Goal: Task Accomplishment & Management: Manage account settings

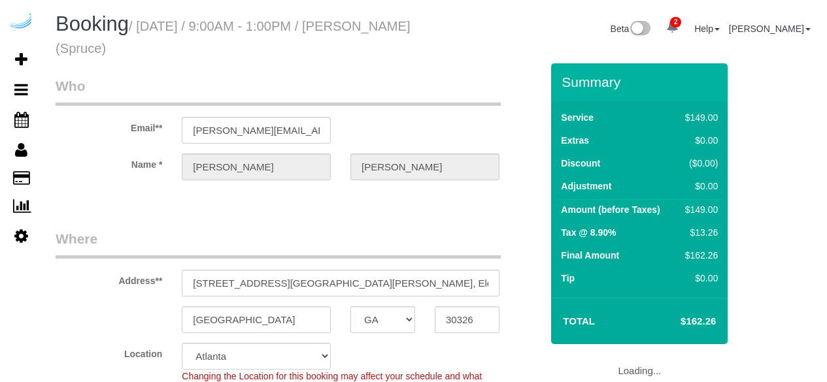
select select "GA"
select select "282"
select select "number:9"
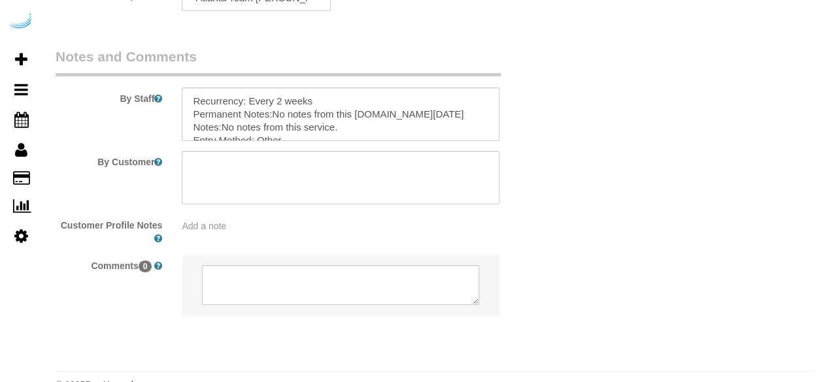
scroll to position [2147, 0]
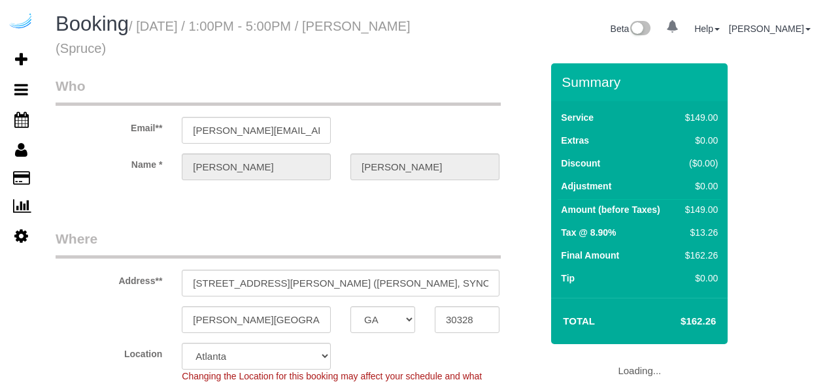
select select "GA"
select select "282"
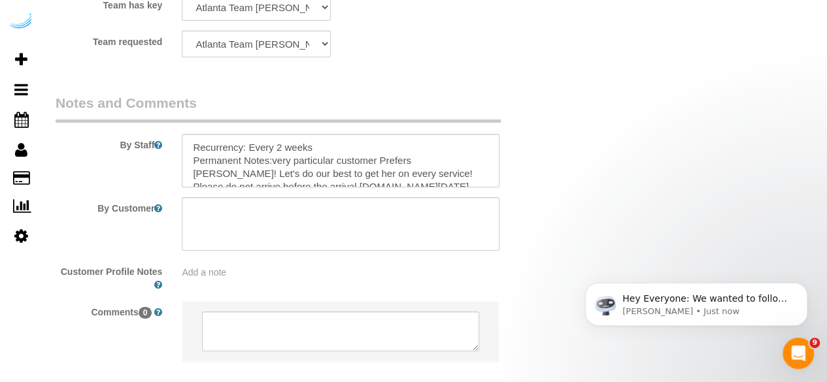
scroll to position [2104, 0]
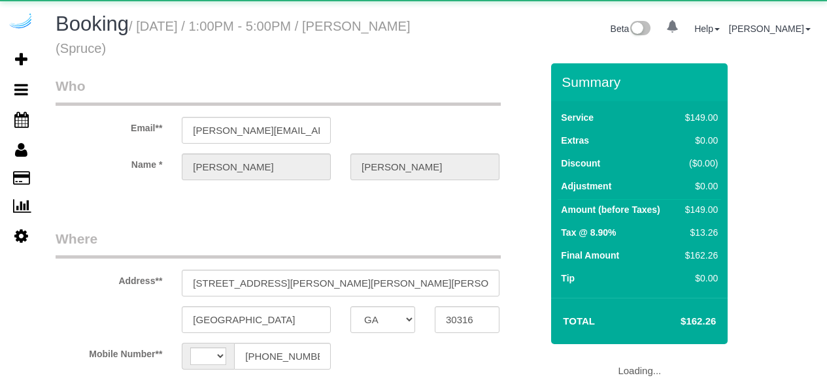
select select "GA"
select select "string:US"
select select "object:801"
select select "282"
select select "number:9"
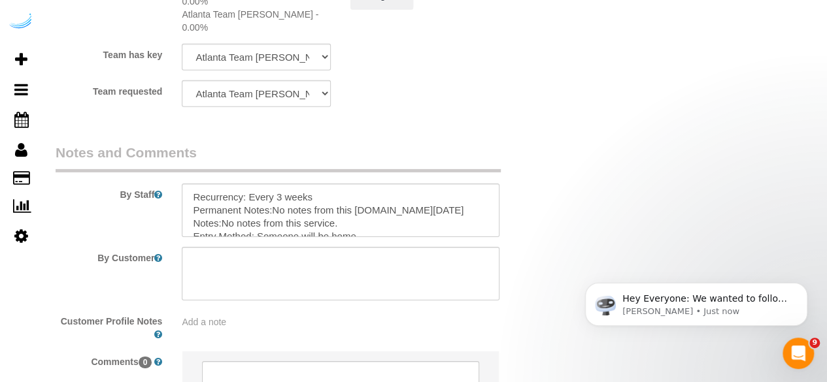
scroll to position [2060, 0]
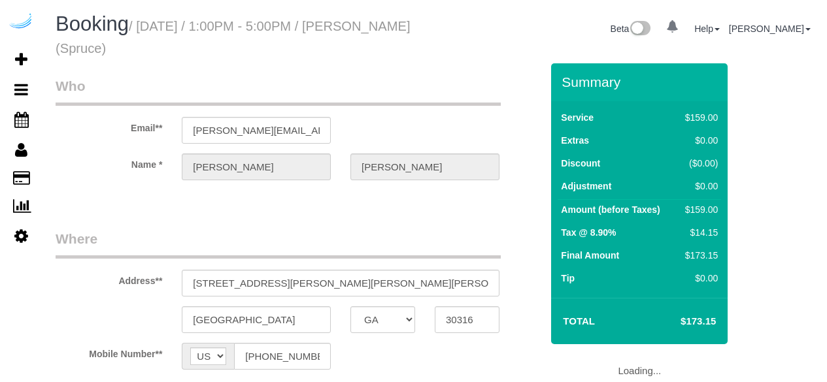
select select "GA"
select select "object:671"
select select "number:9"
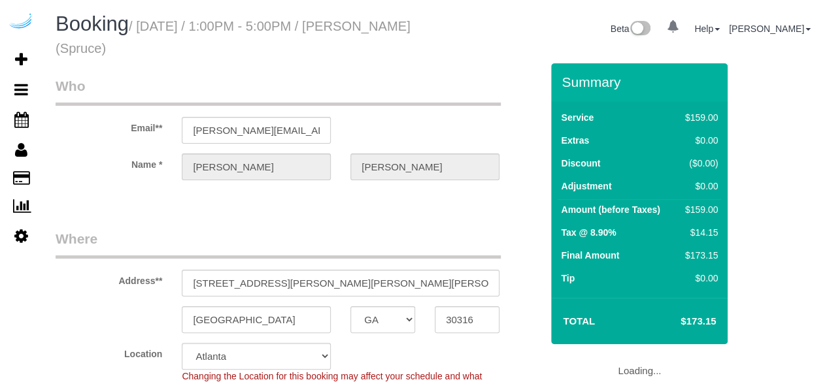
select select "282"
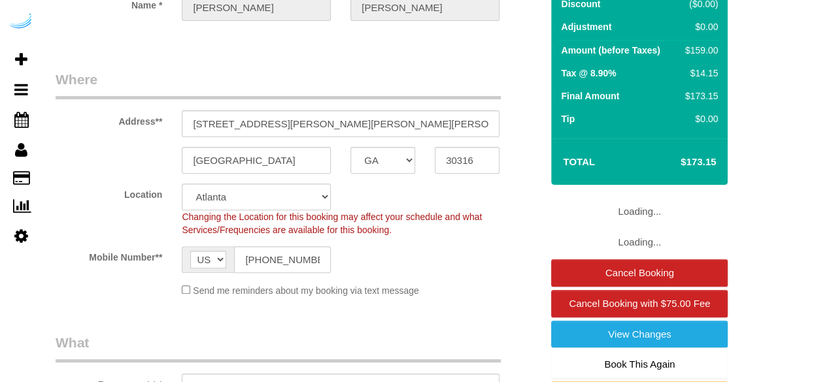
select select "object:797"
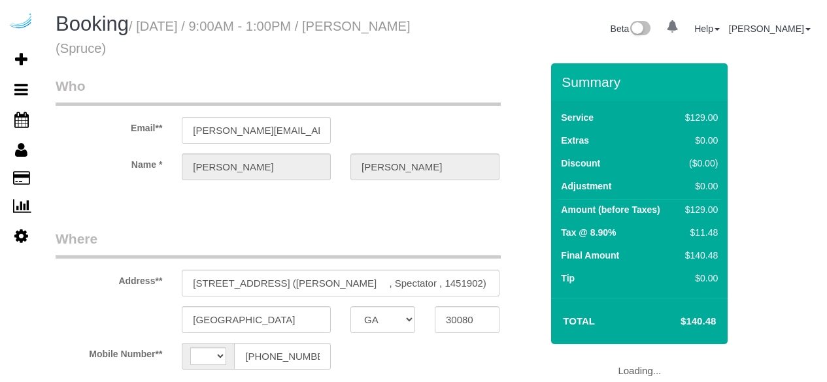
select select "GA"
select select "string:US"
select select "object:748"
select select "282"
select select "number:9"
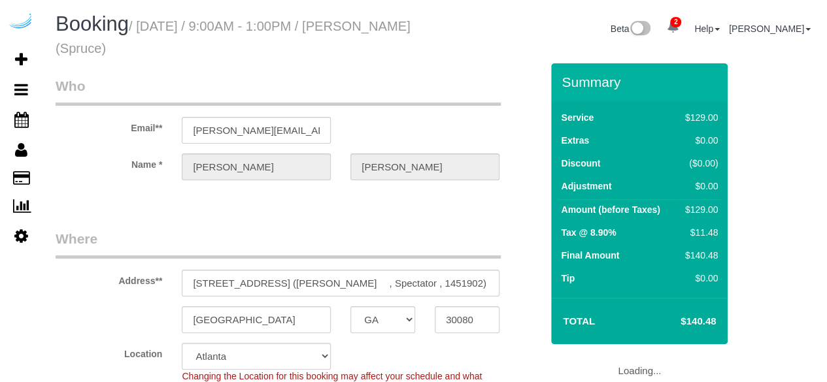
select select "object:797"
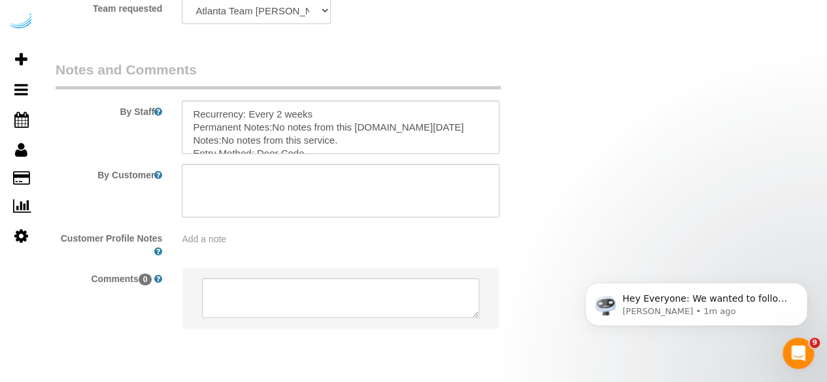
scroll to position [2108, 0]
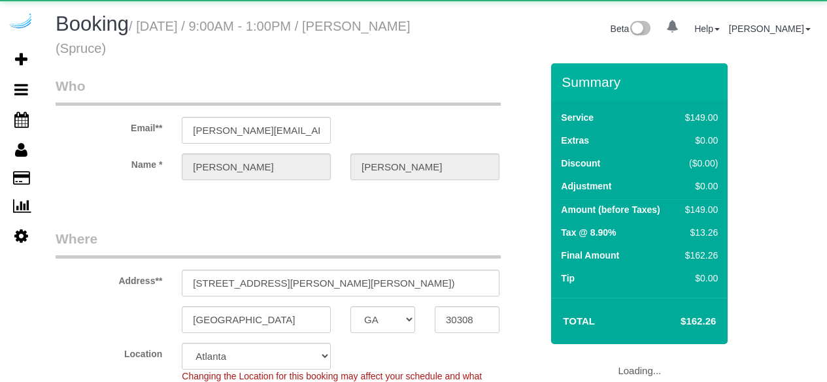
select select "GA"
select select "number:9"
select select "object:797"
select select "282"
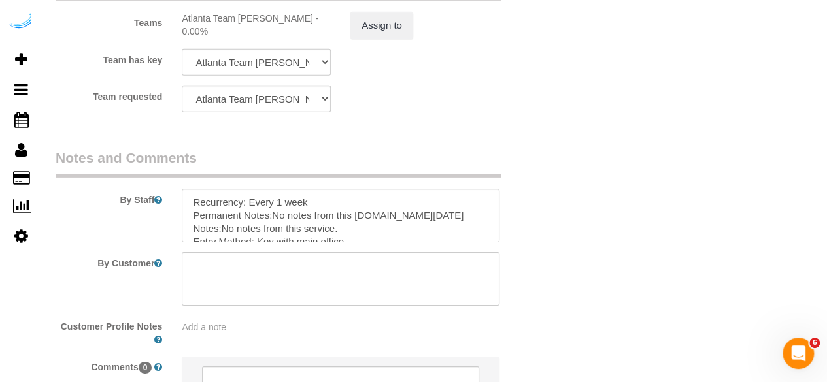
scroll to position [2021, 0]
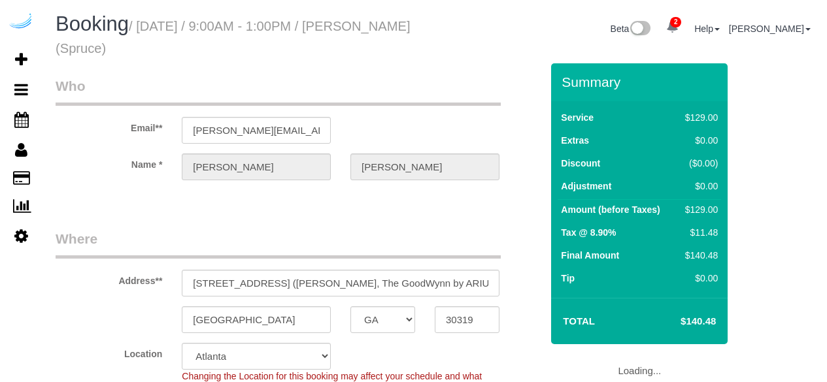
select select "GA"
select select "282"
select select "number:9"
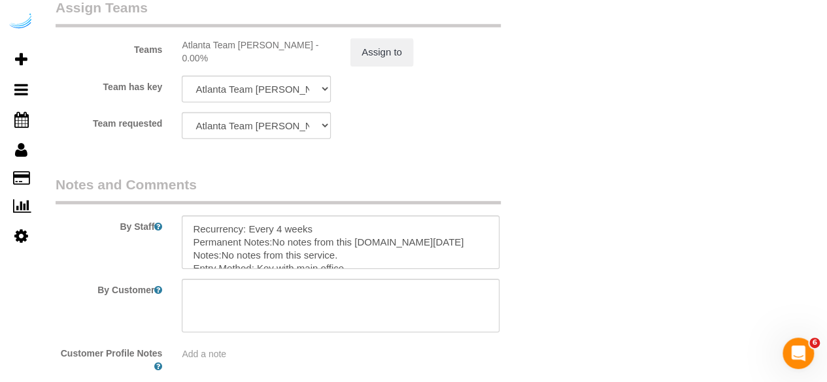
scroll to position [2072, 0]
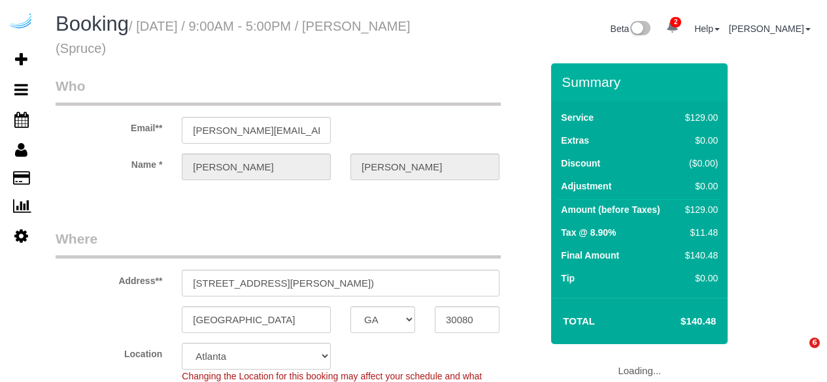
select select "GA"
select select "282"
select select "number:9"
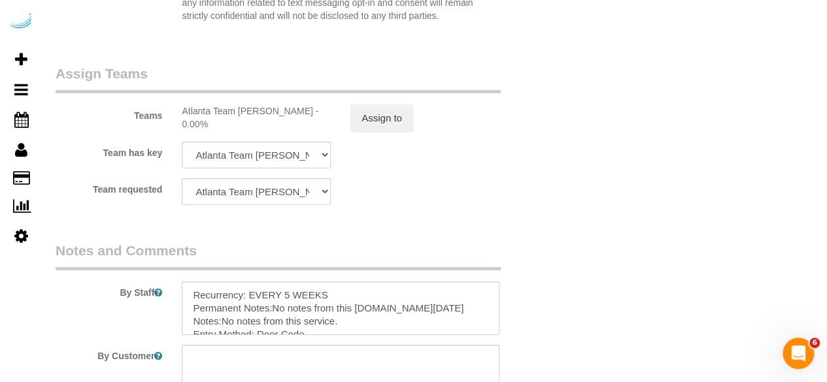
scroll to position [2147, 0]
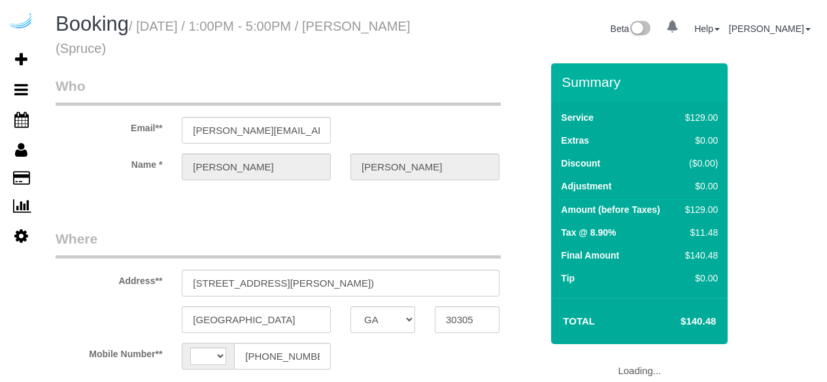
select select "GA"
select select "string:[GEOGRAPHIC_DATA]"
select select "number:9"
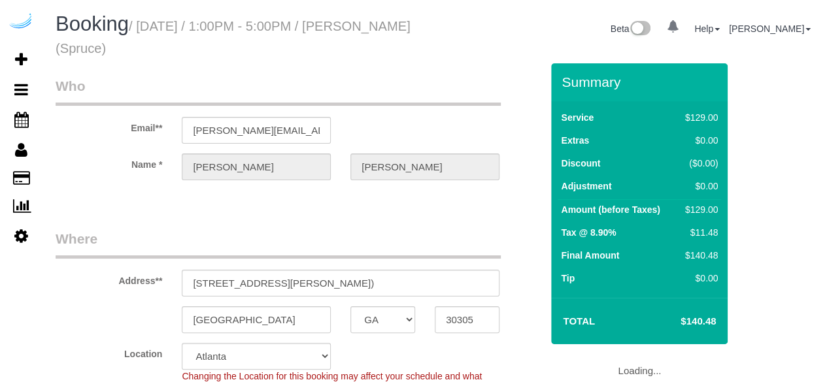
select select "282"
select select "object:793"
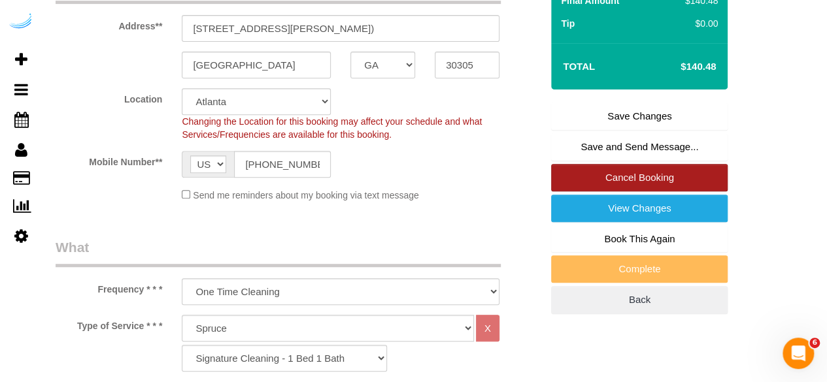
click at [613, 178] on link "Cancel Booking" at bounding box center [639, 177] width 177 height 27
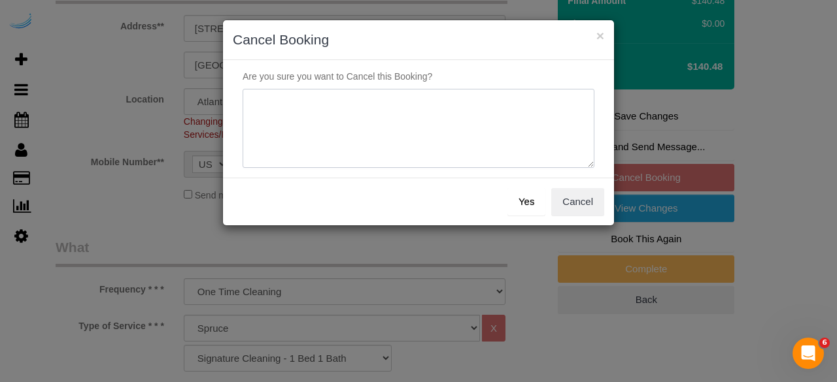
click at [485, 112] on textarea at bounding box center [419, 129] width 352 height 80
type textarea "Not on spruce."
click at [525, 209] on button "Yes" at bounding box center [526, 201] width 38 height 27
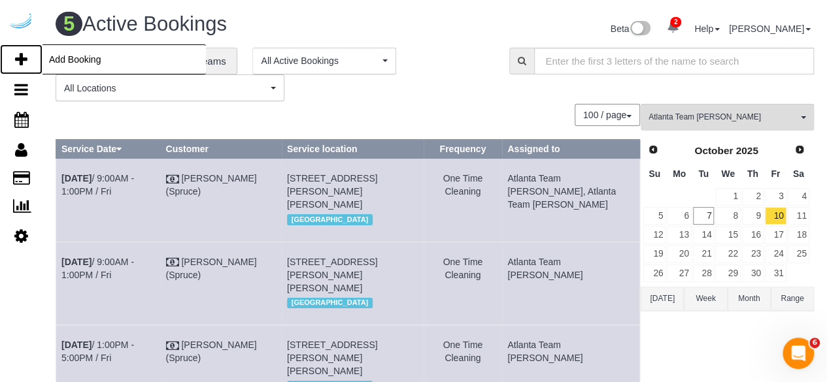
click at [15, 57] on icon at bounding box center [21, 60] width 12 height 16
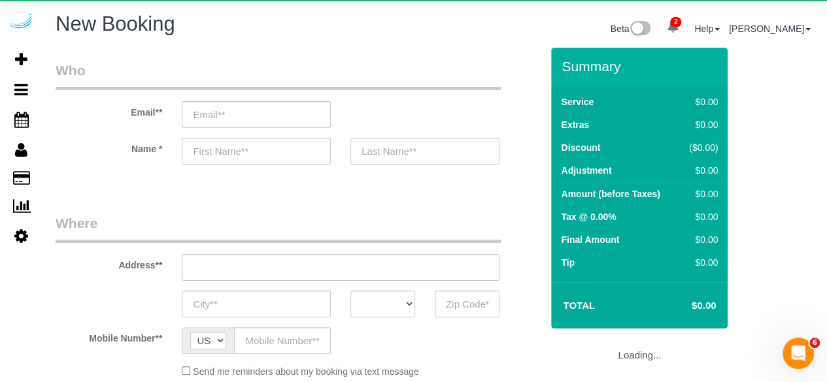
select select "object:2036"
select select "4"
select select "number:9"
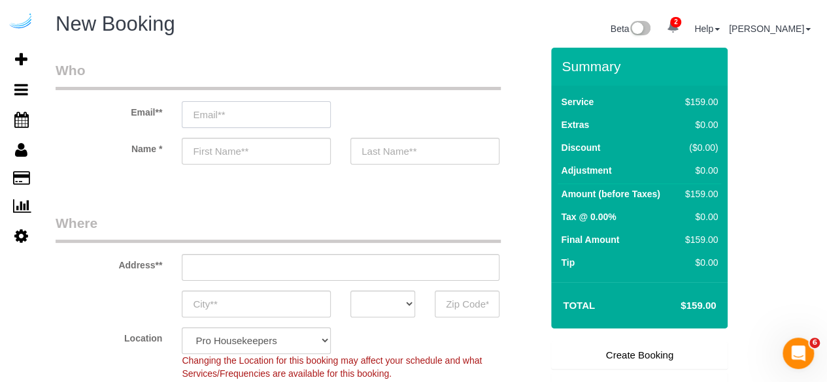
click at [288, 117] on input "email" at bounding box center [256, 114] width 149 height 27
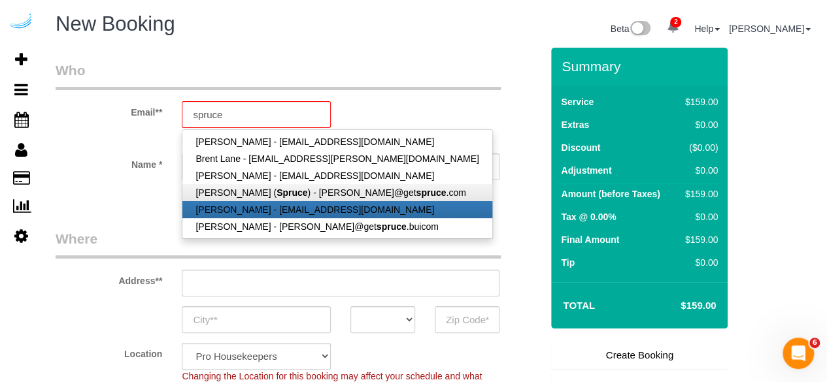
click at [295, 201] on link "Mark Wesson - mjwessonusaf@gmail.com" at bounding box center [336, 209] width 309 height 17
type input "mjwessonusaf@gmail.com"
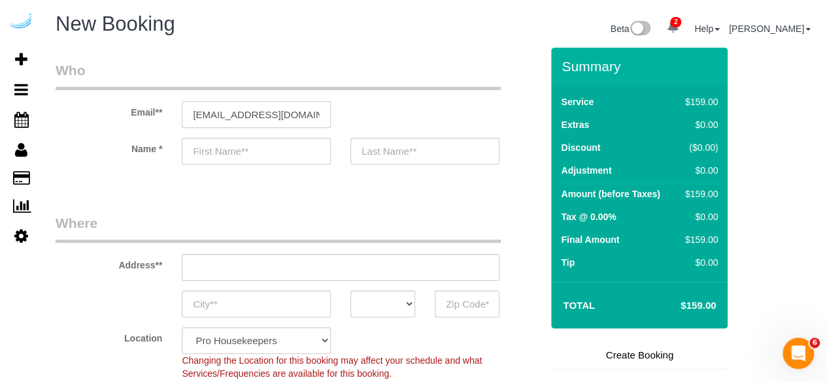
type input "Mark"
type input "Wesson"
type input "(414) 731-9334"
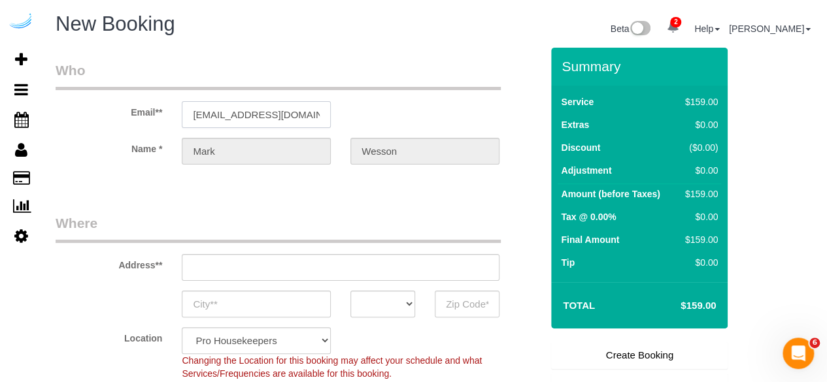
type input "4473 Spruce Creek Dr, Apt #11"
type input "Batavia"
select select "OH"
type input "45103"
select select "string:fspay-95179ce2-00f6-44f6-9513-edc66634d4fc"
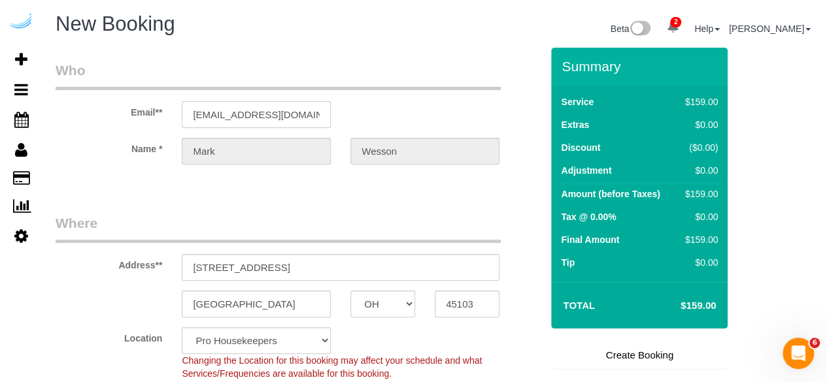
click at [301, 120] on input "mjwessonusaf@gmail.com" at bounding box center [256, 114] width 149 height 27
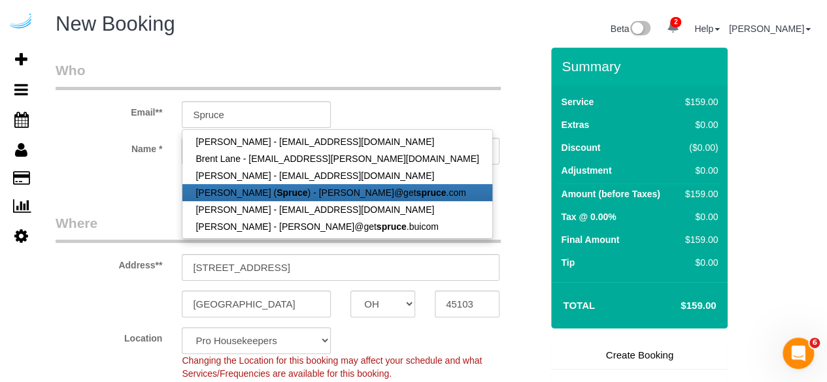
click at [287, 188] on strong "Spruce" at bounding box center [292, 193] width 31 height 10
type input "[PERSON_NAME][EMAIL_ADDRESS][DOMAIN_NAME]"
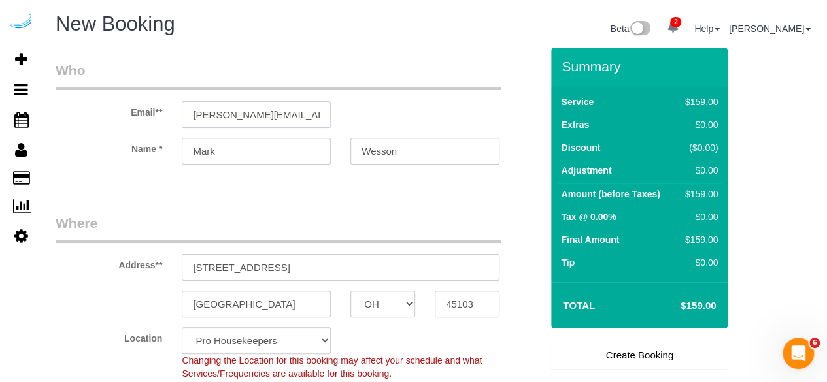
type input "[PERSON_NAME]"
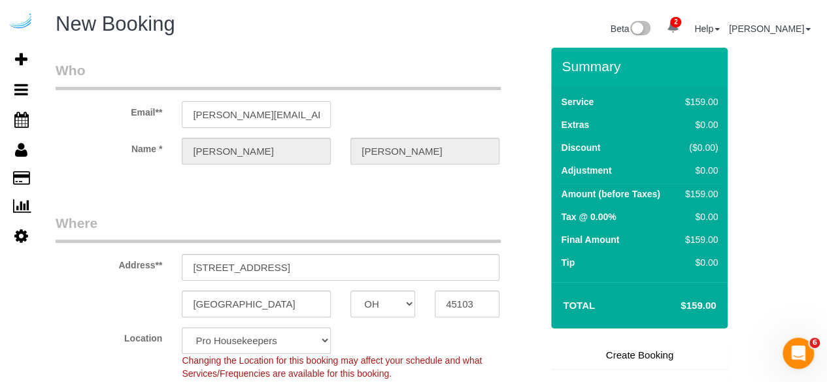
select select "string:fspay"
type input "3816 S Lamar Blvd"
type input "Austin"
select select "[GEOGRAPHIC_DATA]"
type input "78704"
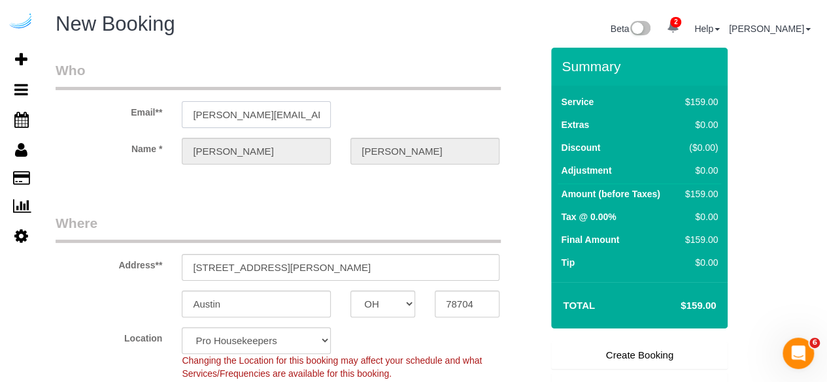
select select "9"
click at [367, 275] on input "3816 S Lamar Blvd" at bounding box center [341, 267] width 318 height 27
select select "object:2119"
paste input "6125 Roswell Rd, Atlanta, GA 30328"
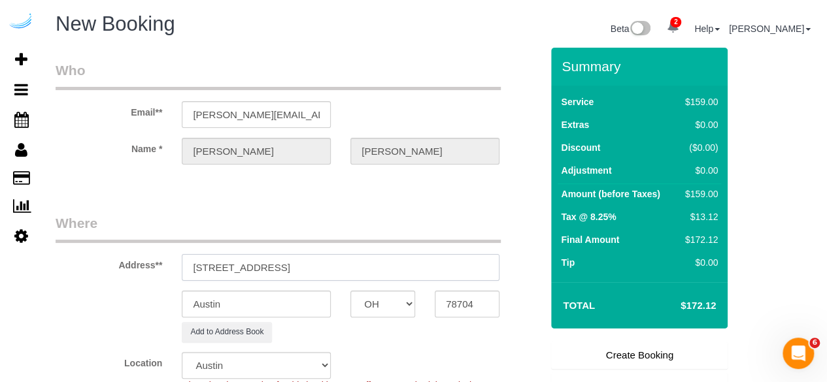
drag, startPoint x: 325, startPoint y: 262, endPoint x: 455, endPoint y: 269, distance: 130.3
click at [424, 258] on input "6125 Roswell Rd, Atlanta, GA 30328" at bounding box center [341, 267] width 318 height 27
type input "6125 Roswell Rd, Atlanta, GA 30328"
click at [462, 294] on input "78704" at bounding box center [467, 304] width 65 height 27
paste input "30328"
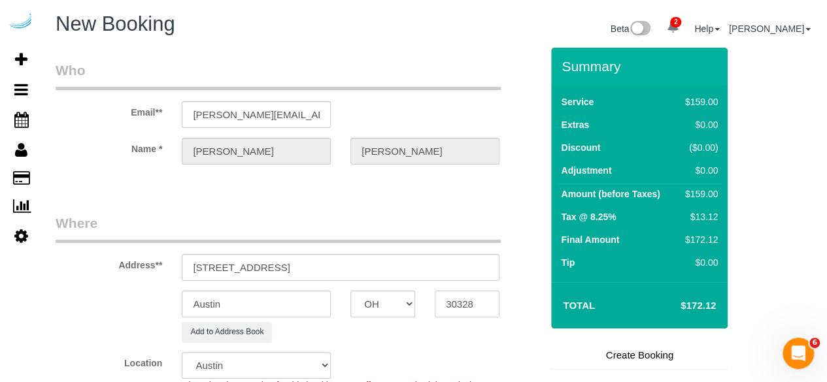
type input "30328"
click at [396, 299] on select "AK AL AR AZ CA CO CT DC DE FL GA HI IA ID IL IN KS KY LA MA MD ME MI MN MO MS M…" at bounding box center [382, 304] width 65 height 27
select select "8"
select select "GA"
click at [252, 305] on input "Austin" at bounding box center [256, 304] width 149 height 27
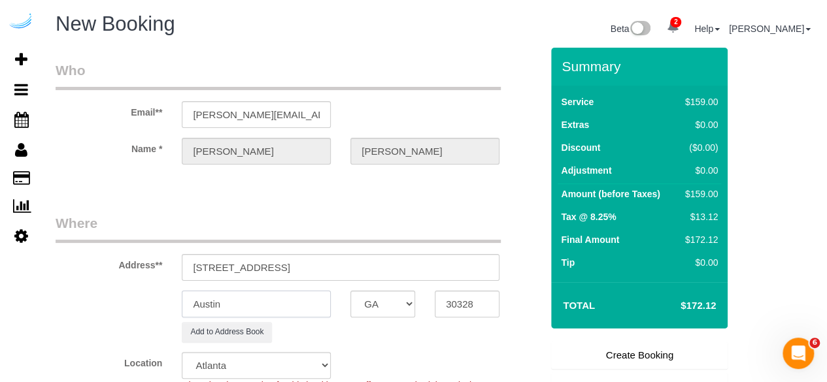
select select "object:2166"
type input "[GEOGRAPHIC_DATA]"
drag, startPoint x: 272, startPoint y: 264, endPoint x: 458, endPoint y: 253, distance: 186.0
click at [458, 254] on input "6125 Roswell Rd, Atlanta, GA 30328" at bounding box center [341, 267] width 318 height 27
paste input "Jordan Baumgardner"
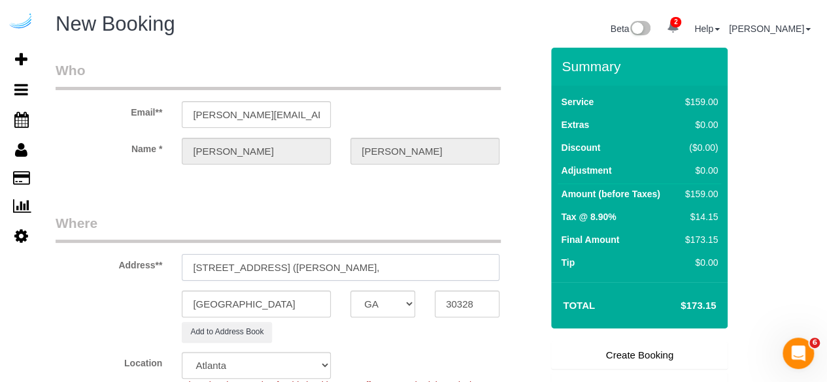
paste input "The Morgan Sandy Springs"
paste input "1504496"
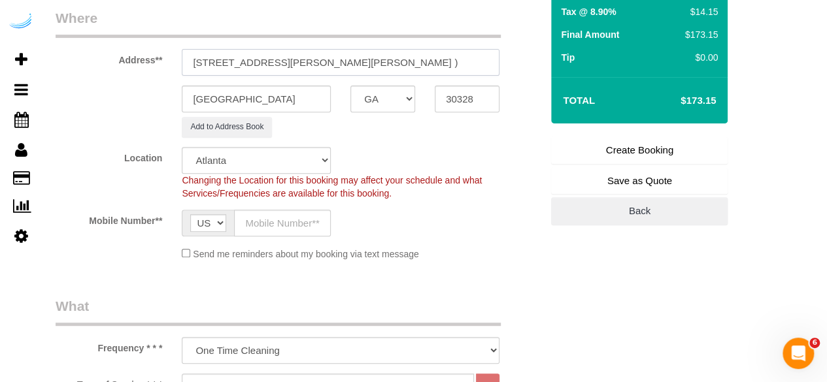
scroll to position [208, 0]
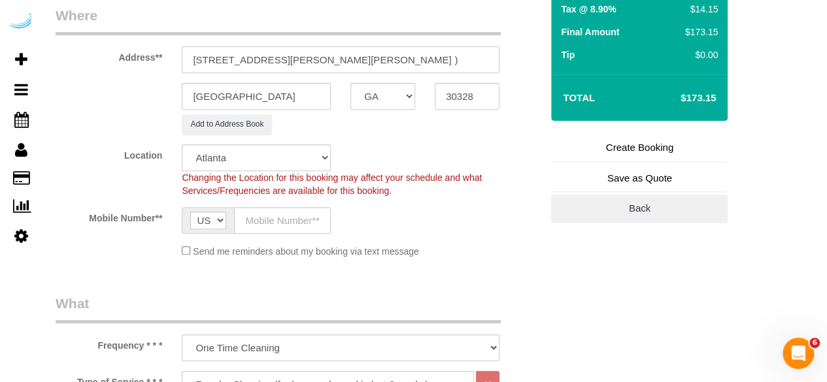
type input "6125 Roswell Rd, Unit 242 (Jordan Baumgardner, The Morgan Sandy Springs , 15044…"
click at [254, 212] on input "text" at bounding box center [282, 220] width 97 height 27
type input "[PHONE_NUMBER]"
type input "Brandie Louck"
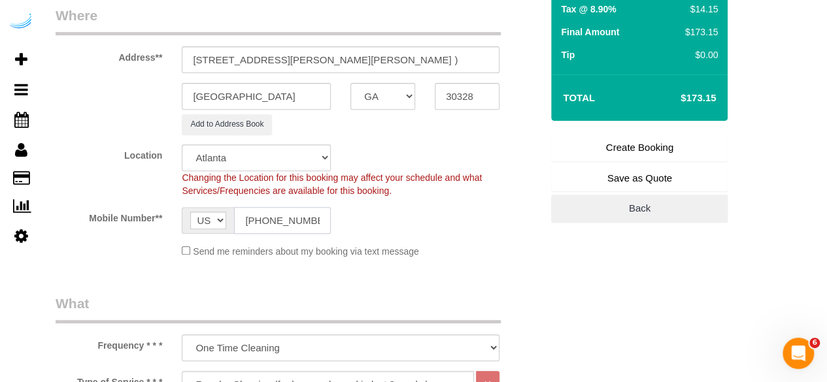
type input "[PHONE_NUMBER]"
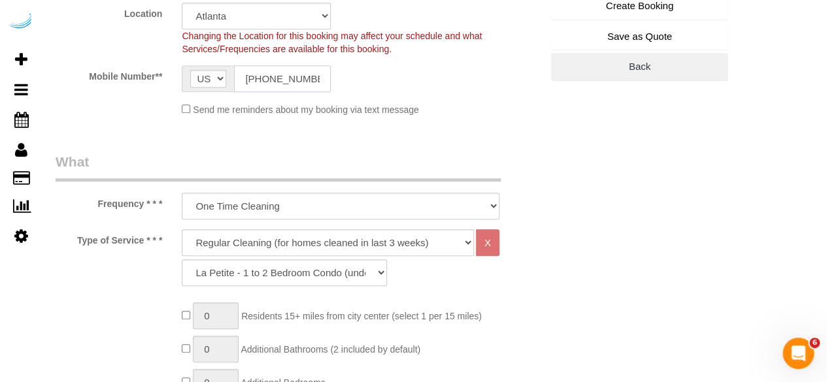
scroll to position [350, 0]
click at [301, 240] on select "Deep Cleaning (for homes that have not been cleaned in 3+ weeks) Spruce Regular…" at bounding box center [328, 242] width 292 height 27
select select "282"
click at [182, 229] on select "Deep Cleaning (for homes that have not been cleaned in 3+ weeks) Spruce Regular…" at bounding box center [328, 242] width 292 height 27
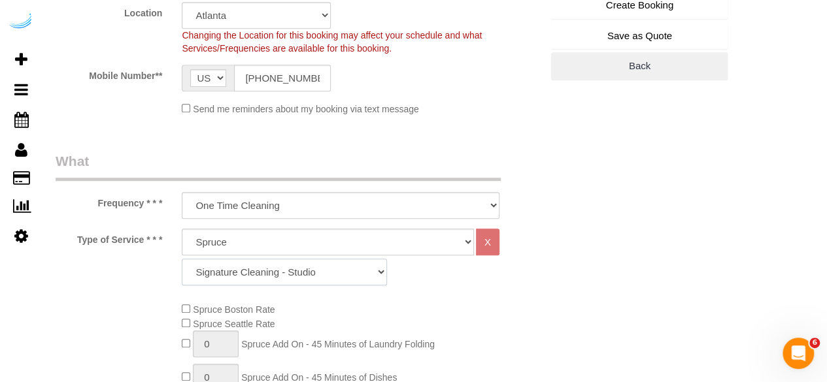
click at [281, 267] on select "Signature Cleaning - Studio Signature Cleaning - 1 Bed 1 Bath Signature Cleanin…" at bounding box center [284, 272] width 205 height 27
select select "327"
click at [182, 259] on select "Signature Cleaning - Studio Signature Cleaning - 1 Bed 1 Bath Signature Cleanin…" at bounding box center [284, 272] width 205 height 27
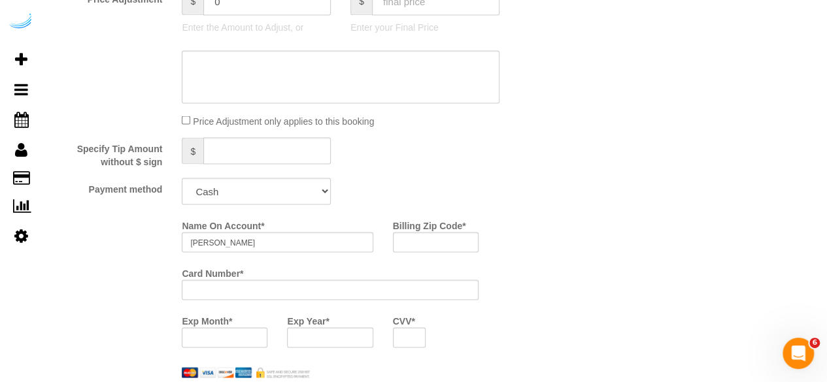
scroll to position [1155, 0]
drag, startPoint x: 256, startPoint y: 195, endPoint x: 255, endPoint y: 205, distance: 9.2
click at [256, 195] on select "Add Credit Card Cash Check Paypal" at bounding box center [256, 190] width 149 height 27
select select "string:check"
click at [182, 178] on select "Add Credit Card Cash Check Paypal" at bounding box center [256, 190] width 149 height 27
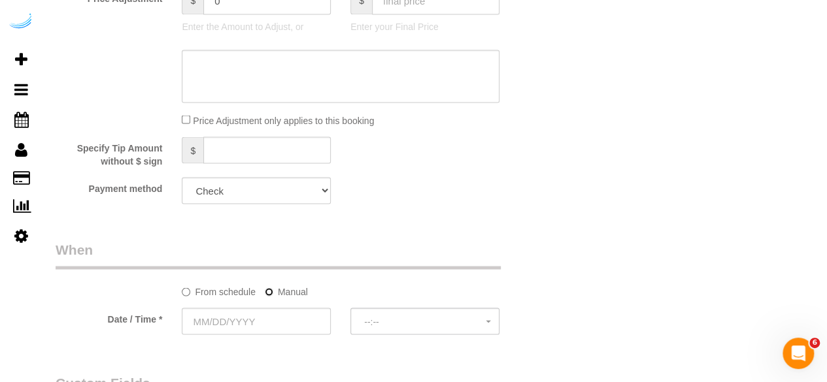
click at [273, 290] on label "Manual" at bounding box center [286, 289] width 43 height 18
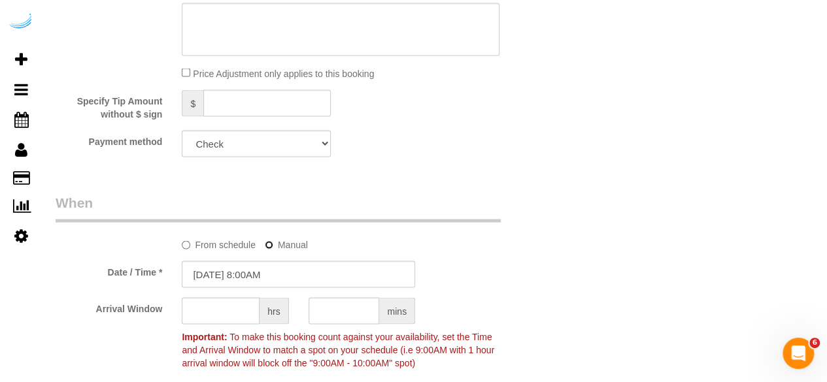
scroll to position [1203, 0]
click at [235, 278] on input "10/07/2025 8:00AM" at bounding box center [298, 273] width 233 height 27
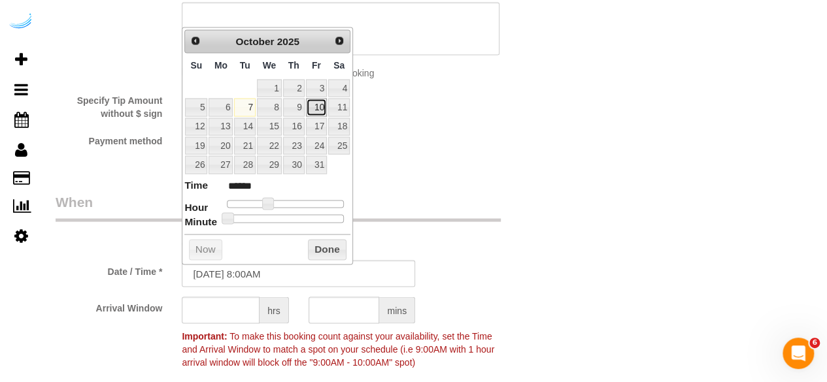
click at [318, 105] on link "10" at bounding box center [316, 107] width 21 height 18
type input "10/10/2025 9:00AM"
type input "******"
type input "10/10/2025 10:00AM"
type input "*******"
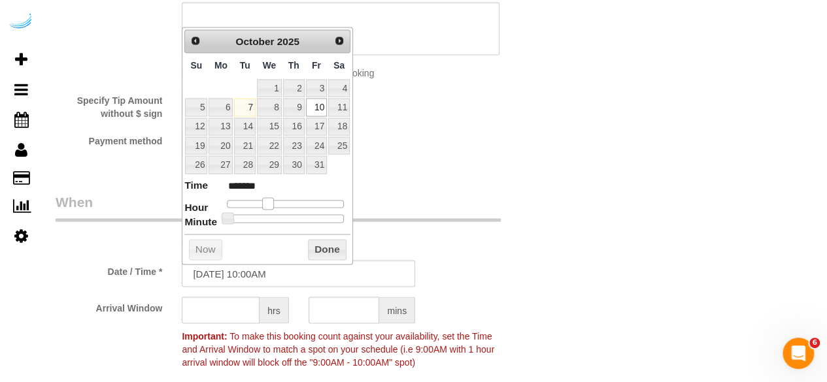
type input "10/10/2025 11:00AM"
type input "*******"
type input "10/10/2025 12:00PM"
type input "*******"
type input "10/10/2025 1:00PM"
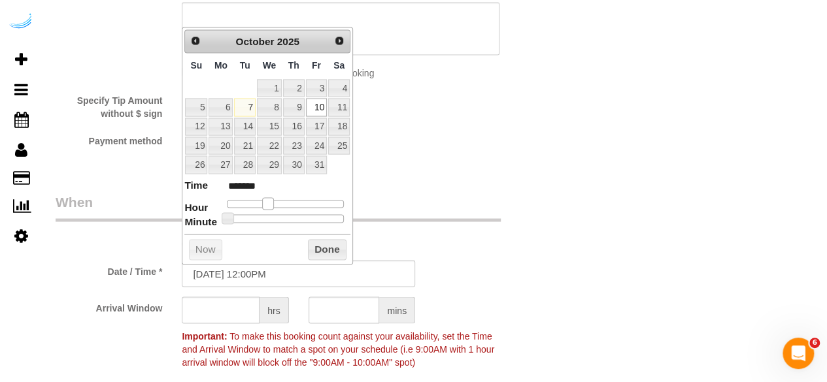
type input "******"
drag, startPoint x: 267, startPoint y: 203, endPoint x: 294, endPoint y: 203, distance: 26.1
click at [294, 203] on span at bounding box center [293, 203] width 12 height 12
click at [239, 308] on input "text" at bounding box center [221, 310] width 78 height 27
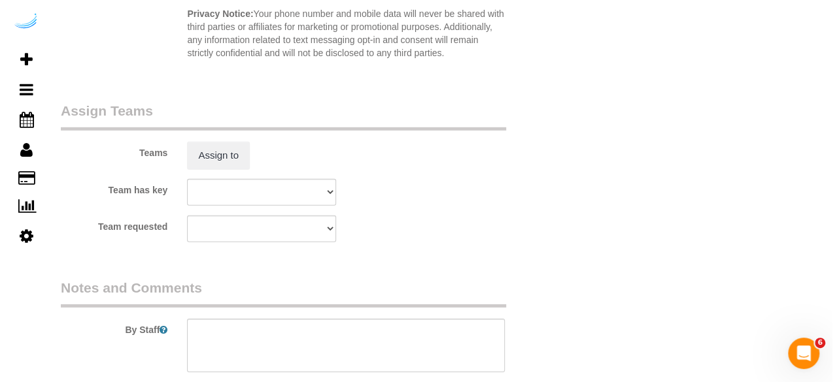
scroll to position [1942, 0]
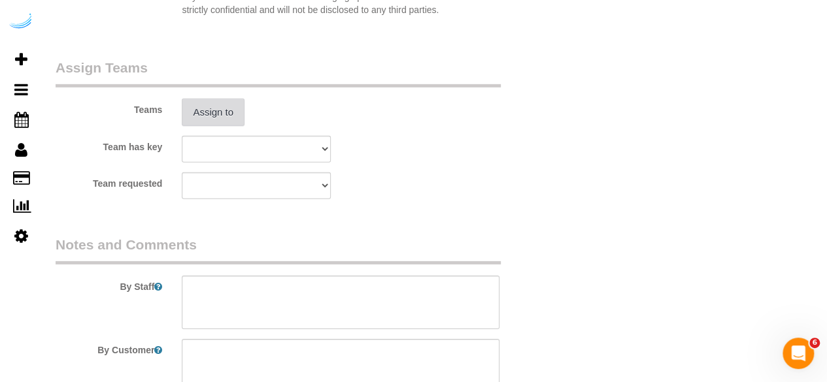
type input "4"
click at [214, 107] on button "Assign to" at bounding box center [213, 112] width 63 height 27
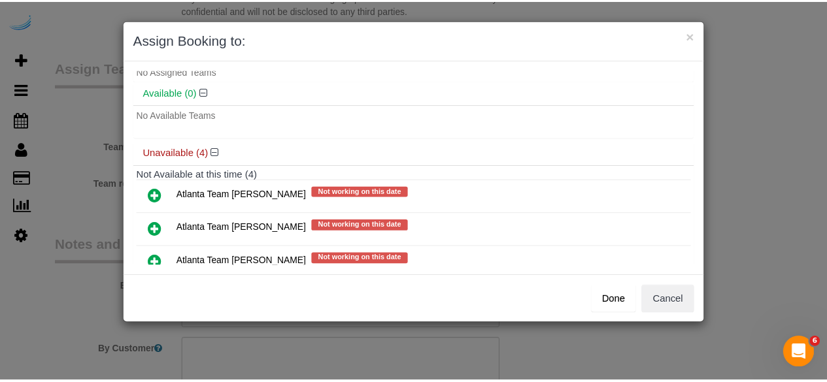
scroll to position [34, 0]
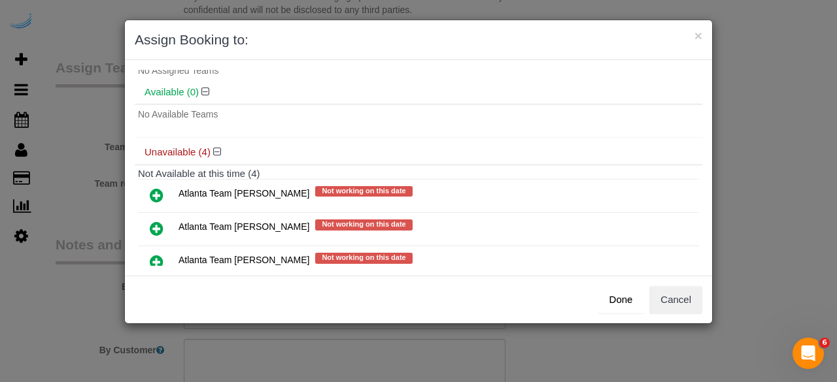
click at [157, 227] on icon at bounding box center [157, 229] width 14 height 16
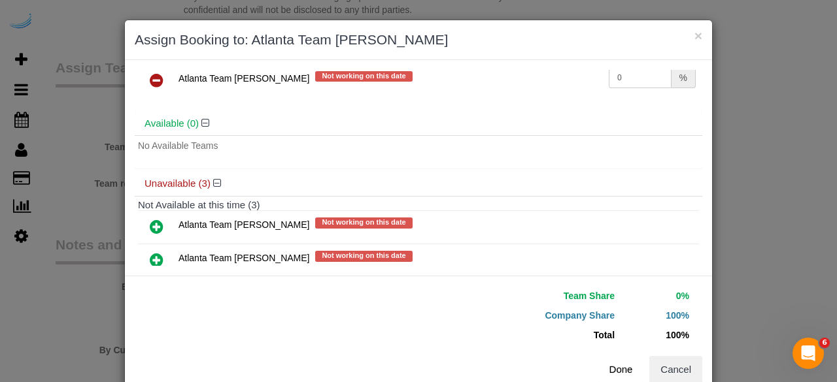
click at [624, 373] on button "Done" at bounding box center [621, 369] width 46 height 27
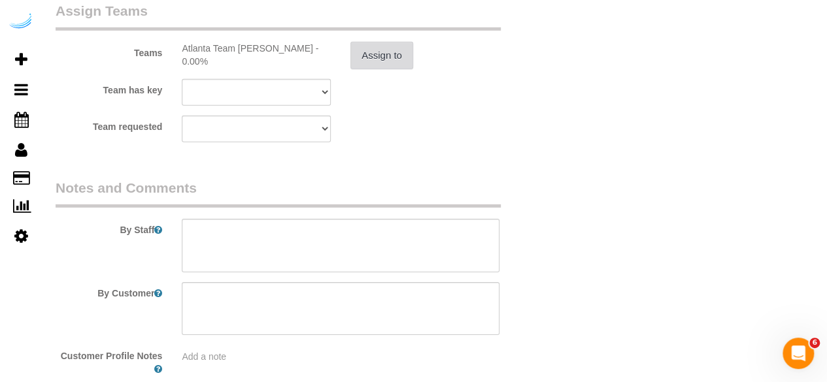
scroll to position [2002, 0]
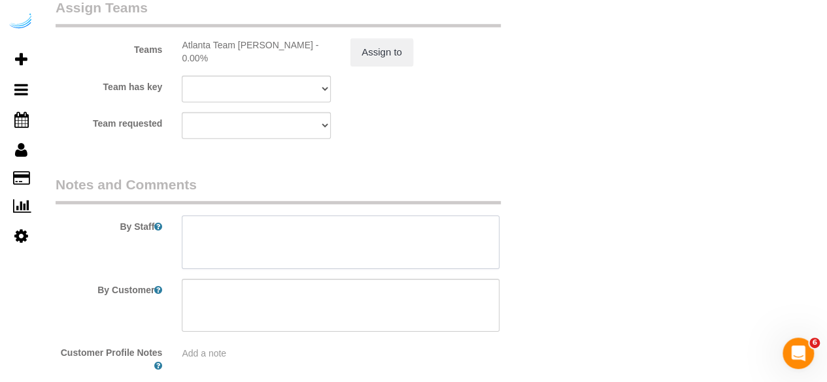
drag, startPoint x: 384, startPoint y: 251, endPoint x: 456, endPoint y: 44, distance: 219.6
click at [397, 231] on textarea at bounding box center [341, 243] width 318 height 54
paste textarea "Permanent Notes:No notes from this customer.Today's Notes:No notes from this se…"
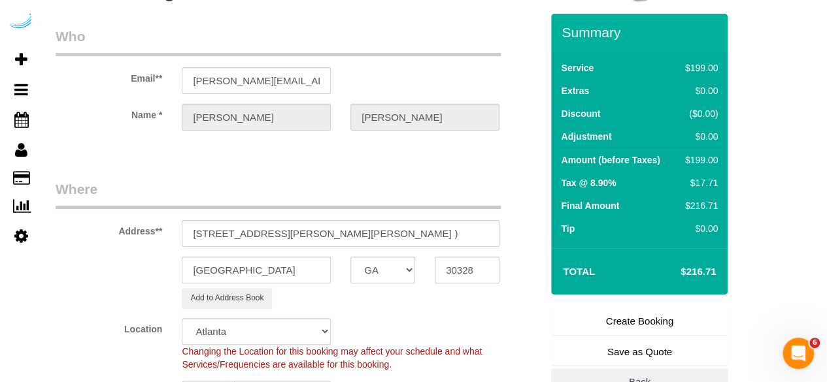
scroll to position [35, 0]
type textarea "Recurrency: Every 5 weeks Permanent Notes:No notes from this customer.Today's N…"
click at [613, 317] on link "Create Booking" at bounding box center [639, 320] width 177 height 27
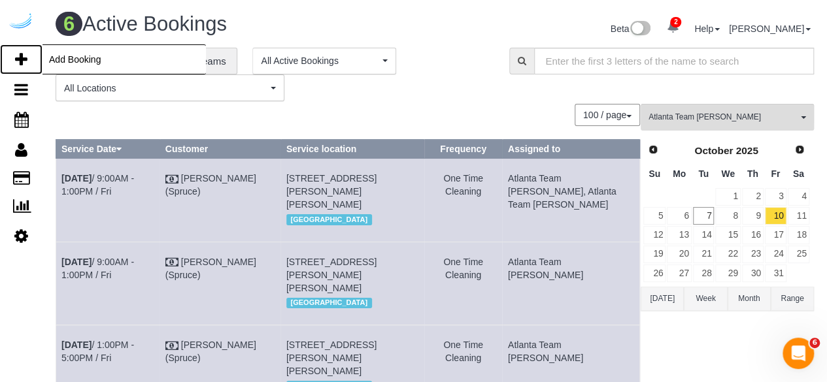
click at [21, 65] on icon at bounding box center [21, 60] width 12 height 16
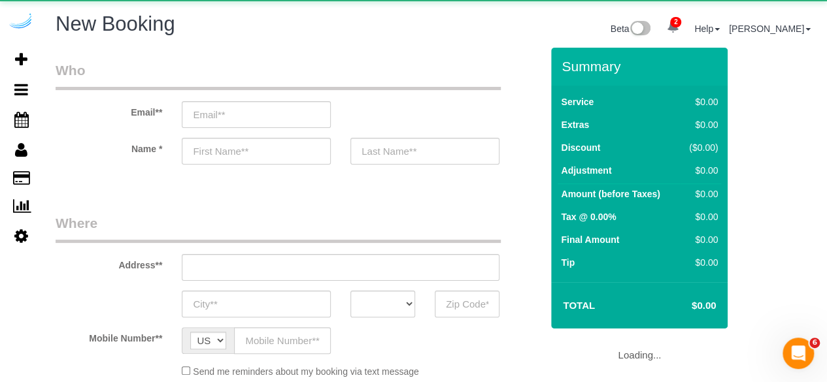
select select "object:3164"
select select "4"
select select "number:9"
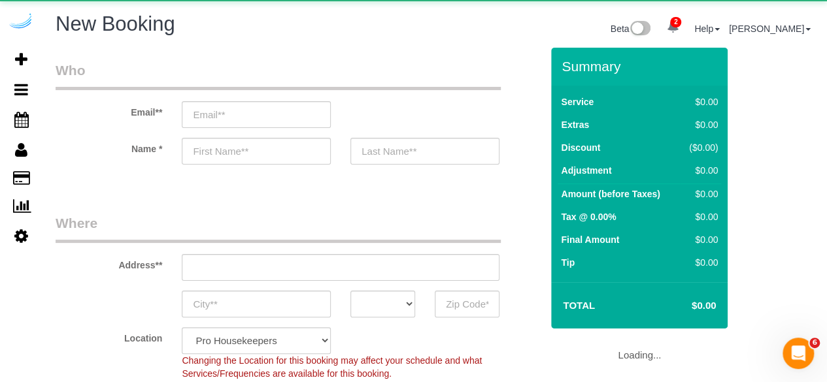
select select "object:3756"
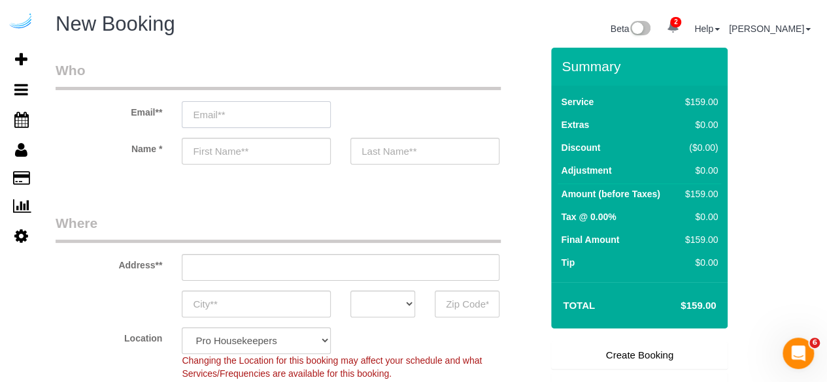
click at [305, 117] on input "email" at bounding box center [256, 114] width 149 height 27
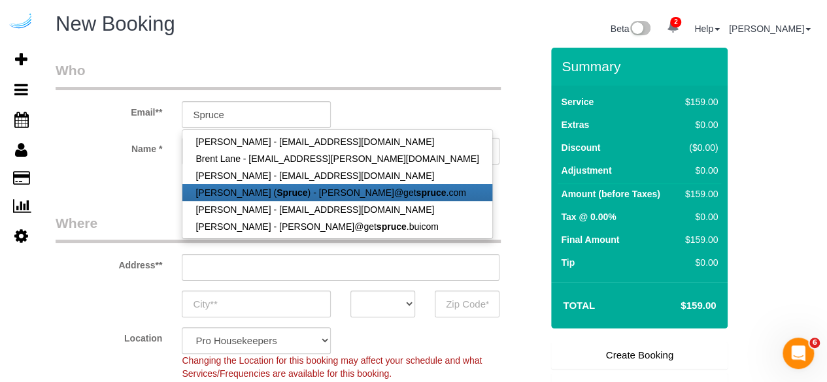
click at [210, 192] on link "Brandie Louck ( Spruce ) - brandie@get spruce .com" at bounding box center [336, 192] width 309 height 17
type input "[PERSON_NAME][EMAIL_ADDRESS][DOMAIN_NAME]"
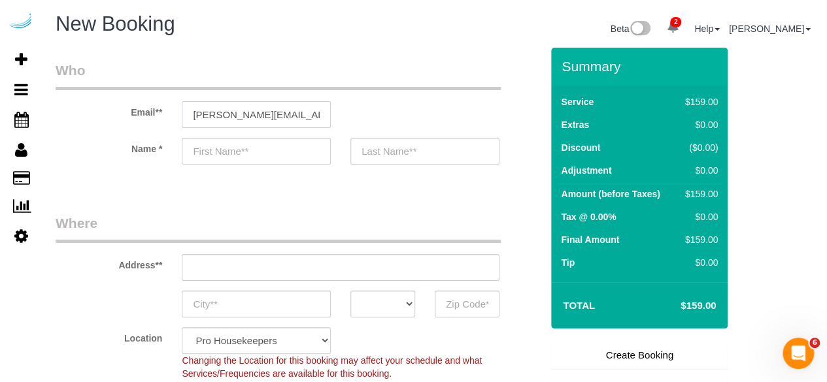
type input "[PERSON_NAME]"
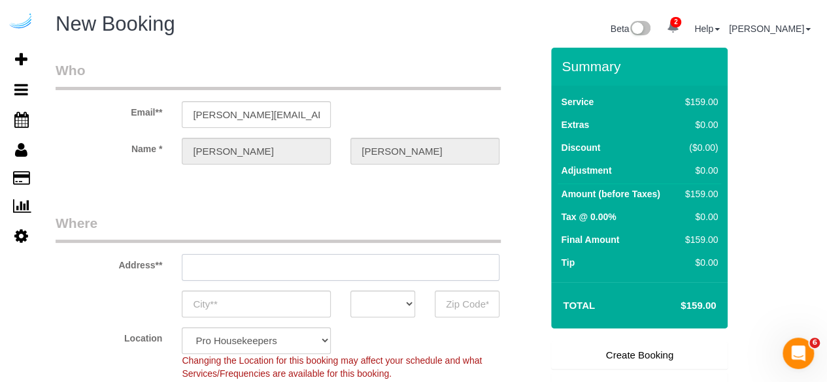
click at [348, 270] on input "text" at bounding box center [341, 267] width 318 height 27
type input "3816 S Lamar Blvd"
type input "Austin"
select select "[GEOGRAPHIC_DATA]"
type input "78704"
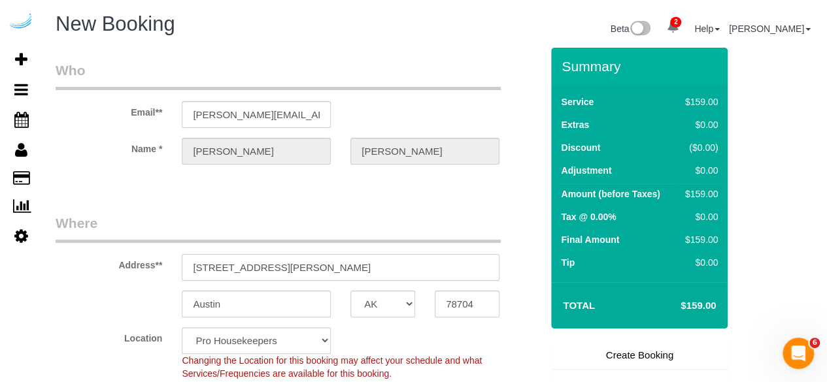
paste input "747 Ralph McGill Blvd NE, Atlanta, GA 30312"
type input "747 Ralph McGill Blvd NE, Atlanta, GA 30312"
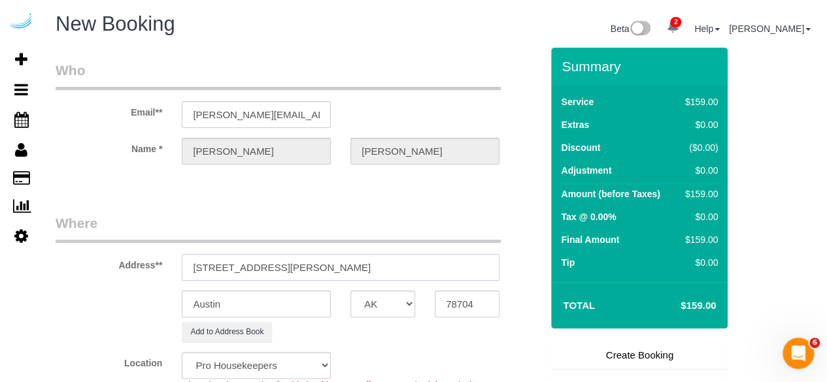
select select "9"
select select "object:3800"
drag, startPoint x: 365, startPoint y: 265, endPoint x: 421, endPoint y: 266, distance: 55.6
click at [440, 260] on input "747 Ralph McGill Blvd NE, Atlanta, GA 30312" at bounding box center [341, 267] width 318 height 27
click at [400, 274] on input "747 Ralph McGill Blvd NE, Atlanta, GA 30312" at bounding box center [341, 267] width 318 height 27
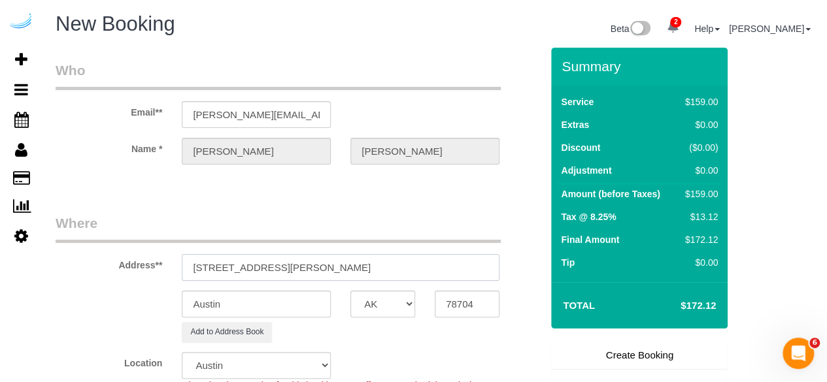
drag, startPoint x: 360, startPoint y: 270, endPoint x: 441, endPoint y: 261, distance: 80.9
click at [439, 261] on input "747 Ralph McGill Blvd NE, Atlanta, GA 30312" at bounding box center [341, 267] width 318 height 27
type input "747 Ralph McGill Blvd NE, Atlanta, GA 30312"
click at [462, 311] on input "78704" at bounding box center [467, 304] width 65 height 27
paste input "30312"
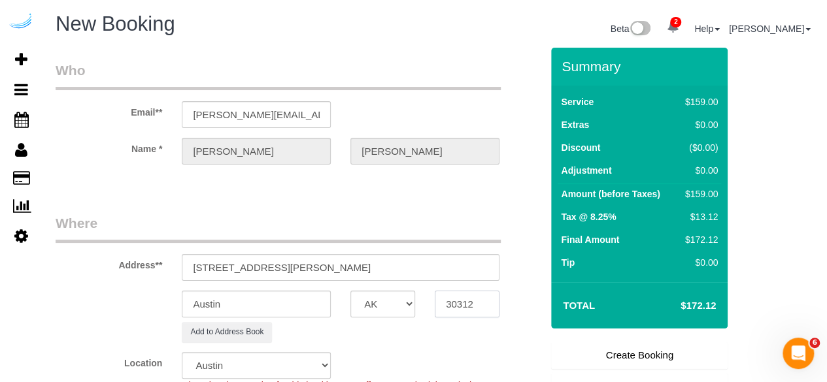
type input "30312"
click at [390, 308] on select "AK AL AR AZ CA CO CT DC DE FL GA HI IA ID IL IN KS KY LA MA MD ME MI MN MO MS M…" at bounding box center [382, 304] width 65 height 27
select select "8"
select select "GA"
click at [324, 307] on input "Austin" at bounding box center [256, 304] width 149 height 27
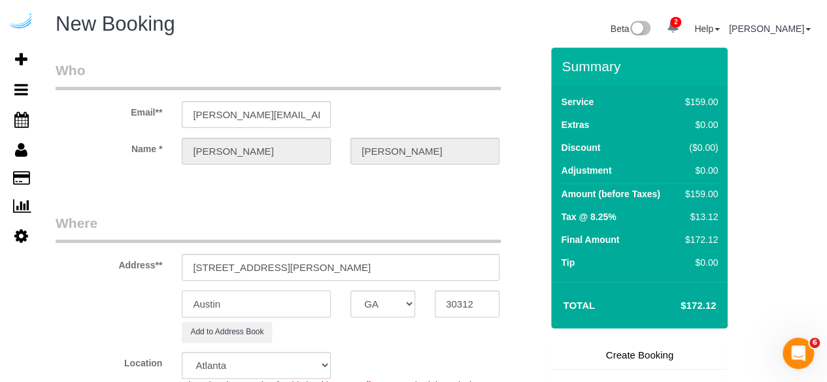
select select "object:3842"
type input "[GEOGRAPHIC_DATA]"
drag, startPoint x: 313, startPoint y: 265, endPoint x: 586, endPoint y: 252, distance: 273.0
click at [586, 48] on form "Who Email** brandie@getspruce.com Name * Brandie Louck Where Address** 747 Ralp…" at bounding box center [435, 48] width 758 height 0
paste input "Tylar Borenstein"
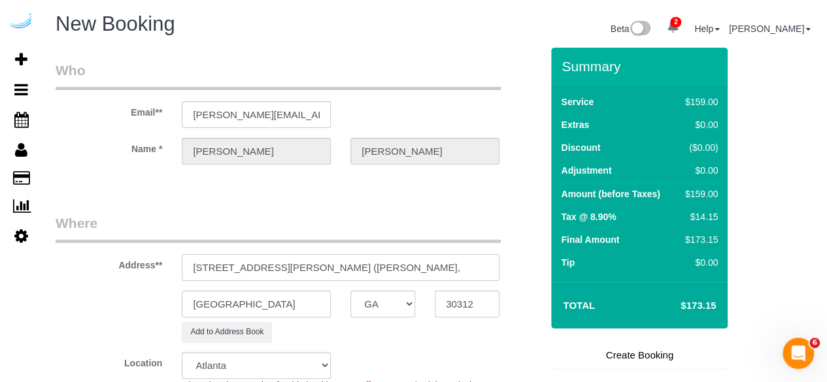
paste input "Block Lofts"
paste input "1504519"
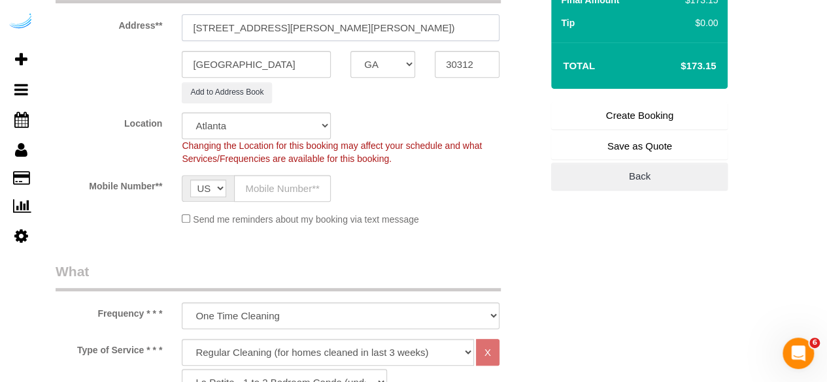
scroll to position [242, 0]
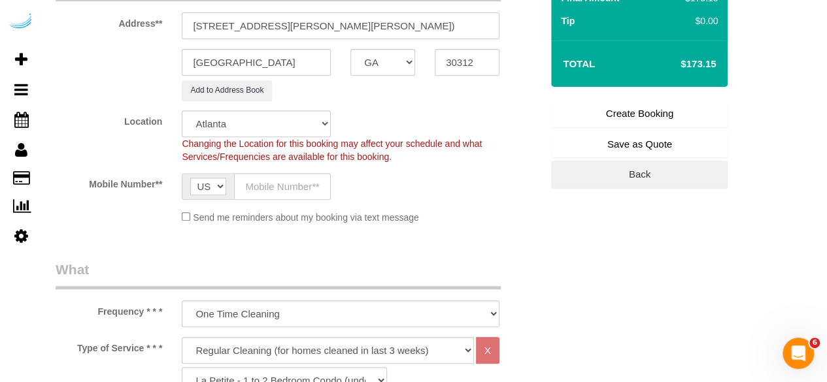
type input "747 Ralph McGill Blvd NE, Unit 1422 (Tylar Borenstein, Block Lofts , 1504519)"
click at [294, 195] on input "text" at bounding box center [282, 186] width 97 height 27
type input "[PHONE_NUMBER]"
type input "[PERSON_NAME]"
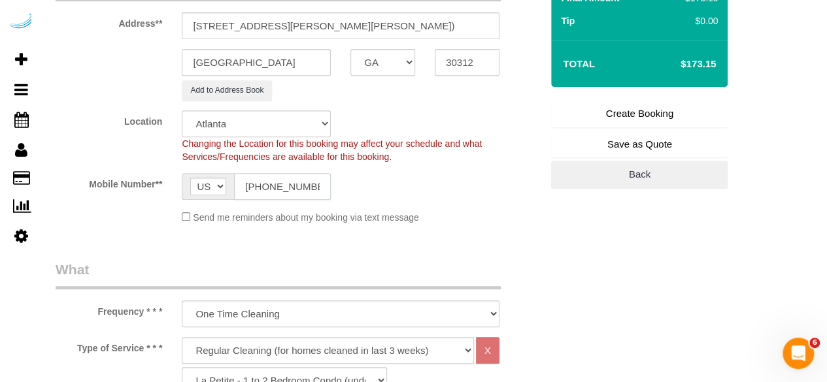
type input "[PHONE_NUMBER]"
click at [292, 349] on select "Deep Cleaning (for homes that have not been cleaned in 3+ weeks) Spruce Regular…" at bounding box center [328, 350] width 292 height 27
select select "282"
click at [182, 337] on select "Deep Cleaning (for homes that have not been cleaned in 3+ weeks) Spruce Regular…" at bounding box center [328, 350] width 292 height 27
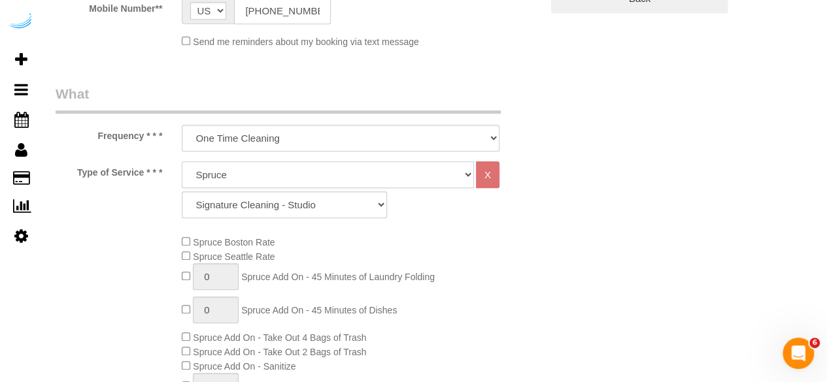
scroll to position [425, 0]
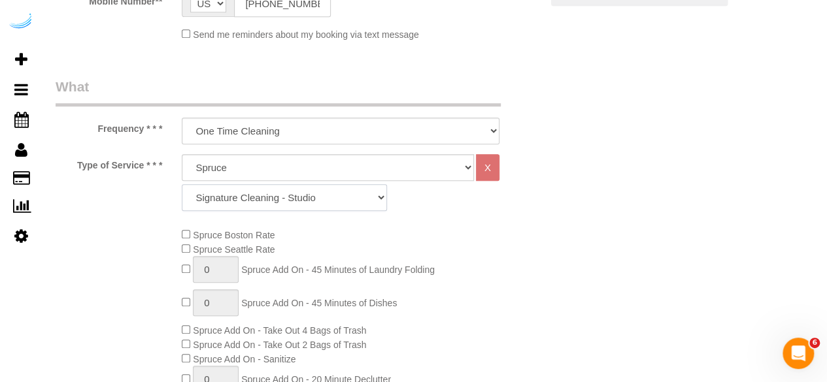
click at [278, 198] on select "Signature Cleaning - Studio Signature Cleaning - 1 Bed 1 Bath Signature Cleanin…" at bounding box center [284, 197] width 205 height 27
click at [182, 184] on select "Signature Cleaning - Studio Signature Cleaning - 1 Bed 1 Bath Signature Cleanin…" at bounding box center [284, 197] width 205 height 27
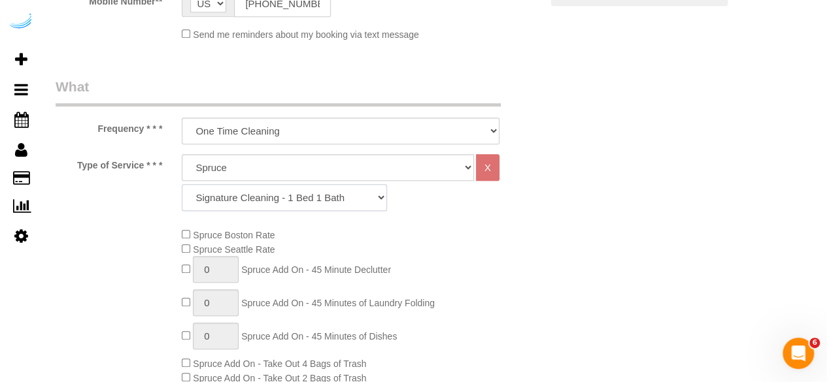
click at [322, 192] on select "Signature Cleaning - Studio Signature Cleaning - 1 Bed 1 Bath Signature Cleanin…" at bounding box center [284, 197] width 205 height 27
select select "336"
click at [182, 184] on select "Signature Cleaning - Studio Signature Cleaning - 1 Bed 1 Bath Signature Cleanin…" at bounding box center [284, 197] width 205 height 27
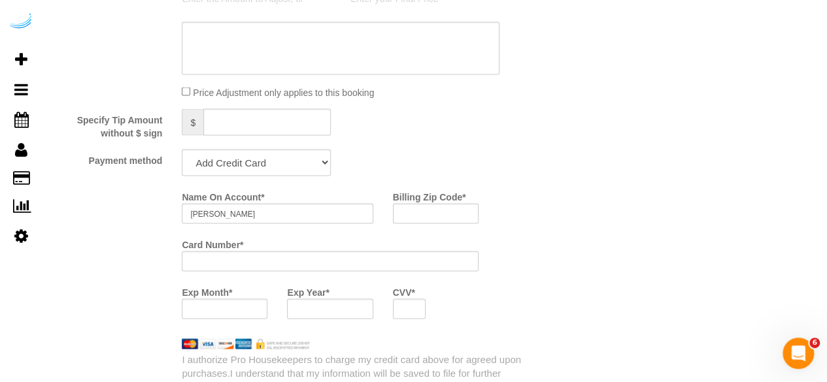
scroll to position [1188, 0]
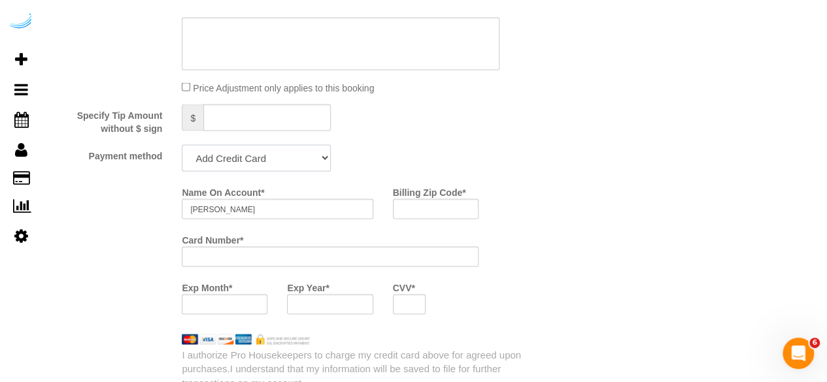
click at [270, 147] on select "Add Credit Card Cash Check Paypal" at bounding box center [256, 157] width 149 height 27
select select "string:check"
click at [182, 145] on select "Add Credit Card Cash Check Paypal" at bounding box center [256, 157] width 149 height 27
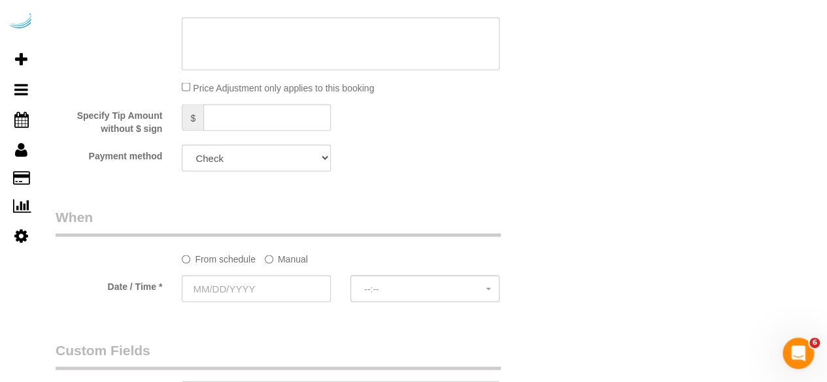
click at [278, 267] on sui-booking-spot "From schedule Manual Date / Time * --:-- --:--" at bounding box center [299, 255] width 486 height 97
click at [278, 265] on label "Manual" at bounding box center [286, 257] width 43 height 18
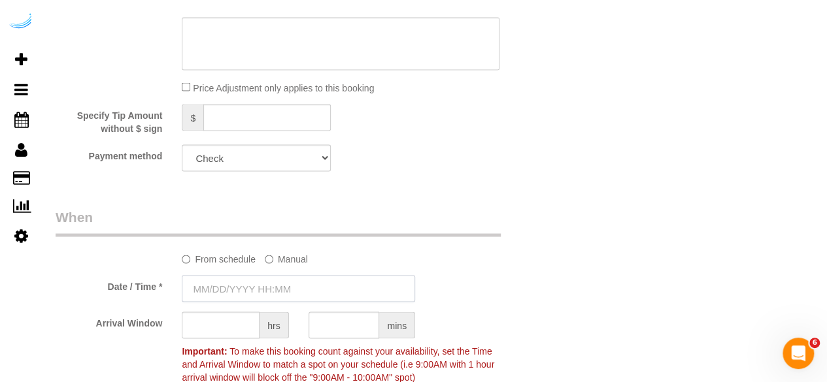
click at [275, 287] on input "text" at bounding box center [298, 288] width 233 height 27
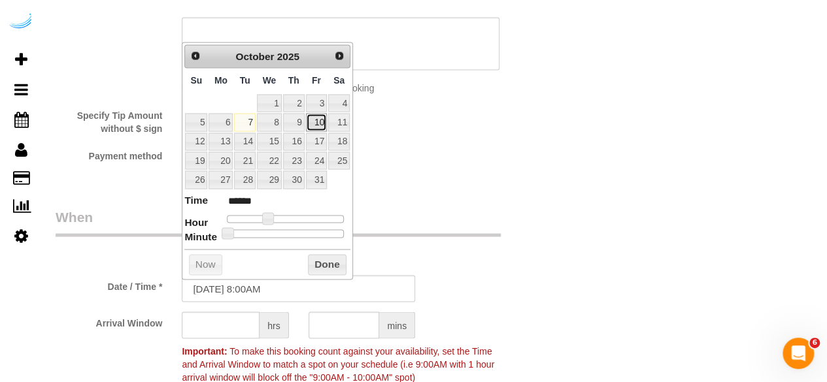
click at [320, 125] on link "10" at bounding box center [316, 122] width 21 height 18
type input "10/10/2025 9:00AM"
type input "******"
click at [273, 216] on span at bounding box center [273, 218] width 12 height 12
click at [235, 317] on input "text" at bounding box center [221, 325] width 78 height 27
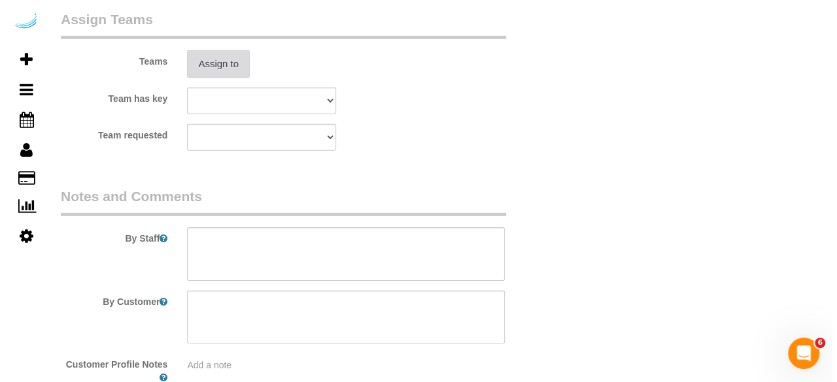
scroll to position [1989, 0]
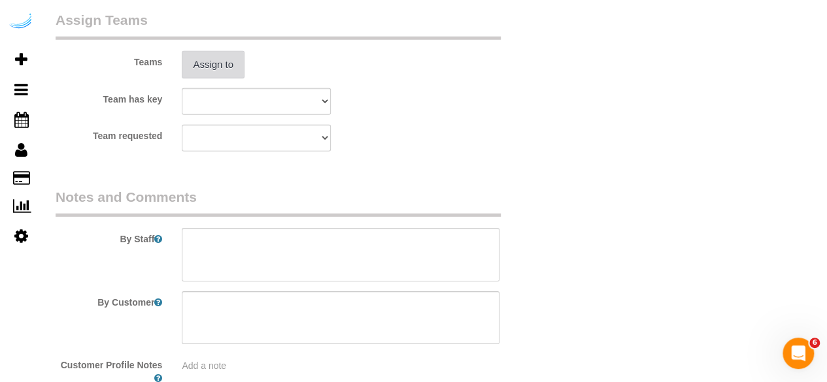
type input "8"
click at [191, 62] on button "Assign to" at bounding box center [213, 64] width 63 height 27
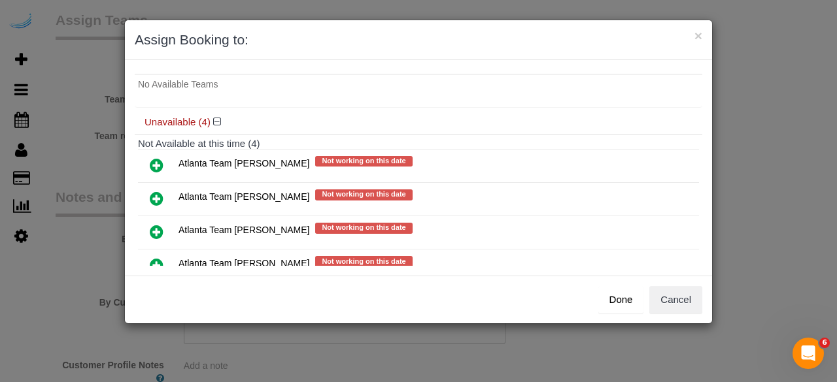
click at [154, 196] on icon at bounding box center [157, 199] width 14 height 16
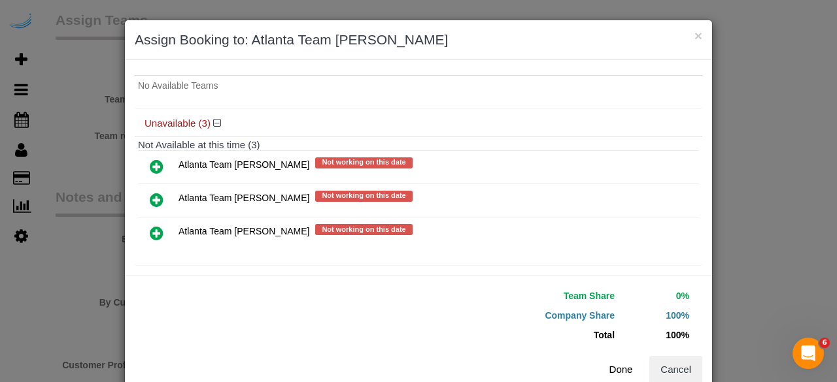
scroll to position [29, 0]
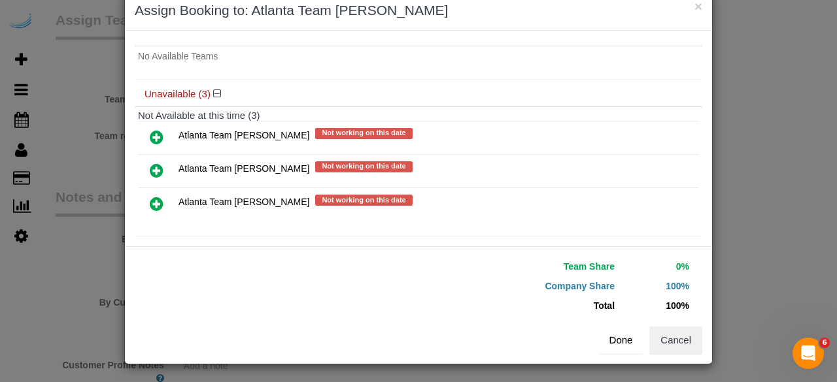
click at [605, 344] on button "Done" at bounding box center [621, 340] width 46 height 27
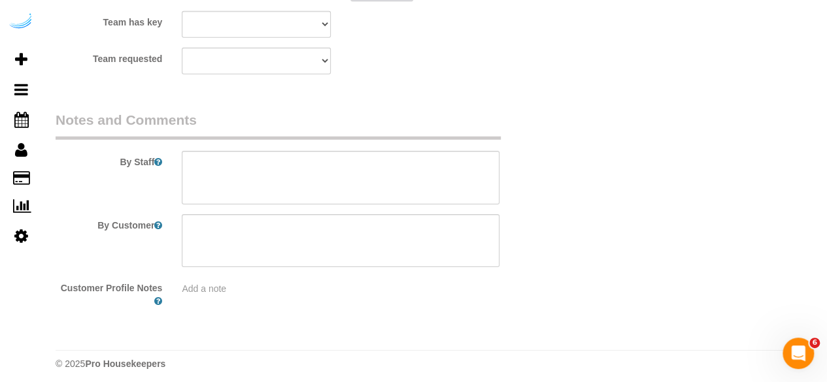
scroll to position [2068, 0]
click at [386, 157] on textarea at bounding box center [341, 177] width 318 height 54
click at [380, 175] on textarea at bounding box center [341, 177] width 318 height 54
paste textarea "Permanent Notes:No notes from this customer.Today's Notes:No notes from this se…"
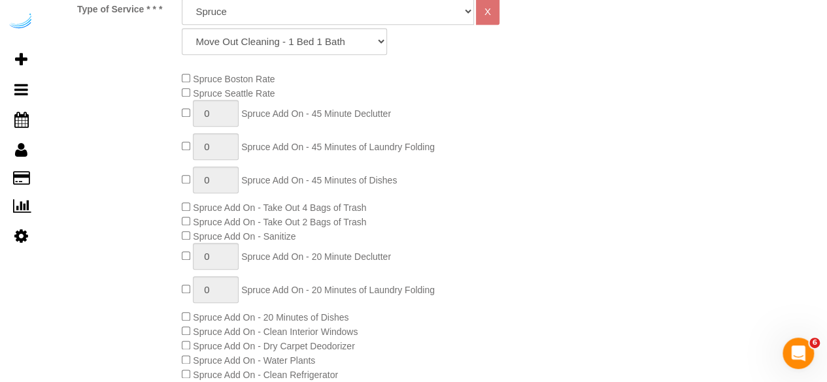
scroll to position [0, 0]
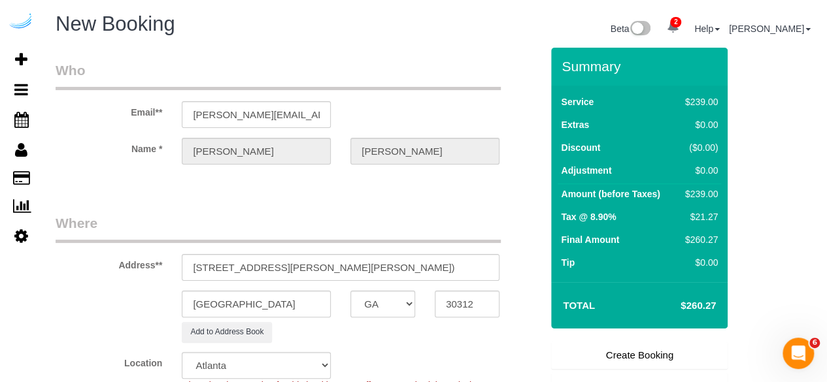
type textarea "Recurrency: One time service Permanent Notes:No notes from this customer.Today'…"
click at [618, 362] on link "Create Booking" at bounding box center [639, 355] width 177 height 27
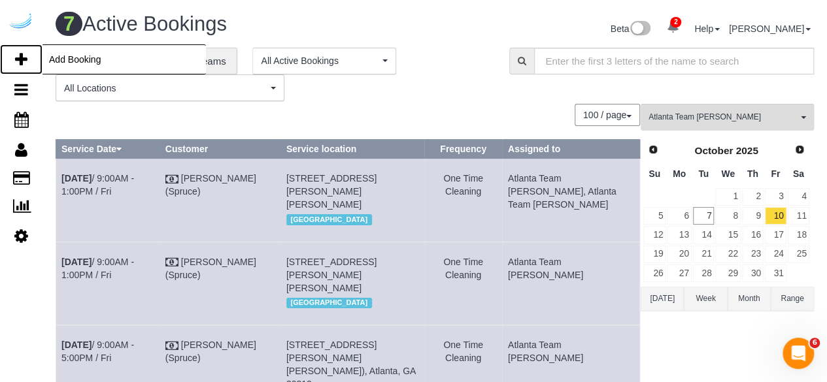
click at [22, 59] on icon at bounding box center [21, 60] width 12 height 16
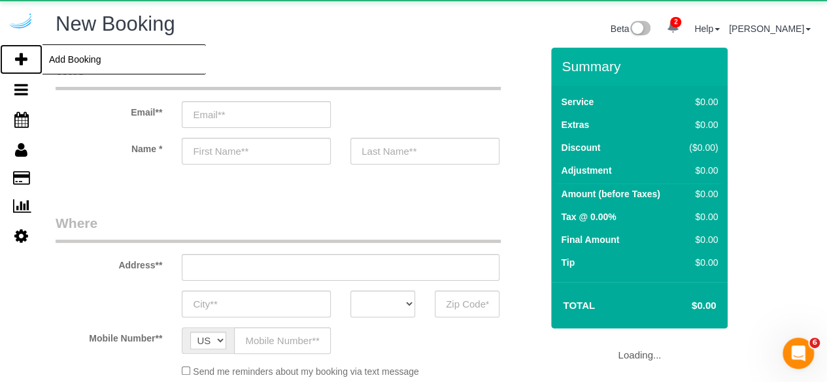
select select "number:9"
select select "object:4911"
select select "4"
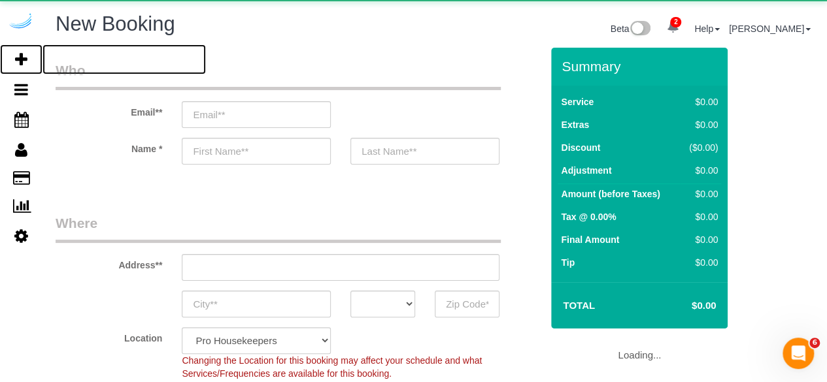
select select "object:5505"
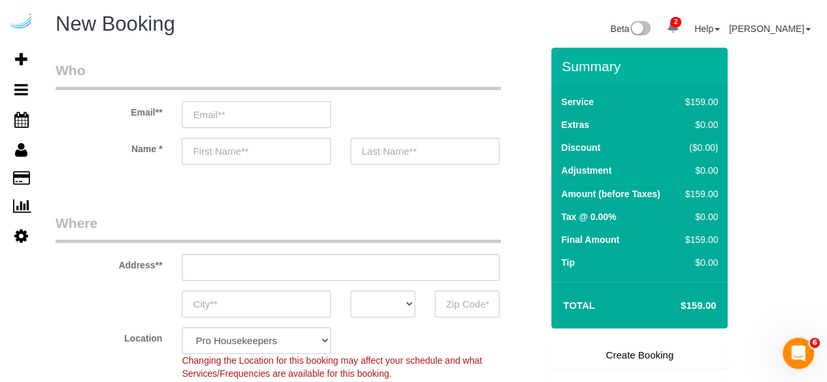
click at [314, 107] on input "email" at bounding box center [256, 114] width 149 height 27
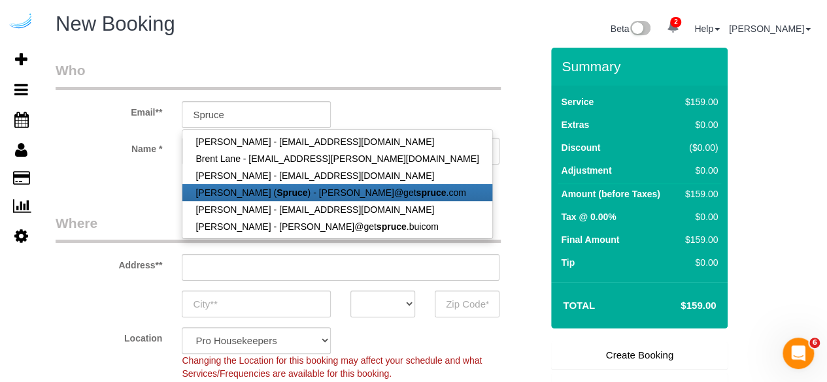
click at [314, 188] on link "Brandie Louck ( Spruce ) - brandie@get spruce .com" at bounding box center [336, 192] width 309 height 17
type input "[PERSON_NAME][EMAIL_ADDRESS][DOMAIN_NAME]"
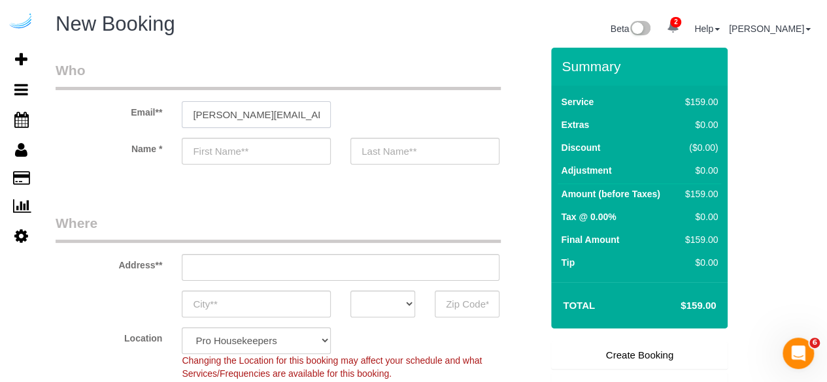
type input "[PERSON_NAME]"
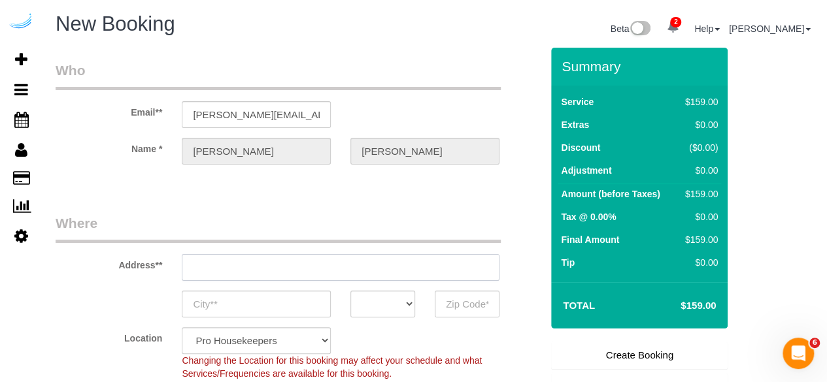
click at [339, 265] on input "text" at bounding box center [341, 267] width 318 height 27
type input "3816 S Lamar Blvd"
type input "Austin"
select select "[GEOGRAPHIC_DATA]"
type input "78704"
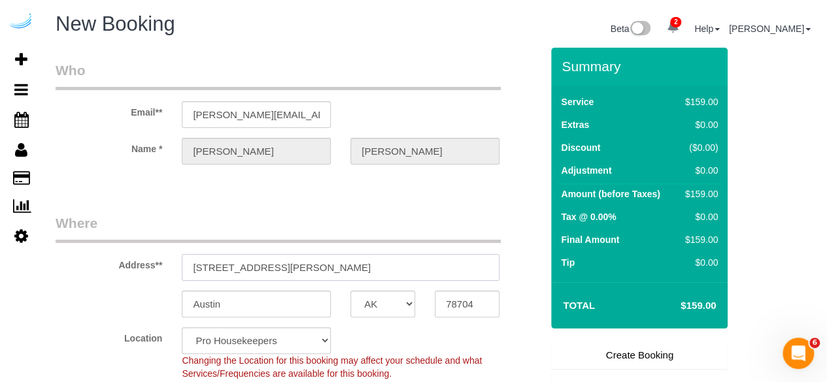
paste input "770 Juniper St NE, Atlanta, GA 30308"
type input "770 Juniper St NE, Atlanta, GA 30308"
select select "9"
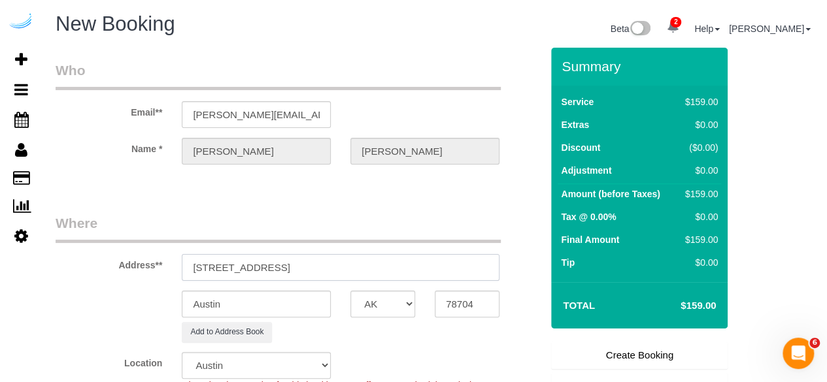
select select "object:5549"
drag, startPoint x: 394, startPoint y: 263, endPoint x: 450, endPoint y: 258, distance: 56.4
click at [443, 258] on input "770 Juniper St NE, Atlanta, GA 30308" at bounding box center [341, 267] width 318 height 27
type input "770 Juniper St NE, Atlanta, GA 30308"
click at [472, 313] on input "78704" at bounding box center [467, 304] width 65 height 27
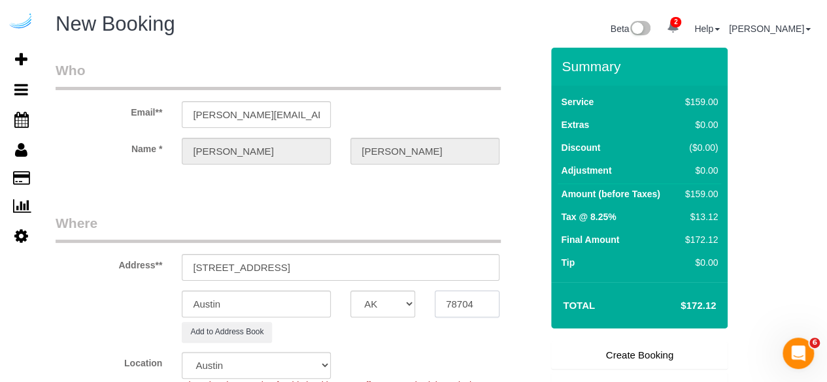
paste input "30308"
type input "30308"
click at [382, 303] on select "AK AL AR AZ CA CO CT DC DE FL GA HI IA ID IL IN KS KY LA MA MD ME MI MN MO MS M…" at bounding box center [382, 304] width 65 height 27
select select "8"
select select "GA"
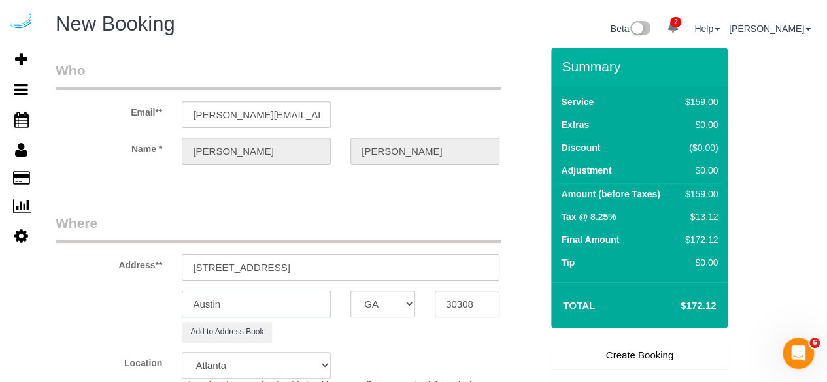
click at [310, 309] on input "Austin" at bounding box center [256, 304] width 149 height 27
select select "object:5591"
type input "[GEOGRAPHIC_DATA]"
drag, startPoint x: 277, startPoint y: 265, endPoint x: 422, endPoint y: 246, distance: 145.7
click at [422, 246] on div "Address** 770 Juniper St NE, Atlanta, GA 30308" at bounding box center [298, 247] width 505 height 67
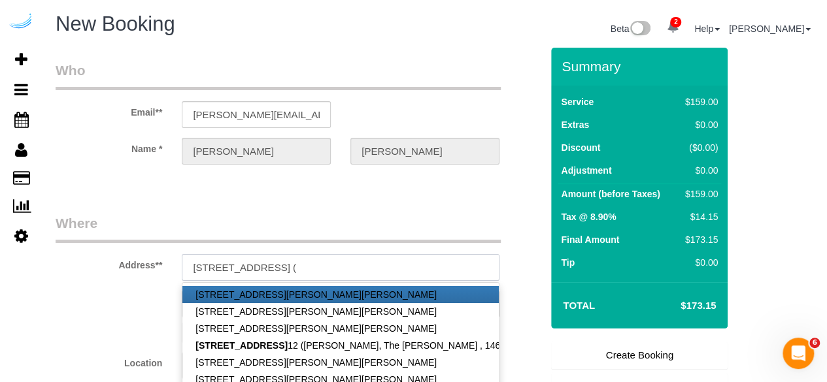
paste input "Lizzy Gerringer"
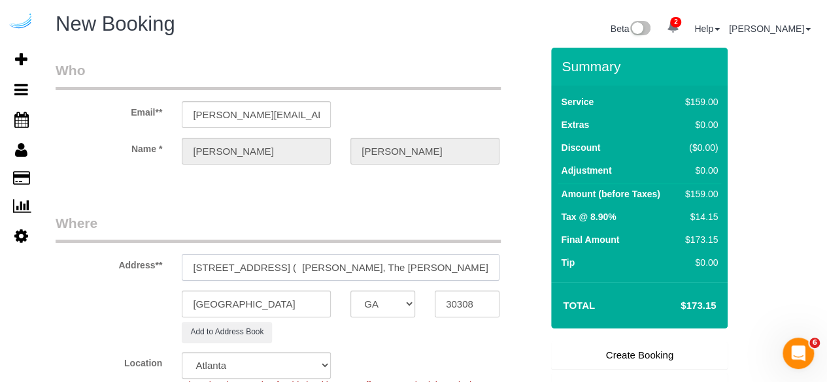
paste input "1504547"
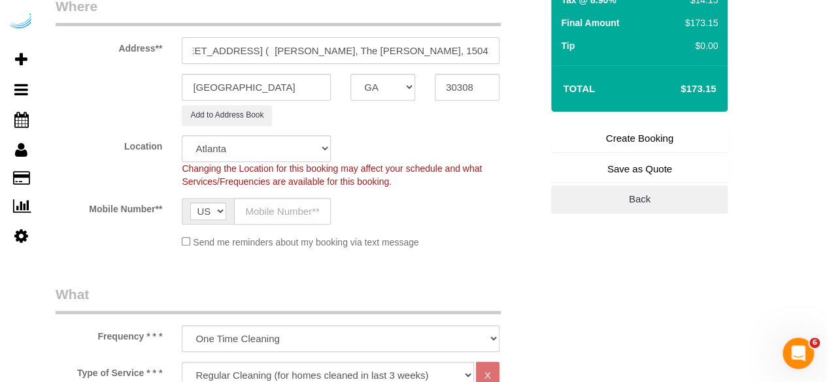
scroll to position [221, 0]
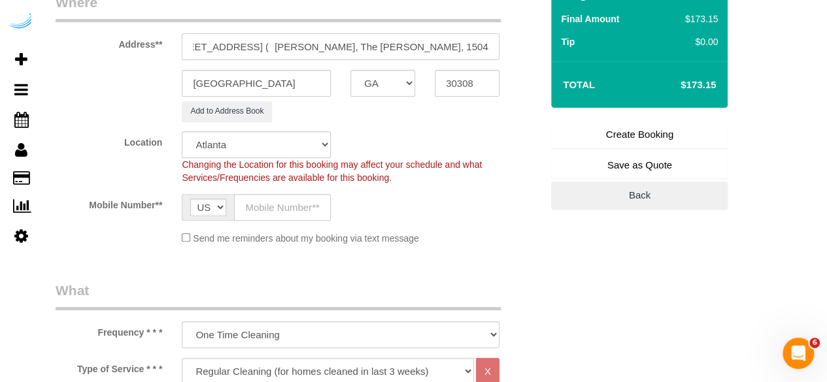
type input "770 Juniper St NE, Unit 2606 ( Lizzy Gerringer, The Hadley, 1504547 )"
click at [287, 214] on input "text" at bounding box center [282, 207] width 97 height 27
type input "[PHONE_NUMBER]"
type input "Brandie Louck"
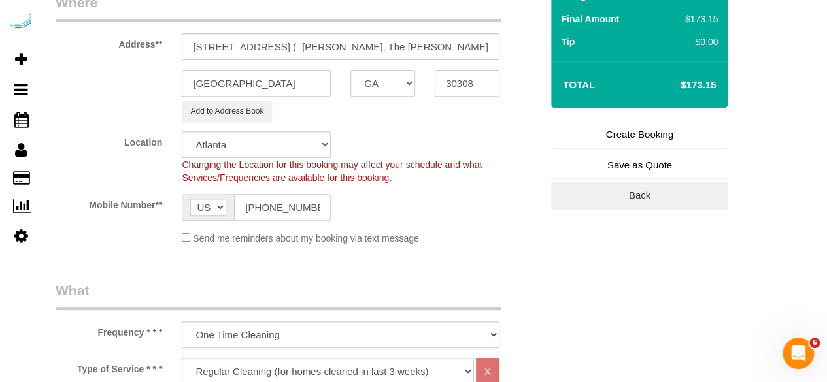
type input "[PHONE_NUMBER]"
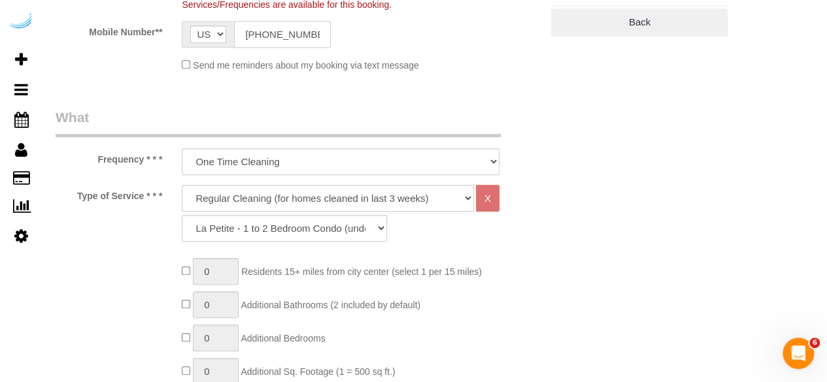
scroll to position [396, 0]
drag, startPoint x: 316, startPoint y: 199, endPoint x: 315, endPoint y: 207, distance: 8.0
click at [316, 199] on select "Deep Cleaning (for homes that have not been cleaned in 3+ weeks) Spruce Regular…" at bounding box center [328, 197] width 292 height 27
select select "282"
click at [182, 184] on select "Deep Cleaning (for homes that have not been cleaned in 3+ weeks) Spruce Regular…" at bounding box center [328, 197] width 292 height 27
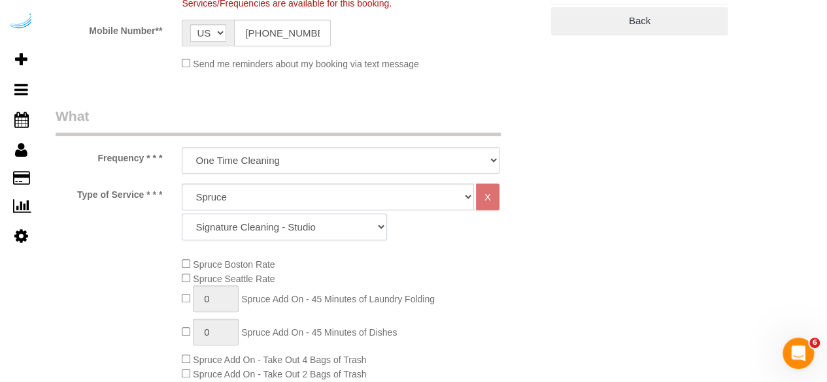
click at [295, 225] on select "Signature Cleaning - Studio Signature Cleaning - 1 Bed 1 Bath Signature Cleanin…" at bounding box center [284, 227] width 205 height 27
select select "325"
click at [182, 214] on select "Signature Cleaning - Studio Signature Cleaning - 1 Bed 1 Bath Signature Cleanin…" at bounding box center [284, 227] width 205 height 27
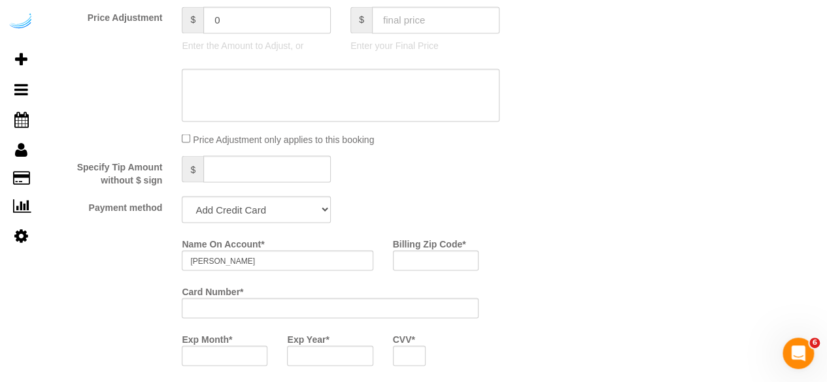
scroll to position [1139, 0]
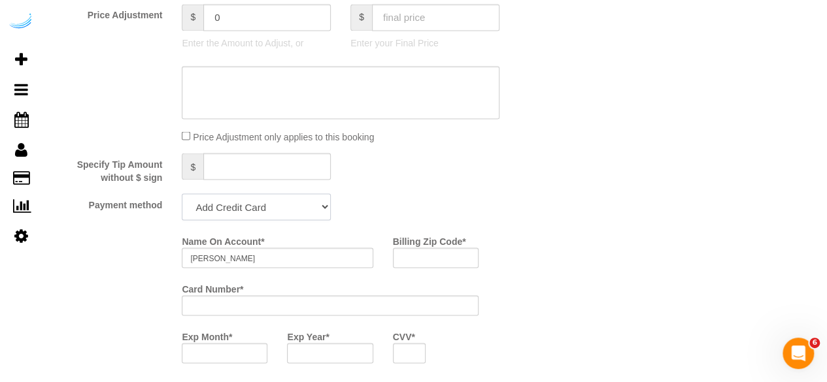
click at [261, 205] on select "Add Credit Card Cash Check Paypal" at bounding box center [256, 207] width 149 height 27
select select "string:check"
click at [182, 195] on select "Add Credit Card Cash Check Paypal" at bounding box center [256, 207] width 149 height 27
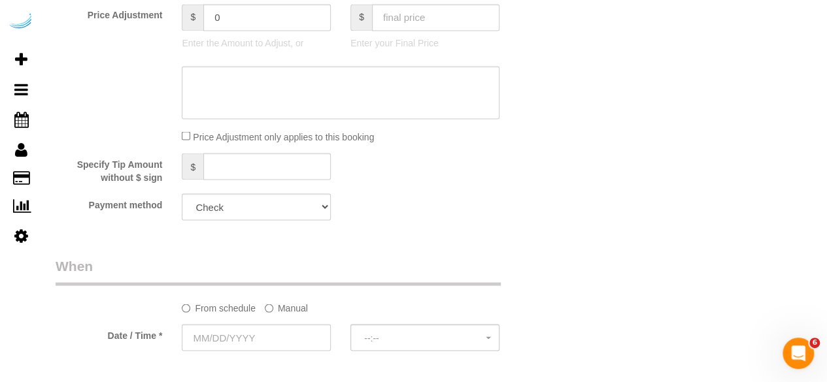
click at [278, 311] on label "Manual" at bounding box center [286, 306] width 43 height 18
click at [258, 337] on input "text" at bounding box center [298, 337] width 233 height 27
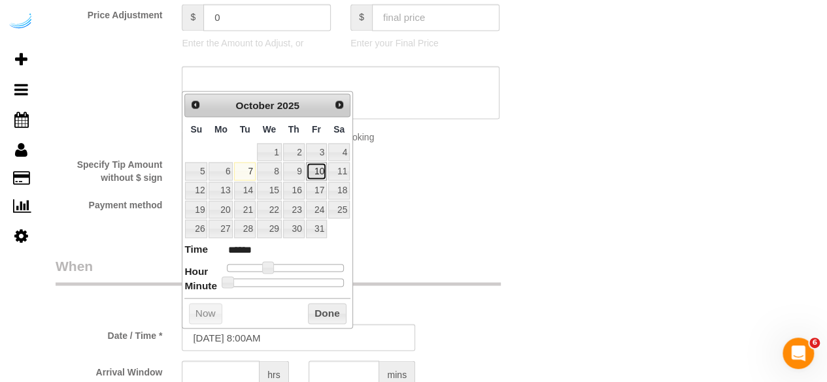
click at [317, 172] on link "10" at bounding box center [316, 171] width 21 height 18
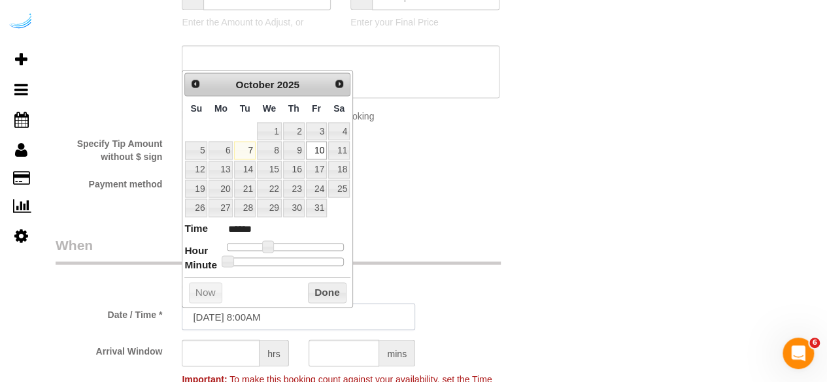
scroll to position [1162, 0]
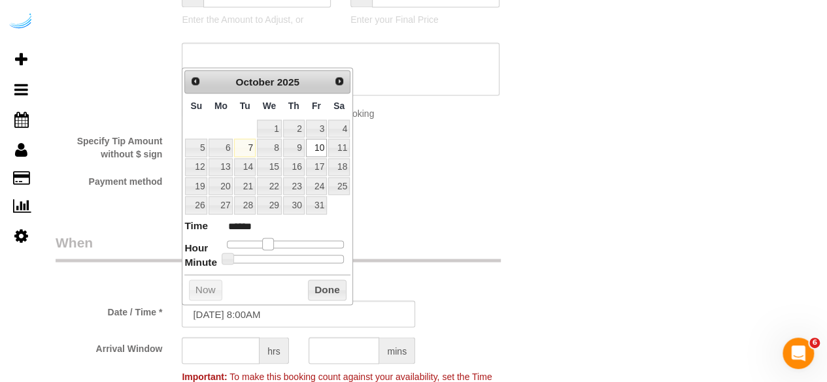
type input "10/10/2025 9:00AM"
type input "******"
click at [268, 242] on span at bounding box center [273, 244] width 12 height 12
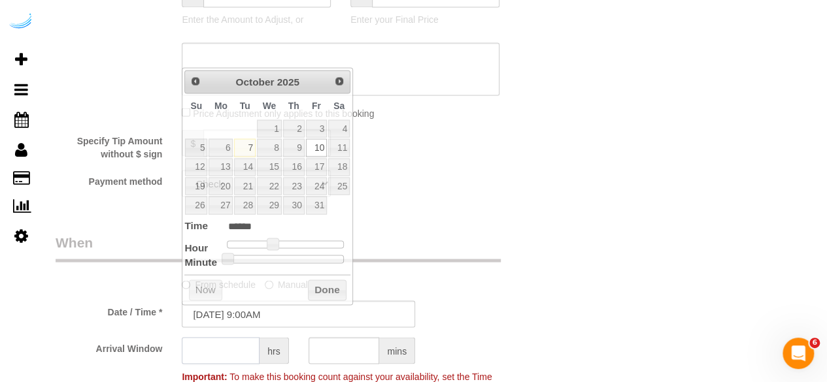
click at [209, 346] on input "text" at bounding box center [221, 350] width 78 height 27
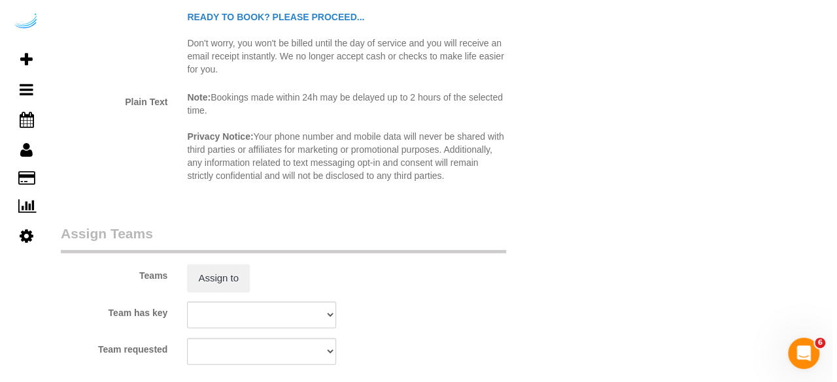
scroll to position [1791, 0]
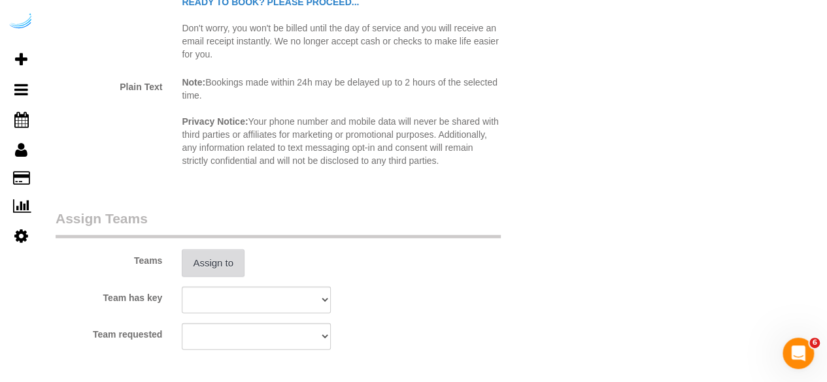
type input "4"
click at [234, 265] on button "Assign to" at bounding box center [213, 263] width 63 height 27
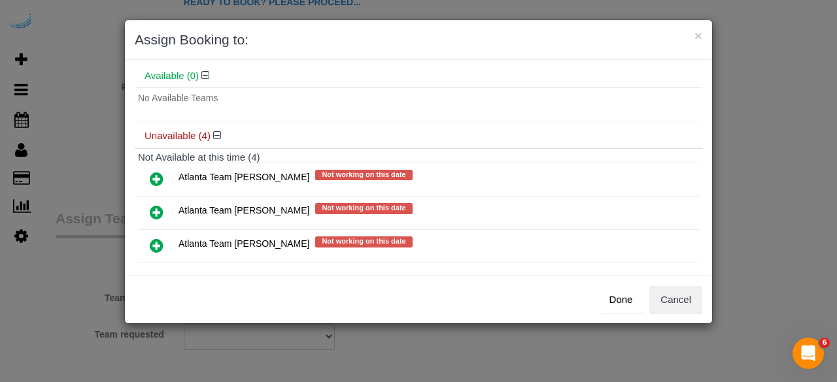
scroll to position [51, 0]
click at [156, 207] on icon at bounding box center [157, 212] width 14 height 16
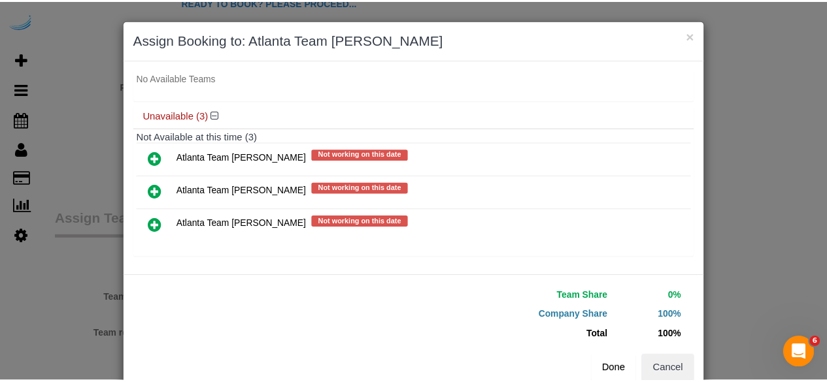
scroll to position [29, 0]
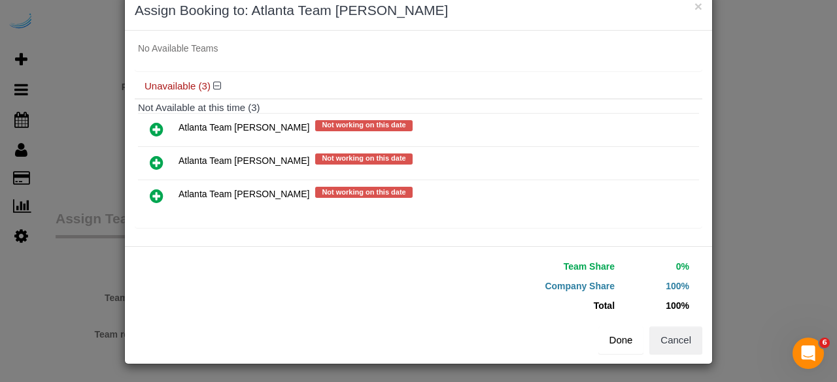
click at [616, 343] on button "Done" at bounding box center [621, 340] width 46 height 27
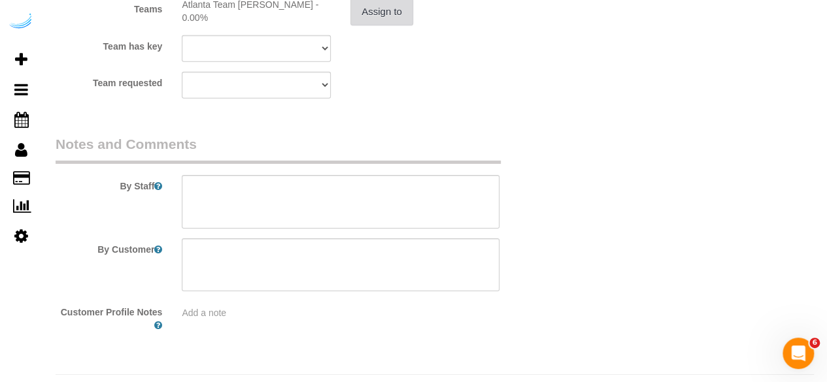
scroll to position [2043, 0]
click at [313, 209] on textarea at bounding box center [341, 202] width 318 height 54
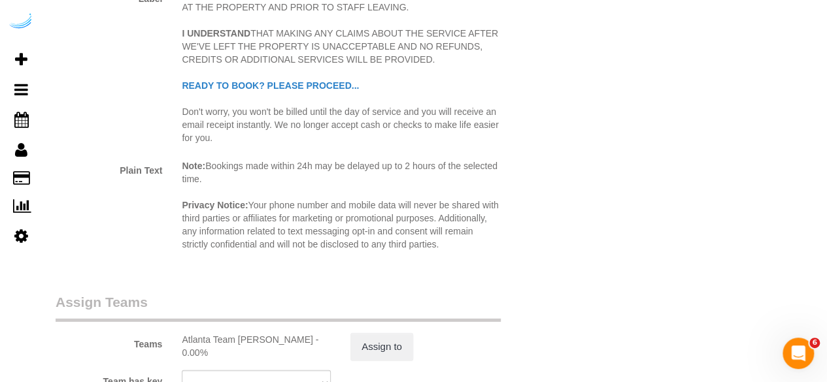
scroll to position [2072, 0]
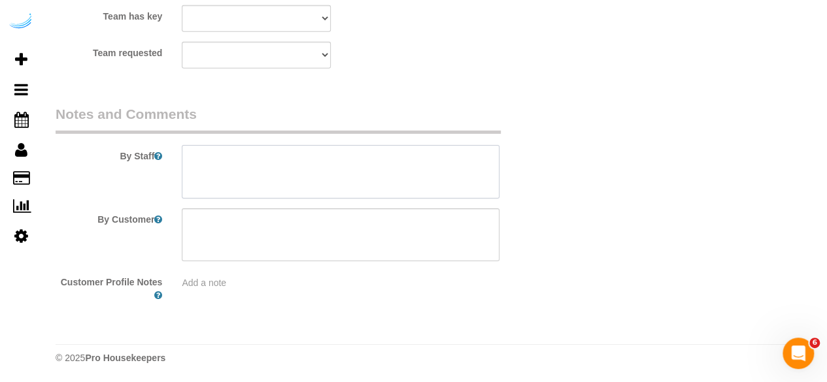
click at [407, 169] on textarea at bounding box center [341, 172] width 318 height 54
paste textarea "Permanent Notes:No notes from this customer.Today's Notes:Hi! We have an orange…"
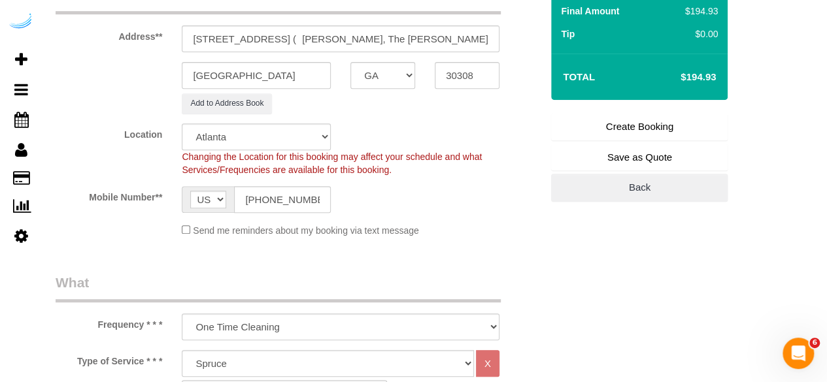
scroll to position [230, 0]
type textarea "Recurrency: Every 5 weeks Permanent Notes:No notes from this customer.Today's N…"
click at [616, 127] on link "Create Booking" at bounding box center [639, 125] width 177 height 27
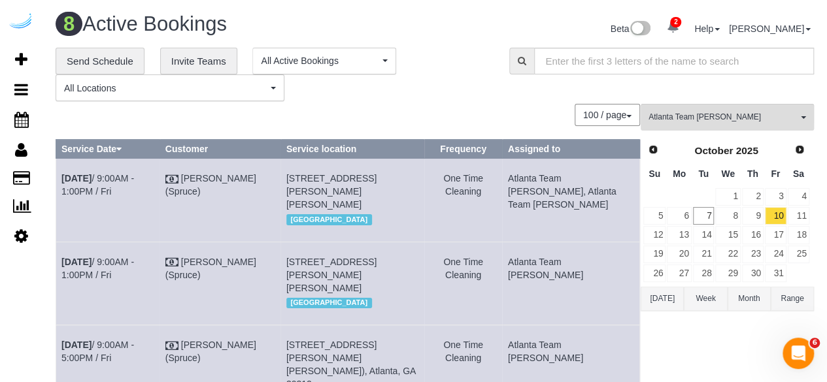
scroll to position [262, 0]
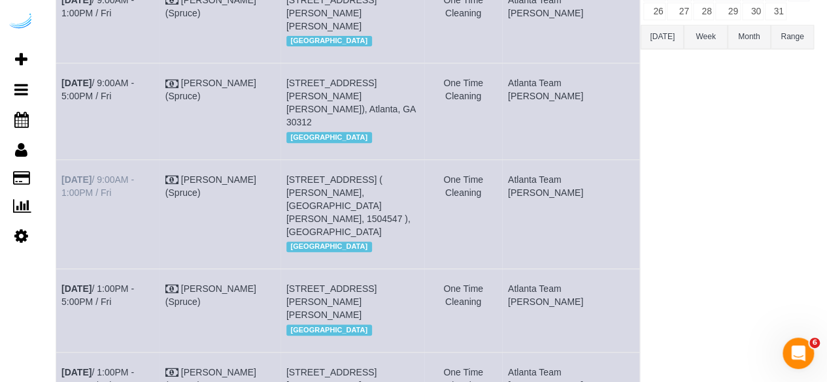
drag, startPoint x: 596, startPoint y: 219, endPoint x: 63, endPoint y: 196, distance: 533.9
click at [63, 196] on tr "Oct 10th / 9:00AM - 1:00PM / Fri Brandie Louck (Spruce) 770 Juniper St Ne, Unit…" at bounding box center [348, 214] width 584 height 109
copy tr "Oct 10th / 9:00AM - 1:00PM / Fri Brandie Louck (Spruce) 770 Juniper St Ne, Unit…"
drag, startPoint x: 609, startPoint y: 110, endPoint x: 63, endPoint y: 101, distance: 545.3
click at [63, 101] on tr "Oct 10th / 9:00AM - 5:00PM / Fri Brandie Louck (Spruce) 747 Ralph Mcgill Blvd N…" at bounding box center [348, 111] width 584 height 96
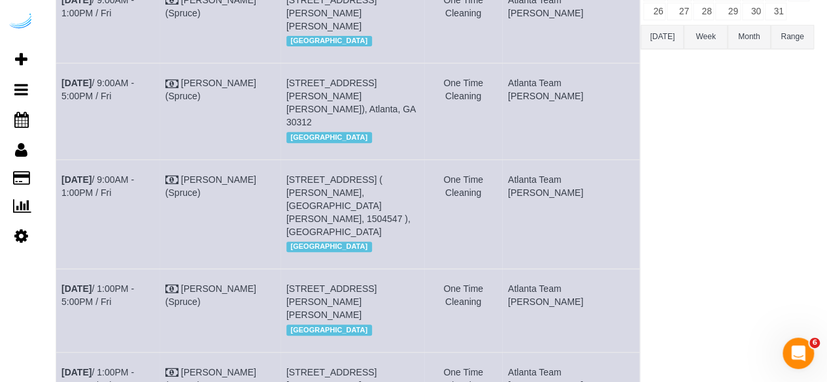
copy tr "Oct 10th / 9:00AM - 5:00PM / Fri Brandie Louck (Spruce) 747 Ralph Mcgill Blvd N…"
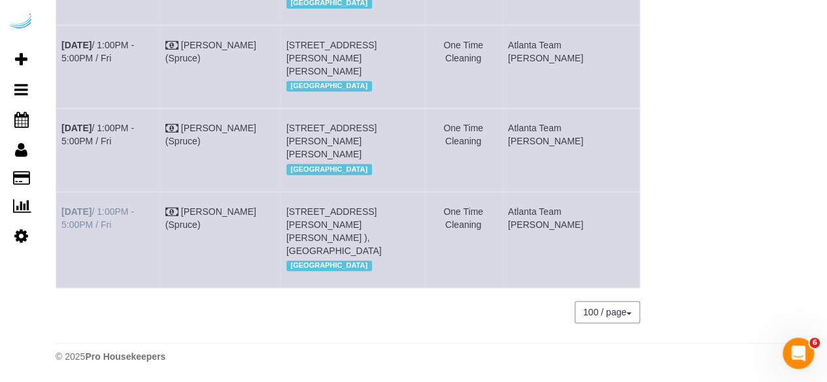
drag, startPoint x: 590, startPoint y: 227, endPoint x: 63, endPoint y: 209, distance: 527.2
click at [63, 209] on tr "Oct 10th / 1:00PM - 5:00PM / Fri Brandie Louck (Spruce) 6125 Roswell Rd, Unit 2…" at bounding box center [348, 240] width 584 height 96
copy tr "Oct 10th / 1:00PM - 5:00PM / Fri Brandie Louck (Spruce) 6125 Roswell Rd, Unit 2…"
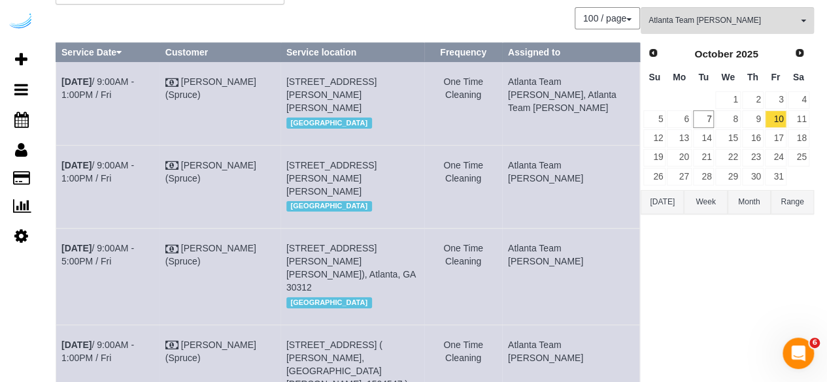
scroll to position [0, 0]
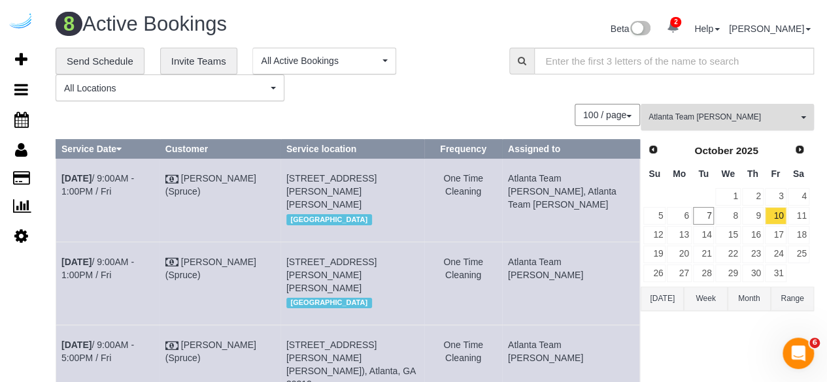
click at [670, 118] on span "Atlanta Team Eliane" at bounding box center [723, 117] width 149 height 11
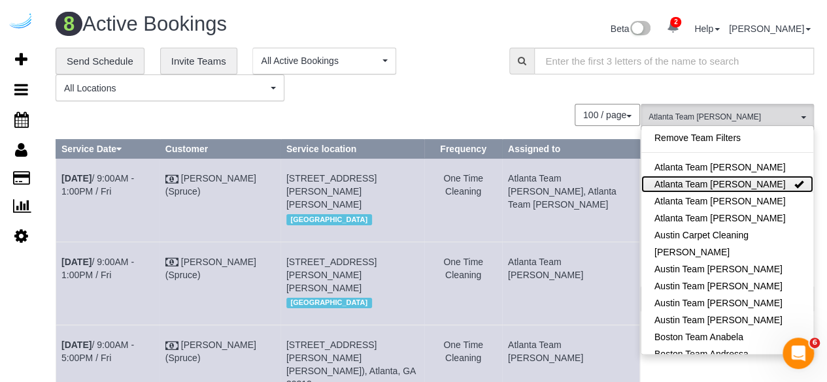
click at [737, 186] on link "Atlanta Team Eliane" at bounding box center [727, 184] width 172 height 17
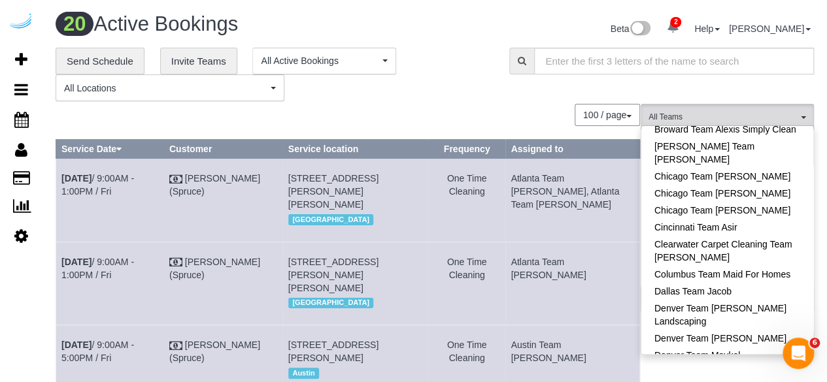
scroll to position [154, 0]
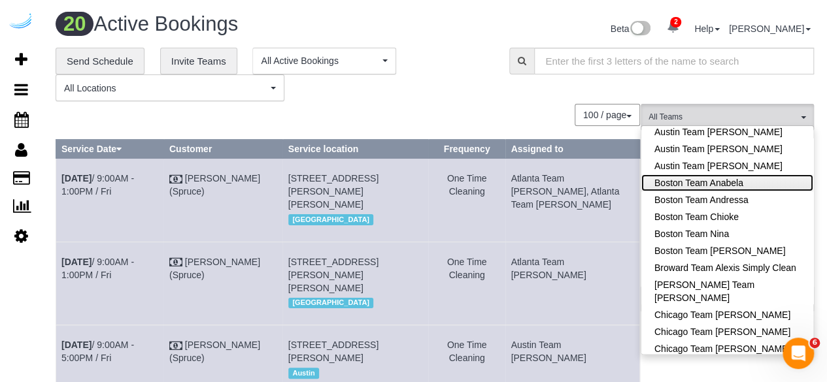
click at [757, 182] on link "Boston Team Anabela" at bounding box center [727, 183] width 172 height 17
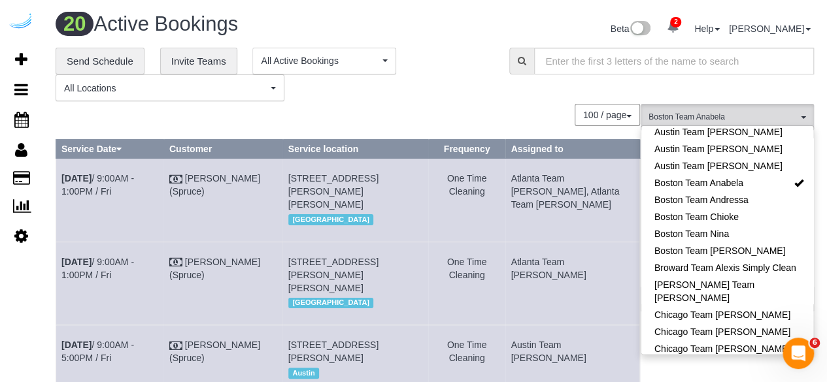
click at [493, 109] on div "100 / page 10 / page 20 / page 30 / page 40 / page 50 / page 100 / page" at bounding box center [348, 115] width 584 height 22
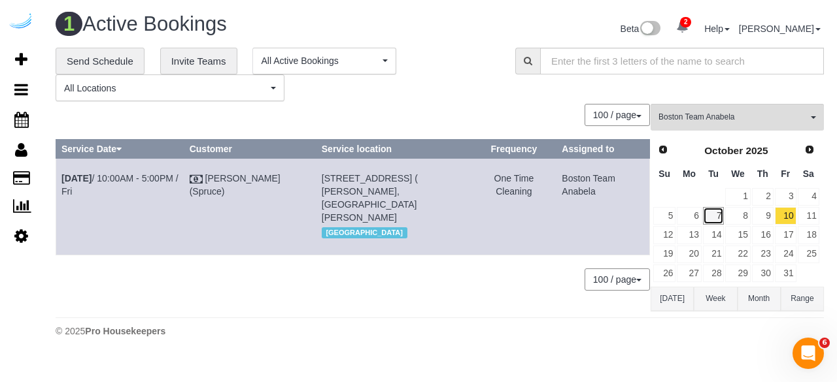
click at [710, 214] on link "7" at bounding box center [714, 216] width 22 height 18
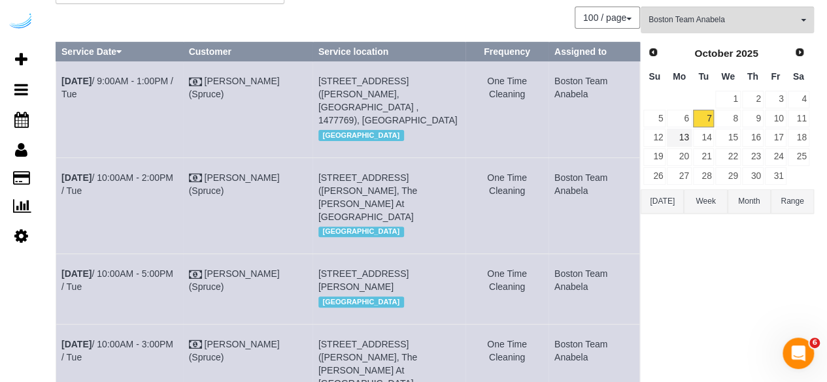
scroll to position [95, 0]
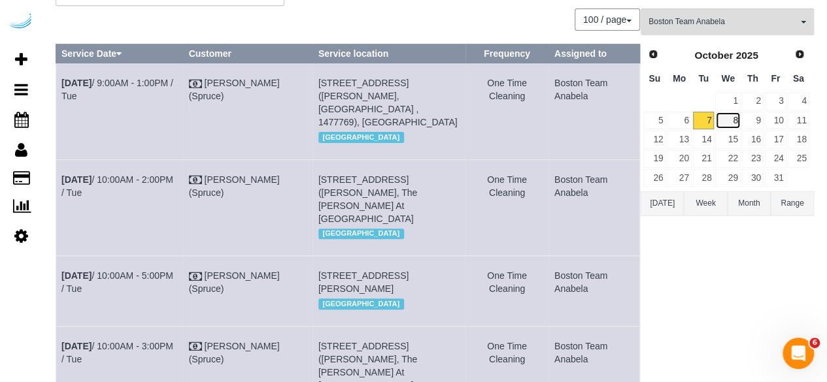
click at [729, 121] on link "8" at bounding box center [727, 121] width 25 height 18
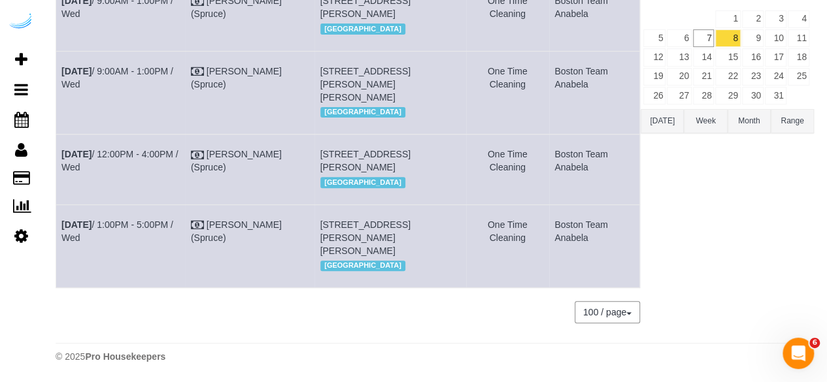
scroll to position [0, 0]
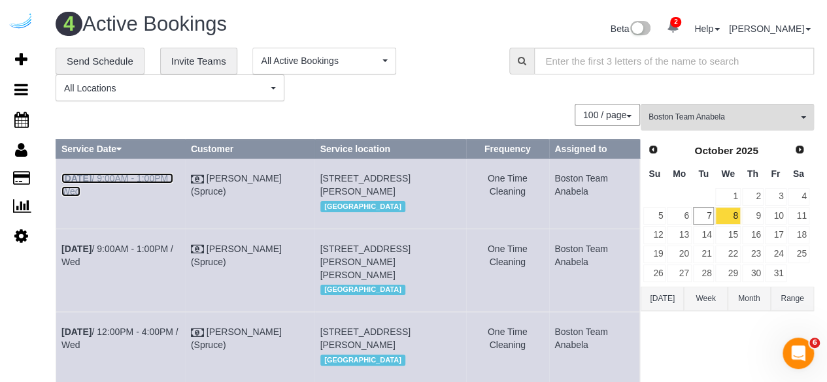
click at [140, 177] on link "Oct 8th / 9:00AM - 1:00PM / Wed" at bounding box center [117, 185] width 112 height 24
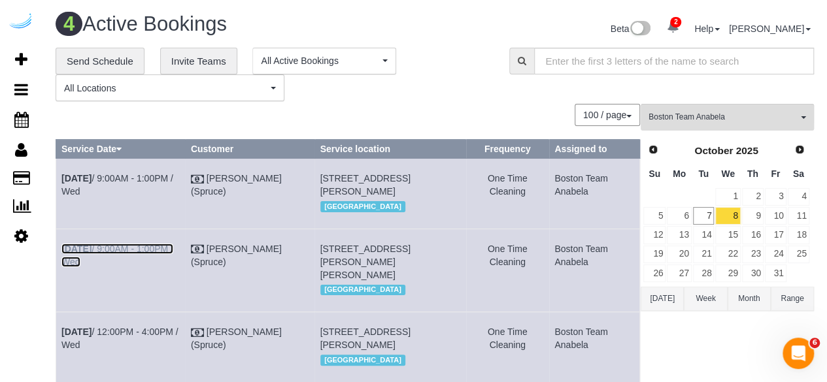
click at [142, 267] on link "Oct 8th / 9:00AM - 1:00PM / Wed" at bounding box center [117, 256] width 112 height 24
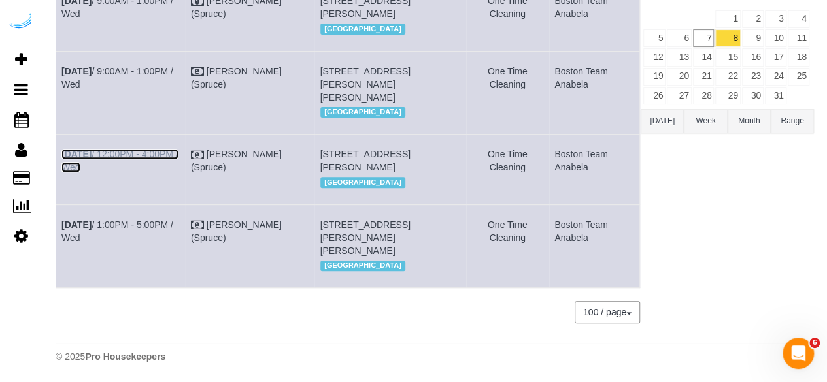
click at [152, 149] on link "Oct 8th / 12:00PM - 4:00PM / Wed" at bounding box center [119, 161] width 117 height 24
click at [162, 243] on link "Oct 8th / 1:00PM - 5:00PM / Wed" at bounding box center [117, 232] width 112 height 24
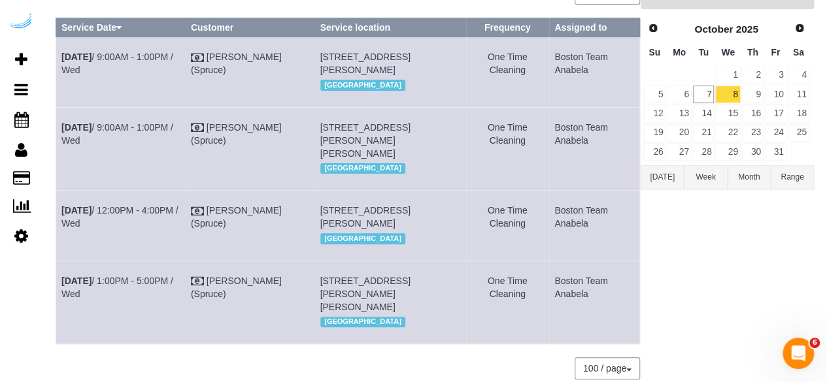
scroll to position [0, 0]
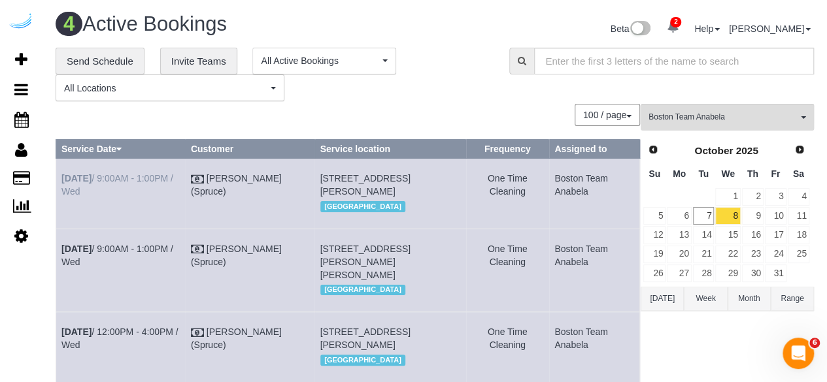
drag, startPoint x: 515, startPoint y: 275, endPoint x: 63, endPoint y: 179, distance: 462.5
click at [63, 179] on tbody "Oct 8th / 9:00AM - 1:00PM / Wed Brandie Louck (Spruce) 72 Staniford St, Buildin…" at bounding box center [348, 312] width 584 height 307
click at [401, 109] on div "100 / page 10 / page 20 / page 30 / page 40 / page 50 / page 100 / page" at bounding box center [348, 115] width 584 height 22
click at [753, 216] on link "9" at bounding box center [753, 216] width 22 height 18
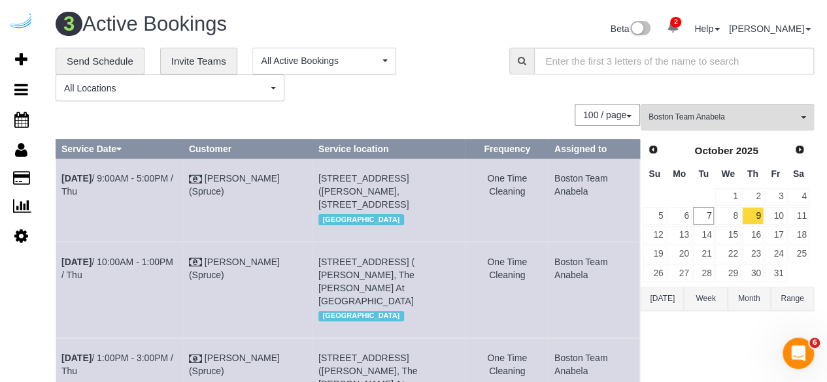
scroll to position [159, 0]
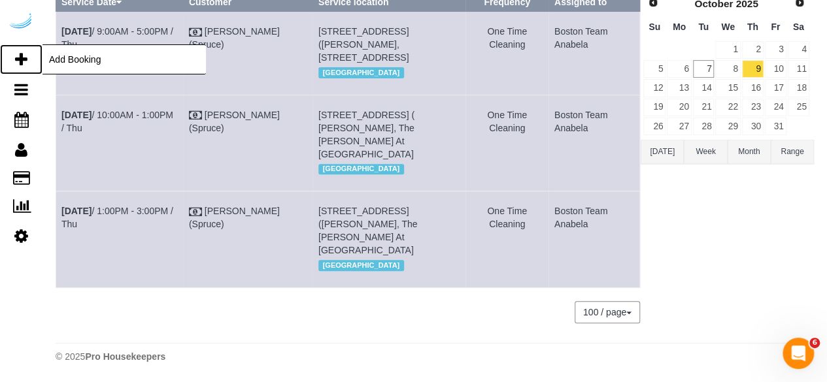
click at [29, 56] on link "Add Booking" at bounding box center [21, 59] width 42 height 30
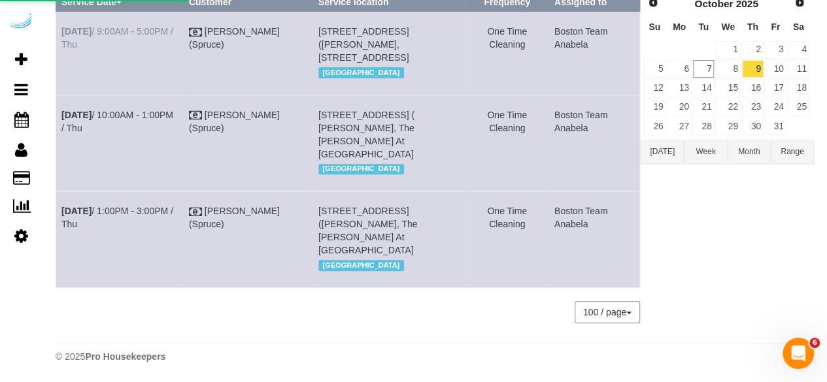
select select "4"
select select "number:9"
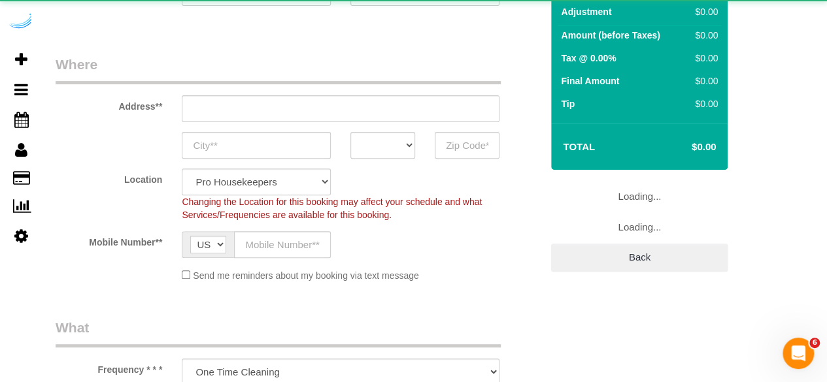
select select "object:7658"
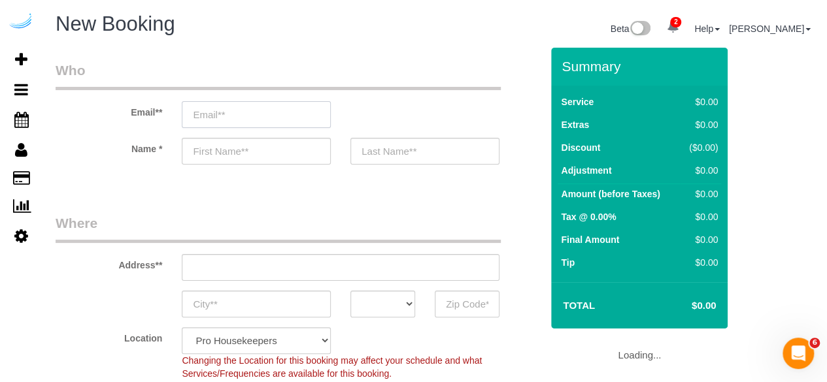
click at [314, 107] on input "email" at bounding box center [256, 114] width 149 height 27
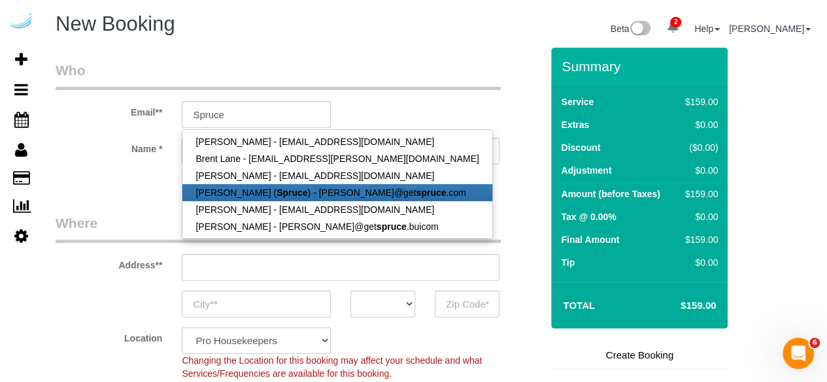
click at [292, 195] on link "Brandie Louck ( Spruce ) - brandie@get spruce .com" at bounding box center [336, 192] width 309 height 17
type input "[PERSON_NAME][EMAIL_ADDRESS][DOMAIN_NAME]"
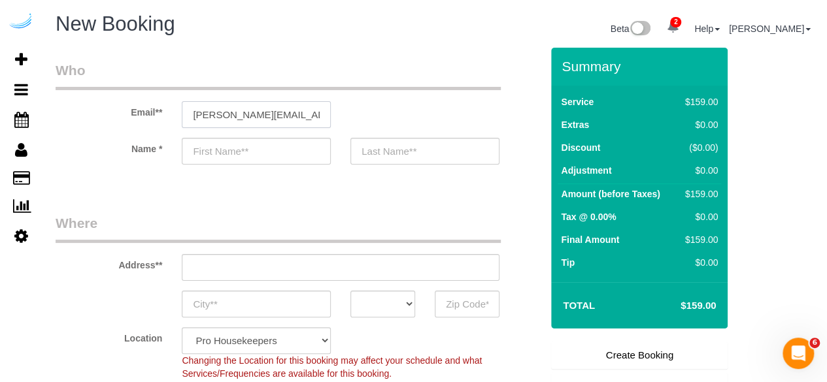
type input "[PERSON_NAME]"
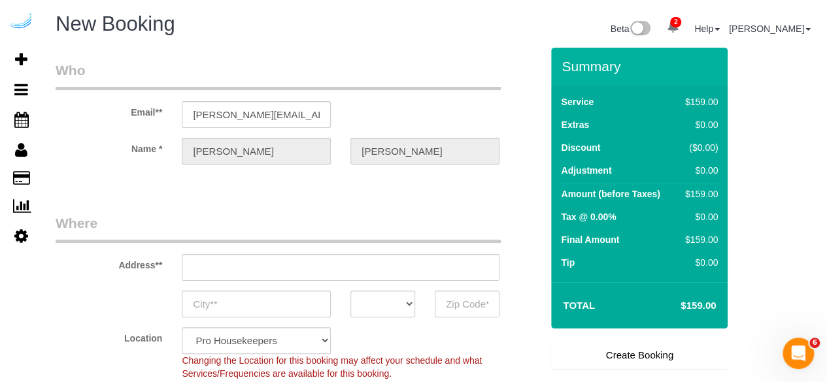
type input "3816 S Lamar Blvd"
type input "Austin"
select select "[GEOGRAPHIC_DATA]"
type input "78704"
select select "9"
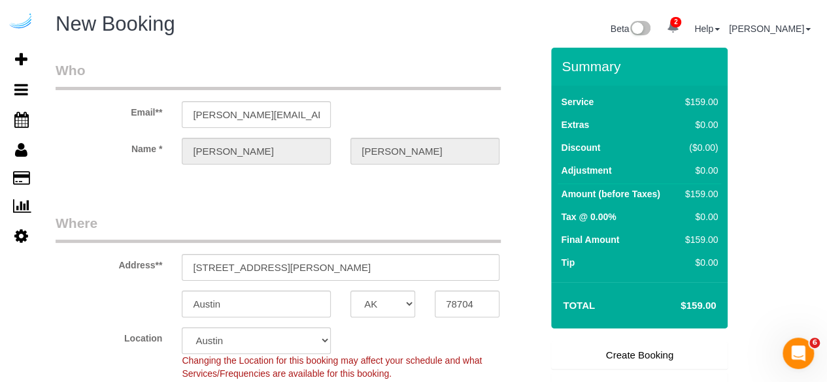
select select "object:7697"
click at [306, 269] on input "3816 S Lamar Blvd" at bounding box center [341, 267] width 318 height 27
paste input "250 Station Cir, Dedham, MA 02026"
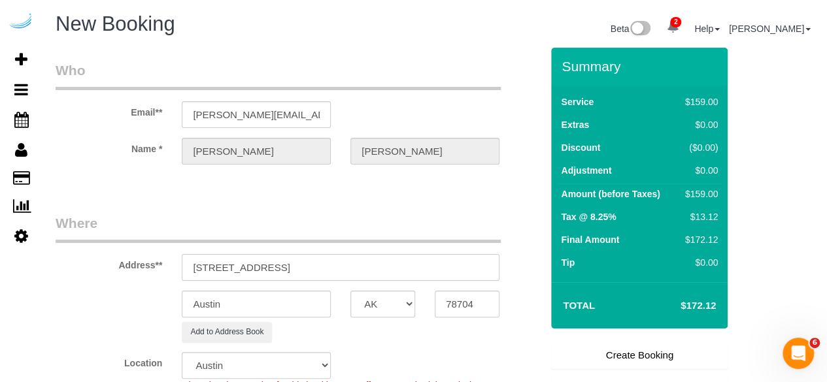
drag, startPoint x: 318, startPoint y: 262, endPoint x: 422, endPoint y: 262, distance: 104.6
click at [422, 262] on input "250 Station Cir, Dedham, MA 02026" at bounding box center [341, 267] width 318 height 27
type input "250 Station Cir, Dedham, MA 02026"
click at [475, 301] on input "78704" at bounding box center [467, 304] width 65 height 27
paste input "02026"
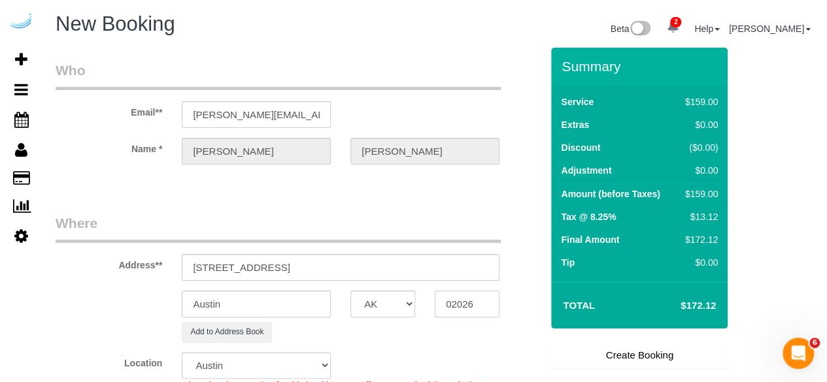
type input "02026"
click at [387, 305] on select "AK AL AR AZ CA CO CT DC DE FL GA HI IA ID IL IN KS KY LA MA MD ME MI MN MO MS M…" at bounding box center [382, 304] width 65 height 27
select select "1"
select select "object:7744"
click at [386, 304] on select "AK AL AR AZ CA CO CT DC DE FL GA HI IA ID IL IN KS KY LA MA MD ME MI MN MO MS M…" at bounding box center [382, 304] width 65 height 27
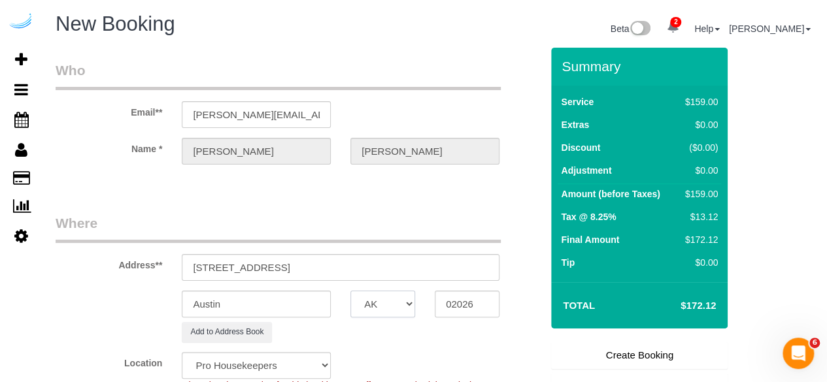
click at [386, 304] on select "AK AL AR AZ CA CO CT DC DE FL GA HI IA ID IL IN KS KY LA MA MD ME MI MN MO MS M…" at bounding box center [382, 304] width 65 height 27
select select "MA"
click at [350, 291] on select "AK AL AR AZ CA CO CT DC DE FL GA HI IA ID IL IN KS KY LA MA MD ME MI MN MO MS M…" at bounding box center [382, 304] width 65 height 27
click at [312, 307] on input "Austin" at bounding box center [256, 304] width 149 height 27
type input "Dedham"
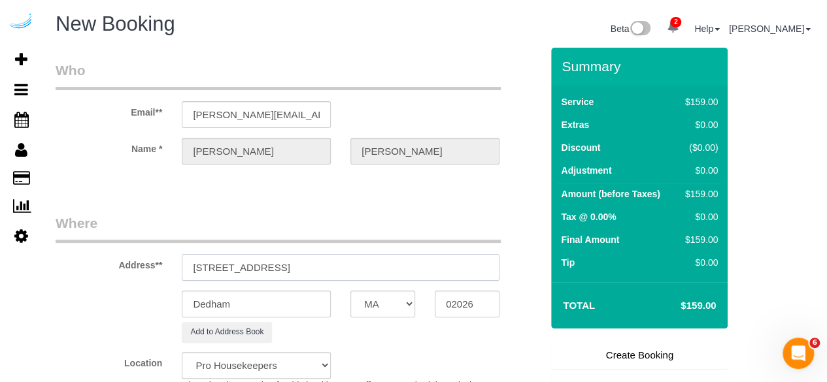
drag, startPoint x: 263, startPoint y: 267, endPoint x: 467, endPoint y: 260, distance: 204.1
click at [467, 260] on input "250 Station Cir, Dedham, MA 02026" at bounding box center [341, 267] width 318 height 27
paste input "Pete Church"
paste input "The Avens at Dedham Station"
paste input "1504537"
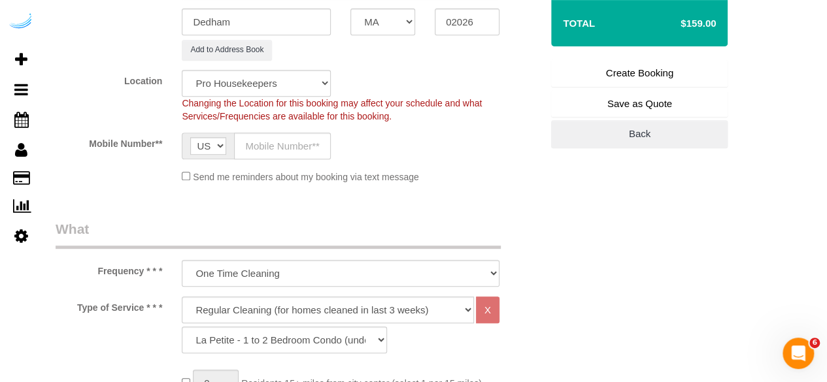
scroll to position [287, 0]
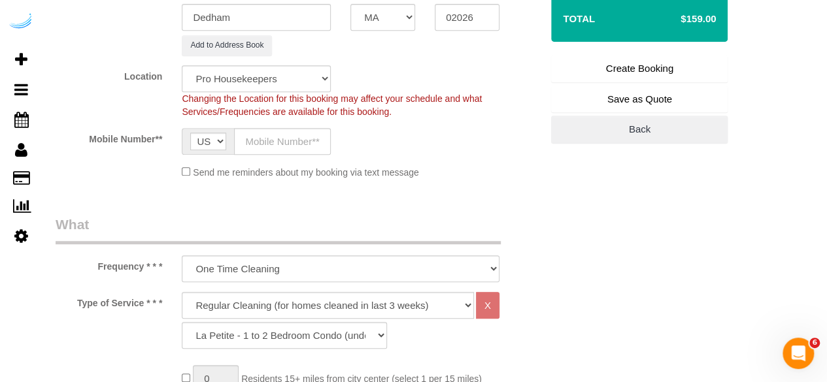
type input "250 Station Cir, Unit 2403 ( Pete Church, The Avens at Dedham Station , 1504537)"
click at [281, 78] on select "Pro Housekeepers Atlanta Austin Boston Chicago Cincinnati Clearwater Denver Ft …" at bounding box center [256, 78] width 149 height 27
select select "7"
click at [182, 65] on select "Pro Housekeepers Atlanta Austin Boston Chicago Cincinnati Clearwater Denver Ft …" at bounding box center [256, 78] width 149 height 27
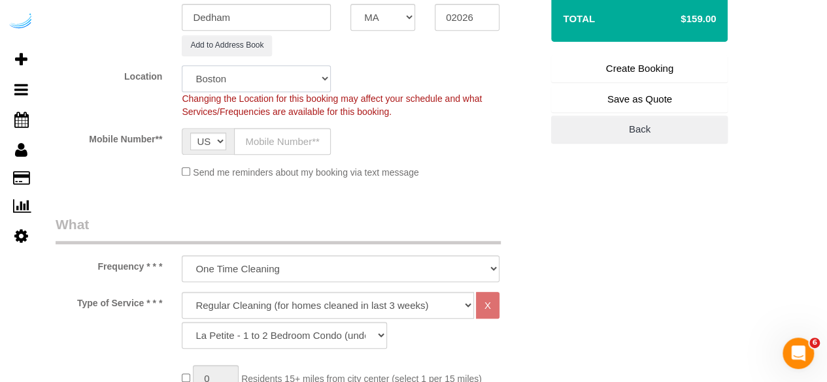
select select "object:8203"
click at [281, 148] on input "text" at bounding box center [282, 141] width 97 height 27
type input "[PHONE_NUMBER]"
type input "[PERSON_NAME]"
type input "[PHONE_NUMBER]"
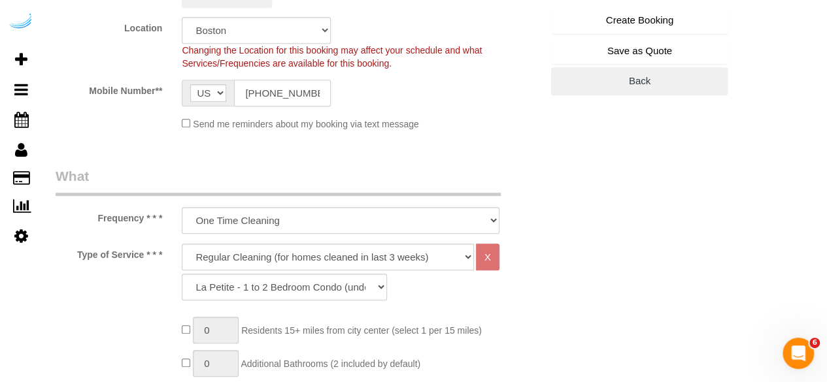
scroll to position [336, 0]
click at [316, 254] on select "Deep Cleaning (for homes that have not been cleaned in 3+ weeks) Spruce Regular…" at bounding box center [328, 256] width 292 height 27
select select "282"
click at [182, 243] on select "Deep Cleaning (for homes that have not been cleaned in 3+ weeks) Spruce Regular…" at bounding box center [328, 256] width 292 height 27
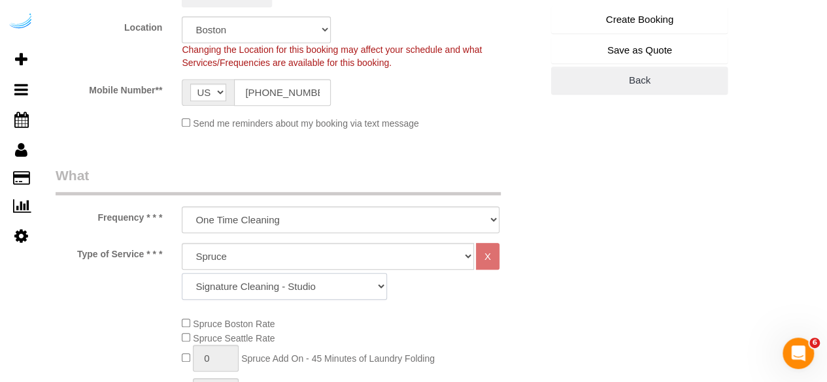
click at [311, 285] on select "Signature Cleaning - Studio Signature Cleaning - 1 Bed 1 Bath Signature Cleanin…" at bounding box center [284, 286] width 205 height 27
click at [522, 133] on fieldset "Where Address** 250 Station Cir, Unit 2403 ( Pete Church, The Avens at Dedham S…" at bounding box center [299, 9] width 486 height 262
click at [276, 283] on select "Signature Cleaning - Studio Signature Cleaning - 1 Bed 1 Bath Signature Cleanin…" at bounding box center [284, 286] width 205 height 27
select select "304"
click at [182, 273] on select "Signature Cleaning - Studio Signature Cleaning - 1 Bed 1 Bath Signature Cleanin…" at bounding box center [284, 286] width 205 height 27
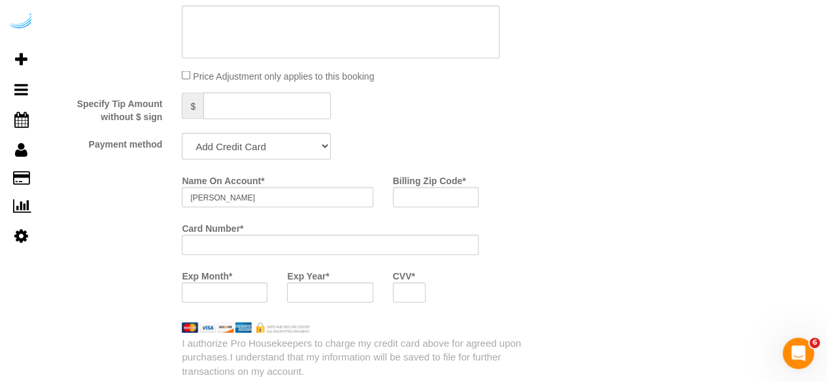
scroll to position [1215, 0]
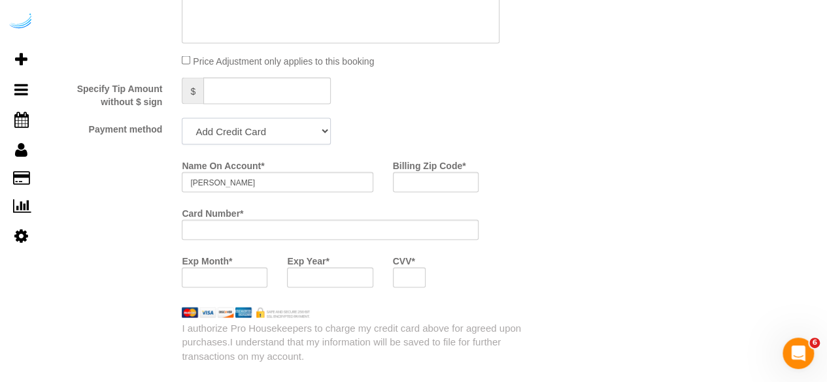
drag, startPoint x: 223, startPoint y: 122, endPoint x: 223, endPoint y: 135, distance: 13.1
click at [223, 122] on select "Add Credit Card Cash Check Paypal" at bounding box center [256, 131] width 149 height 27
select select "string:check"
click at [182, 119] on select "Add Credit Card Cash Check Paypal" at bounding box center [256, 131] width 149 height 27
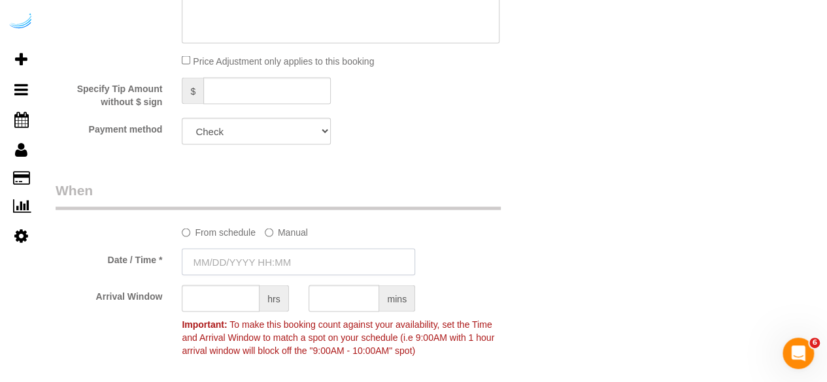
click at [262, 267] on input "text" at bounding box center [298, 261] width 233 height 27
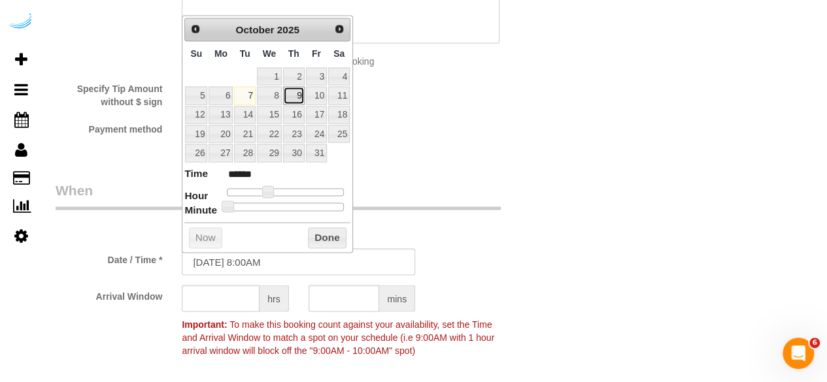
click at [294, 91] on link "9" at bounding box center [294, 95] width 22 height 18
type input "10/09/2025 9:00AM"
type input "******"
type input "10/09/2025 10:00AM"
type input "*******"
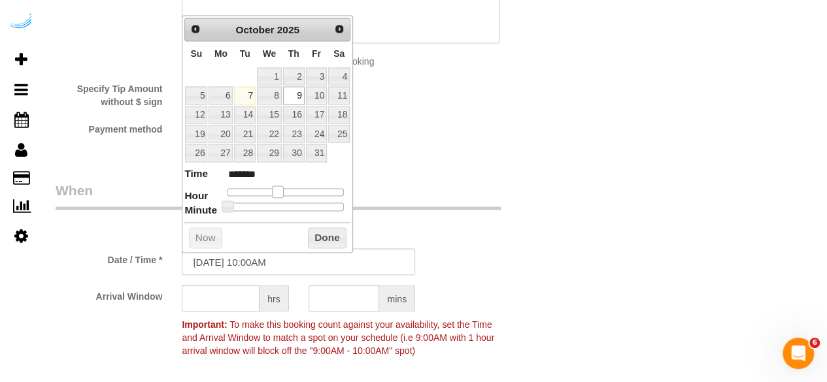
drag, startPoint x: 269, startPoint y: 185, endPoint x: 278, endPoint y: 186, distance: 9.2
click at [278, 186] on span at bounding box center [278, 192] width 12 height 12
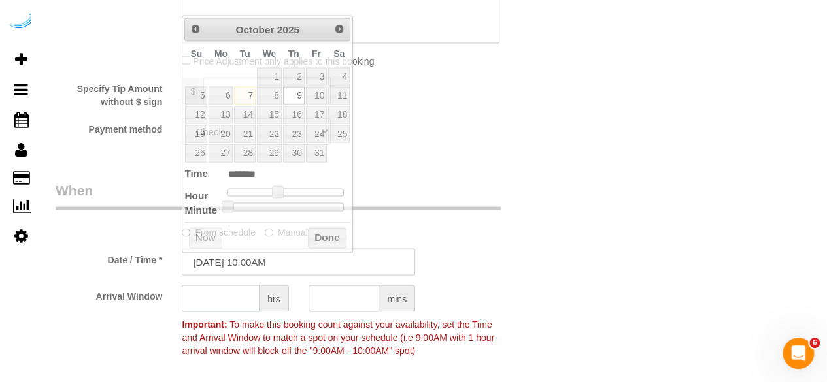
click at [212, 296] on input "text" at bounding box center [221, 298] width 78 height 27
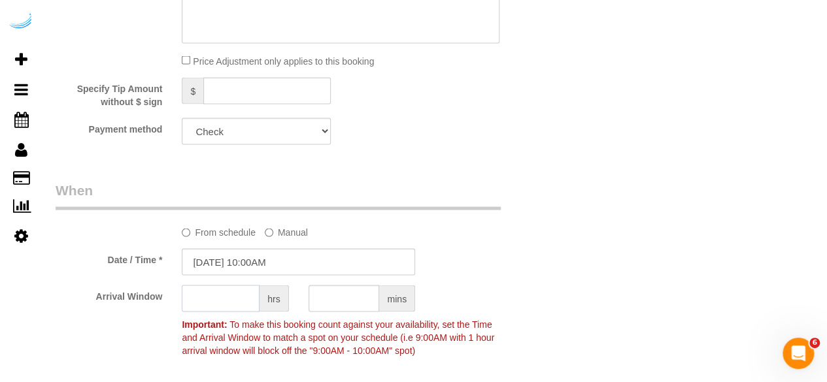
type input "4"
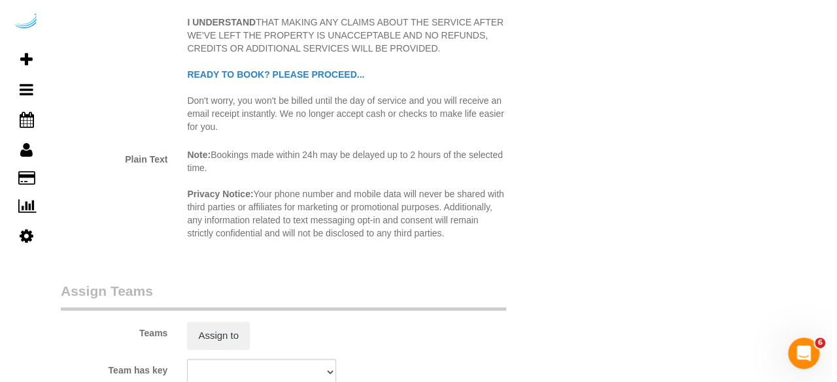
scroll to position [1748, 0]
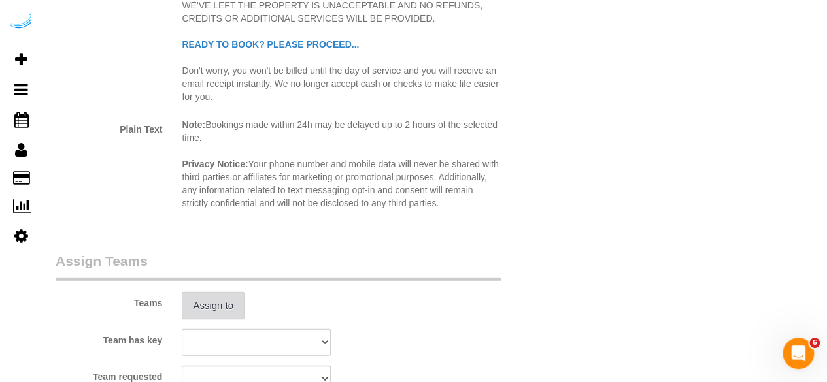
type input "5"
click at [226, 311] on button "Assign to" at bounding box center [213, 305] width 63 height 27
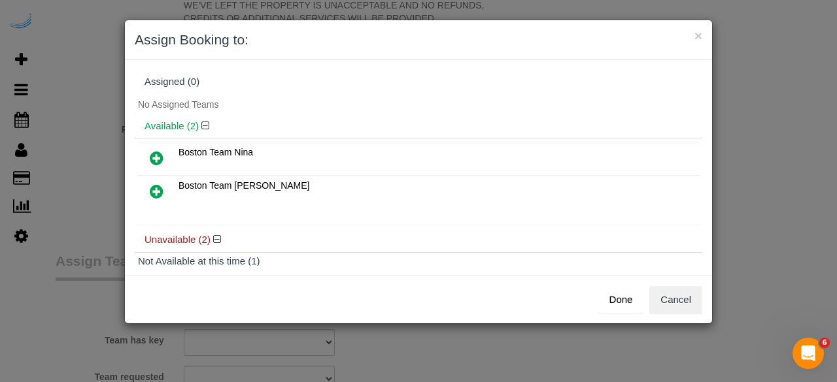
scroll to position [112, 0]
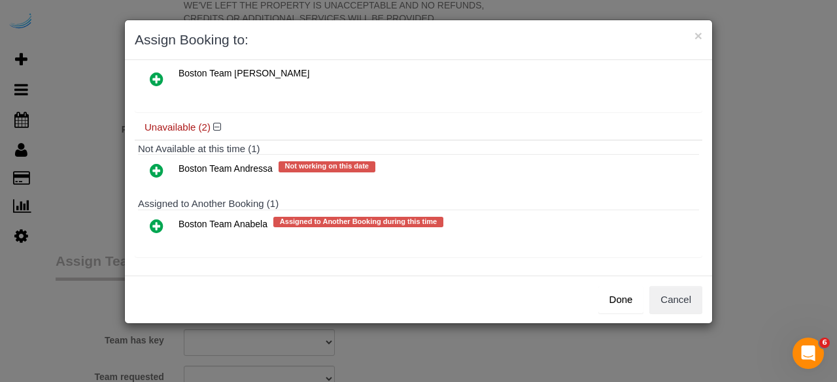
click at [154, 219] on icon at bounding box center [157, 226] width 14 height 16
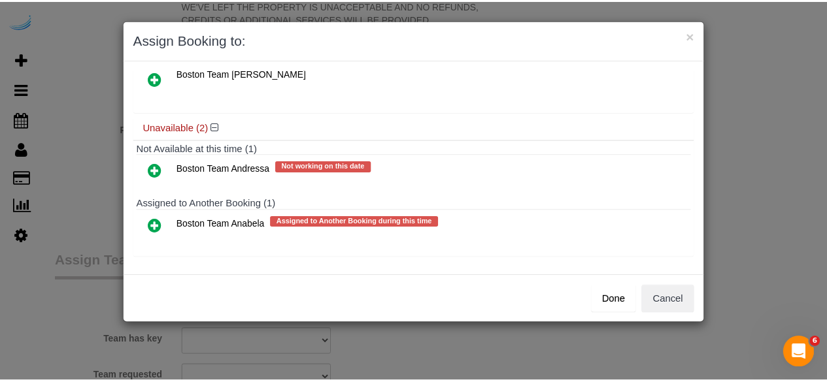
scroll to position [89, 0]
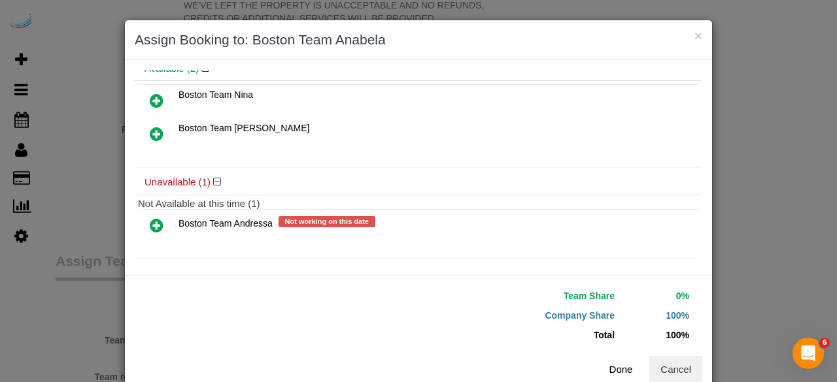
click at [614, 369] on button "Done" at bounding box center [621, 369] width 46 height 27
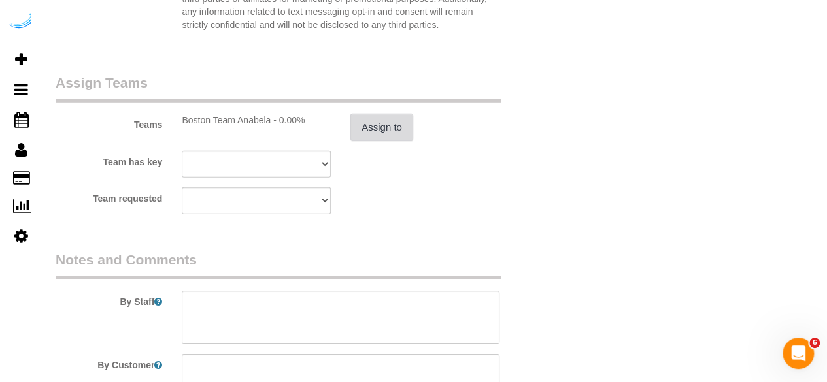
scroll to position [1927, 0]
click at [306, 317] on textarea at bounding box center [341, 317] width 318 height 54
paste textarea "Permanent Notes:No notes from this customer.Today's Notes:No notes from this se…"
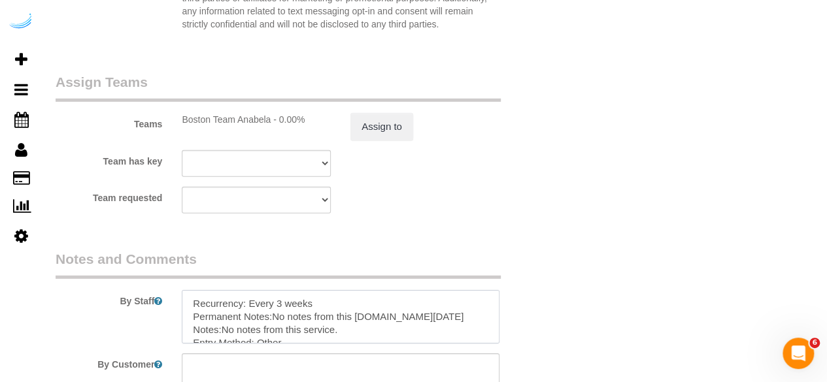
scroll to position [149, 0]
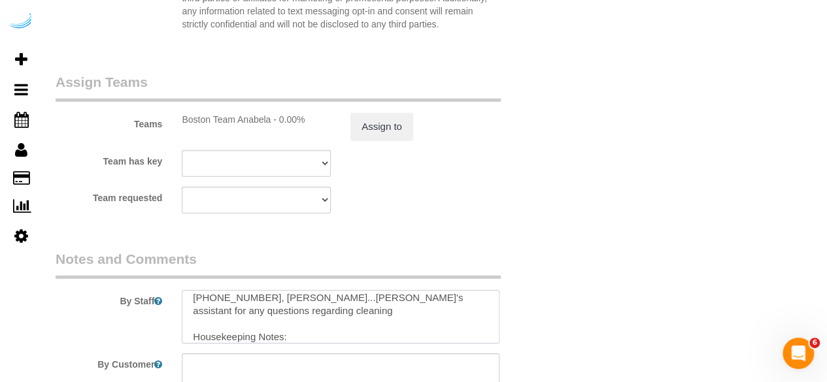
type textarea "Recurrency: Every 3 weeks Permanent Notes:No notes from this customer.Today's N…"
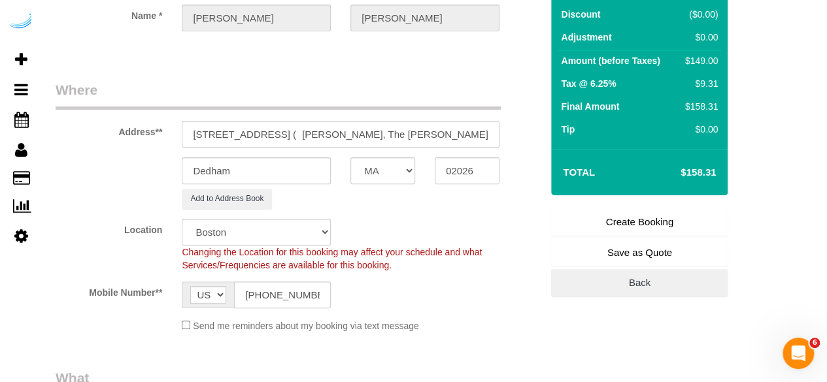
scroll to position [139, 0]
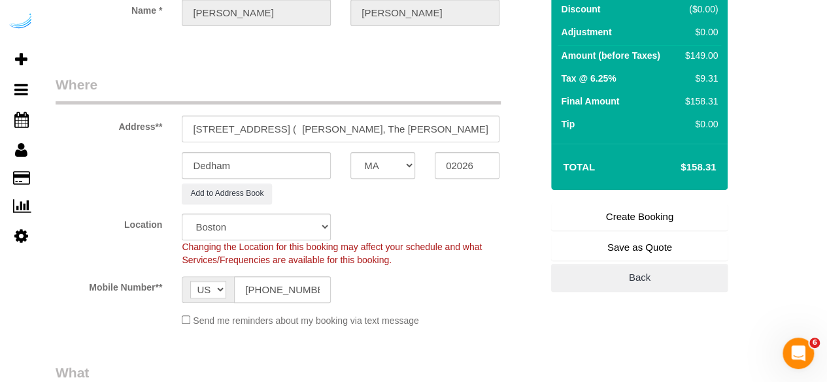
click at [634, 214] on link "Create Booking" at bounding box center [639, 216] width 177 height 27
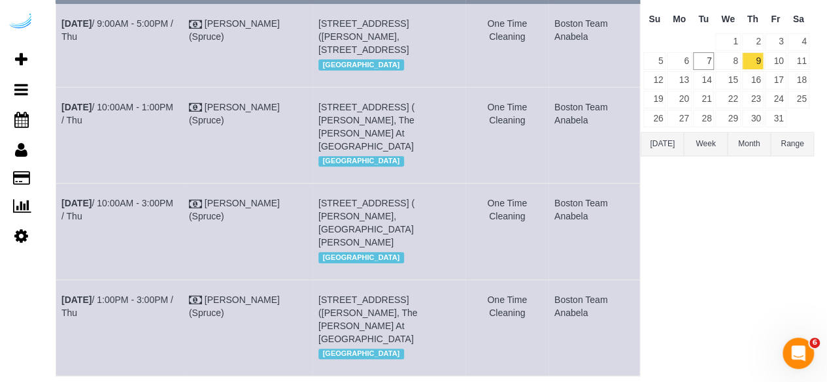
scroll to position [163, 0]
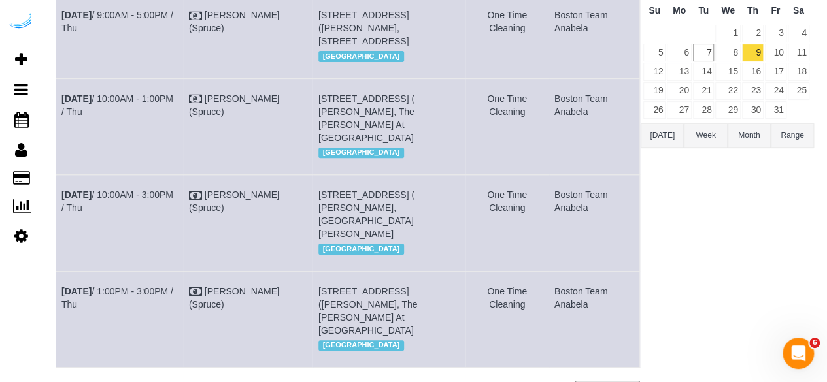
drag, startPoint x: 588, startPoint y: 229, endPoint x: 169, endPoint y: 180, distance: 422.0
click at [192, 203] on tr "Oct 9th / 10:00AM - 3:00PM / Thu Brandie Louck (Spruce) 250 Station Cir, Unit 2…" at bounding box center [348, 223] width 584 height 96
click at [507, 232] on td "One Time Cleaning" at bounding box center [507, 223] width 84 height 96
drag, startPoint x: 598, startPoint y: 219, endPoint x: 63, endPoint y: 206, distance: 534.9
click at [63, 206] on tr "Oct 9th / 10:00AM - 3:00PM / Thu Brandie Louck (Spruce) 250 Station Cir, Unit 2…" at bounding box center [348, 223] width 584 height 96
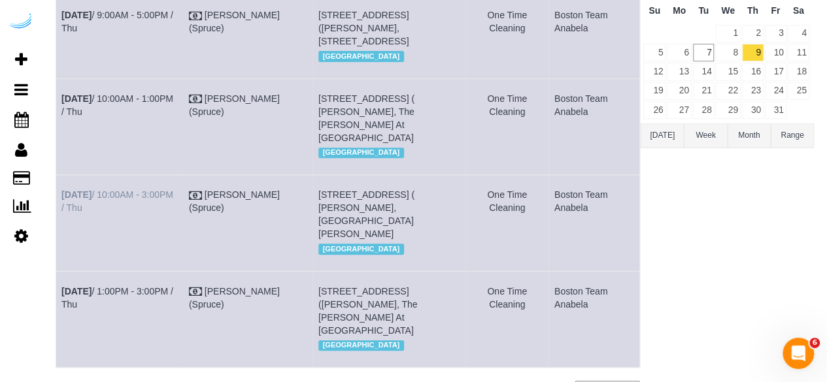
copy tr "Oct 9th / 10:00AM - 3:00PM / Thu Brandie Louck (Spruce) 250 Station Cir, Unit 2…"
click at [722, 297] on div "Boston Team Anabela All Teams Remove Team Filters Atlanta Team Andrea Atlanta T…" at bounding box center [727, 179] width 173 height 476
click at [769, 46] on link "10" at bounding box center [776, 53] width 22 height 18
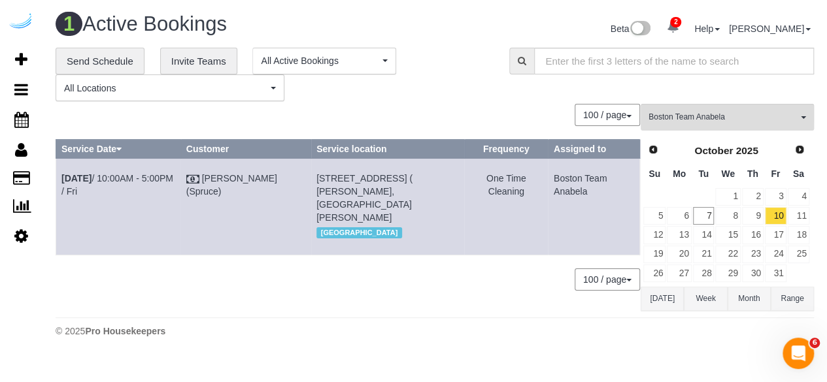
scroll to position [0, 0]
click at [743, 113] on span "Boston Team Anabela" at bounding box center [732, 117] width 149 height 11
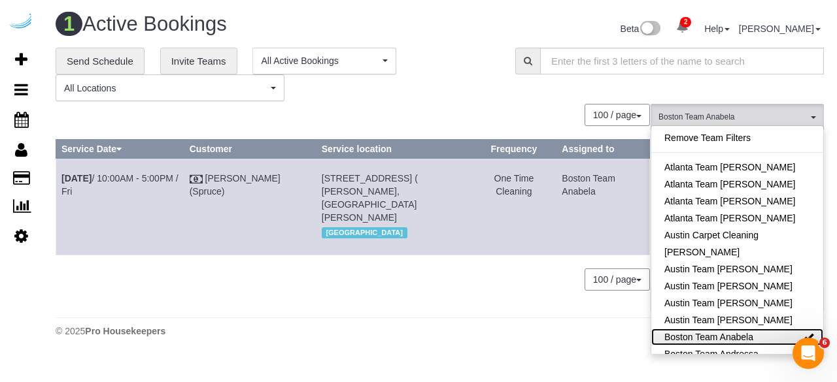
click at [760, 340] on link "Boston Team Anabela" at bounding box center [737, 337] width 172 height 17
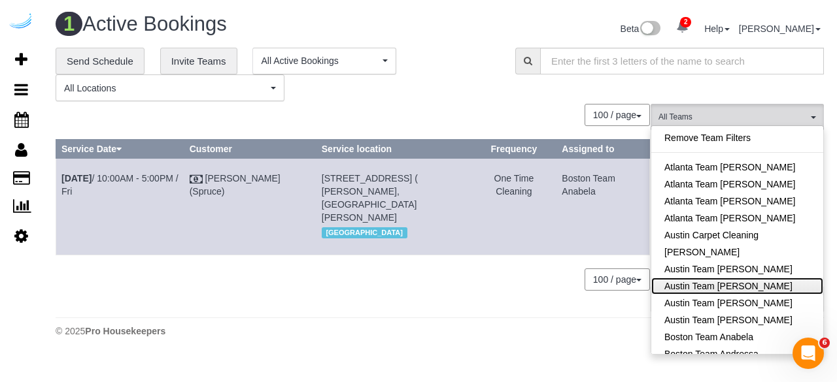
click at [754, 280] on link "Austin Team [PERSON_NAME]" at bounding box center [737, 286] width 172 height 17
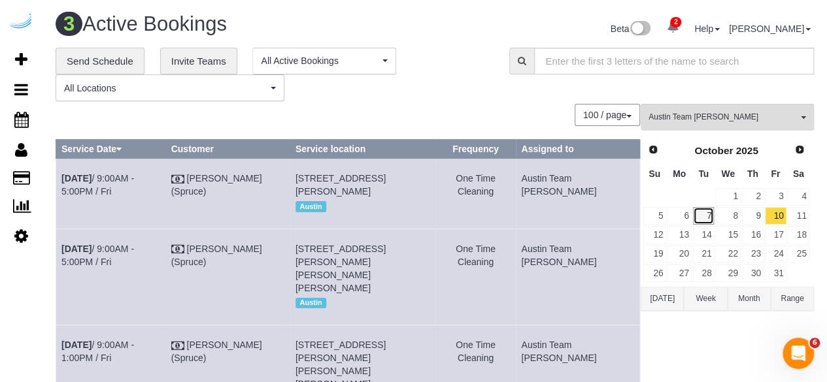
click at [707, 215] on link "7" at bounding box center [704, 216] width 22 height 18
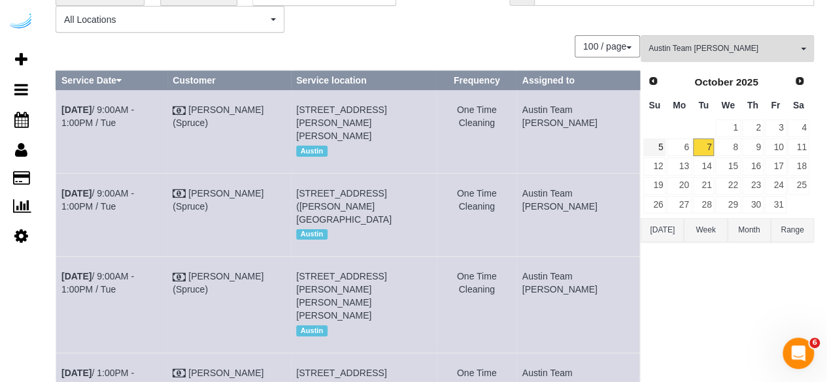
scroll to position [68, 0]
click at [736, 144] on link "8" at bounding box center [727, 148] width 25 height 18
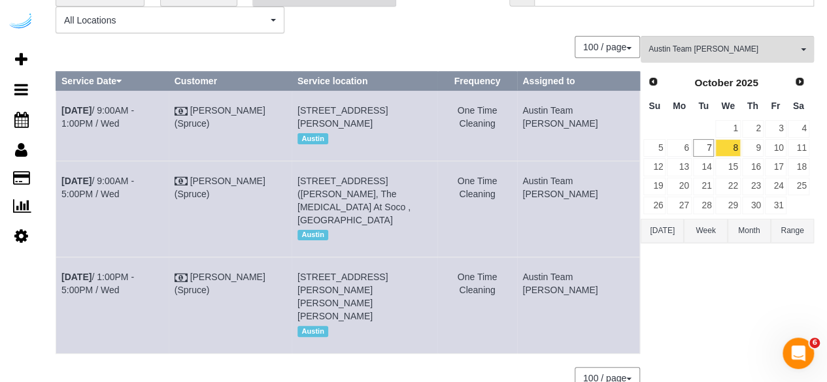
scroll to position [159, 0]
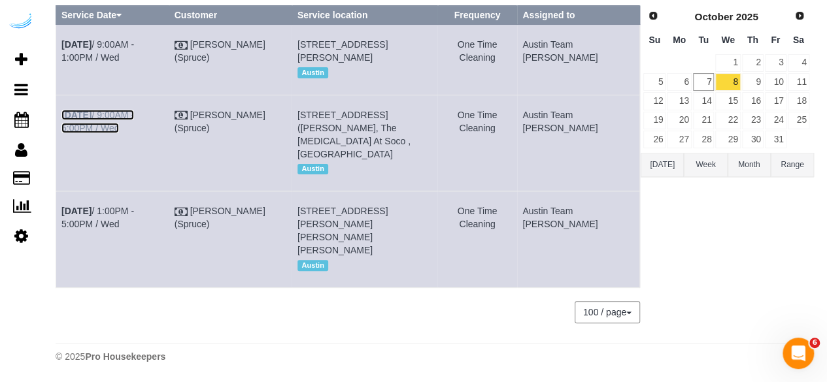
click at [134, 110] on link "Oct 8th / 9:00AM - 5:00PM / Wed" at bounding box center [97, 122] width 73 height 24
click at [134, 39] on link "Oct 8th / 9:00AM - 1:00PM / Wed" at bounding box center [97, 51] width 73 height 24
click at [169, 218] on td "Oct 8th / 1:00PM - 5:00PM / Wed" at bounding box center [112, 240] width 113 height 96
click at [169, 205] on td "Oct 8th / 1:00PM - 5:00PM / Wed" at bounding box center [112, 240] width 113 height 96
click at [134, 214] on link "Oct 8th / 1:00PM - 5:00PM / Wed" at bounding box center [97, 218] width 73 height 24
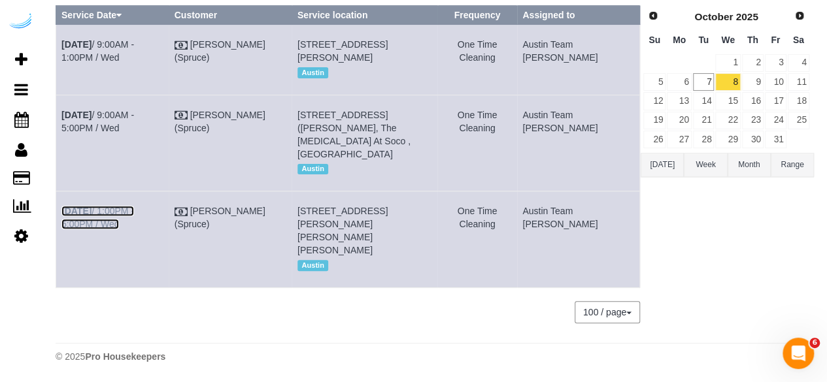
scroll to position [141, 0]
drag, startPoint x: 562, startPoint y: 253, endPoint x: 60, endPoint y: 39, distance: 545.7
click at [60, 39] on tbody "Oct 8th / 9:00AM - 1:00PM / Wed Brandie Louck (Spruce) 201 Lavaca St, Building …" at bounding box center [348, 156] width 584 height 263
copy tbody "Oct 8th / 9:00AM - 1:00PM / Wed Brandie Louck (Spruce) 201 Lavaca St, Building …"
click at [727, 242] on div "Austin Team Isabel All Teams Remove Team Filters Atlanta Team Andrea Atlanta Te…" at bounding box center [727, 153] width 173 height 366
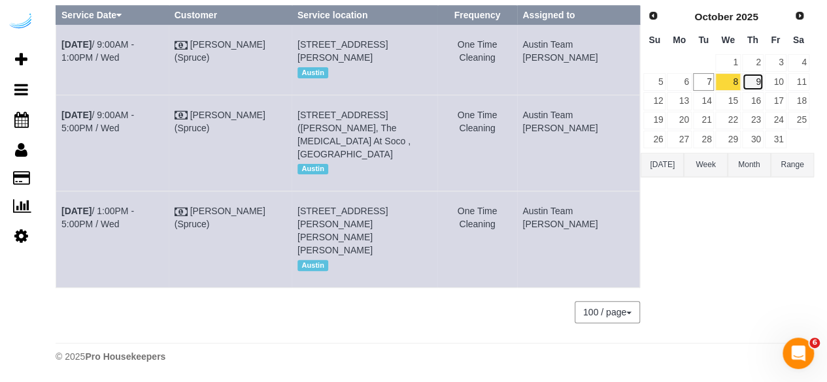
click at [763, 73] on link "9" at bounding box center [753, 82] width 22 height 18
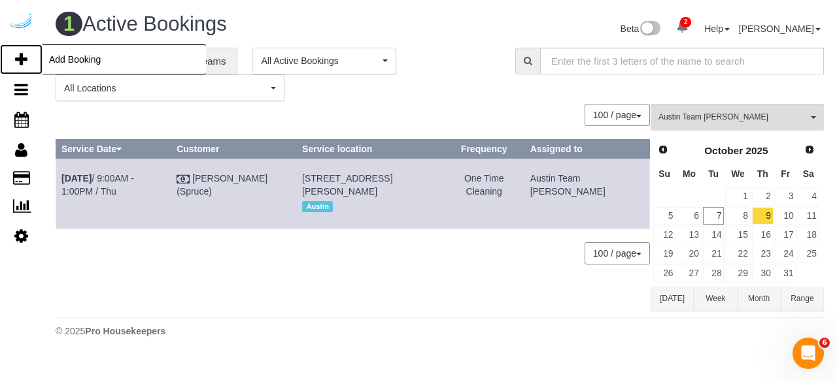
click at [15, 54] on icon at bounding box center [21, 60] width 12 height 16
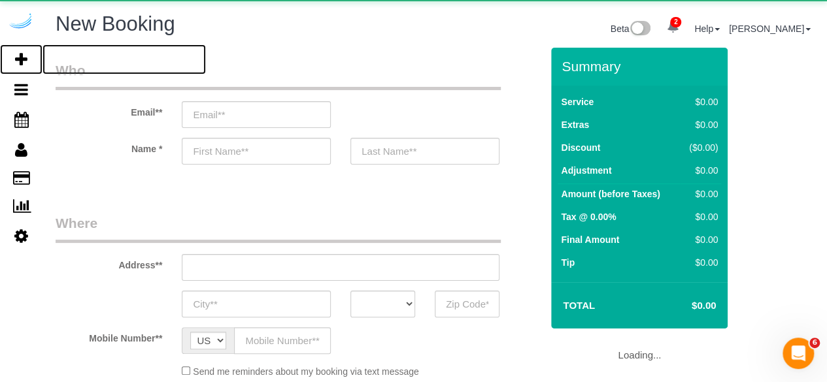
select select "object:9507"
select select "number:9"
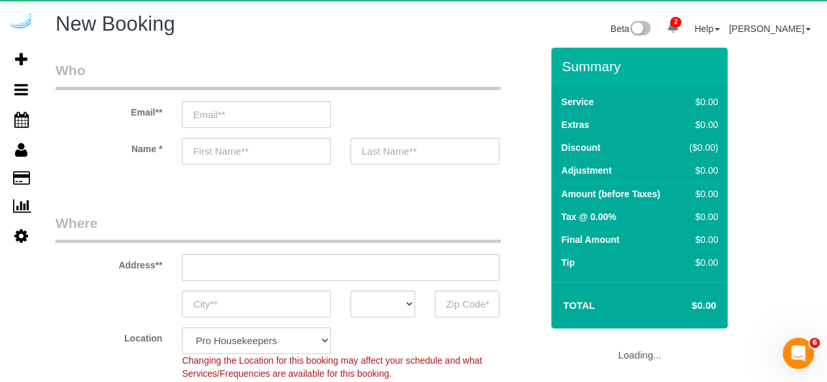
select select "object:10147"
select select "4"
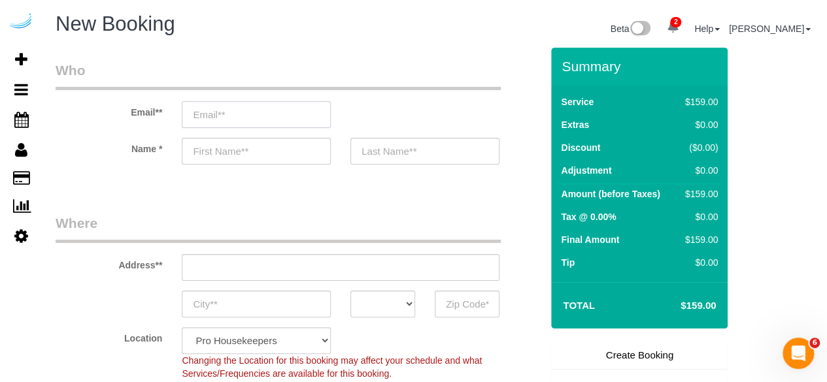
click at [235, 115] on input "email" at bounding box center [256, 114] width 149 height 27
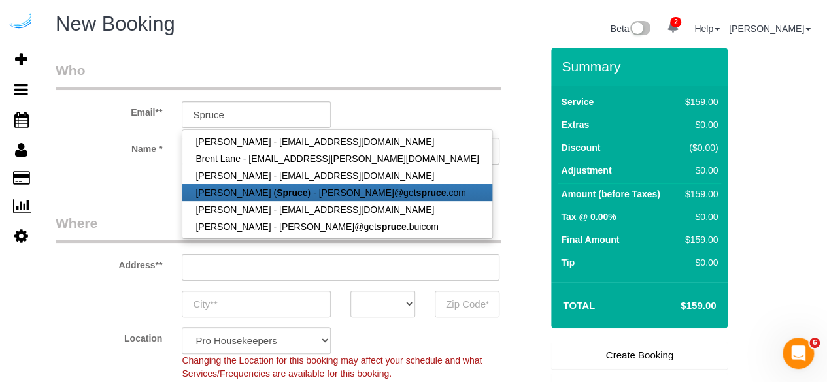
click at [248, 194] on link "[PERSON_NAME] ( Spruce ) - [PERSON_NAME]@get spruce .com" at bounding box center [336, 192] width 309 height 17
type input "[PERSON_NAME][EMAIL_ADDRESS][DOMAIN_NAME]"
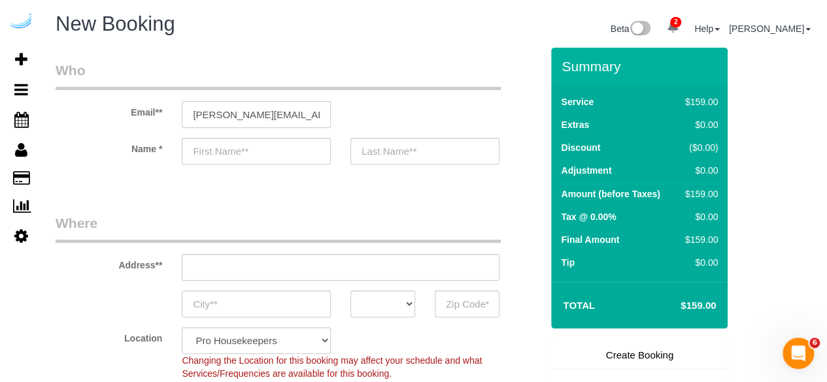
type input "[PERSON_NAME]"
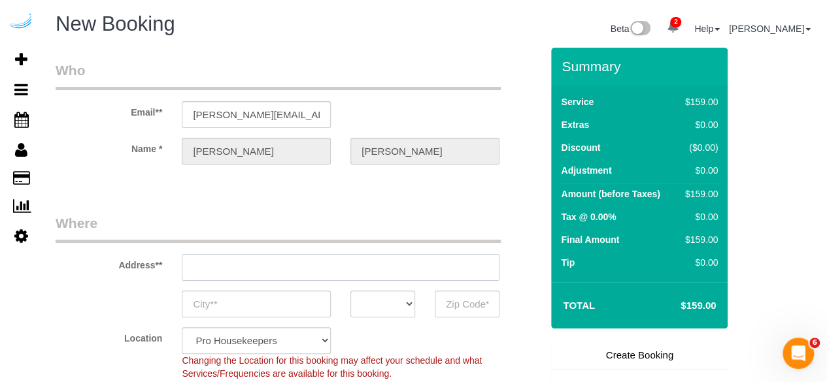
click at [324, 263] on input "text" at bounding box center [341, 267] width 318 height 27
type input "[STREET_ADDRESS][PERSON_NAME]"
type input "Austin"
select select "[GEOGRAPHIC_DATA]"
type input "78704"
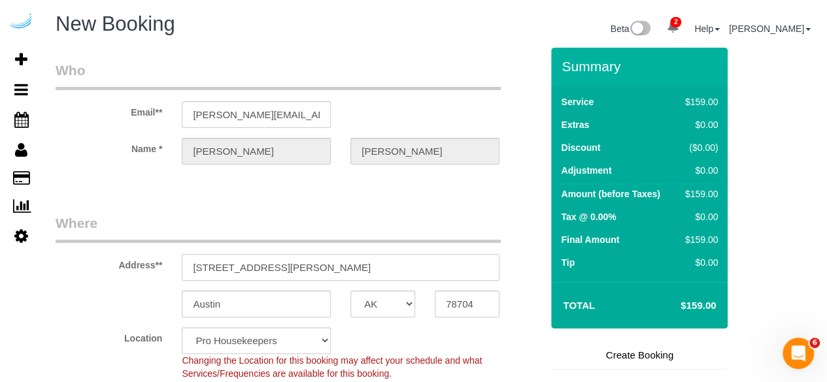
paste input "7601 Rialto Blvd, Austin, TX 78735"
type input "7601 Rialto Blvd, Austin, TX 78735"
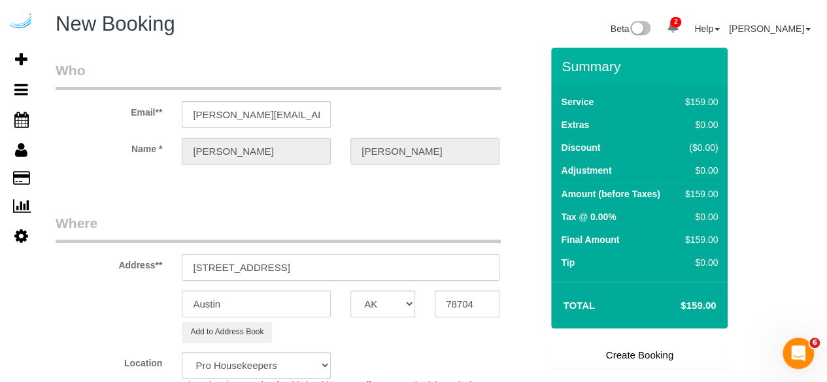
select select "9"
select select "object:10191"
drag, startPoint x: 316, startPoint y: 267, endPoint x: 409, endPoint y: 264, distance: 93.5
click at [404, 264] on input "7601 Rialto Blvd, Austin, TX 78735" at bounding box center [341, 267] width 318 height 27
type input "7601 Rialto Blvd, Austin, TX 78735"
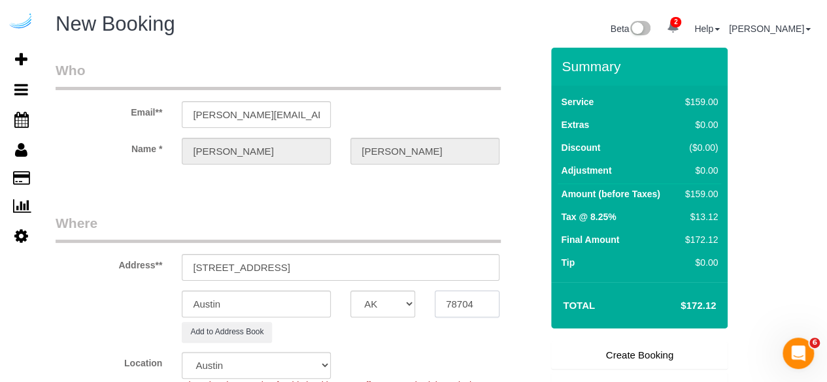
click at [463, 305] on input "78704" at bounding box center [467, 304] width 65 height 27
paste input "35"
type input "78735"
drag, startPoint x: 270, startPoint y: 261, endPoint x: 399, endPoint y: 265, distance: 128.8
click at [399, 265] on input "7601 Rialto Blvd, Austin, TX 78735" at bounding box center [341, 267] width 318 height 27
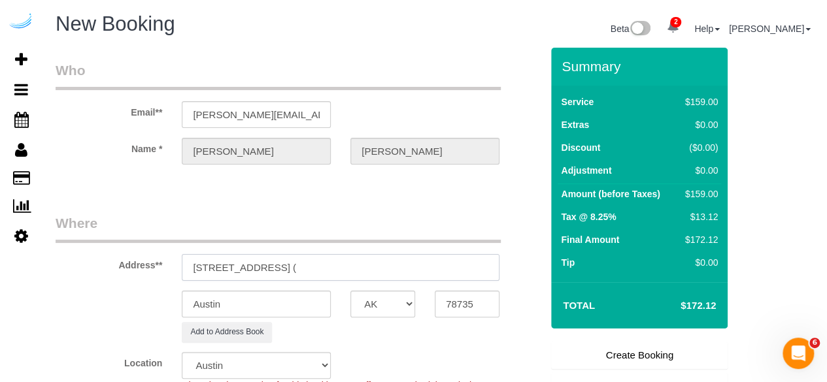
paste input "Oliver Awad"
paste input "antana Hills"
click at [428, 267] on input "7601 Rialto Blvd, Building 2216, Unit 2216 (Oliver Awad, antana Hills ," at bounding box center [341, 267] width 318 height 27
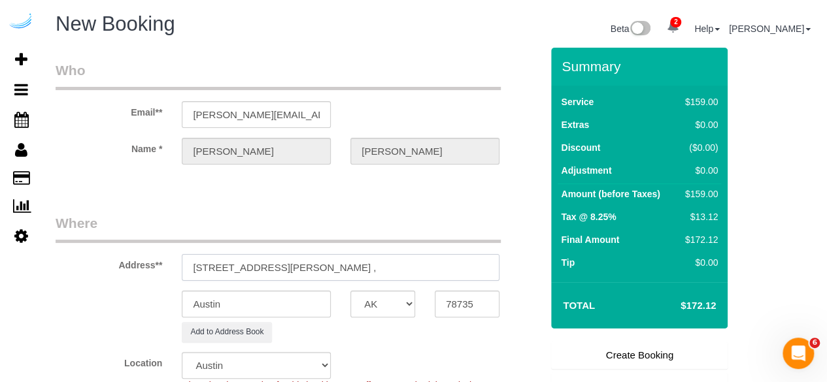
paste input "1504483"
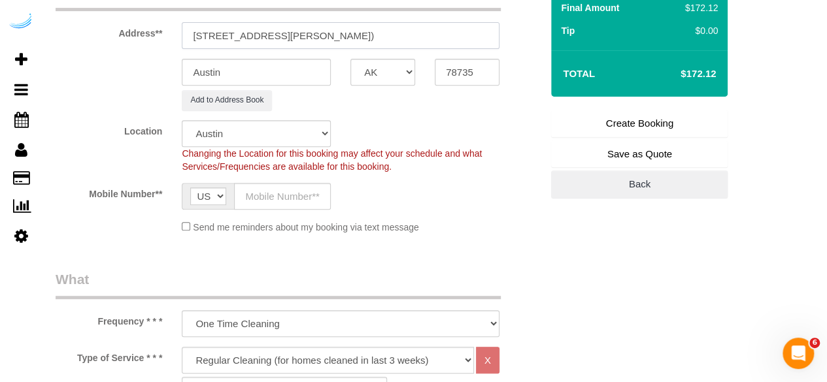
scroll to position [235, 0]
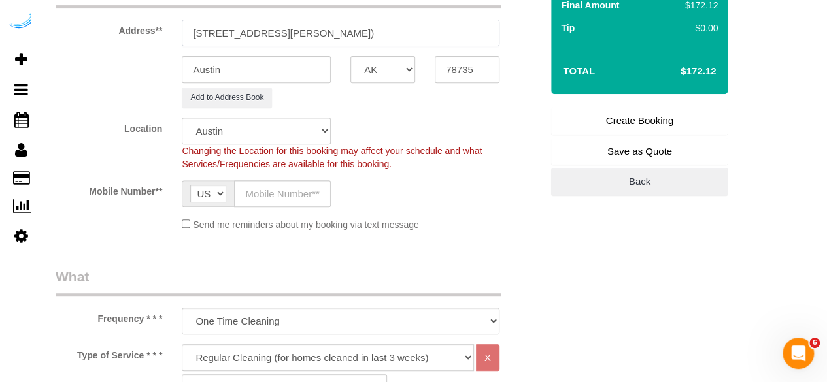
type input "7601 Rialto Blvd, Building 2216, Unit 2216 (Oliver Awad, Lantana Hills , 150448…"
click at [302, 197] on input "text" at bounding box center [282, 193] width 97 height 27
click at [377, 180] on div "Mobile Number** AF AL DZ AD AO AI AQ AG AR AM AW AU AT AZ BS BH BD BB BY BE BZ …" at bounding box center [298, 193] width 505 height 27
click at [311, 190] on input "text" at bounding box center [282, 193] width 97 height 27
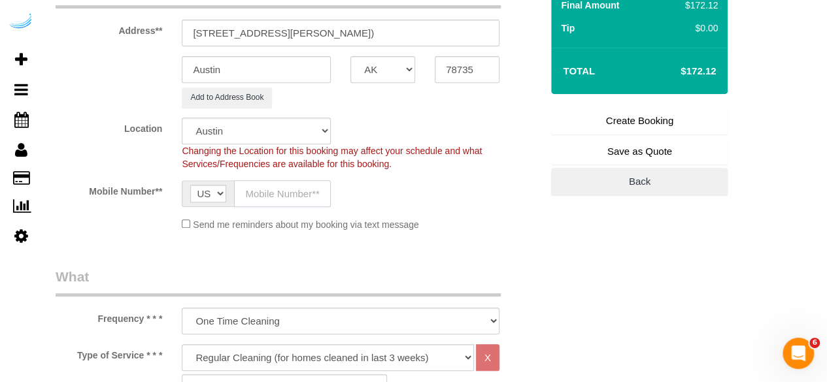
paste input "[PHONE_NUMBER]"
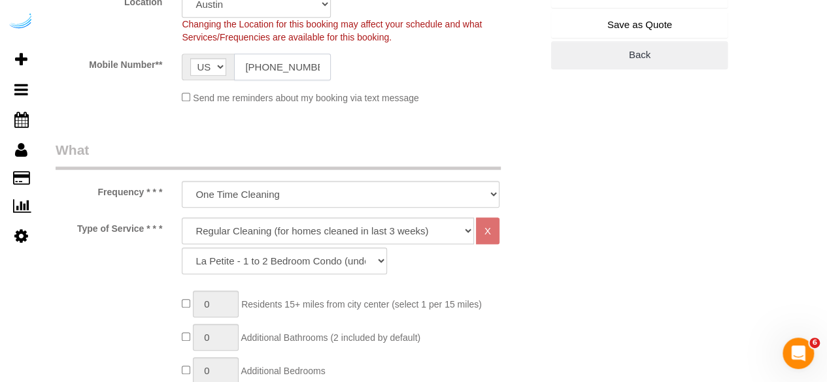
scroll to position [373, 0]
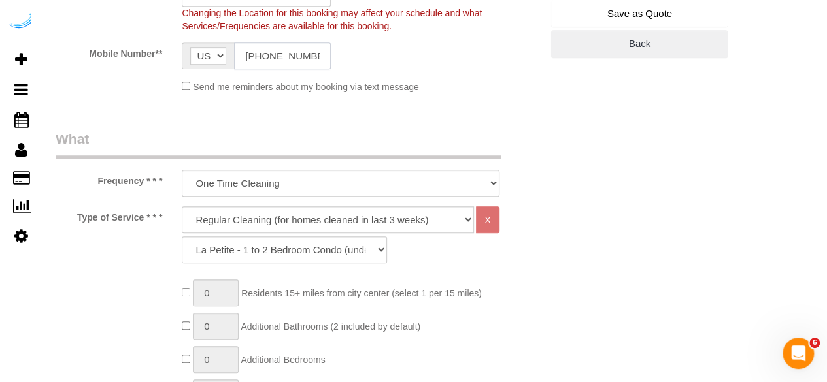
type input "[PHONE_NUMBER]"
click at [305, 222] on select "Deep Cleaning (for homes that have not been cleaned in 3+ weeks) Spruce Regular…" at bounding box center [328, 220] width 292 height 27
select select "282"
click at [182, 207] on select "Deep Cleaning (for homes that have not been cleaned in 3+ weeks) Spruce Regular…" at bounding box center [328, 220] width 292 height 27
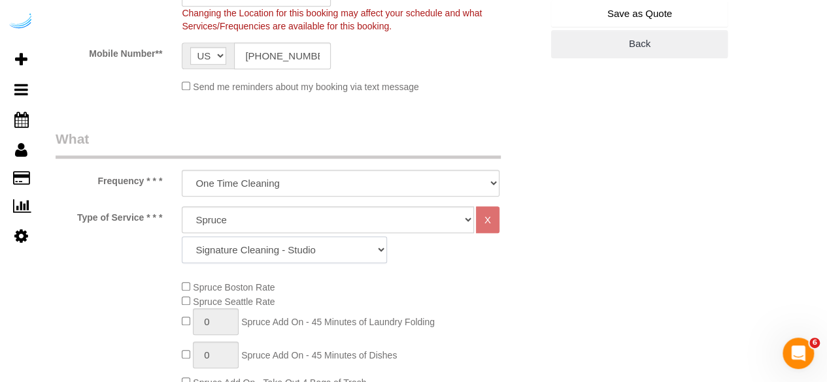
click at [312, 248] on select "Signature Cleaning - Studio Signature Cleaning - 1 Bed 1 Bath Signature Cleanin…" at bounding box center [284, 250] width 205 height 27
select select "304"
click at [182, 237] on select "Signature Cleaning - Studio Signature Cleaning - 1 Bed 1 Bath Signature Cleanin…" at bounding box center [284, 250] width 205 height 27
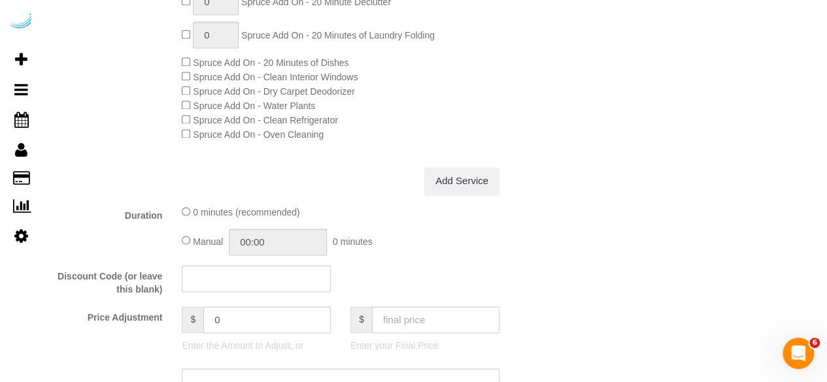
scroll to position [870, 0]
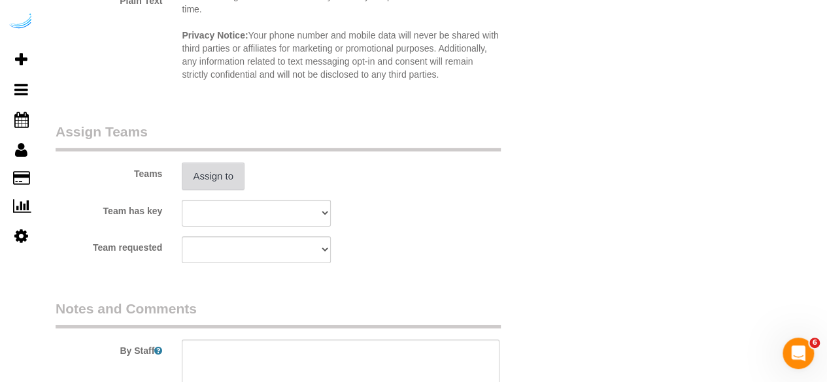
click at [229, 186] on button "Assign to" at bounding box center [213, 176] width 63 height 27
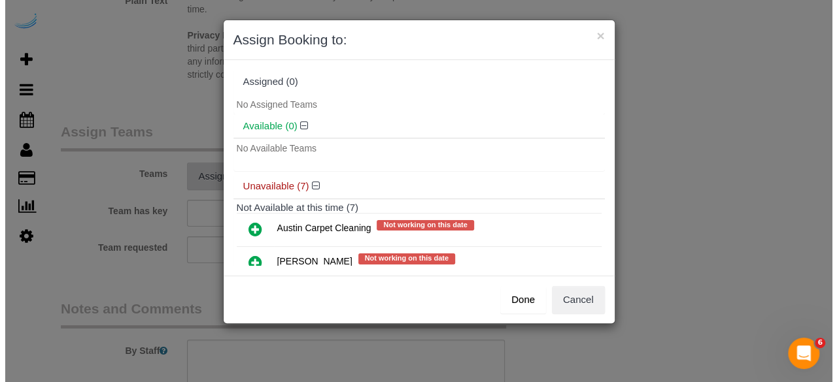
scroll to position [2002, 0]
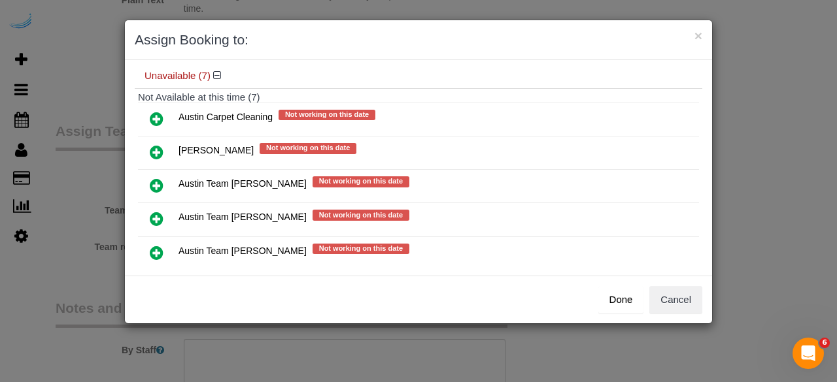
drag, startPoint x: 162, startPoint y: 216, endPoint x: 192, endPoint y: 222, distance: 30.5
click at [162, 216] on icon at bounding box center [157, 219] width 14 height 16
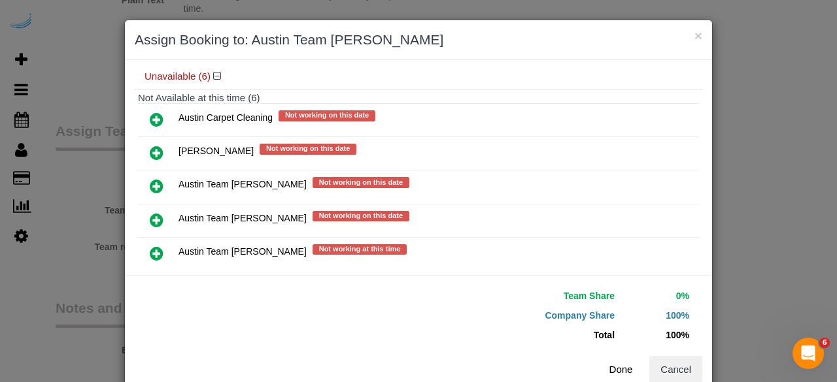
click at [626, 371] on button "Done" at bounding box center [621, 369] width 46 height 27
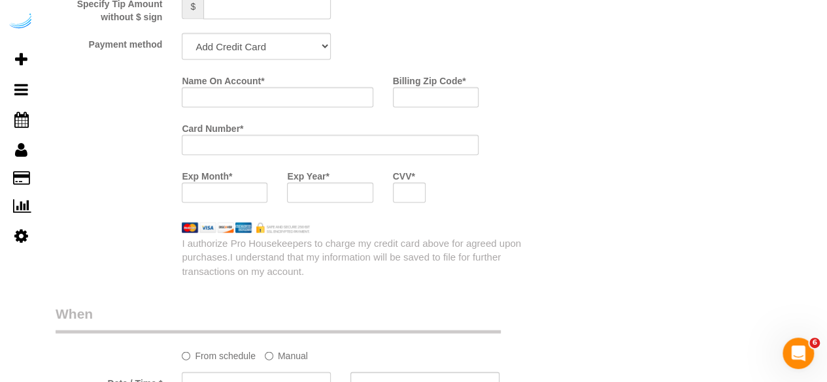
scroll to position [1292, 0]
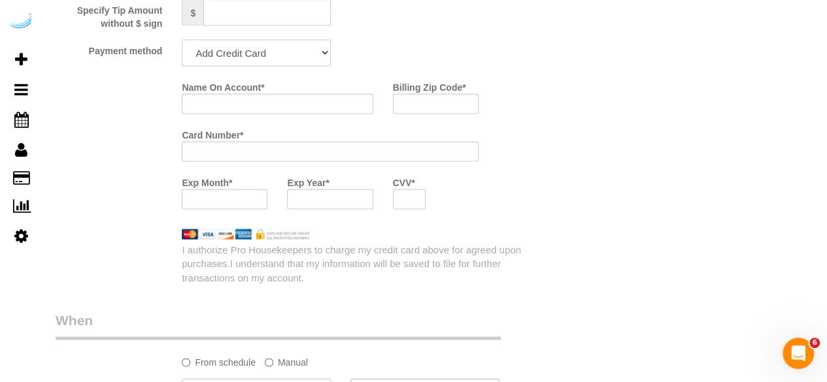
drag, startPoint x: 277, startPoint y: 53, endPoint x: 284, endPoint y: 67, distance: 15.2
click at [278, 53] on select "Add Credit Card Cash Check Paypal" at bounding box center [256, 53] width 149 height 27
select select "string:check"
click at [182, 41] on select "Add Credit Card Cash Check Paypal" at bounding box center [256, 53] width 149 height 27
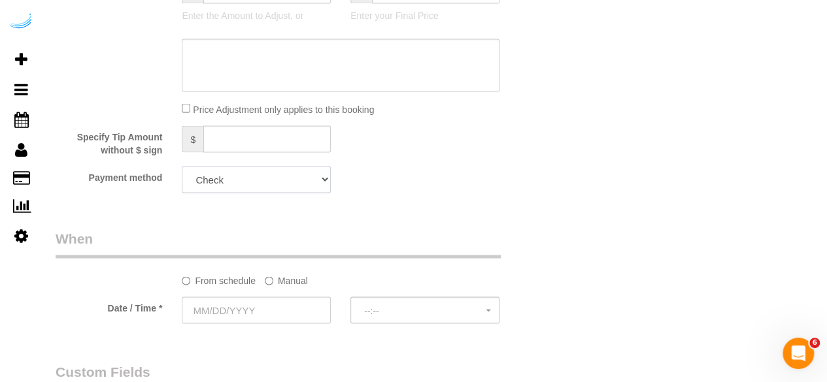
scroll to position [1166, 0]
click at [290, 281] on label "Manual" at bounding box center [286, 279] width 43 height 18
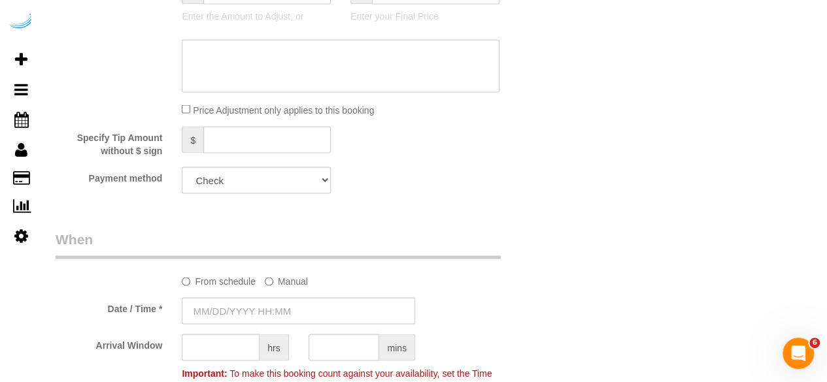
click at [275, 295] on sui-booking-spot "From schedule Manual Date / Time * Arrival Window hrs mins Important: To make t…" at bounding box center [299, 320] width 486 height 182
click at [277, 299] on input "text" at bounding box center [298, 310] width 233 height 27
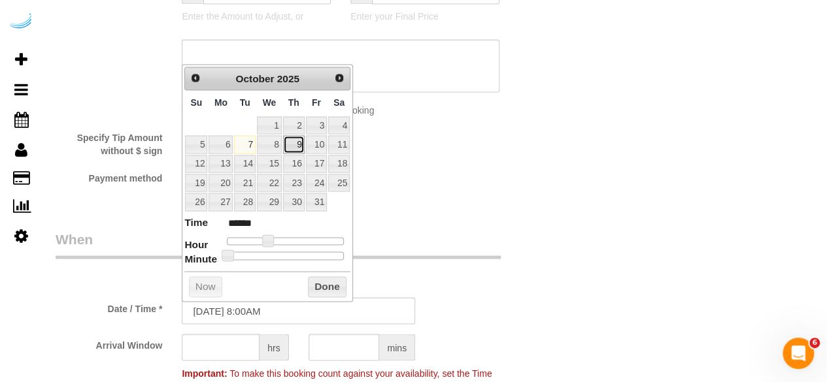
click at [303, 141] on link "9" at bounding box center [294, 144] width 22 height 18
drag, startPoint x: 273, startPoint y: 233, endPoint x: 280, endPoint y: 237, distance: 8.2
click at [280, 237] on dl "Time ****** Hour Minute Second Millisecond Microsecond Time Zone ***** ***** **…" at bounding box center [267, 237] width 166 height 45
type input "10/09/2025 9:00AM"
type input "******"
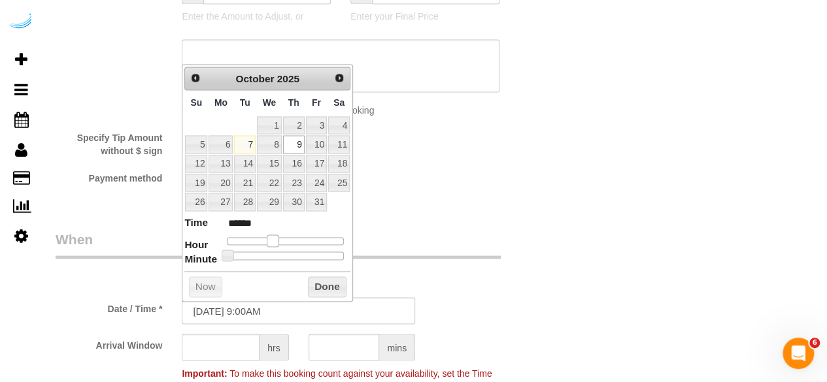
click at [269, 237] on span at bounding box center [273, 241] width 12 height 12
click at [216, 339] on input "text" at bounding box center [221, 347] width 78 height 27
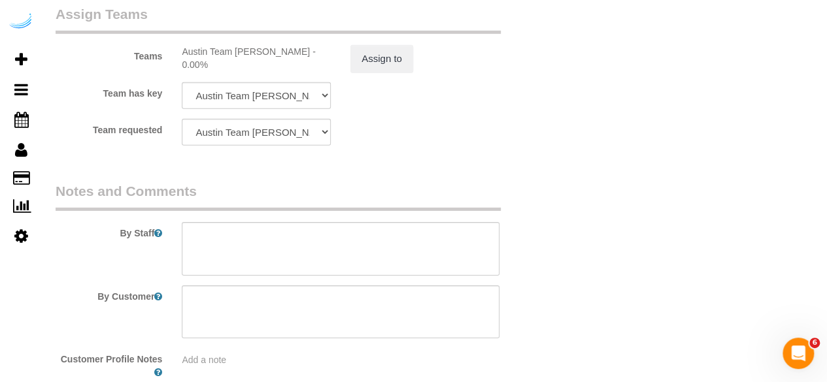
scroll to position [2028, 0]
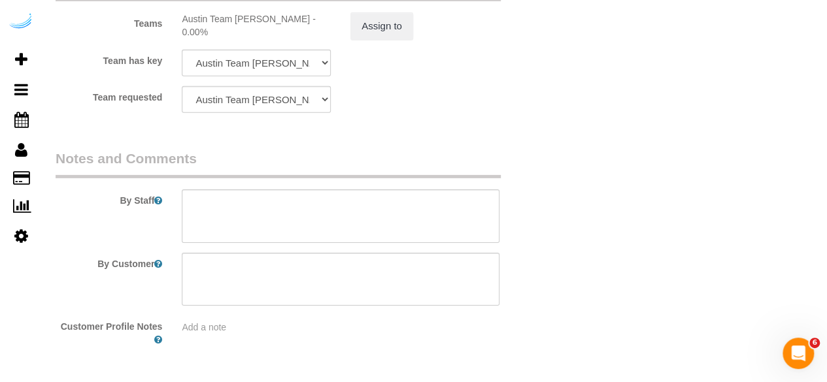
type input "4"
drag, startPoint x: 271, startPoint y: 210, endPoint x: 271, endPoint y: 192, distance: 18.3
click at [271, 210] on textarea at bounding box center [341, 217] width 318 height 54
paste textarea "Permanent Notes:No notes from this customer.Today's Notes:No notes from this se…"
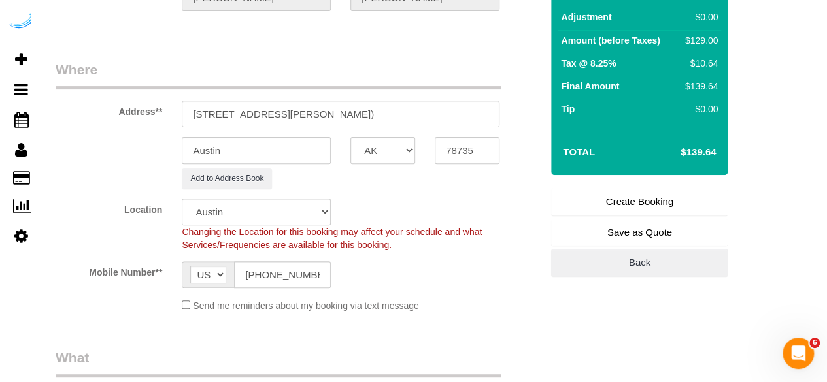
scroll to position [170, 0]
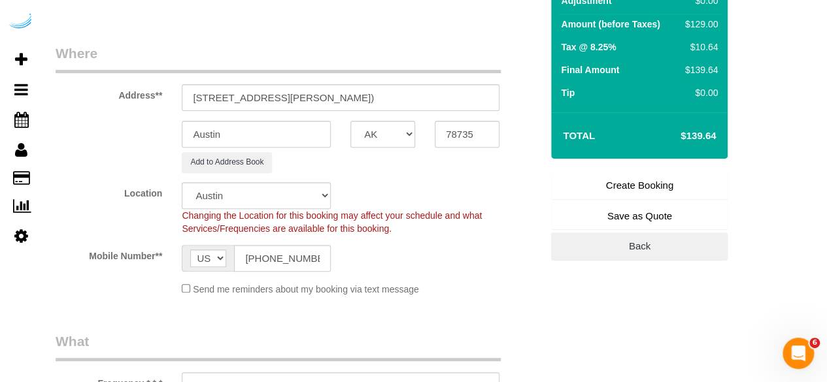
type textarea "Recurrency: One time service Permanent Notes:No notes from this customer.Today'…"
click at [643, 188] on link "Create Booking" at bounding box center [639, 185] width 177 height 27
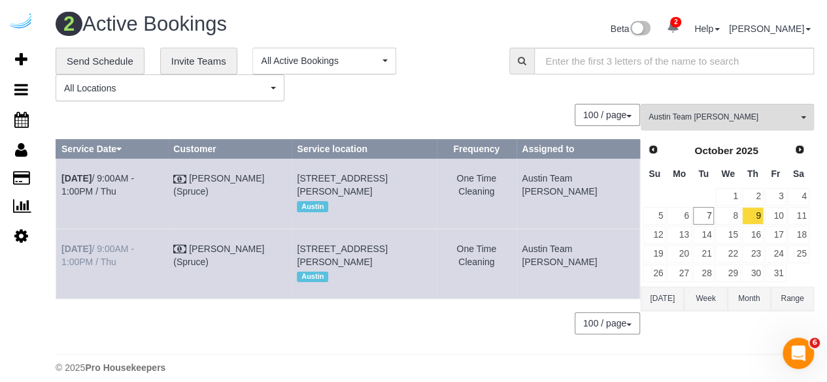
drag, startPoint x: 596, startPoint y: 295, endPoint x: 63, endPoint y: 277, distance: 532.5
click at [63, 277] on tr "Oct 9th / 9:00AM - 1:00PM / Thu Brandie Louck (Spruce) 7601 Rialto Blvd, Buildi…" at bounding box center [348, 264] width 584 height 70
copy tr "Oct 9th / 9:00AM - 1:00PM / Thu Brandie Louck (Spruce) 7601 Rialto Blvd, Buildi…"
click at [516, 229] on td "One Time Cleaning" at bounding box center [477, 194] width 80 height 70
click at [777, 208] on link "10" at bounding box center [776, 216] width 22 height 18
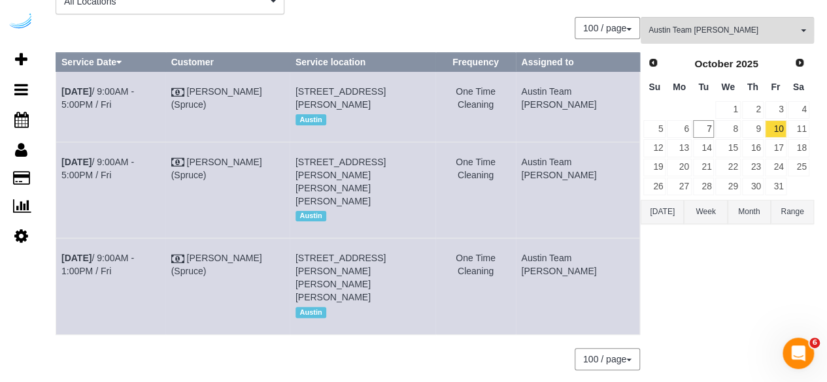
scroll to position [97, 0]
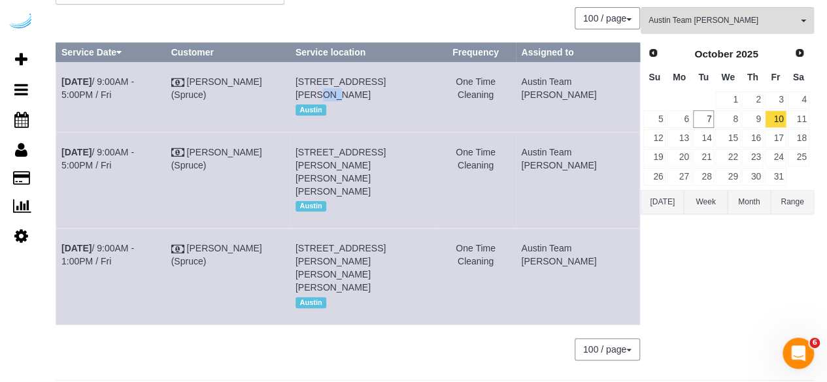
drag, startPoint x: 413, startPoint y: 79, endPoint x: 398, endPoint y: 82, distance: 14.6
click at [386, 82] on span "201 Lavaca St, Unit 221 ( Chad Mendelman, Amli Downtown , 1471209), Austin, TX …" at bounding box center [340, 88] width 90 height 24
copy span "221"
drag, startPoint x: 129, startPoint y: 78, endPoint x: 136, endPoint y: 75, distance: 7.6
click at [129, 78] on link "Oct 10th / 9:00AM - 5:00PM / Fri" at bounding box center [97, 88] width 73 height 24
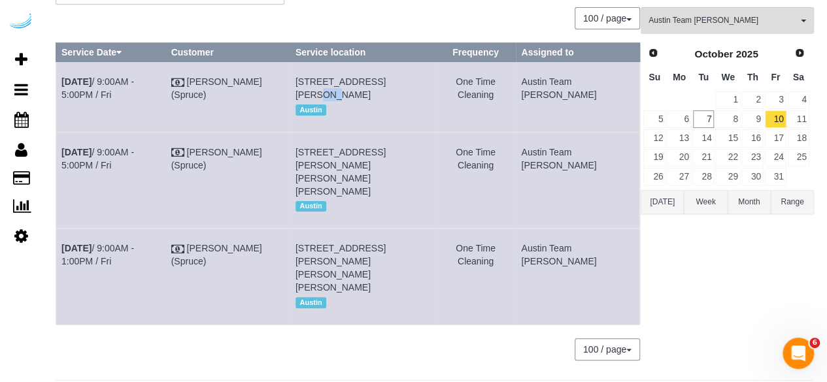
drag, startPoint x: 532, startPoint y: 97, endPoint x: 71, endPoint y: 66, distance: 462.0
click at [67, 70] on tr "Oct 10th / 9:00AM - 5:00PM / Fri Brandie Louck (Spruce) 201 Lavaca St, Unit 221…" at bounding box center [348, 97] width 584 height 70
click at [71, 66] on td "Oct 10th / 9:00AM - 5:00PM / Fri" at bounding box center [111, 97] width 110 height 70
drag, startPoint x: 588, startPoint y: 90, endPoint x: 63, endPoint y: 80, distance: 525.7
click at [63, 80] on tr "Oct 10th / 9:00AM - 5:00PM / Fri Brandie Louck (Spruce) 201 Lavaca St, Unit 221…" at bounding box center [348, 97] width 584 height 70
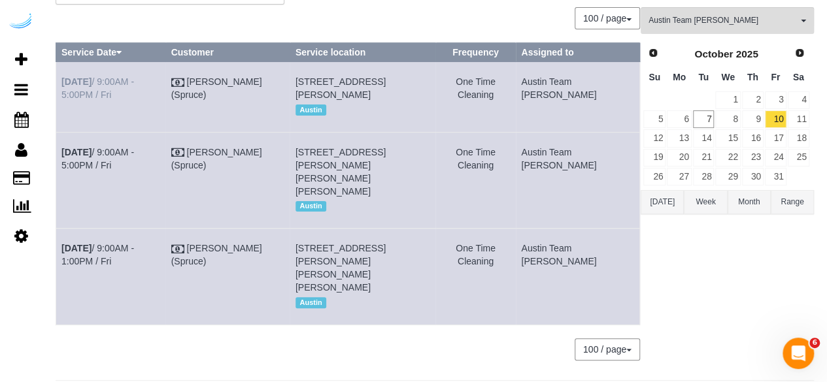
copy tr "Oct 10th / 9:00AM - 5:00PM / Fri Brandie Louck (Spruce) 201 Lavaca St, Unit 221…"
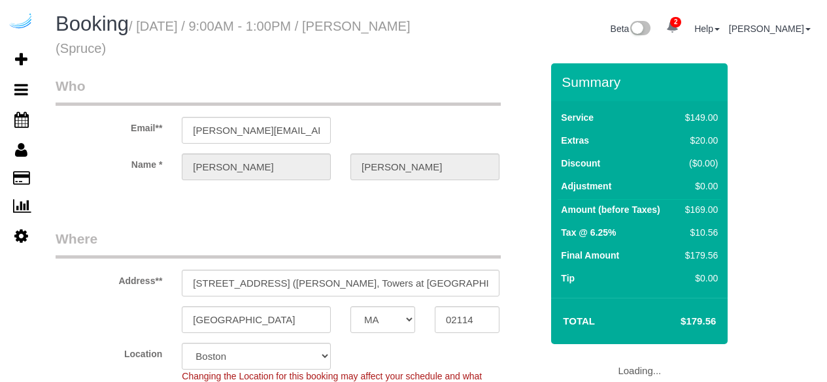
select select "MA"
select select "282"
select select "number:9"
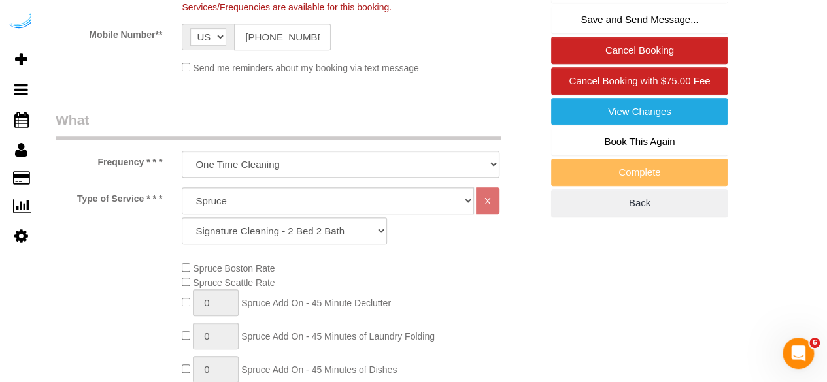
scroll to position [540, 0]
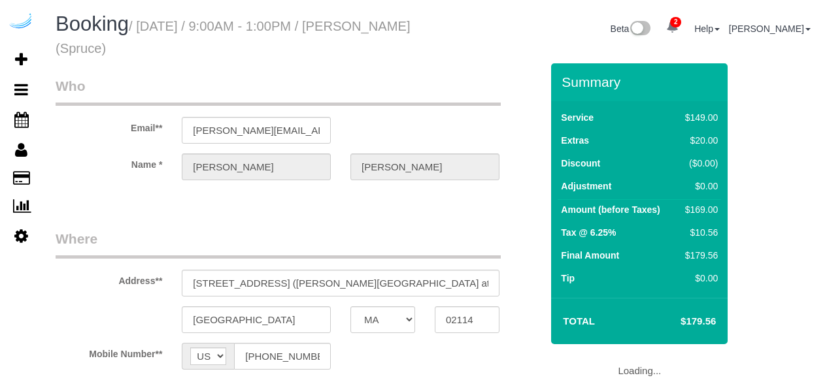
select select "MA"
select select "number:9"
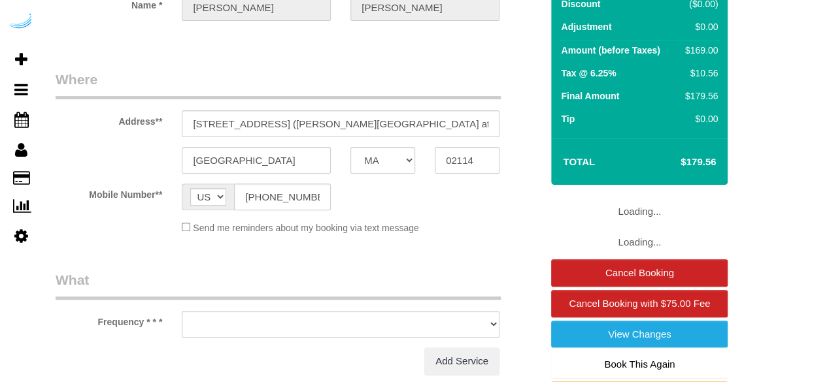
select select "object:687"
select select "282"
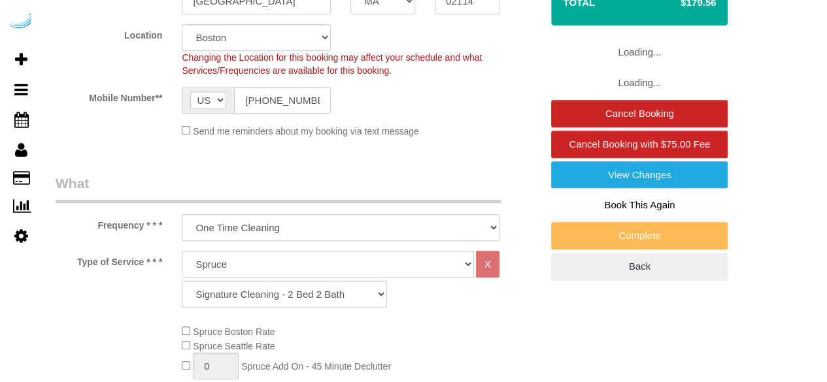
select select "object:797"
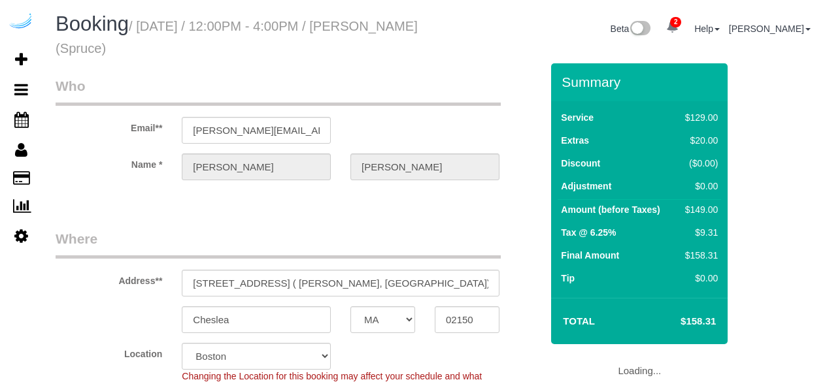
select select "MA"
select select "282"
select select "number:9"
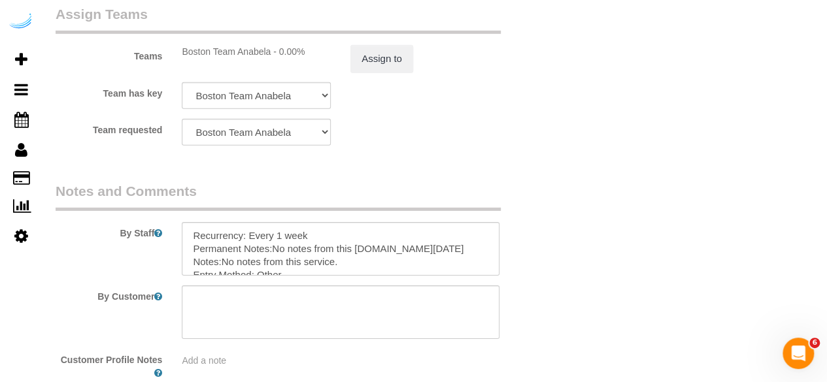
scroll to position [2001, 0]
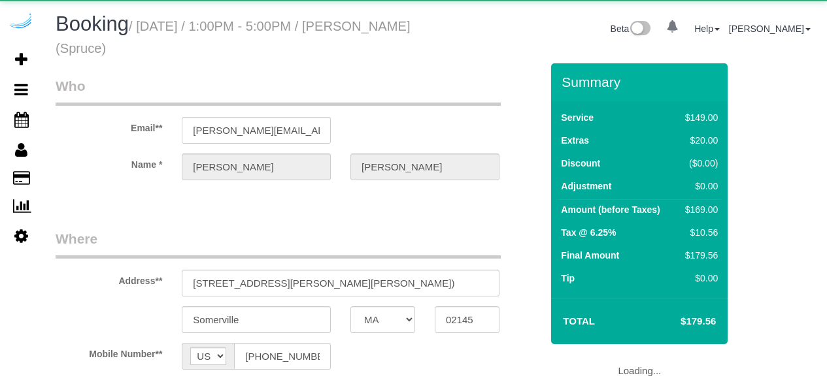
select select "MA"
select select "object:687"
select select "number:9"
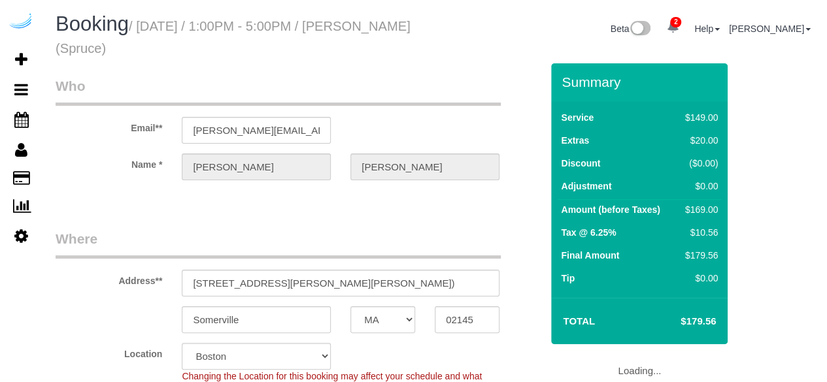
select select "282"
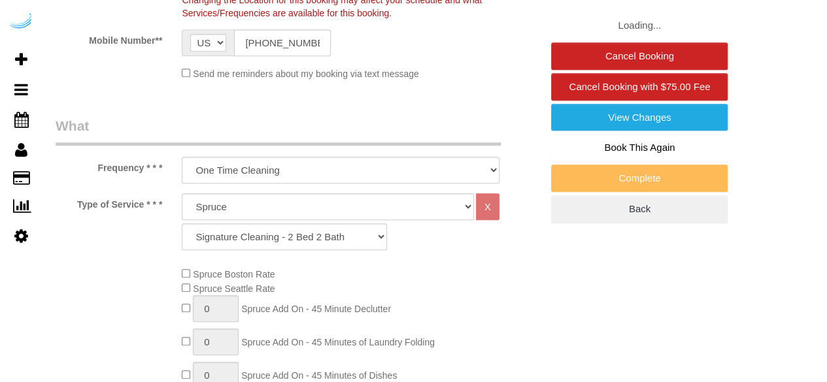
select select "object:797"
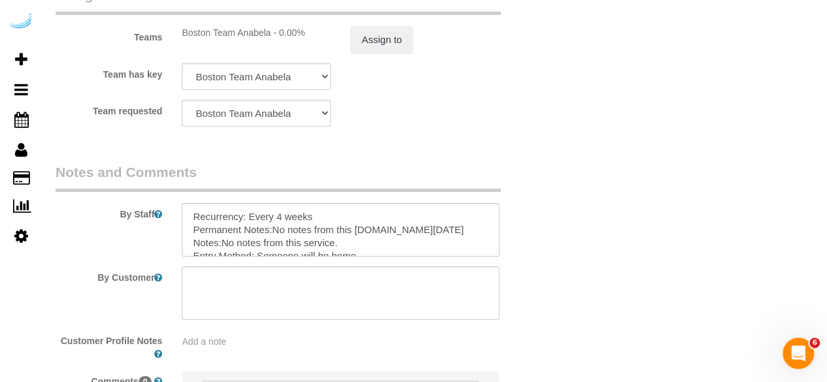
scroll to position [2006, 0]
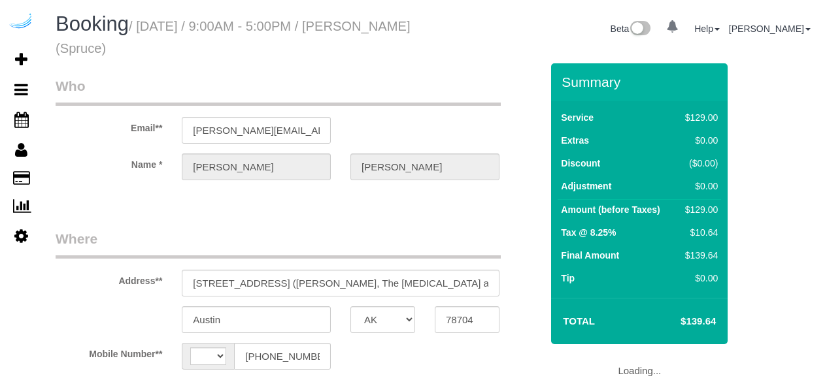
select select "[GEOGRAPHIC_DATA]"
select select "string:[GEOGRAPHIC_DATA]"
select select "object:687"
select select "number:9"
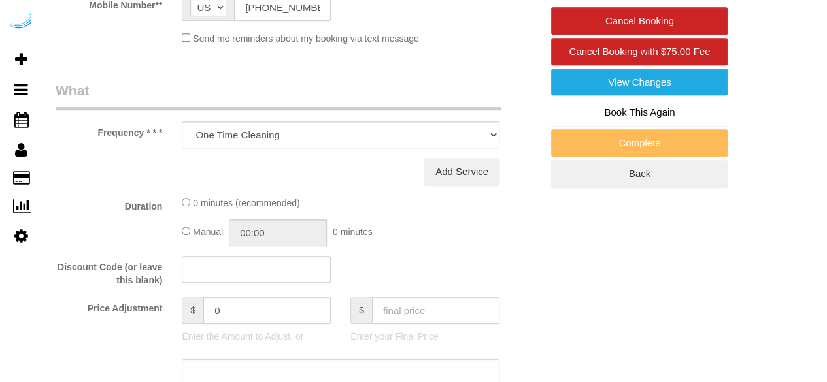
select select "282"
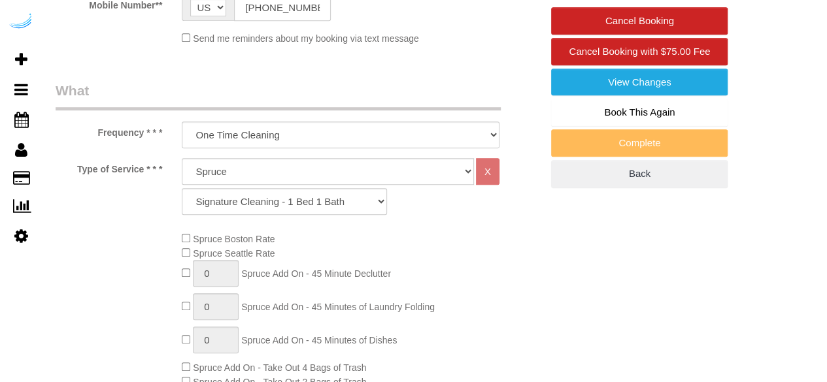
select select "object:812"
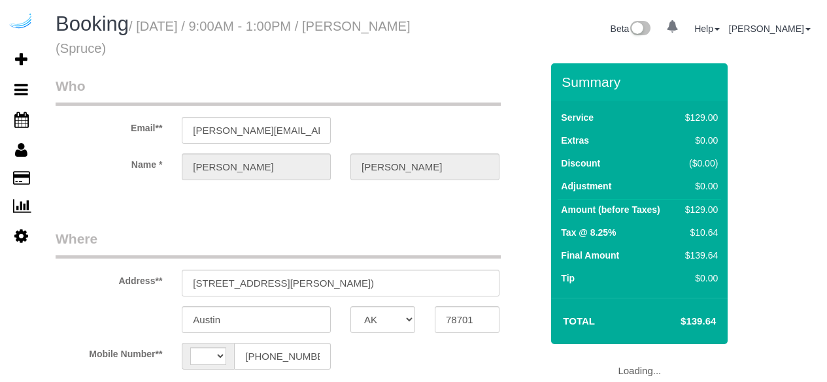
select select "[GEOGRAPHIC_DATA]"
select select "string:US"
select select "object:728"
select select "282"
select select "number:9"
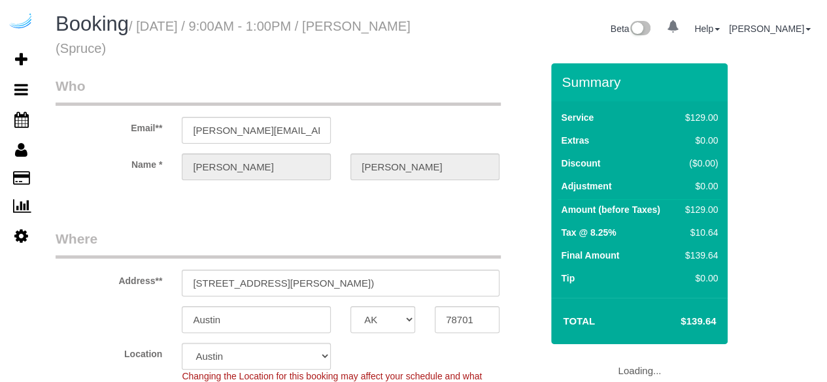
select select "object:812"
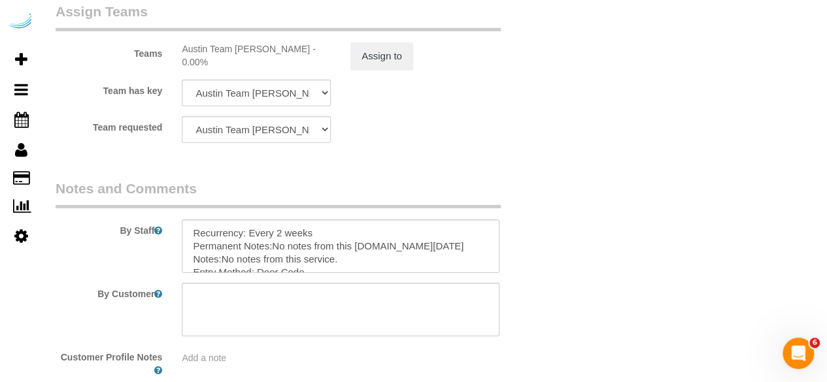
scroll to position [1993, 0]
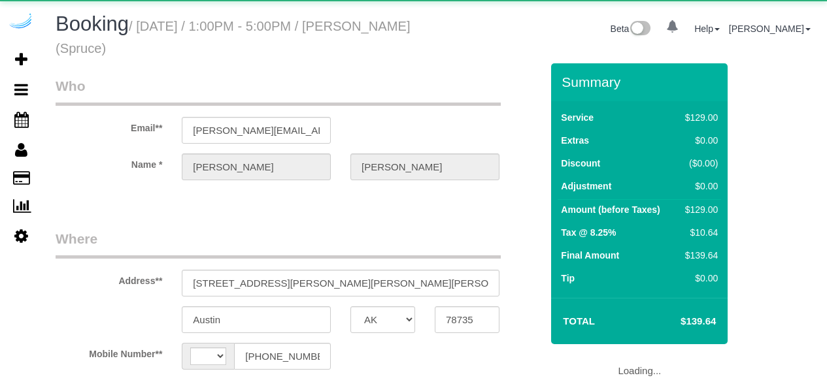
select select "[GEOGRAPHIC_DATA]"
select select "string:[GEOGRAPHIC_DATA]"
select select "object:673"
select select "number:9"
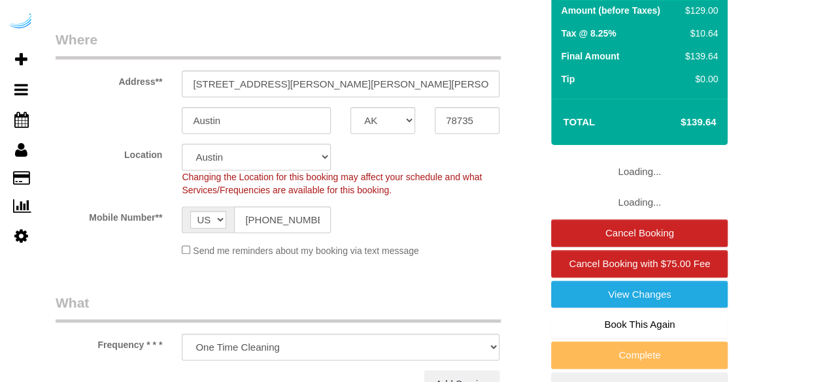
select select "282"
select select "object:812"
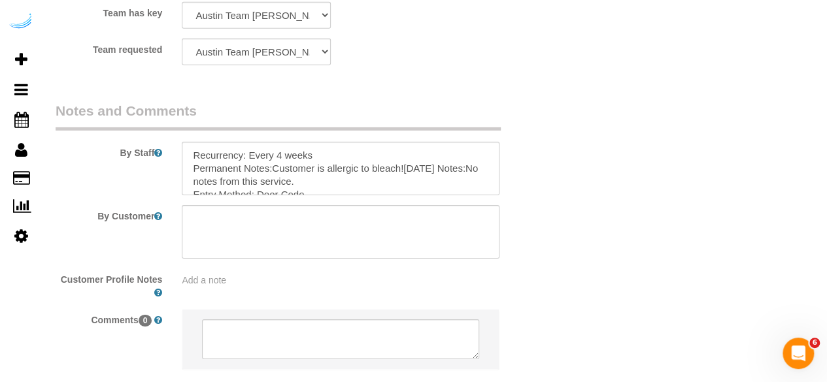
scroll to position [2069, 0]
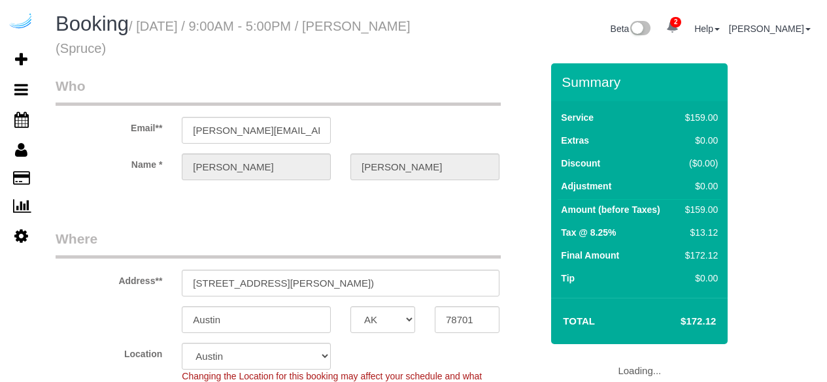
select select "[GEOGRAPHIC_DATA]"
select select "282"
select select "number:9"
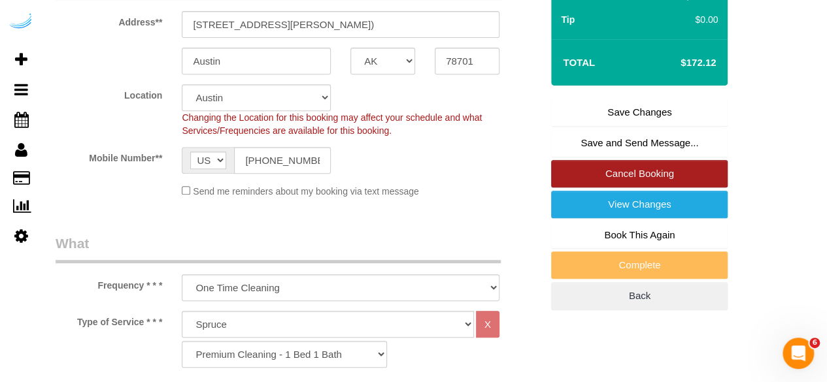
scroll to position [260, 0]
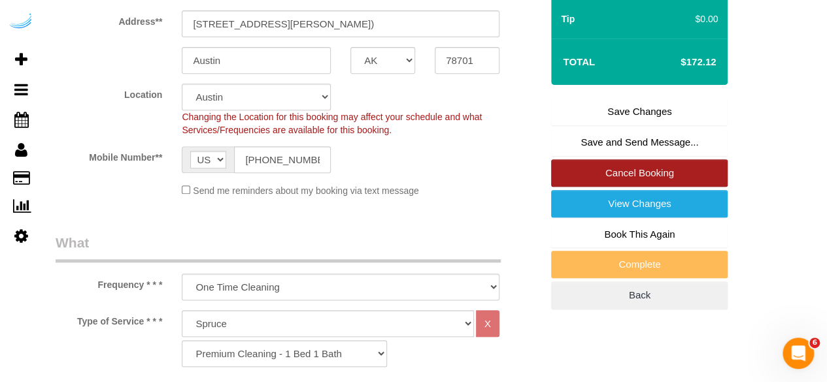
click at [620, 165] on link "Cancel Booking" at bounding box center [639, 173] width 177 height 27
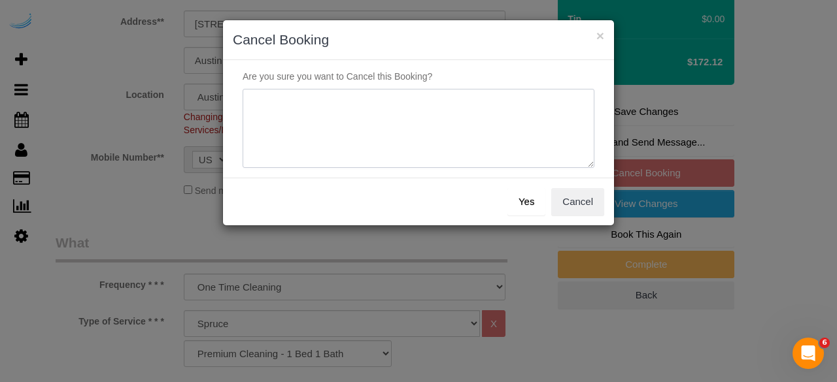
click at [420, 112] on textarea at bounding box center [419, 129] width 352 height 80
type textarea "Not on spruce."
click at [550, 203] on div "Yes Cancel" at bounding box center [418, 202] width 391 height 48
click at [534, 203] on button "Yes" at bounding box center [526, 201] width 38 height 27
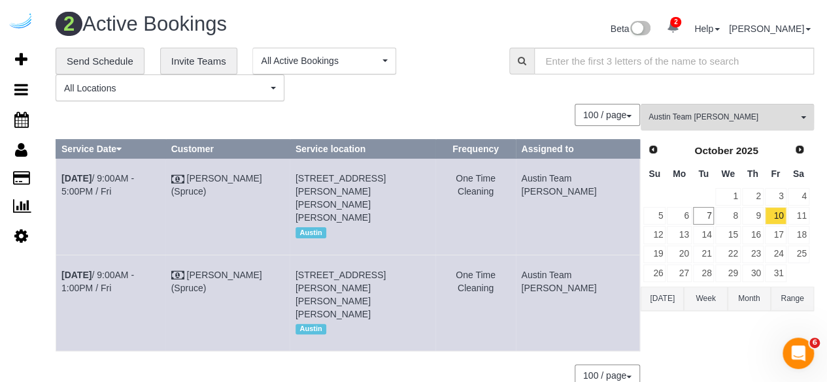
click at [775, 103] on div "**********" at bounding box center [435, 224] width 758 height 353
click at [756, 126] on button "Austin Team Isabel All Teams" at bounding box center [727, 117] width 173 height 27
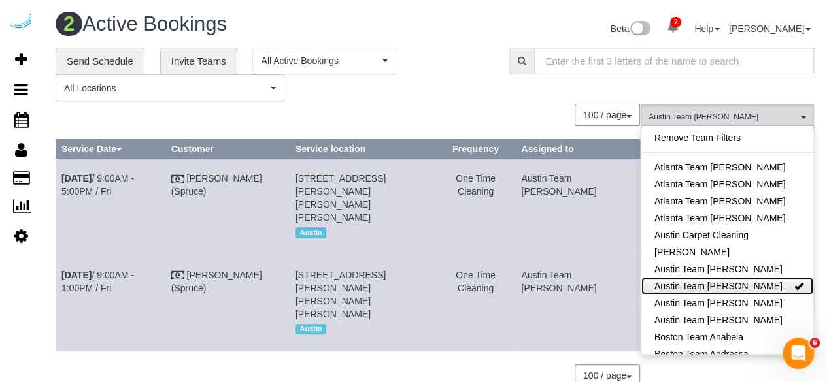
click at [759, 288] on link "Austin Team Isabel" at bounding box center [727, 286] width 172 height 17
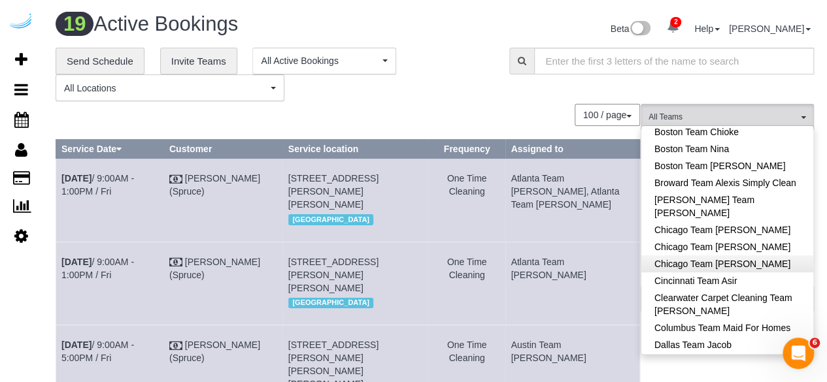
scroll to position [240, 0]
click at [750, 257] on link "Chicago Team [PERSON_NAME]" at bounding box center [727, 263] width 172 height 17
click at [546, 97] on div "**********" at bounding box center [435, 75] width 778 height 54
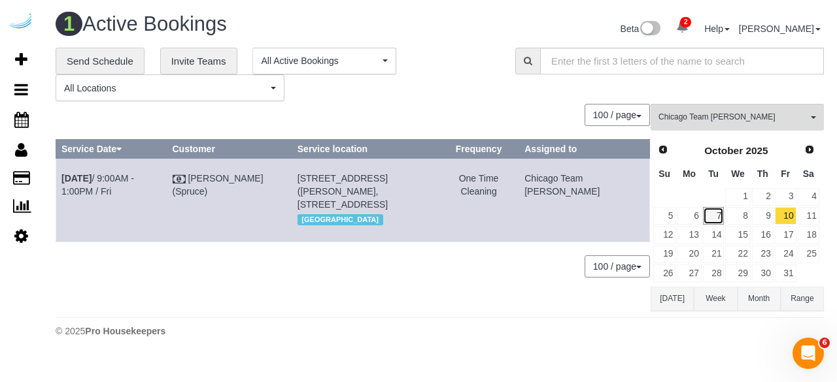
click at [712, 212] on link "7" at bounding box center [714, 216] width 22 height 18
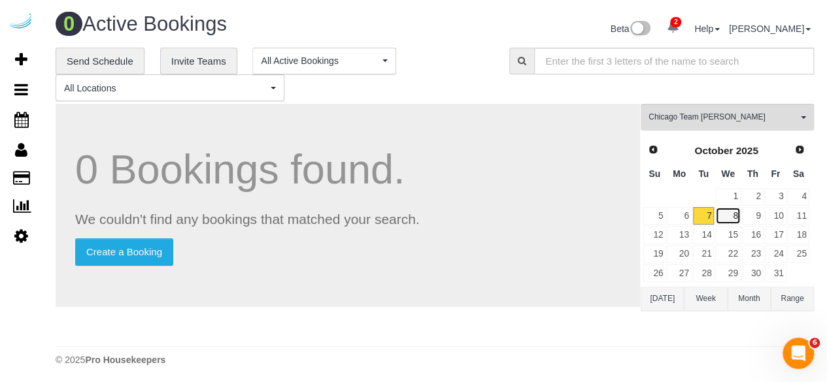
click at [733, 218] on link "8" at bounding box center [727, 216] width 25 height 18
click at [754, 218] on link "9" at bounding box center [753, 216] width 22 height 18
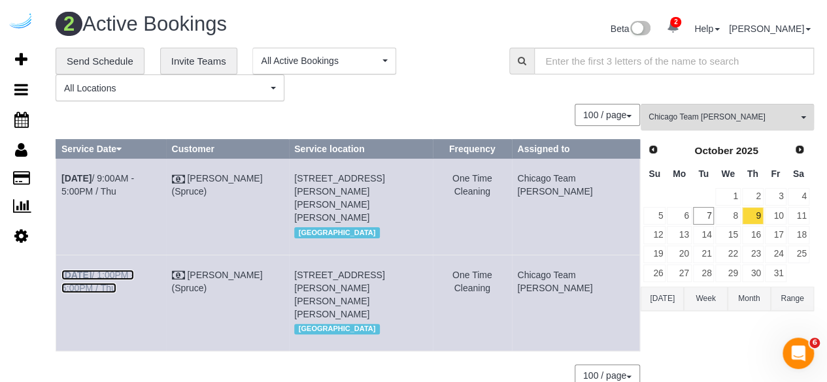
click at [134, 270] on link "Oct 9th / 1:00PM - 5:00PM / Thu" at bounding box center [97, 282] width 73 height 24
drag, startPoint x: 598, startPoint y: 274, endPoint x: 61, endPoint y: 262, distance: 536.2
click at [61, 262] on tr "Oct 9th / 1:00PM - 5:00PM / Thu Brandie Louck (Spruce) 700 N Larrabee St, Unit …" at bounding box center [348, 303] width 584 height 96
copy tr "Oct 9th / 1:00PM - 5:00PM / Thu Brandie Louck (Spruce) 700 N Larrabee St, Unit …"
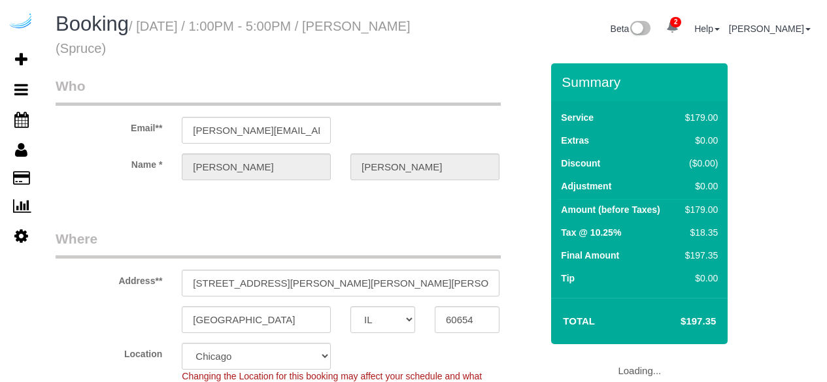
select select "IL"
select select "282"
select select "number:9"
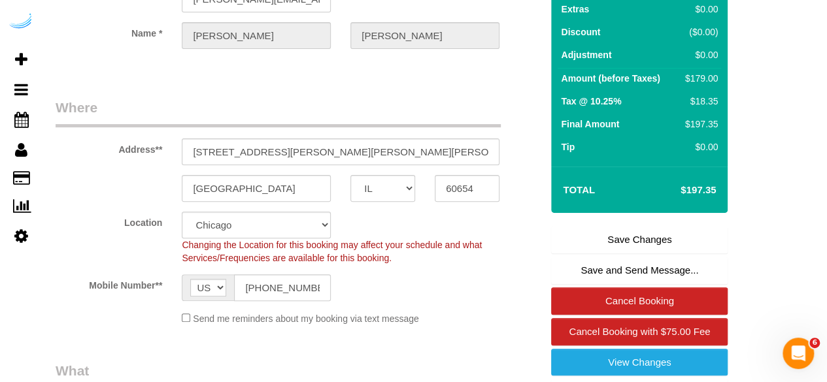
scroll to position [132, 0]
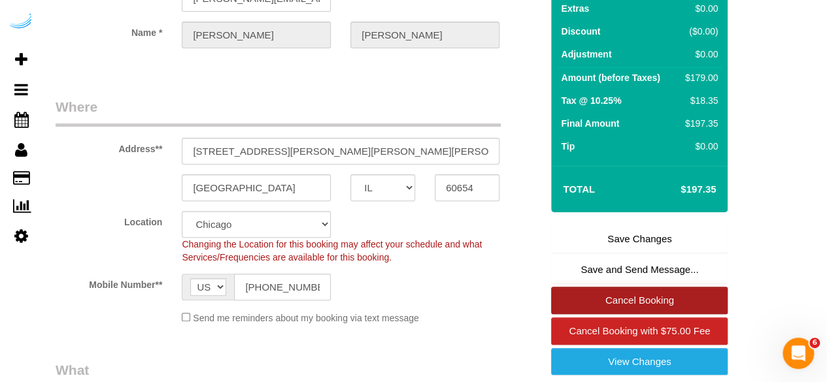
click at [673, 299] on link "Cancel Booking" at bounding box center [639, 300] width 177 height 27
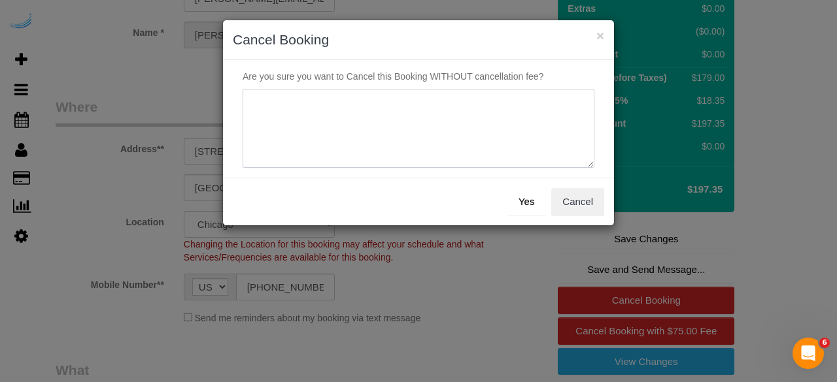
click at [465, 124] on textarea at bounding box center [419, 129] width 352 height 80
type textarea "Not on spruce."
click at [532, 202] on button "Yes" at bounding box center [526, 201] width 38 height 27
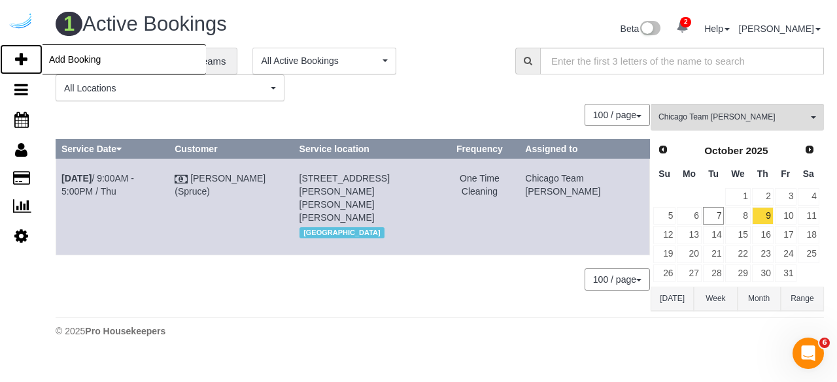
click at [19, 61] on icon at bounding box center [21, 60] width 12 height 16
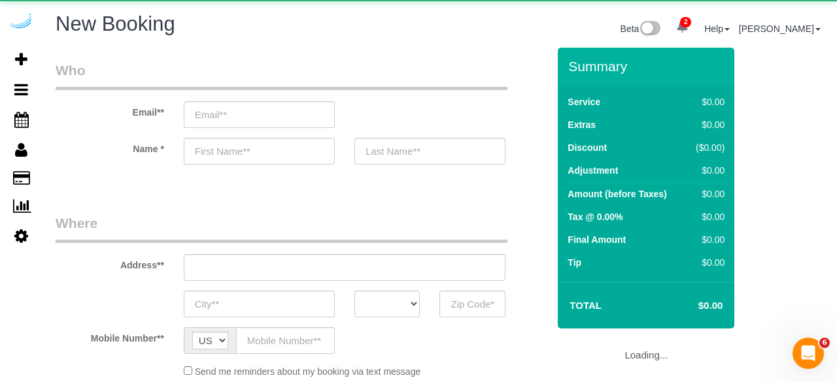
select select "object:1982"
select select "4"
select select "number:9"
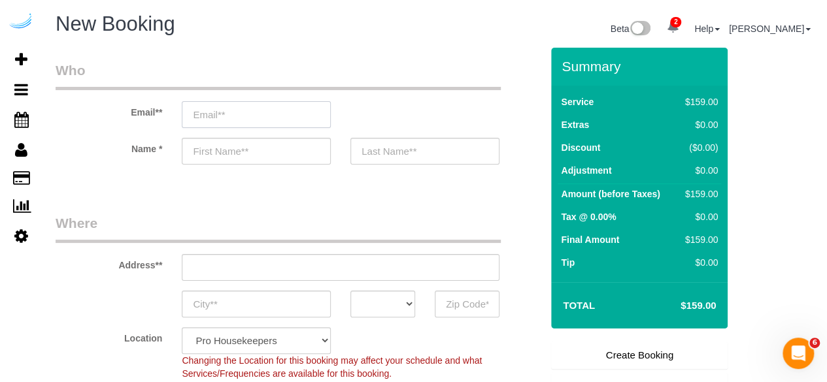
click at [264, 107] on input "email" at bounding box center [256, 114] width 149 height 27
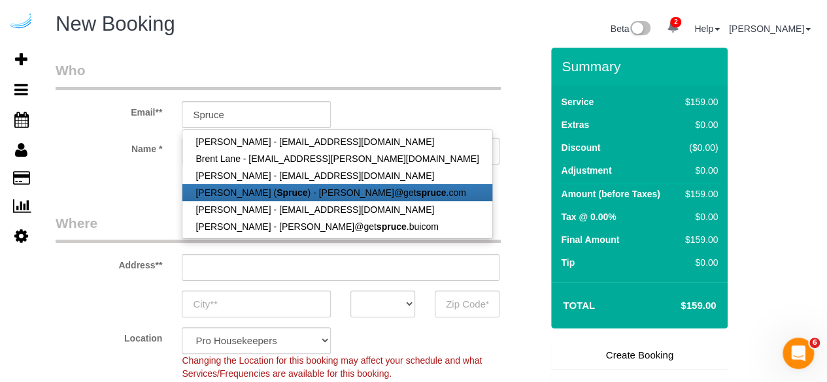
click at [277, 195] on strong "Spruce" at bounding box center [292, 193] width 31 height 10
type input "[PERSON_NAME][EMAIL_ADDRESS][DOMAIN_NAME]"
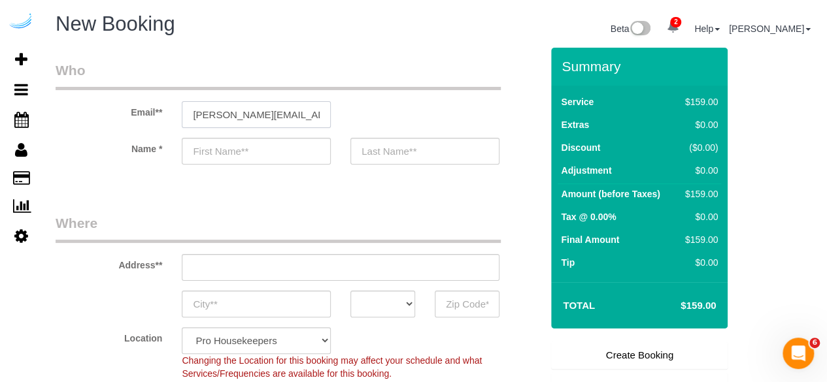
type input "[PERSON_NAME]"
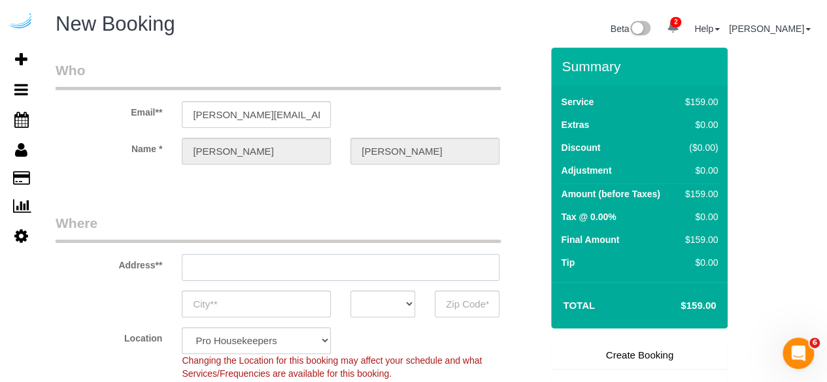
click at [341, 261] on input "text" at bounding box center [341, 267] width 318 height 27
type input "3816 S Lamar Blvd"
type input "Austin"
select select "[GEOGRAPHIC_DATA]"
type input "78704"
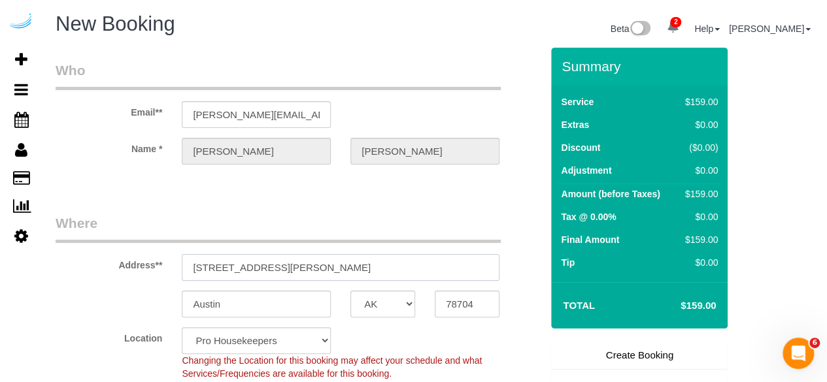
paste input "900 N Kingsbury St, Chicago, IL 60610"
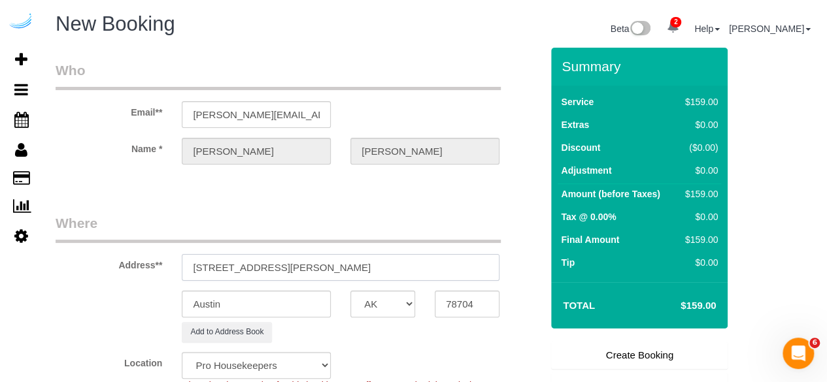
type input "900 N Kingsbury St, Chicago, IL 60610"
select select "9"
select select "object:2026"
drag, startPoint x: 335, startPoint y: 267, endPoint x: 422, endPoint y: 267, distance: 87.6
click at [414, 265] on input "900 N Kingsbury St, Chicago, IL 60610" at bounding box center [341, 267] width 318 height 27
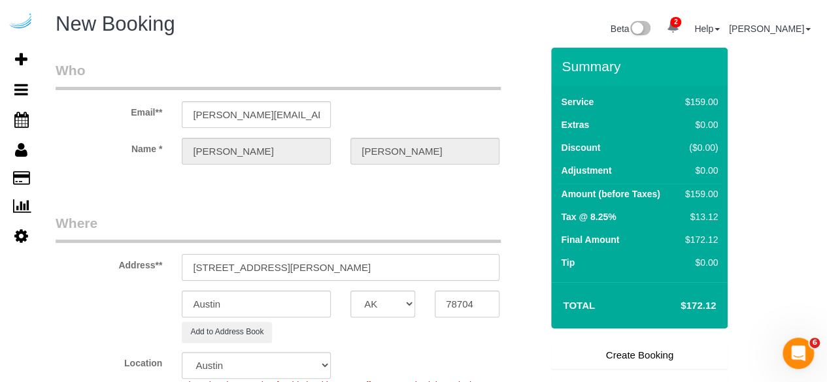
type input "900 N Kingsbury St, Chicago, IL 60610"
click at [460, 307] on input "78704" at bounding box center [467, 304] width 65 height 27
paste input "60610"
type input "60610"
click at [402, 304] on select "AK AL AR AZ CA CO CT DC DE FL GA HI IA ID IL IN KS KY LA MA MD ME MI MN MO MS M…" at bounding box center [382, 304] width 65 height 27
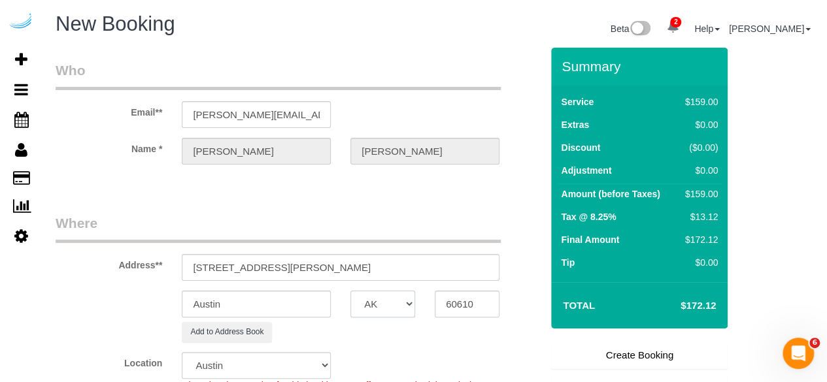
select select "11"
select select "object:2068"
select select "IL"
click at [350, 291] on select "AK AL AR AZ CA CO CT DC DE FL GA HI IA ID IL IN KS KY LA MA MD ME MI MN MO MS M…" at bounding box center [382, 304] width 65 height 27
click at [279, 309] on input "Austin" at bounding box center [256, 304] width 149 height 27
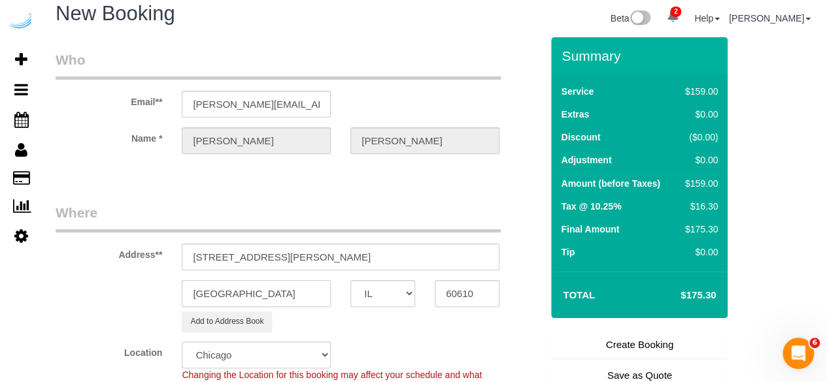
scroll to position [17, 0]
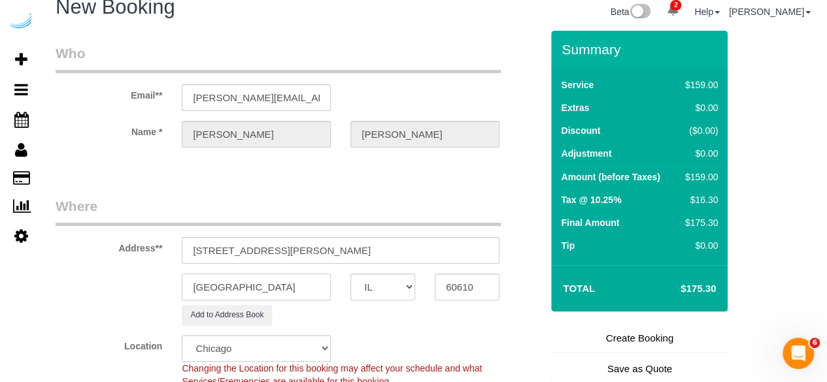
type input "[GEOGRAPHIC_DATA]"
drag, startPoint x: 284, startPoint y: 253, endPoint x: 489, endPoint y: 245, distance: 204.8
click at [489, 245] on input "900 N Kingsbury St, Chicago, IL 60610" at bounding box center [341, 250] width 318 height 27
paste input "Madison Pass"
paste input "900 N Kingsbury St"
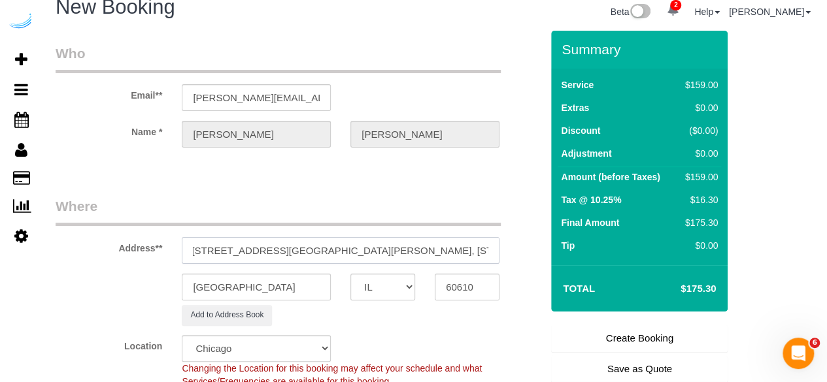
scroll to position [0, 0]
paste input "1451510"
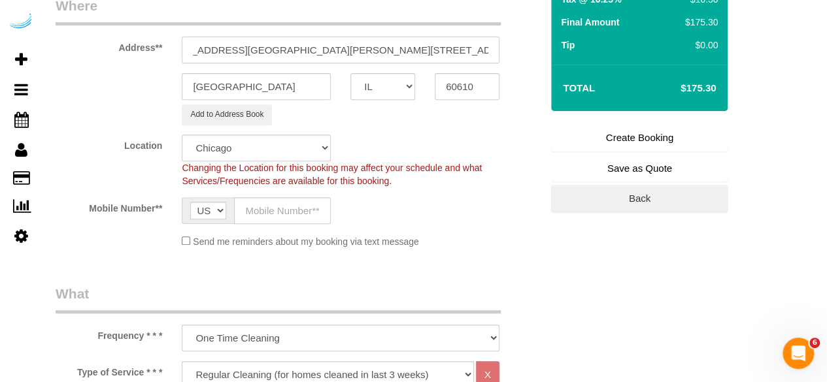
type input "900 N Kingsbury St, Unit 1124 (Madison Pass, 900 N Kingsbury St , 1451510)"
click at [280, 211] on input "text" at bounding box center [282, 210] width 97 height 27
type input "[PHONE_NUMBER]"
type input "[PERSON_NAME]"
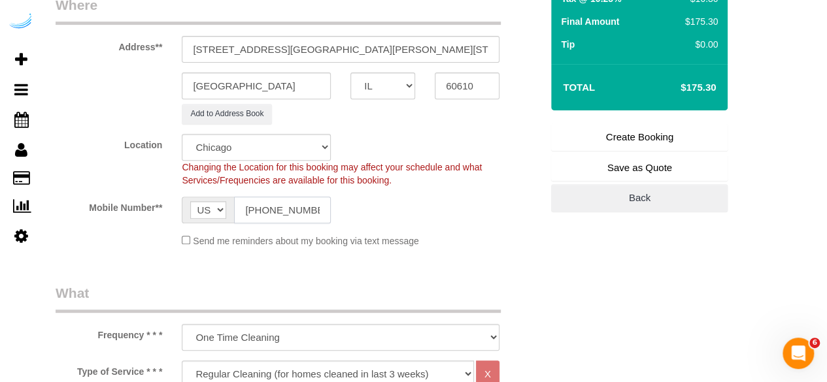
type input "[PHONE_NUMBER]"
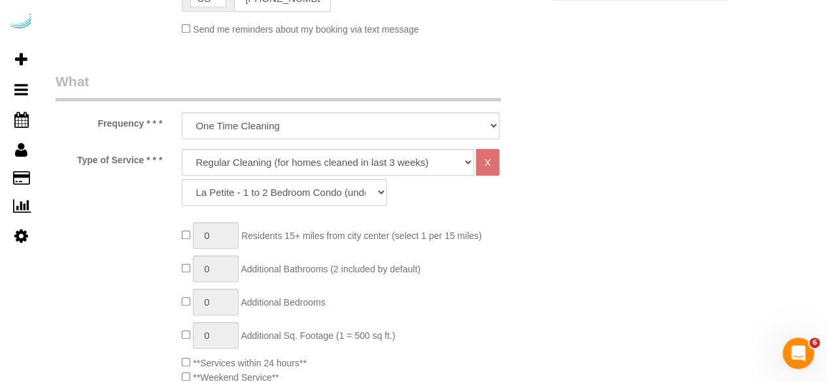
scroll to position [462, 0]
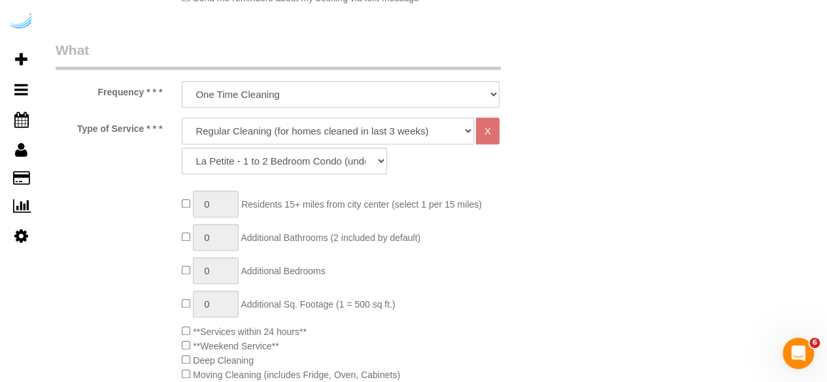
click at [296, 129] on select "Deep Cleaning (for homes that have not been cleaned in 3+ weeks) Spruce Regular…" at bounding box center [328, 131] width 292 height 27
select select "282"
click at [182, 118] on select "Deep Cleaning (for homes that have not been cleaned in 3+ weeks) Spruce Regular…" at bounding box center [328, 131] width 292 height 27
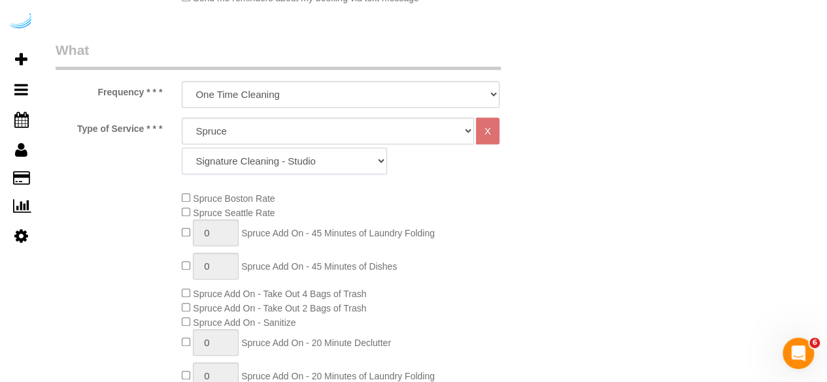
click at [299, 156] on select "Signature Cleaning - Studio Signature Cleaning - 1 Bed 1 Bath Signature Cleanin…" at bounding box center [284, 161] width 205 height 27
select select "325"
click at [182, 148] on select "Signature Cleaning - Studio Signature Cleaning - 1 Bed 1 Bath Signature Cleanin…" at bounding box center [284, 161] width 205 height 27
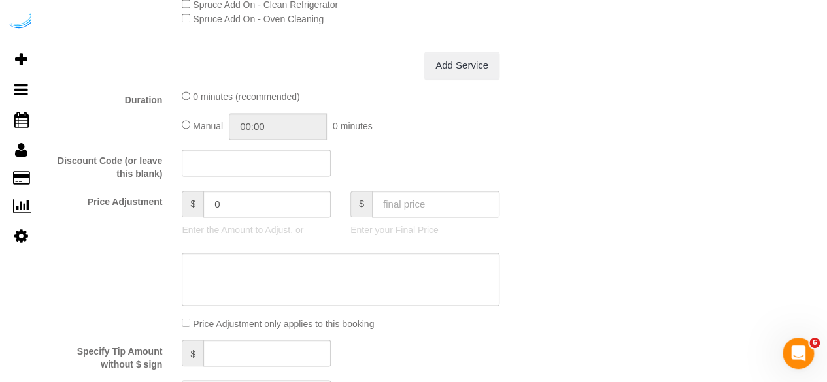
scroll to position [1105, 0]
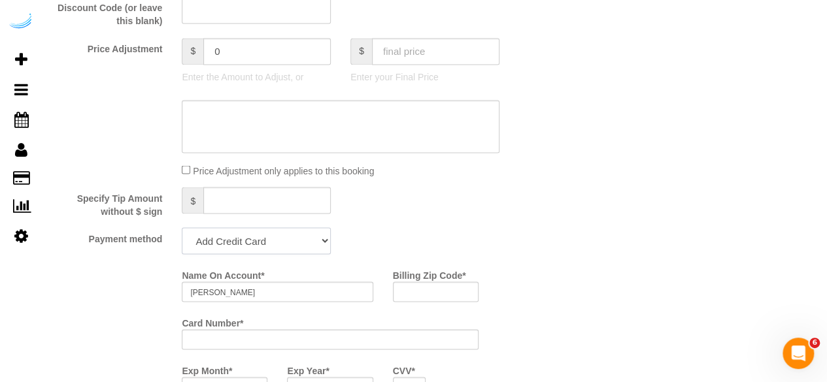
click at [250, 245] on select "Add Credit Card Cash Check Paypal" at bounding box center [256, 241] width 149 height 27
select select "string:check"
click at [182, 229] on select "Add Credit Card Cash Check Paypal" at bounding box center [256, 241] width 149 height 27
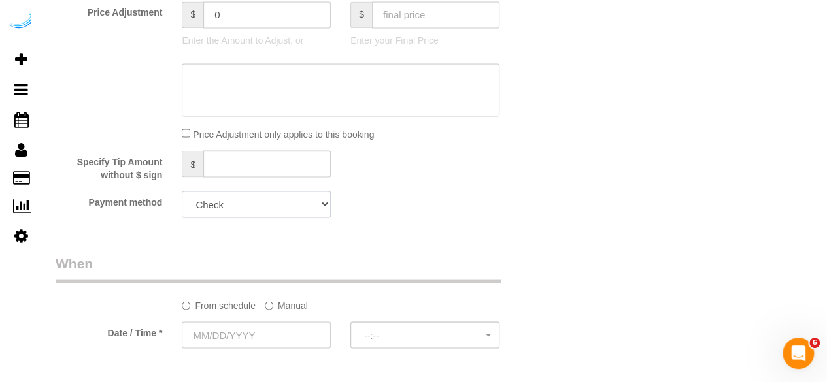
scroll to position [1142, 0]
click at [264, 342] on input "text" at bounding box center [298, 334] width 233 height 27
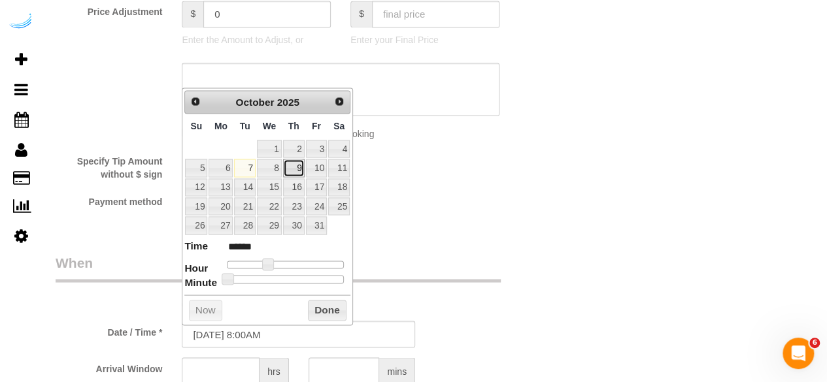
click at [295, 165] on link "9" at bounding box center [294, 168] width 22 height 18
type input "10/09/2025 9:00AM"
type input "******"
click at [275, 261] on span at bounding box center [273, 264] width 12 height 12
click at [235, 367] on input "text" at bounding box center [221, 371] width 78 height 27
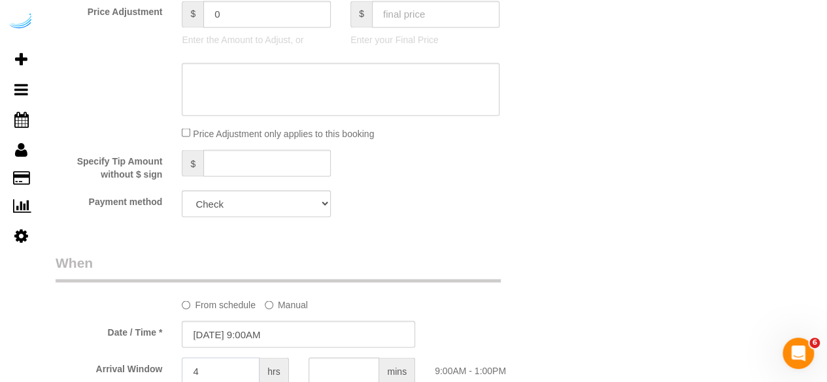
type input "4"
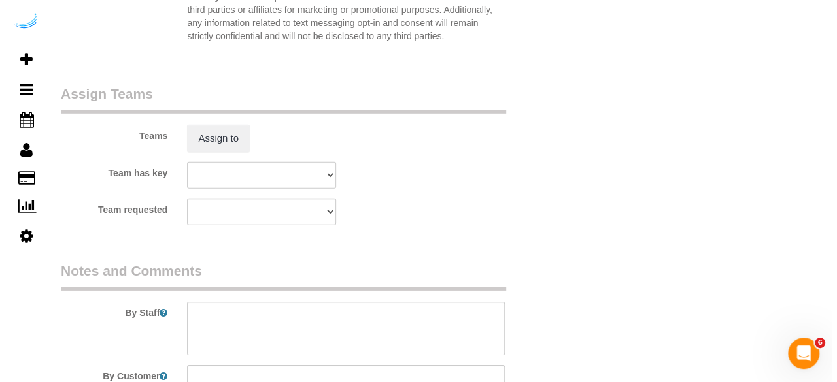
scroll to position [1908, 0]
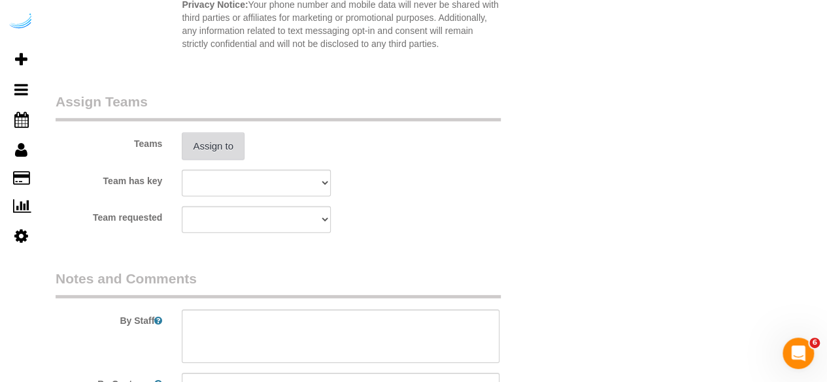
click at [222, 142] on button "Assign to" at bounding box center [213, 146] width 63 height 27
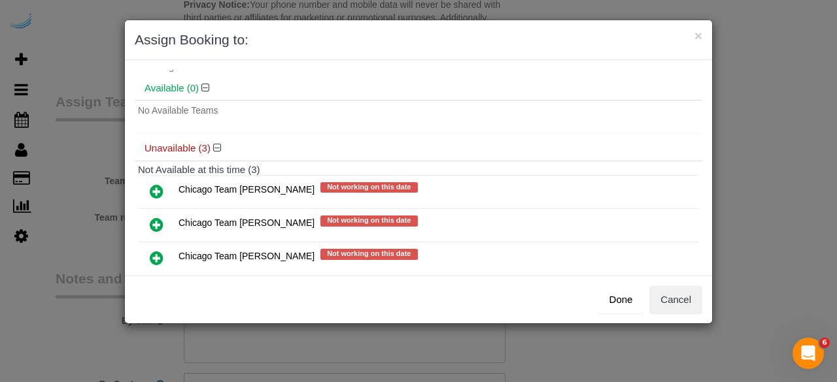
scroll to position [48, 0]
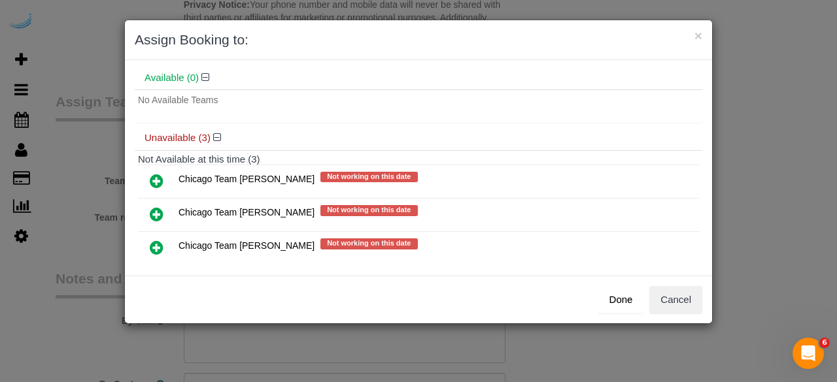
click at [153, 243] on icon at bounding box center [157, 248] width 14 height 16
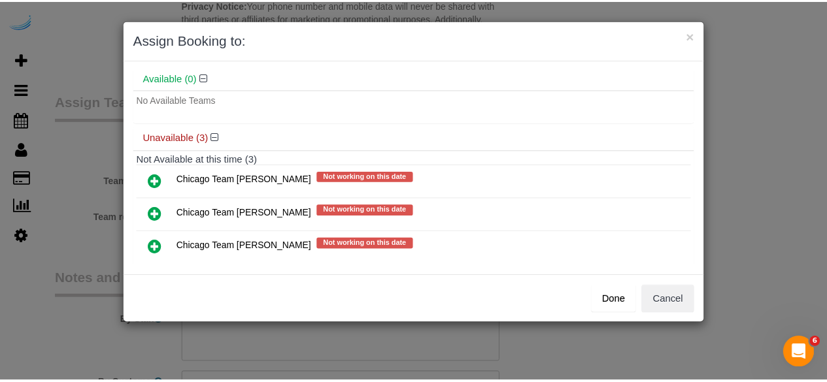
scroll to position [69, 0]
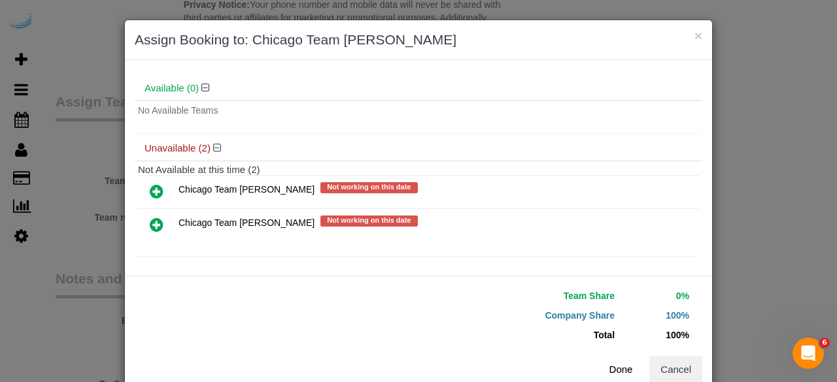
click at [616, 371] on button "Done" at bounding box center [621, 369] width 46 height 27
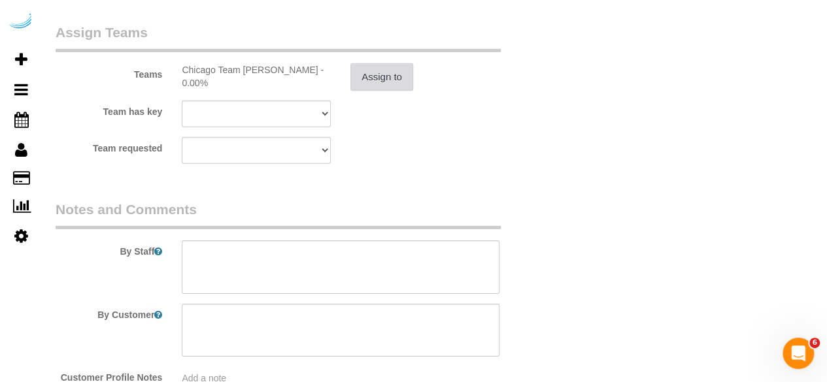
scroll to position [1981, 0]
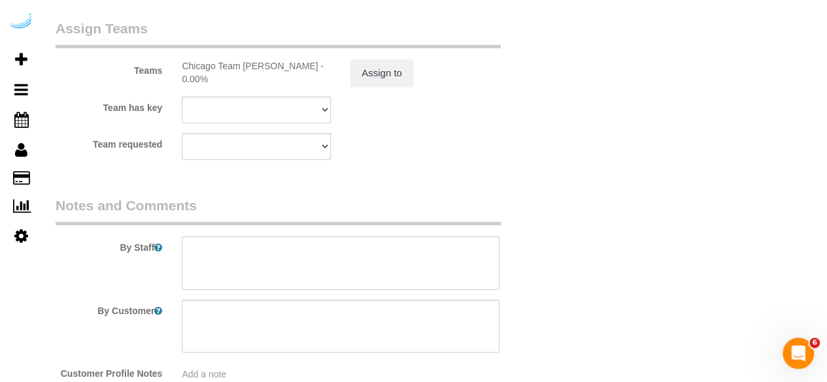
click at [280, 253] on textarea at bounding box center [341, 264] width 318 height 54
paste textarea "Permanent Notes:No notes from this customer.Today's Notes:No notes from this se…"
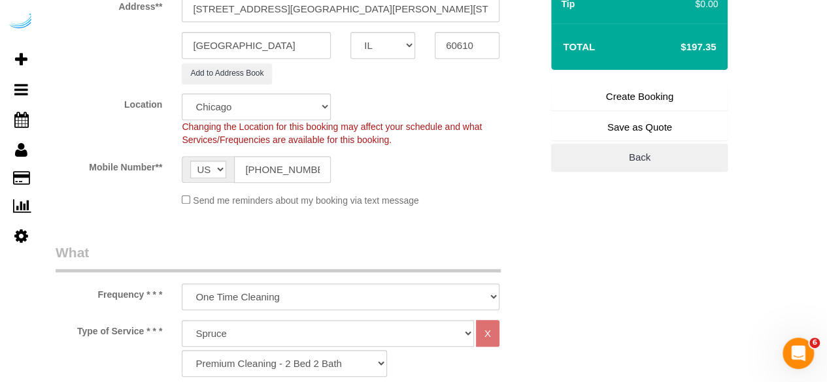
scroll to position [238, 0]
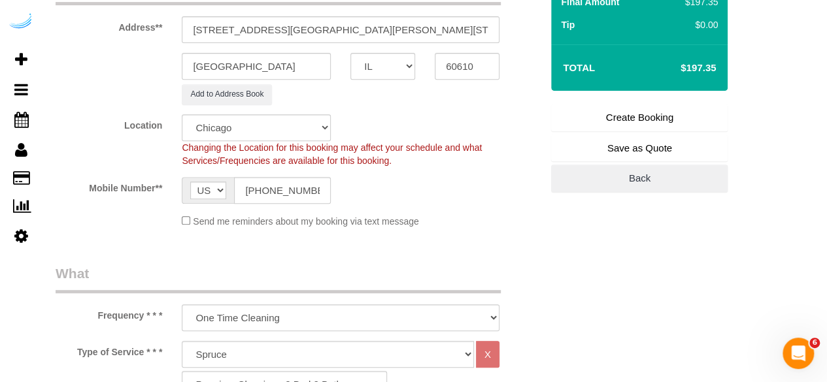
type textarea "Recurrency: Every 2 weeks Permanent Notes:No notes from this customer.Today's N…"
click at [603, 116] on link "Create Booking" at bounding box center [639, 117] width 177 height 27
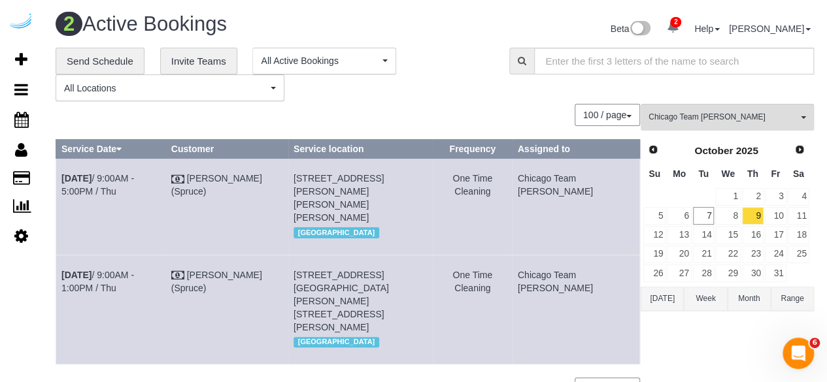
drag, startPoint x: 609, startPoint y: 285, endPoint x: 63, endPoint y: 266, distance: 546.2
click at [63, 266] on tr "Oct 9th / 9:00AM - 1:00PM / Thu Brandie Louck (Spruce) 900 N Kingsbury St, Unit…" at bounding box center [348, 309] width 584 height 109
copy tr "Oct 9th / 9:00AM - 1:00PM / Thu Brandie Louck (Spruce) 900 N Kingsbury St, Unit…"
click at [781, 219] on link "10" at bounding box center [776, 216] width 22 height 18
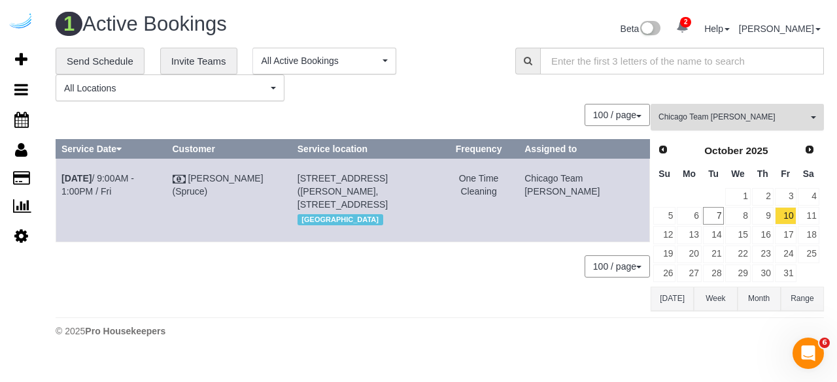
click at [676, 109] on button "Chicago Team Wesley All Teams" at bounding box center [736, 117] width 173 height 27
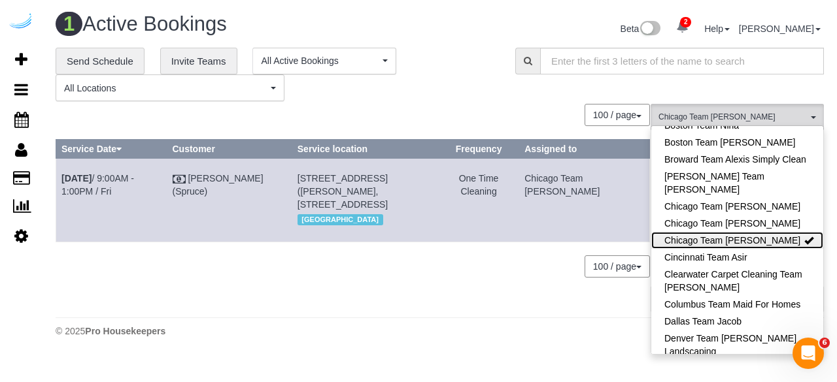
click at [703, 241] on link "Chicago Team [PERSON_NAME]" at bounding box center [737, 240] width 172 height 17
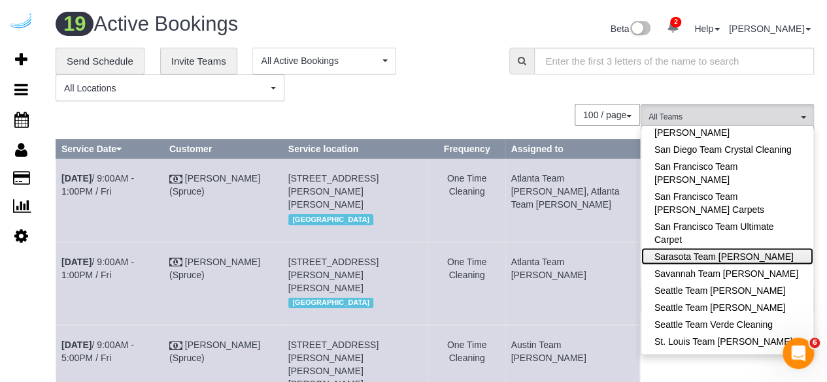
click at [720, 248] on link "Sarasota Team [PERSON_NAME]" at bounding box center [727, 256] width 172 height 17
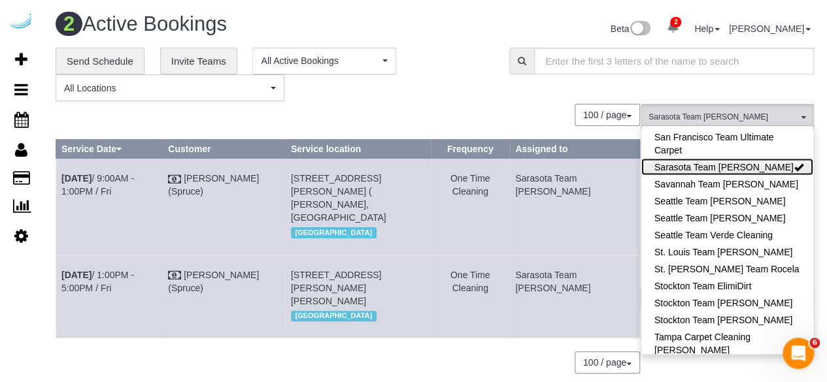
scroll to position [1441, 0]
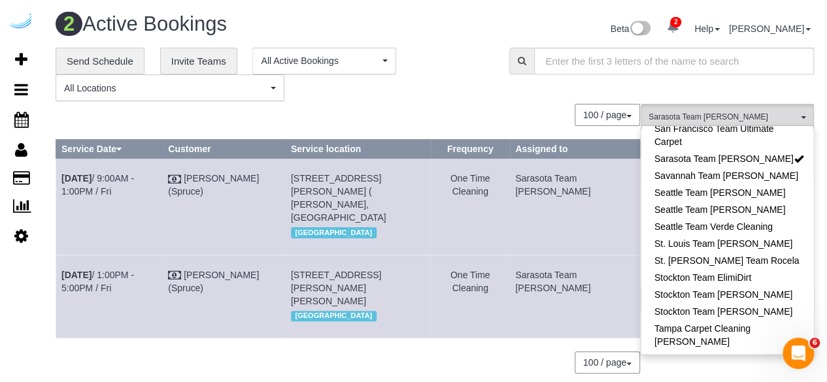
click at [484, 96] on div "**********" at bounding box center [273, 75] width 434 height 54
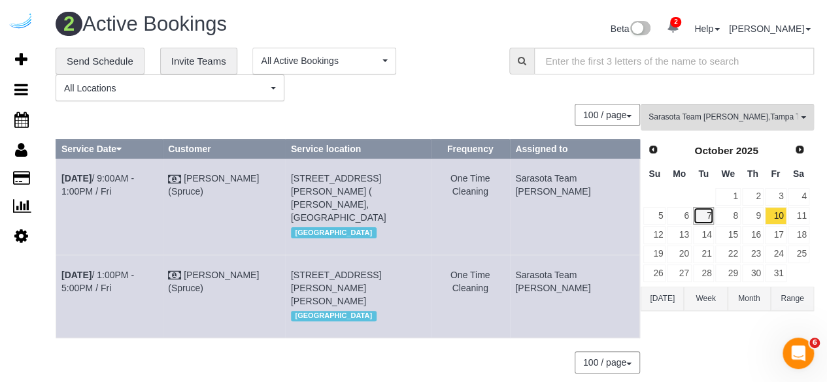
click at [699, 211] on link "7" at bounding box center [704, 216] width 22 height 18
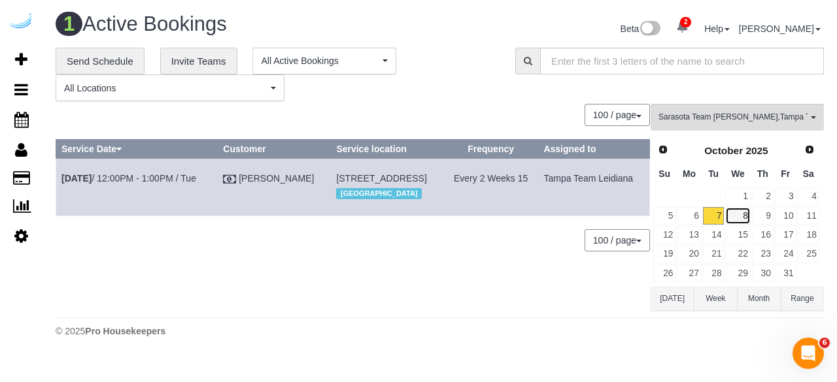
click at [735, 218] on link "8" at bounding box center [737, 216] width 25 height 18
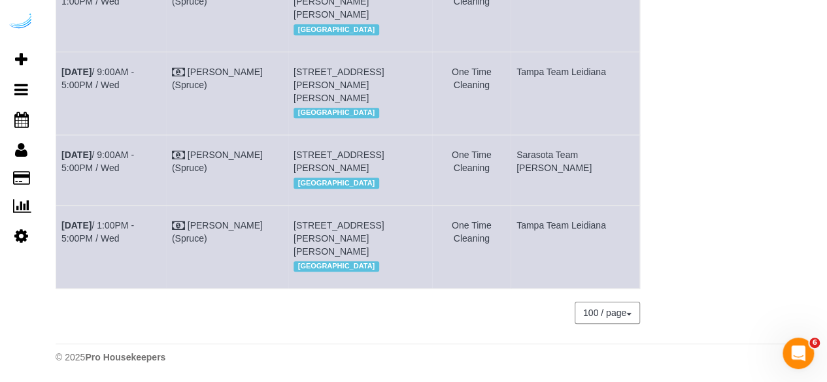
scroll to position [358, 0]
click at [125, 173] on link "Oct 8th / 9:00AM - 5:00PM / Wed" at bounding box center [97, 161] width 73 height 24
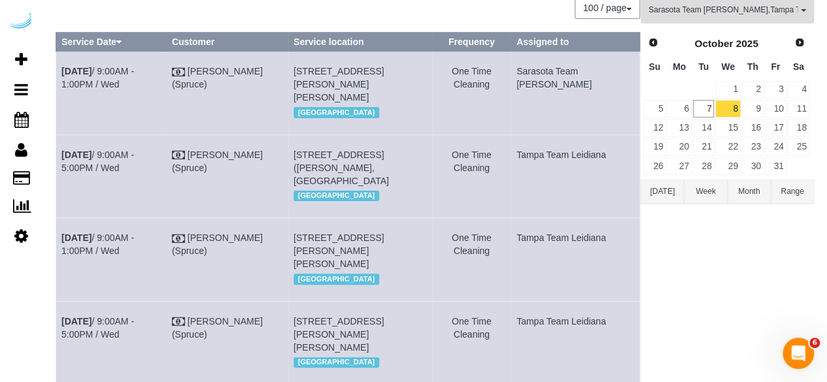
scroll to position [97, 0]
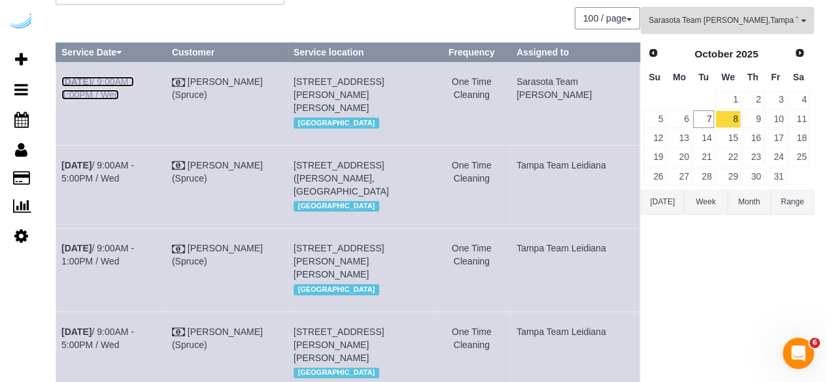
drag, startPoint x: 124, startPoint y: 76, endPoint x: 190, endPoint y: 52, distance: 69.5
click at [124, 76] on link "Oct 8th / 9:00AM - 1:00PM / Wed" at bounding box center [97, 88] width 73 height 24
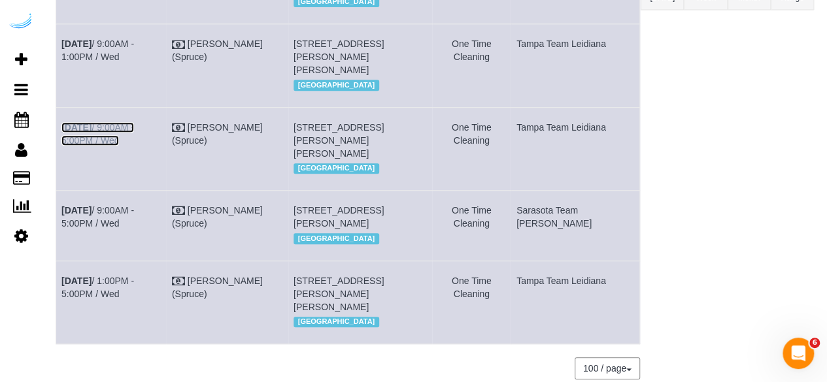
click at [134, 146] on link "Oct 8th / 9:00AM - 5:00PM / Wed" at bounding box center [97, 134] width 73 height 24
click at [134, 62] on link "Oct 8th / 9:00AM - 1:00PM / Wed" at bounding box center [97, 51] width 73 height 24
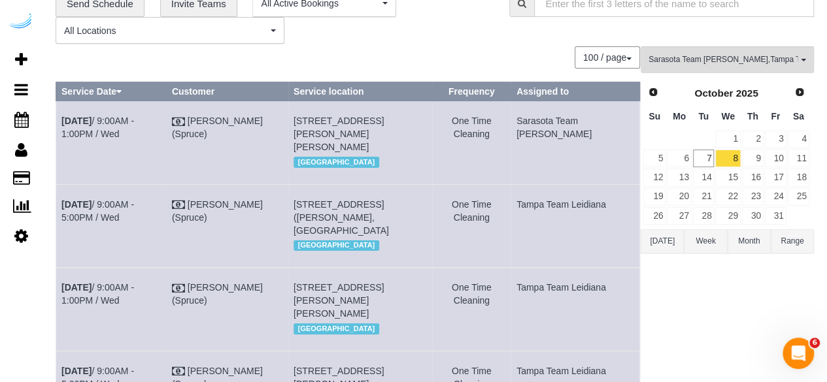
scroll to position [57, 0]
click at [134, 216] on link "Oct 8th / 9:00AM - 5:00PM / Wed" at bounding box center [97, 212] width 73 height 24
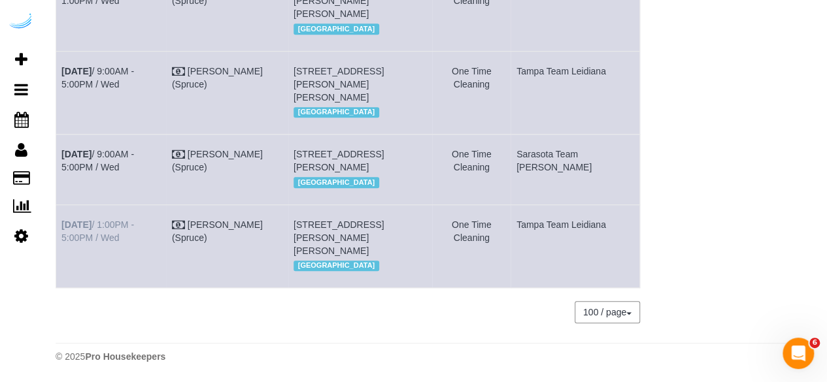
drag, startPoint x: 156, startPoint y: 218, endPoint x: 152, endPoint y: 228, distance: 11.0
click at [154, 222] on td "Oct 8th / 1:00PM - 5:00PM / Wed" at bounding box center [111, 246] width 110 height 83
click at [134, 228] on link "Oct 8th / 1:00PM - 5:00PM / Wed" at bounding box center [97, 232] width 73 height 24
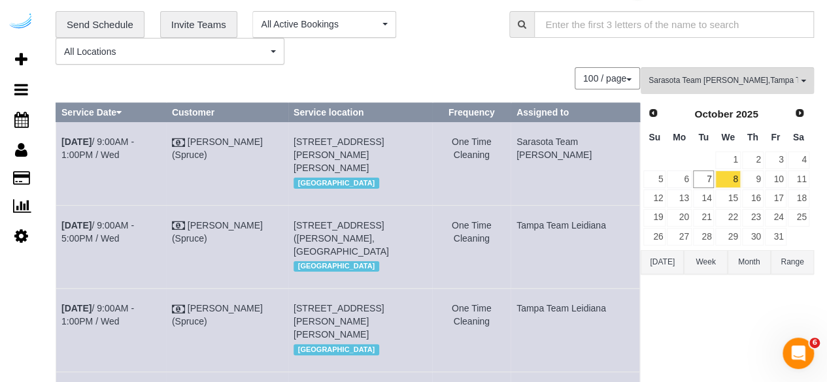
scroll to position [0, 0]
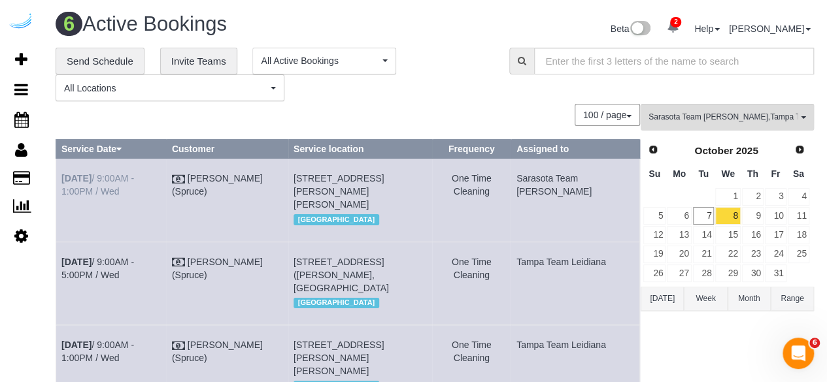
drag, startPoint x: 605, startPoint y: 286, endPoint x: 61, endPoint y: 175, distance: 555.1
copy tbody "Oct 8th / 9:00AM - 1:00PM / Wed Brandie Louck (Spruce) 101 Mirano Way, Building…"
drag, startPoint x: 545, startPoint y: 270, endPoint x: 530, endPoint y: 241, distance: 32.8
click at [511, 242] on td "One Time Cleaning" at bounding box center [471, 200] width 78 height 83
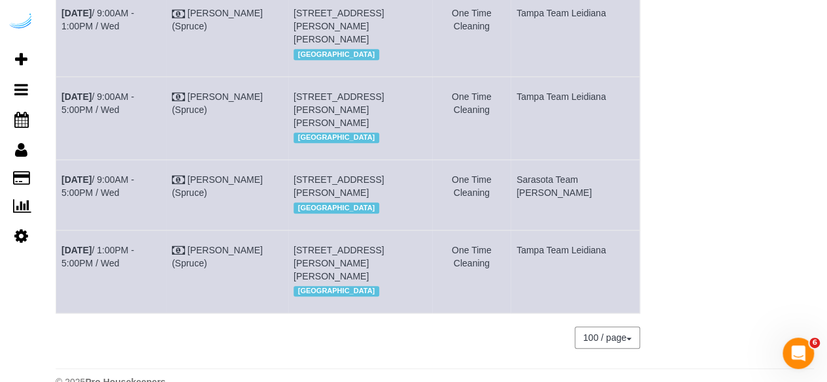
scroll to position [435, 0]
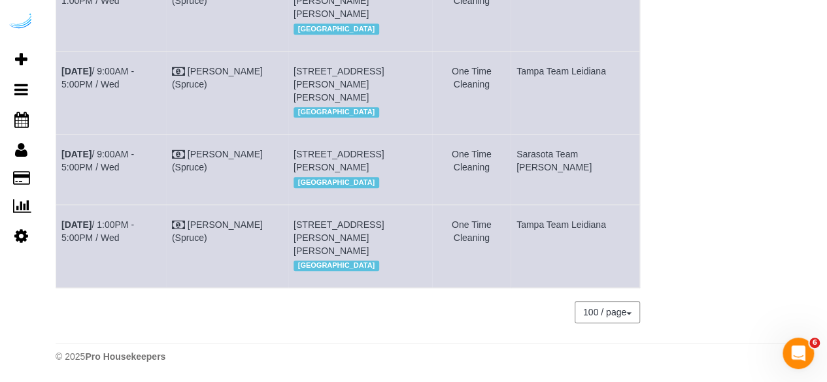
click at [384, 248] on span "320 Central Ave, Unit 325 (George Schwartz, Arcos, 1451719), Sarasota, FL 34236" at bounding box center [339, 238] width 90 height 37
drag, startPoint x: 390, startPoint y: 248, endPoint x: 365, endPoint y: 249, distance: 24.9
click at [365, 249] on span "320 Central Ave, Unit 325 (George Schwartz, Arcos, 1451719), Sarasota, FL 34236" at bounding box center [339, 238] width 90 height 37
copy span "34236"
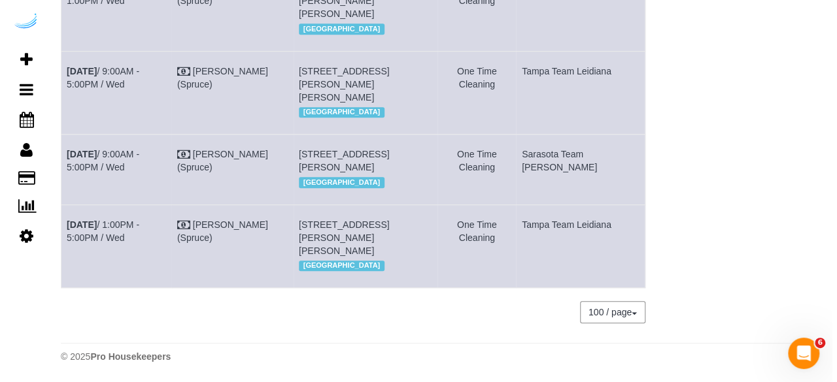
scroll to position [0, 0]
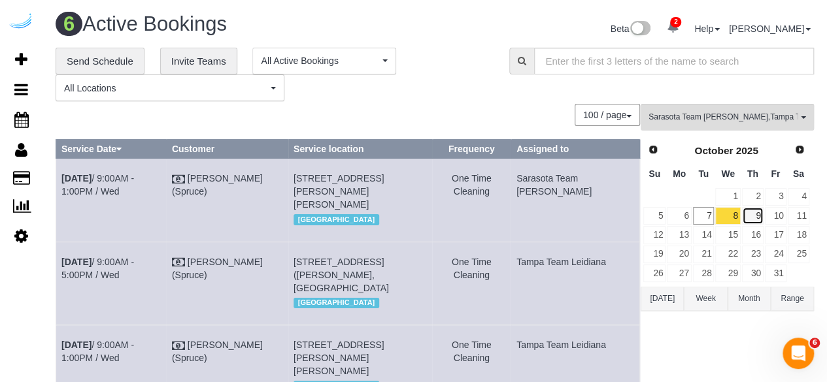
click at [754, 216] on link "9" at bounding box center [753, 216] width 22 height 18
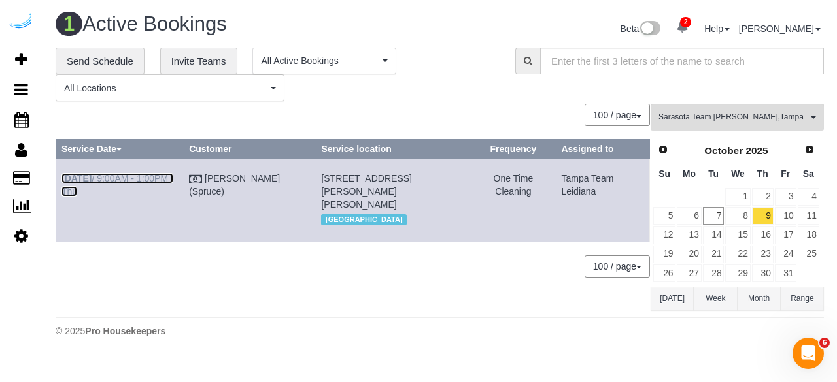
click at [83, 182] on b "Oct 9th" at bounding box center [76, 178] width 30 height 10
drag, startPoint x: 423, startPoint y: 186, endPoint x: 64, endPoint y: 177, distance: 359.0
click at [64, 177] on tr "Oct 9th / 9:00AM - 1:00PM / Thu Brandie Louck (Spruce) 320 Central Ave, Unit 33…" at bounding box center [353, 200] width 594 height 83
copy tr "Oct 9th / 9:00AM - 1:00PM / Thu Brandie Louck (Spruce) 320 Central Ave, Unit 33…"
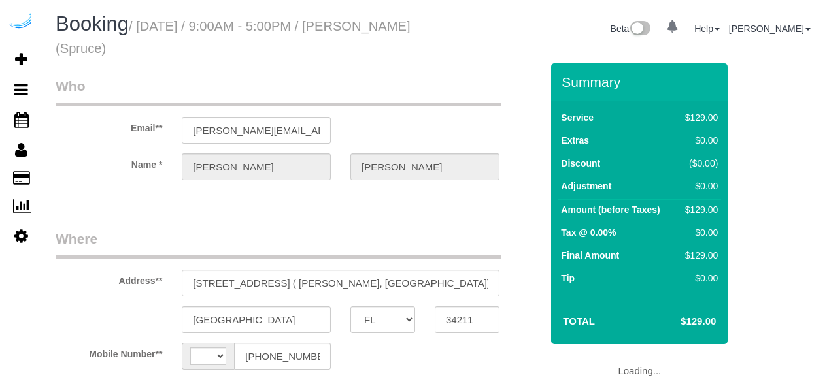
select select "FL"
select select "string:[GEOGRAPHIC_DATA]"
select select "number:9"
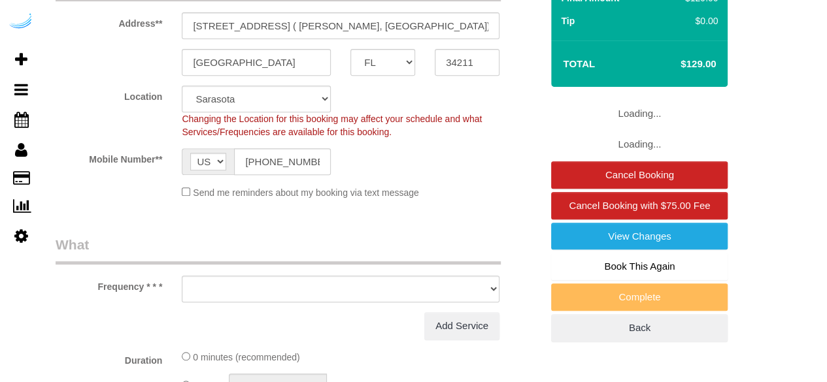
select select "object:785"
select select "282"
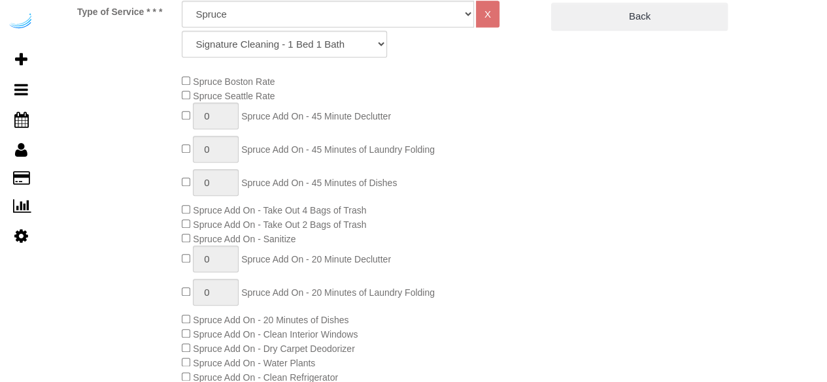
select select "object:792"
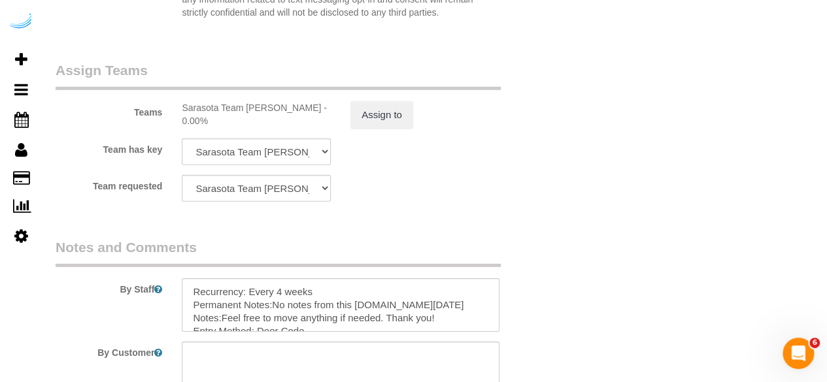
scroll to position [1939, 0]
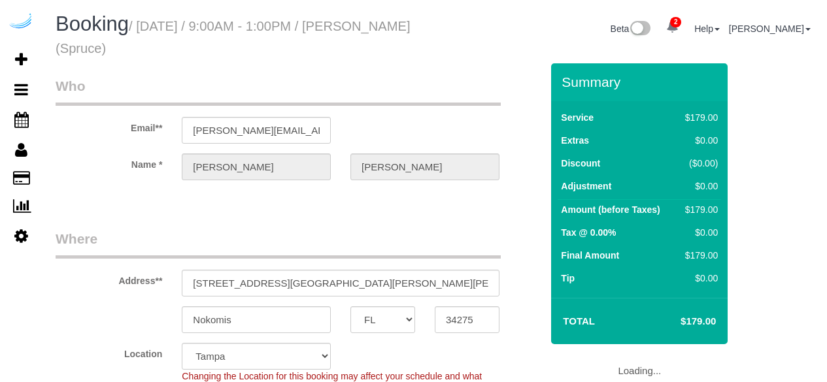
select select "FL"
select select "282"
select select "number:9"
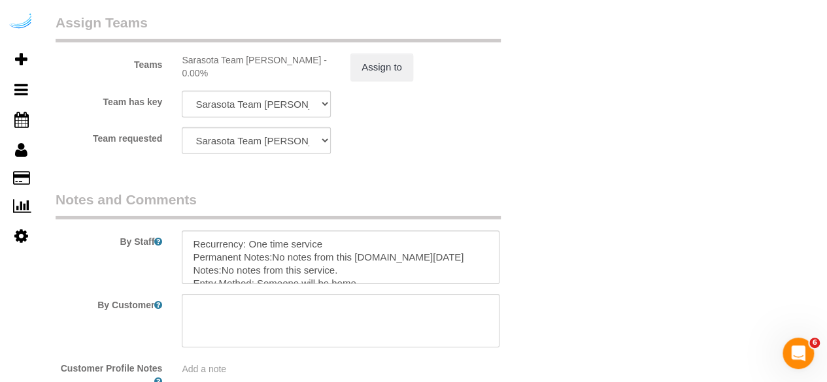
scroll to position [1980, 0]
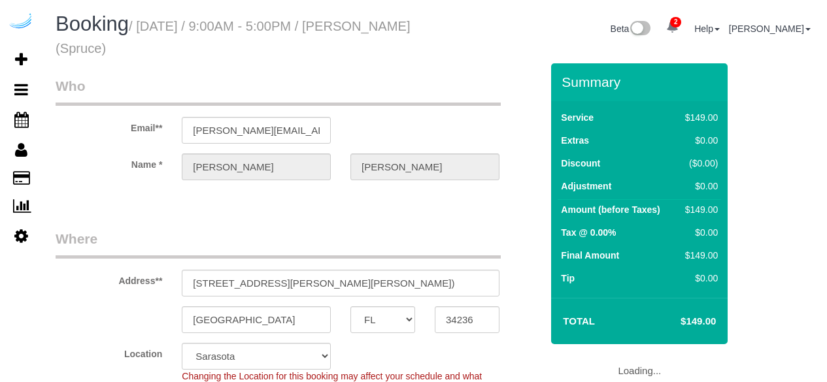
select select "FL"
select select "282"
select select "number:9"
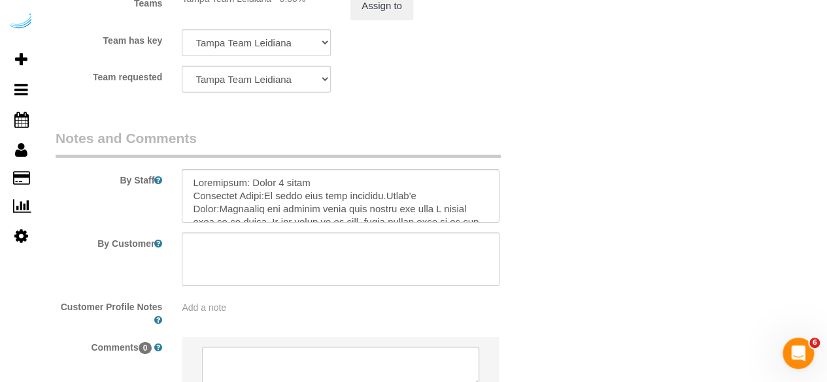
scroll to position [2040, 0]
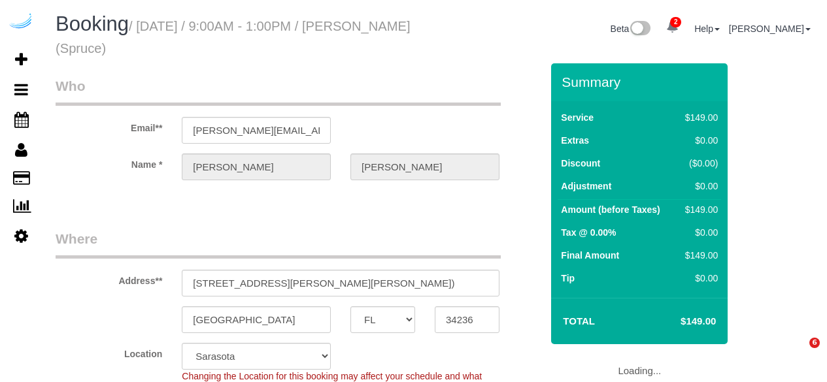
select select "FL"
select select "282"
select select "number:9"
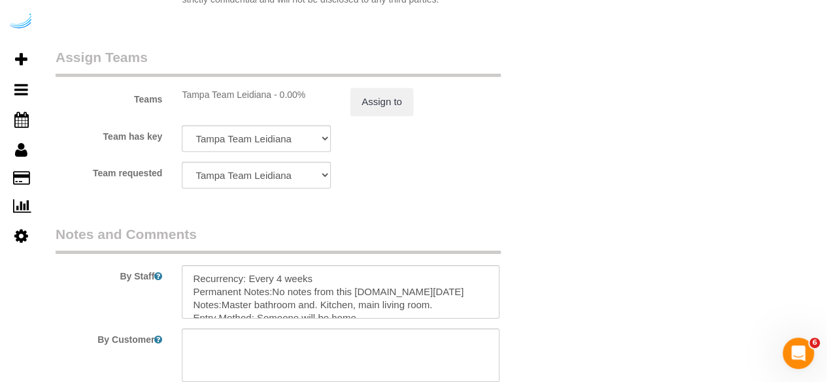
scroll to position [2058, 0]
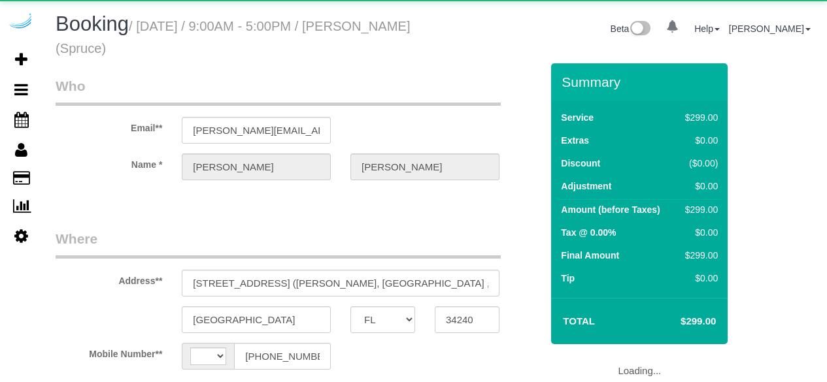
select select "FL"
select select "string:[GEOGRAPHIC_DATA]"
select select "object:372"
select select "282"
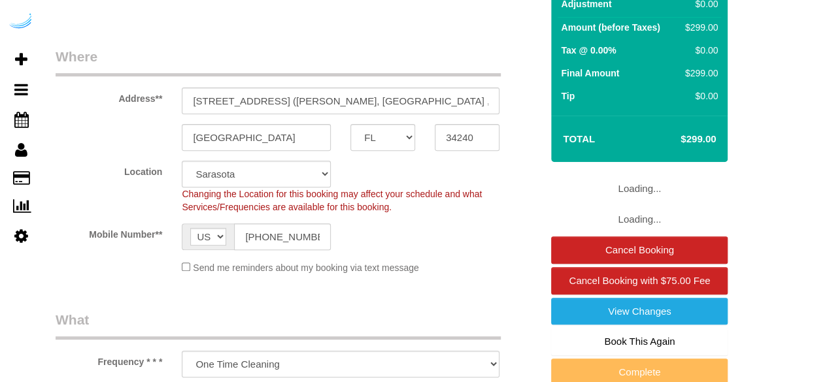
select select "number:9"
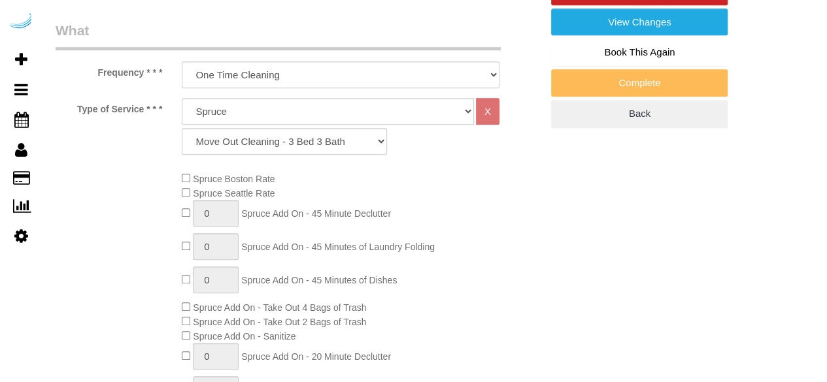
select select "object:792"
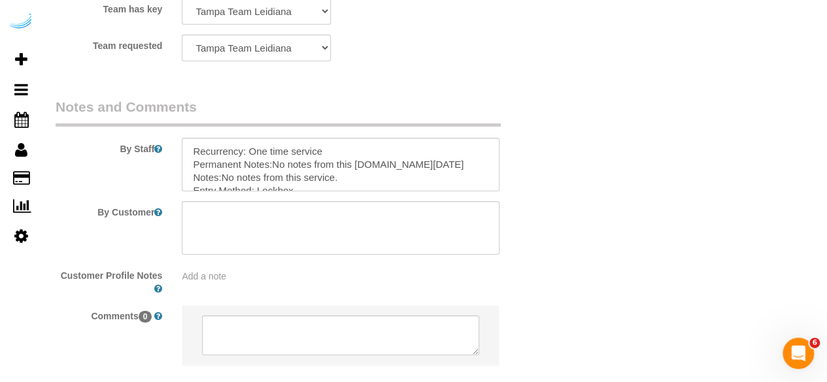
scroll to position [2074, 0]
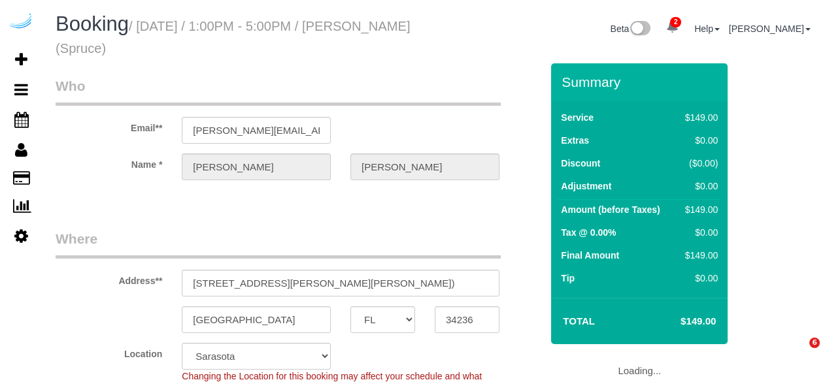
select select "FL"
select select "282"
select select "number:9"
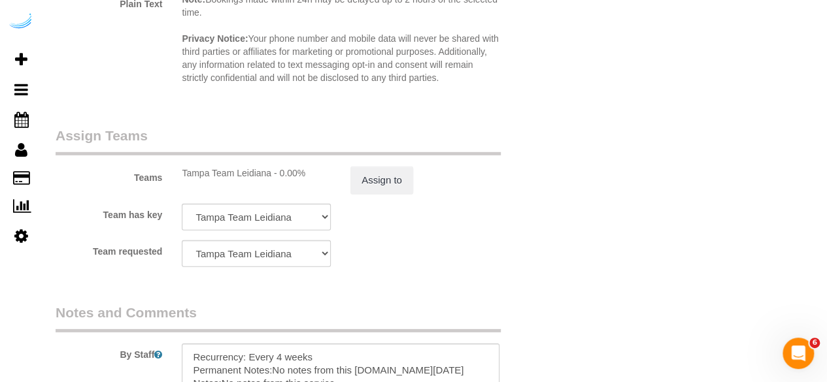
scroll to position [2147, 0]
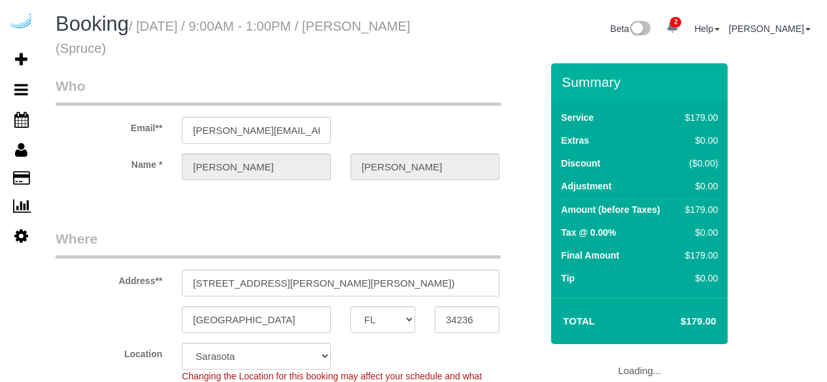
select select "FL"
select select "282"
select select "number:9"
select select "object:792"
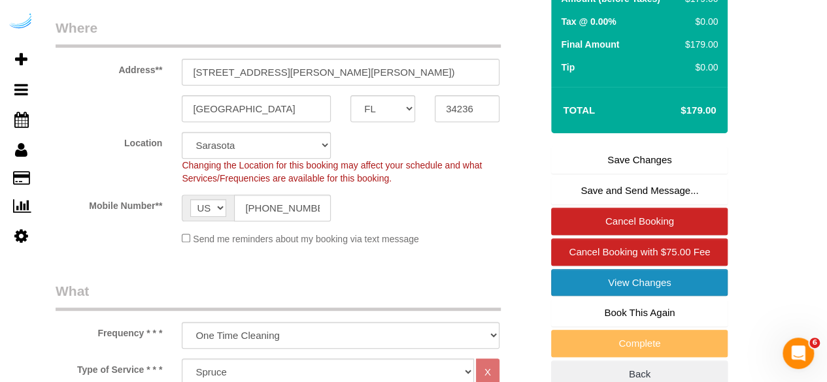
scroll to position [215, 0]
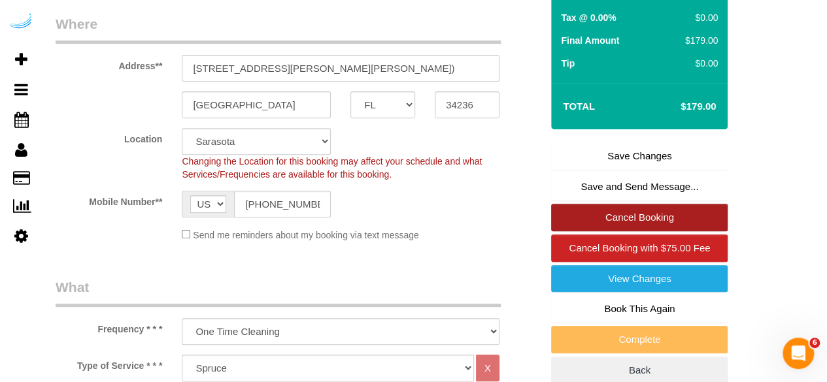
click at [618, 215] on link "Cancel Booking" at bounding box center [639, 217] width 177 height 27
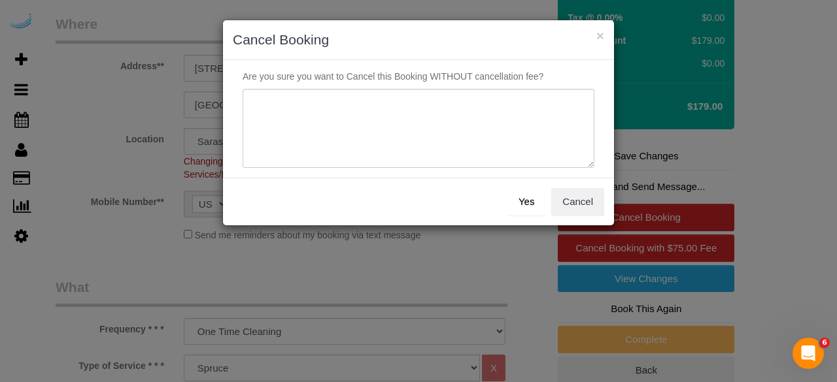
click at [407, 149] on sui-modal "× Cancel Booking Are you sure you want to Cancel this Booking WITHOUT cancellat…" at bounding box center [418, 122] width 391 height 205
click at [407, 124] on textarea at bounding box center [419, 129] width 352 height 80
type textarea "Not on spruce."
click at [530, 205] on button "Yes" at bounding box center [526, 201] width 38 height 27
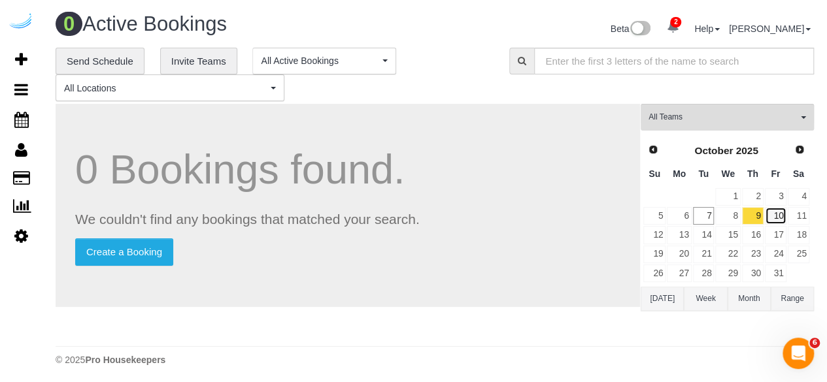
click at [781, 218] on link "10" at bounding box center [776, 216] width 22 height 18
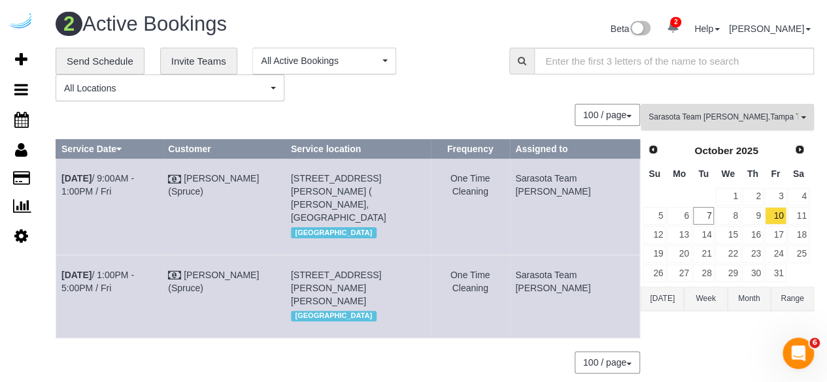
drag, startPoint x: 747, startPoint y: 114, endPoint x: 747, endPoint y: 138, distance: 24.2
click at [747, 113] on span "Sarasota Team [PERSON_NAME] , Tampa Team Leidiana" at bounding box center [723, 117] width 149 height 11
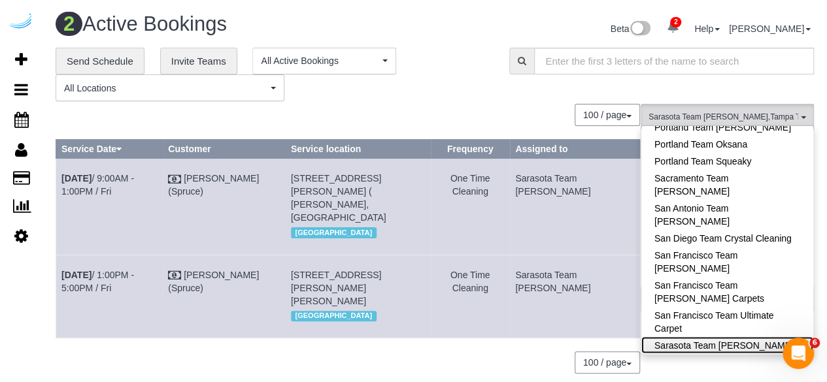
click at [736, 337] on link "Sarasota Team [PERSON_NAME]" at bounding box center [727, 345] width 172 height 17
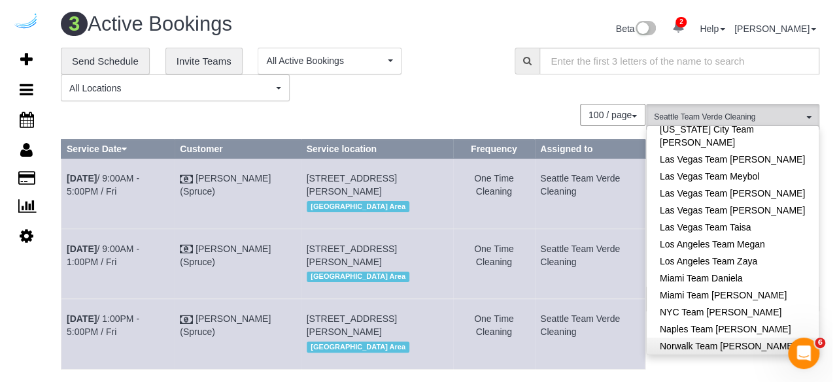
scroll to position [867, 0]
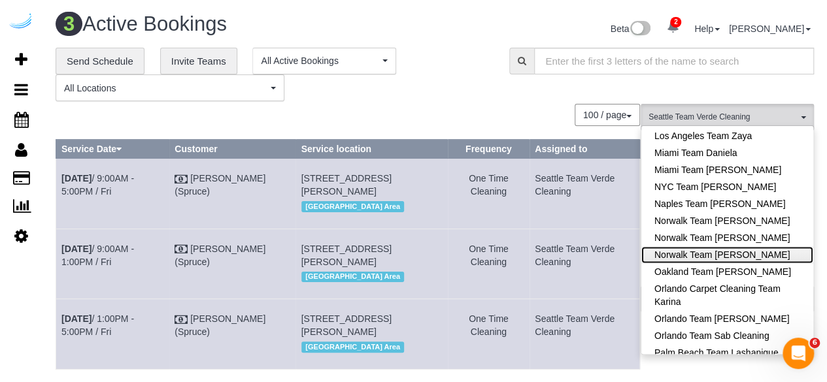
click at [745, 246] on link "Norwalk Team [PERSON_NAME]" at bounding box center [727, 254] width 172 height 17
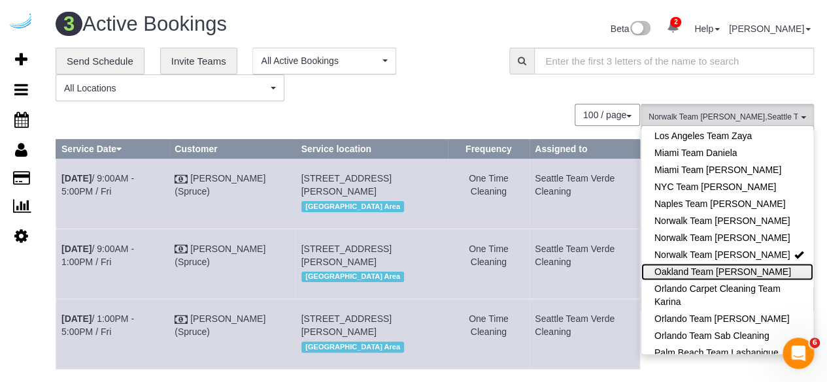
click at [754, 263] on link "Oakland Team [PERSON_NAME]" at bounding box center [727, 271] width 172 height 17
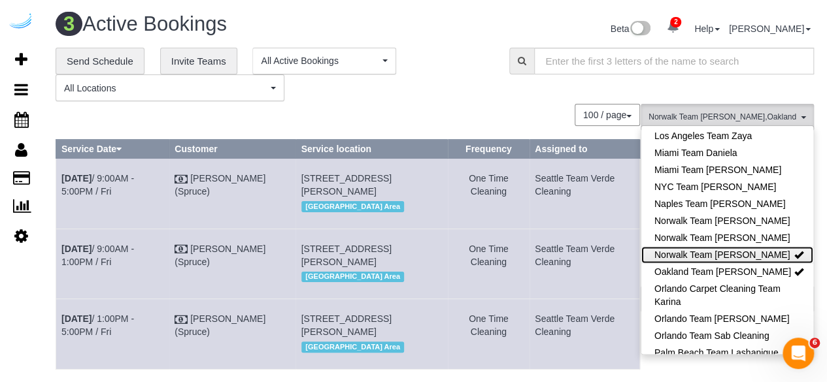
click at [754, 246] on link "Norwalk Team [PERSON_NAME]" at bounding box center [727, 254] width 172 height 17
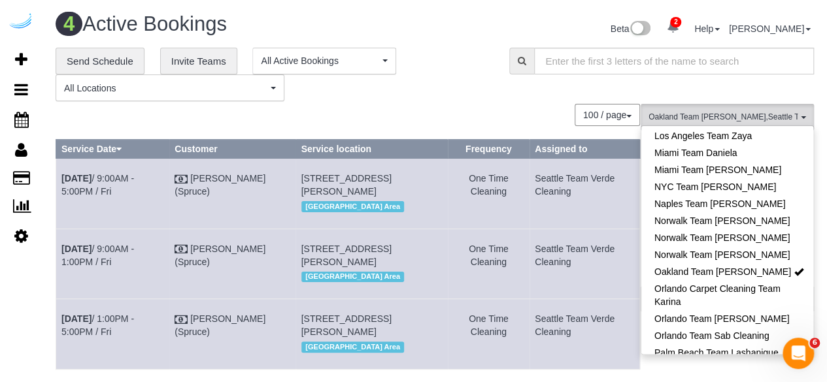
click at [531, 118] on div "100 / page 10 / page 20 / page 30 / page 40 / page 50 / page 100 / page" at bounding box center [348, 115] width 584 height 22
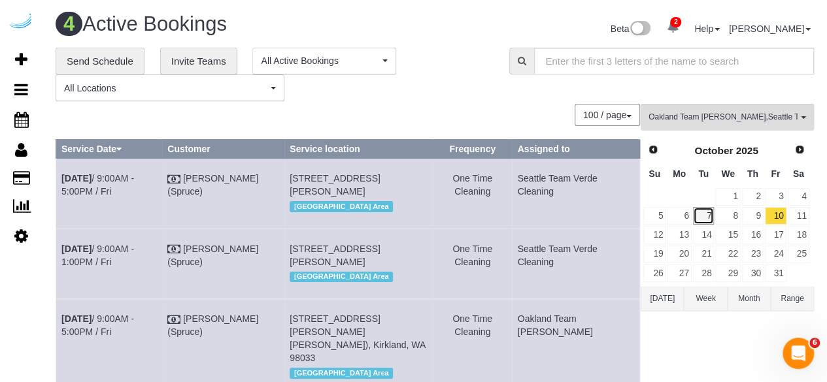
click at [703, 215] on link "7" at bounding box center [704, 216] width 22 height 18
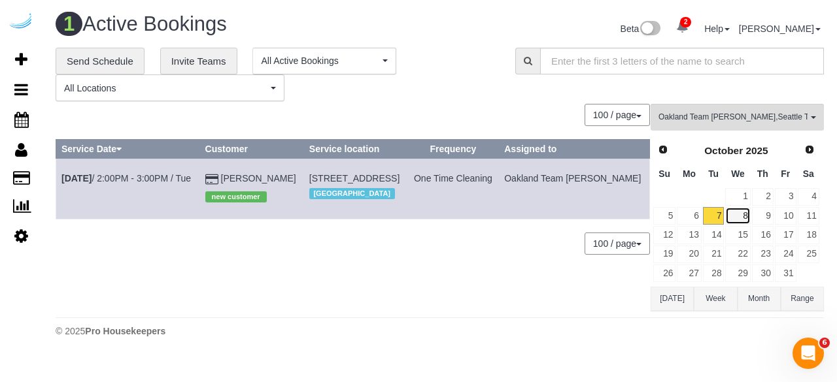
click at [739, 218] on link "8" at bounding box center [737, 216] width 25 height 18
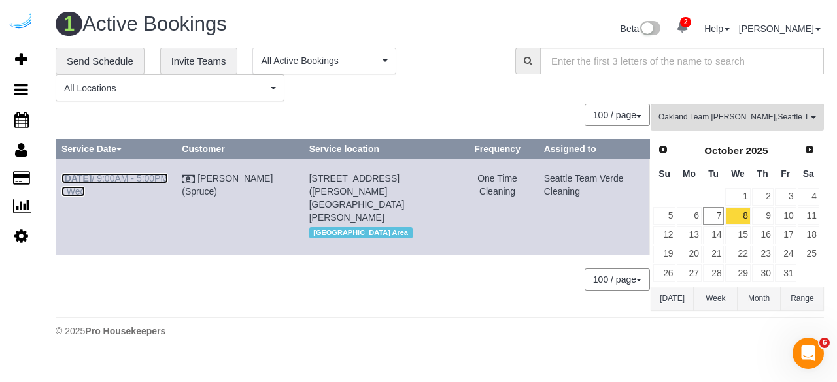
click at [144, 178] on link "[DATE] 9:00AM - 5:00PM / Wed" at bounding box center [114, 185] width 107 height 24
drag, startPoint x: 589, startPoint y: 207, endPoint x: 64, endPoint y: 180, distance: 525.6
click at [64, 180] on tr "[DATE] 9:00AM - 5:00PM / Wed [PERSON_NAME] (Spruce) [STREET_ADDRESS] ([PERSON_N…" at bounding box center [353, 207] width 594 height 96
copy tr "[DATE] 9:00AM - 5:00PM / Wed [PERSON_NAME] (Spruce) [STREET_ADDRESS] ([PERSON_N…"
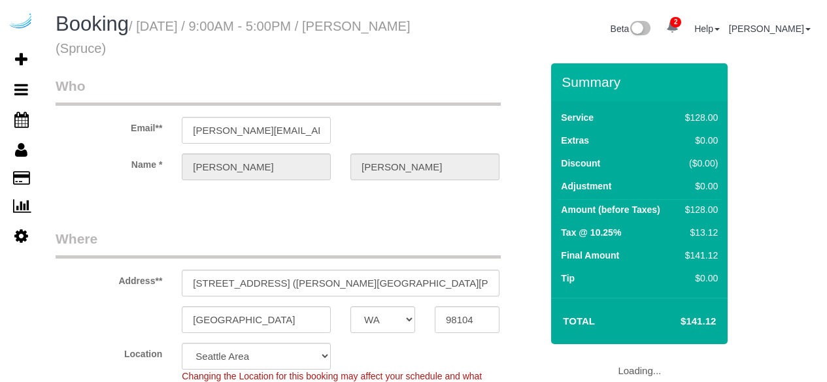
select select "WA"
select select "282"
select select "number:9"
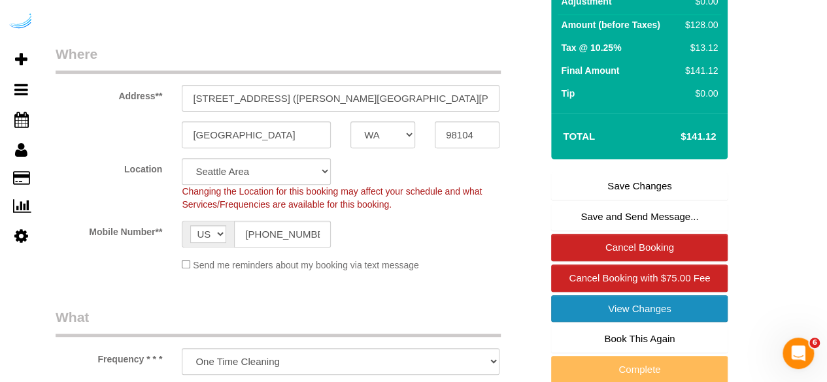
scroll to position [203, 0]
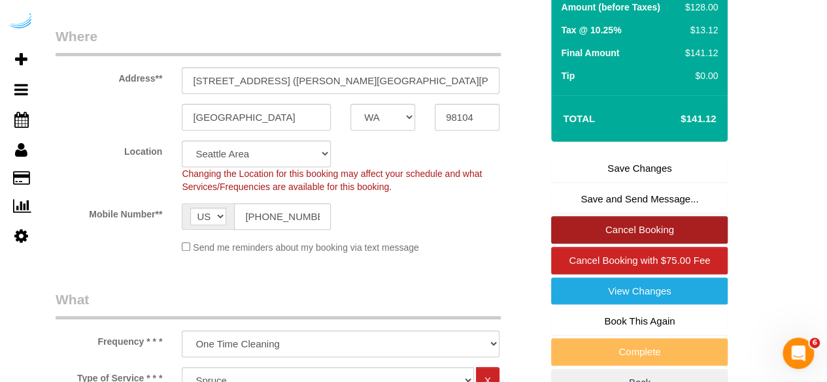
click at [659, 229] on link "Cancel Booking" at bounding box center [639, 229] width 177 height 27
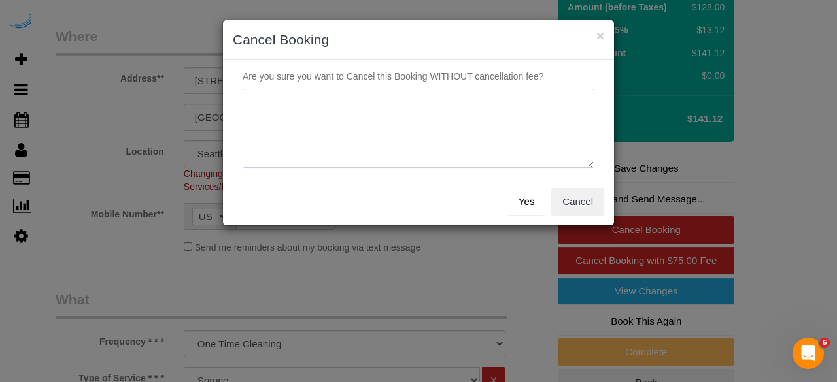
click at [447, 144] on textarea at bounding box center [419, 129] width 352 height 80
type textarea "Not on spruce."
click at [517, 194] on button "Yes" at bounding box center [526, 201] width 38 height 27
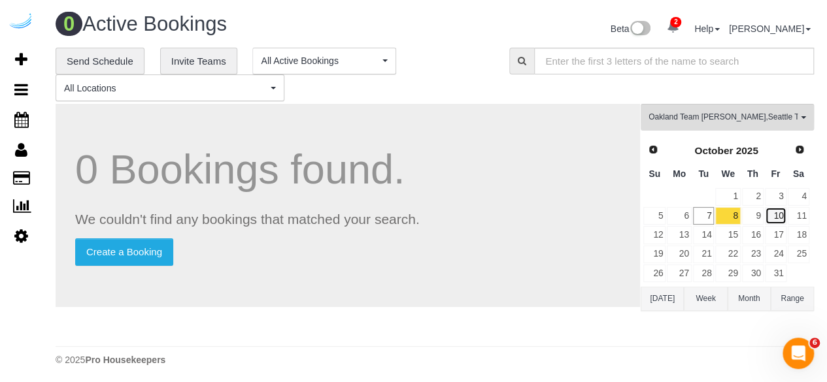
click at [764, 212] on td "10" at bounding box center [775, 216] width 23 height 19
click at [750, 215] on link "9" at bounding box center [753, 216] width 22 height 18
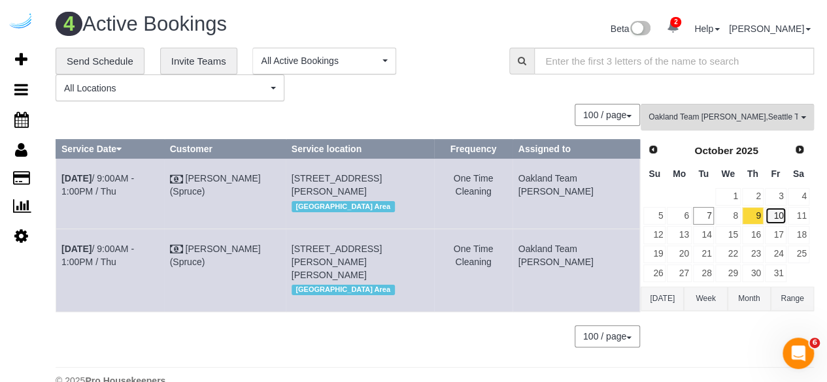
click at [780, 212] on link "10" at bounding box center [776, 216] width 22 height 18
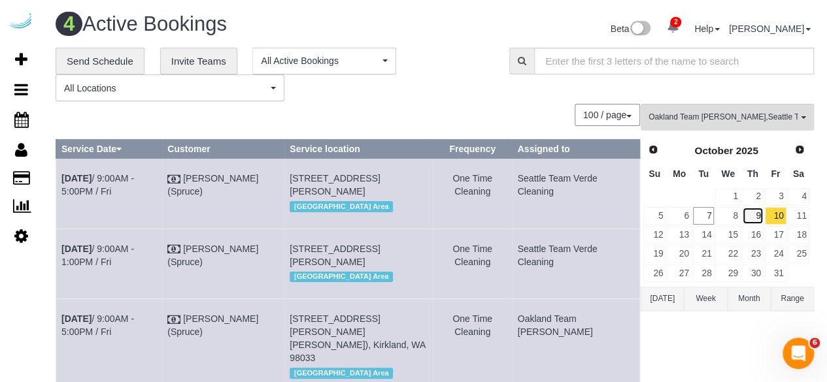
click at [761, 215] on link "9" at bounding box center [753, 216] width 22 height 18
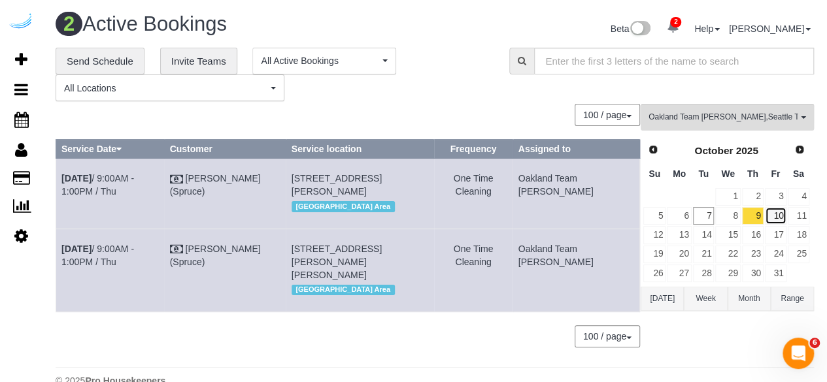
click at [773, 207] on link "10" at bounding box center [776, 216] width 22 height 18
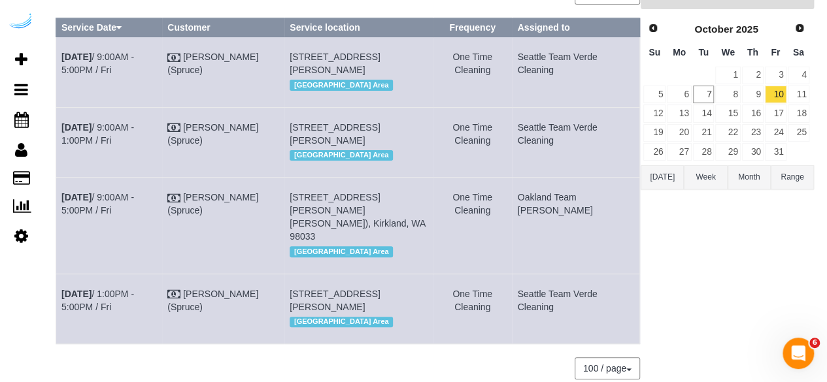
scroll to position [122, 0]
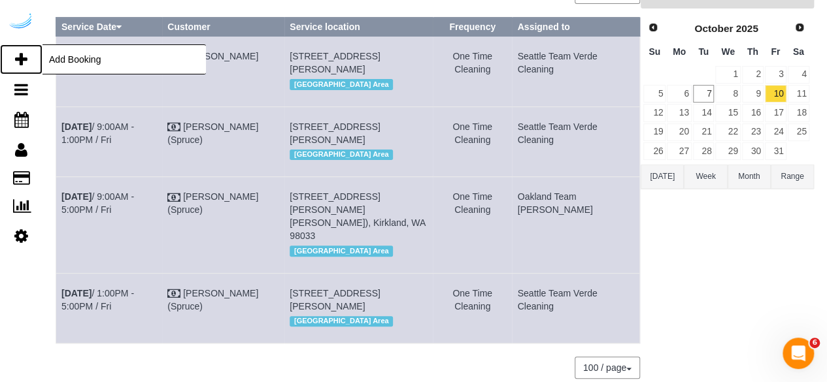
click at [27, 59] on link "Add Booking" at bounding box center [21, 59] width 42 height 30
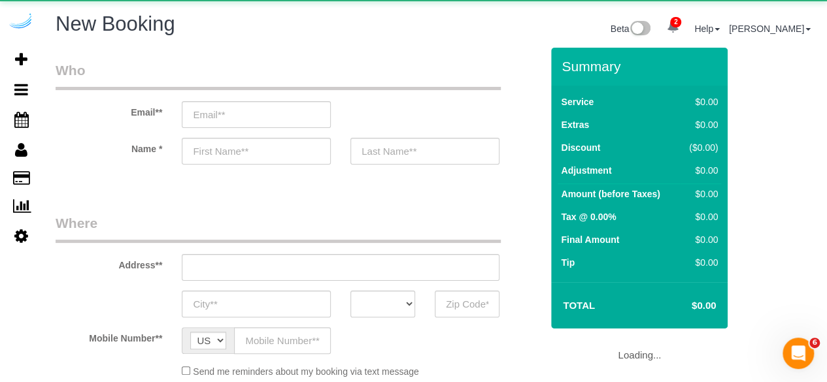
select select "object:2231"
select select "4"
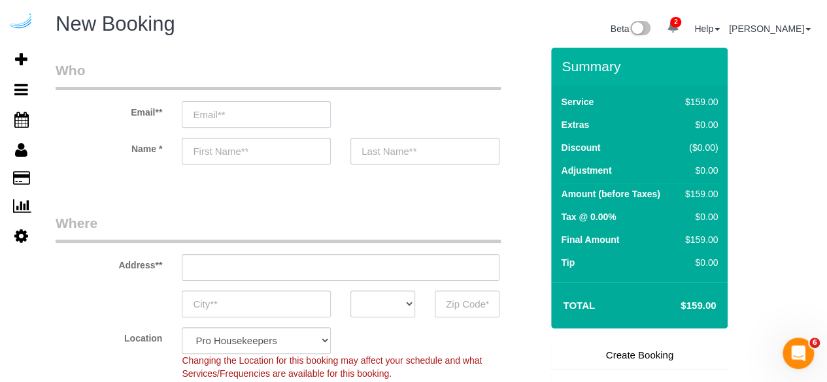
click at [285, 113] on input "email" at bounding box center [256, 114] width 149 height 27
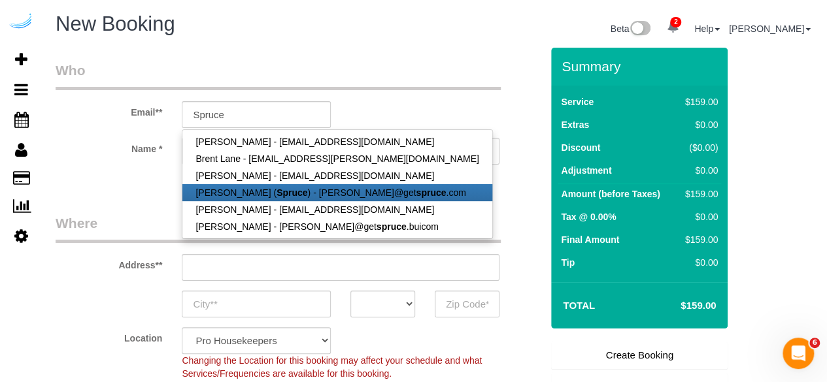
click at [305, 192] on link "[PERSON_NAME] ( Spruce ) - [PERSON_NAME]@get spruce .com" at bounding box center [336, 192] width 309 height 17
type input "[PERSON_NAME][EMAIL_ADDRESS][DOMAIN_NAME]"
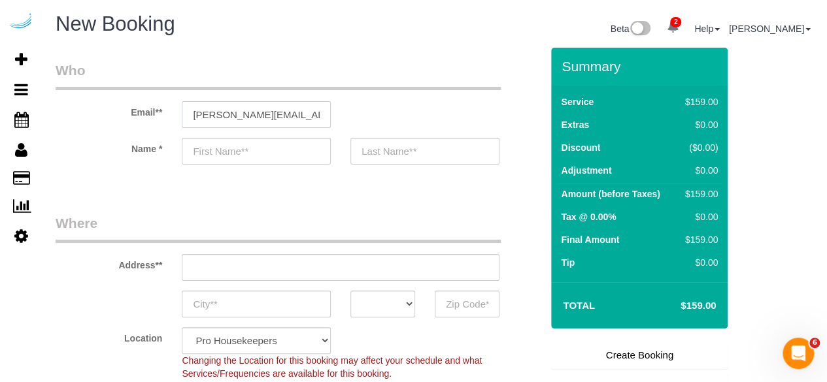
type input "[PERSON_NAME]"
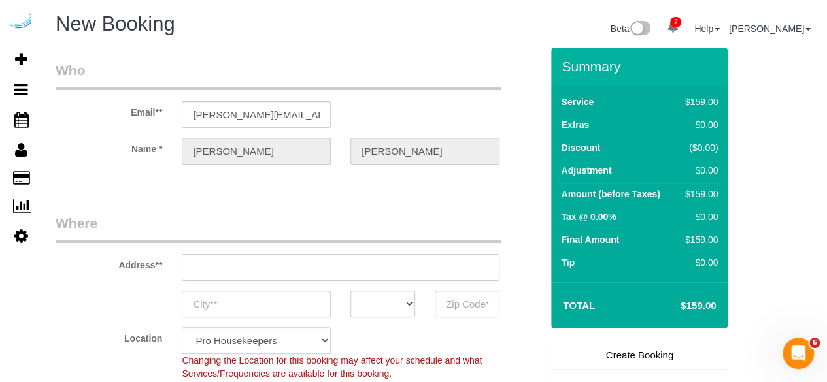
click at [337, 265] on input "text" at bounding box center [341, 267] width 318 height 27
type input "[STREET_ADDRESS][PERSON_NAME]"
type input "Austin"
select select "[GEOGRAPHIC_DATA]"
type input "78704"
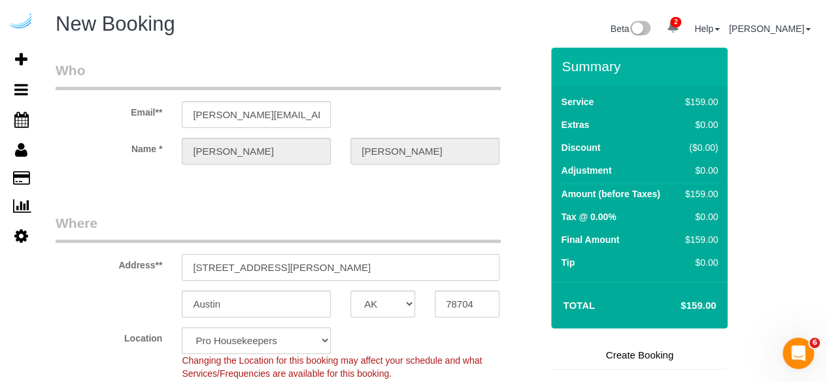
paste input "[STREET_ADDRESS]"
type input "[STREET_ADDRESS]"
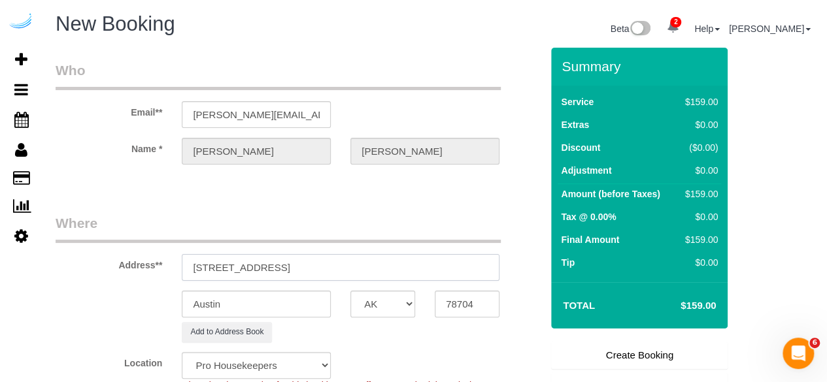
click at [337, 265] on input "[STREET_ADDRESS]" at bounding box center [341, 267] width 318 height 27
select select "9"
drag, startPoint x: 327, startPoint y: 268, endPoint x: 411, endPoint y: 267, distance: 83.7
click at [411, 267] on input "[STREET_ADDRESS]" at bounding box center [341, 267] width 318 height 27
select select "object:2275"
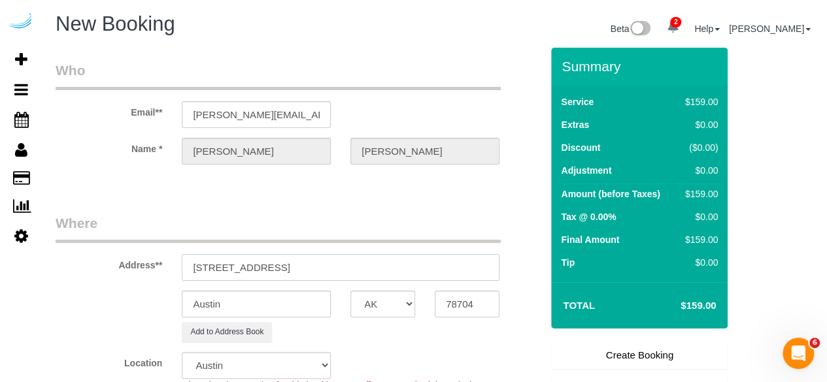
type input "[STREET_ADDRESS]"
click at [463, 299] on input "78704" at bounding box center [467, 304] width 65 height 27
paste input "981"
type input "98104"
click at [395, 294] on select "AK AL AR AZ CA CO CT DC DE [GEOGRAPHIC_DATA] [GEOGRAPHIC_DATA] HI IA ID IL IN K…" at bounding box center [382, 304] width 65 height 27
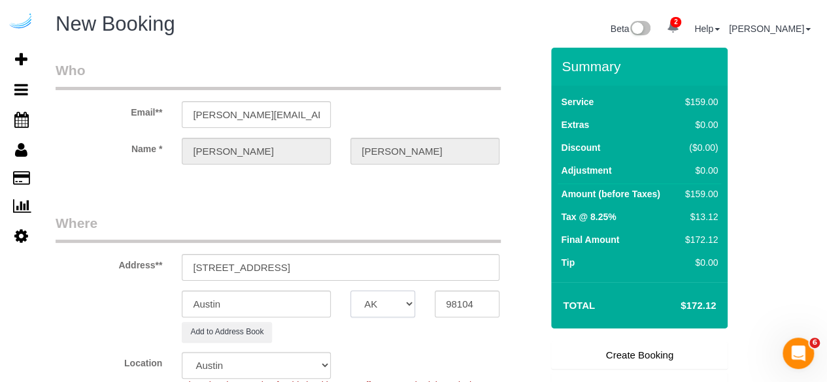
select select "WA"
click at [322, 300] on input "Austin" at bounding box center [256, 304] width 149 height 27
select select "4"
type input "S"
select select "object:2317"
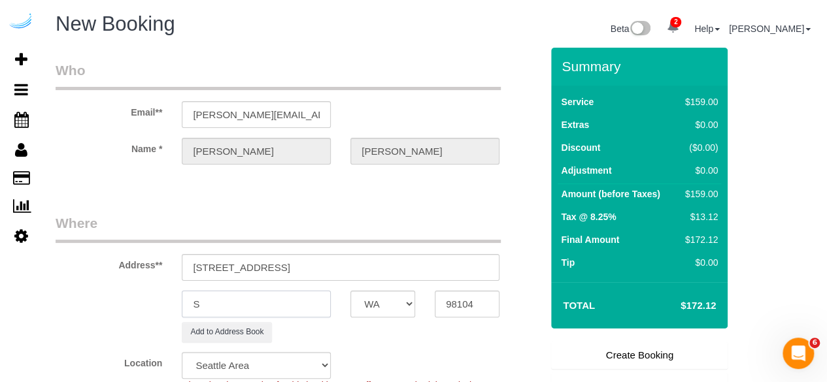
select select "228"
type input "[GEOGRAPHIC_DATA]"
drag, startPoint x: 274, startPoint y: 267, endPoint x: 490, endPoint y: 269, distance: 216.4
click at [490, 269] on input "[STREET_ADDRESS]" at bounding box center [341, 267] width 318 height 27
paste input "[PERSON_NAME]"
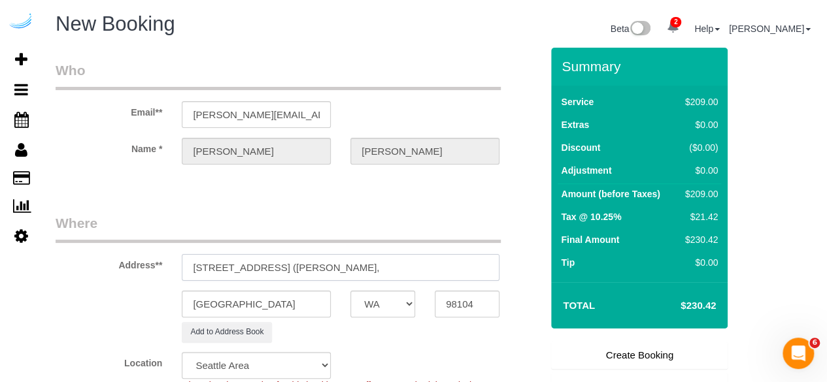
paste input "[PERSON_NAME] Seattle Waterfront"
paste input "1461785"
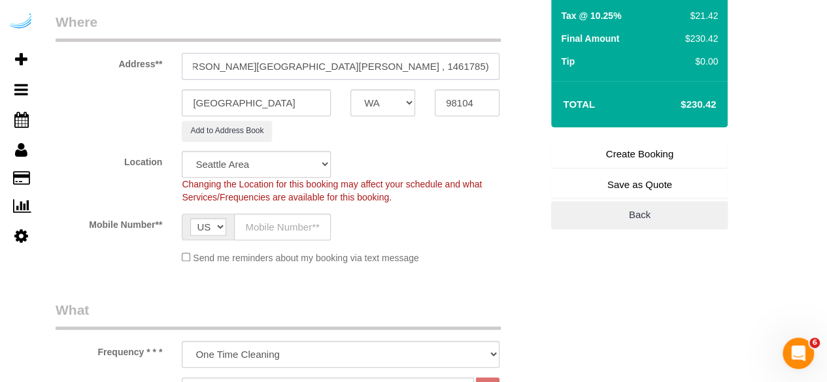
scroll to position [202, 0]
type input "[STREET_ADDRESS] ([PERSON_NAME][GEOGRAPHIC_DATA][PERSON_NAME] , 1461785)"
click at [276, 237] on input "text" at bounding box center [282, 226] width 97 height 27
type input "[PHONE_NUMBER]"
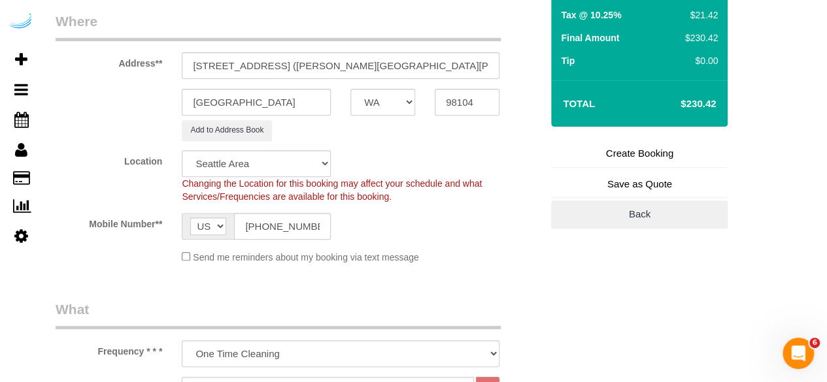
type input "[PERSON_NAME]"
type input "[PHONE_NUMBER]"
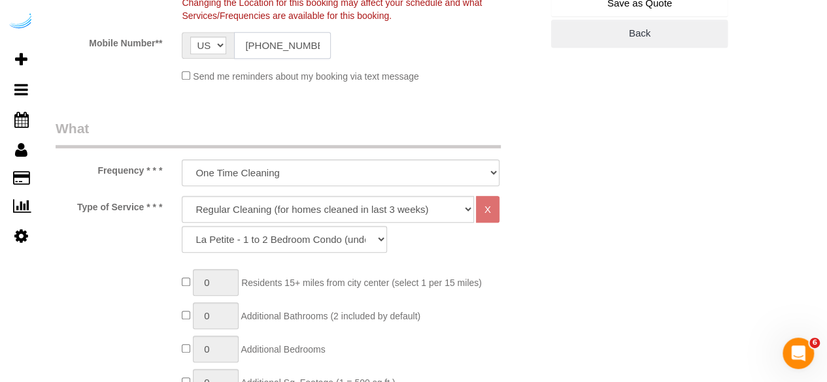
scroll to position [387, 0]
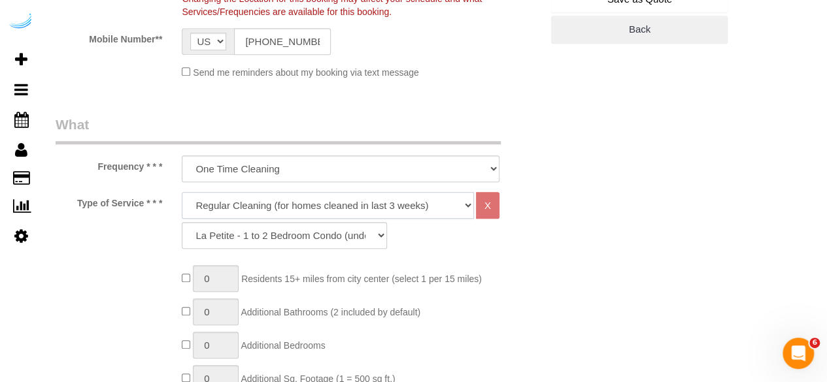
drag, startPoint x: 317, startPoint y: 201, endPoint x: 314, endPoint y: 214, distance: 14.0
click at [317, 201] on select "Deep Cleaning (for homes that have not been cleaned in 3+ weeks) Spruce Regular…" at bounding box center [328, 205] width 292 height 27
select select "282"
click at [182, 192] on select "Deep Cleaning (for homes that have not been cleaned in 3+ weeks) Spruce Regular…" at bounding box center [328, 205] width 292 height 27
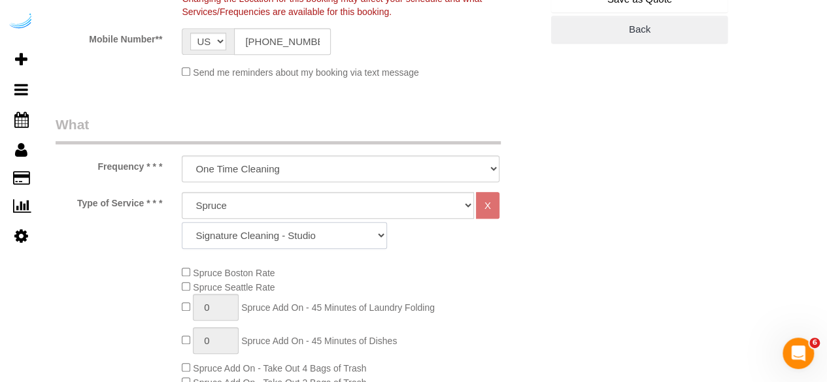
drag, startPoint x: 295, startPoint y: 235, endPoint x: 301, endPoint y: 224, distance: 13.2
click at [295, 235] on select "Signature Cleaning - Studio Signature Cleaning - 1 Bed 1 Bath Signature Cleanin…" at bounding box center [284, 235] width 205 height 27
select select "352"
click at [182, 222] on select "Signature Cleaning - Studio Signature Cleaning - 1 Bed 1 Bath Signature Cleanin…" at bounding box center [284, 235] width 205 height 27
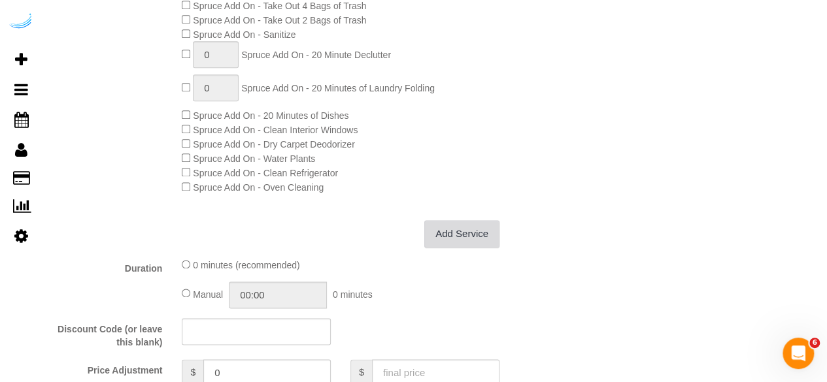
scroll to position [756, 0]
click at [439, 238] on link "Add Service" at bounding box center [461, 232] width 75 height 27
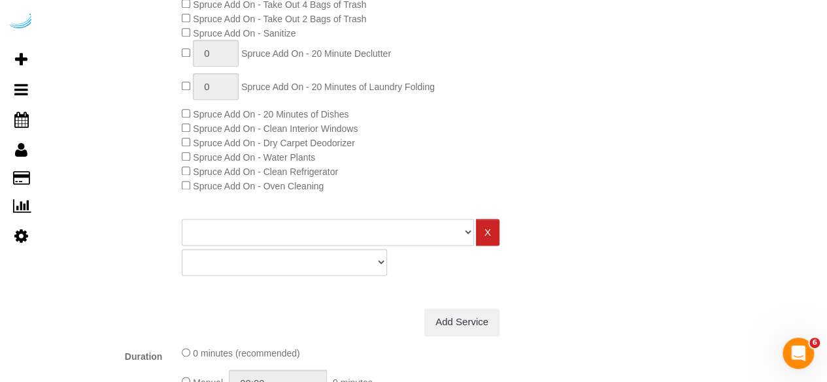
click at [339, 237] on select "Deep Cleaning (for homes that have not been cleaned in 3+ weeks) Spruce Regular…" at bounding box center [328, 232] width 292 height 27
select select "282"
click at [182, 220] on select "Deep Cleaning (for homes that have not been cleaned in 3+ weeks) Spruce Regular…" at bounding box center [328, 232] width 292 height 27
drag, startPoint x: 301, startPoint y: 269, endPoint x: 303, endPoint y: 253, distance: 15.9
click at [301, 269] on select "Signature Cleaning - Studio Signature Cleaning - 1 Bed 1 Bath Signature Cleanin…" at bounding box center [284, 262] width 205 height 27
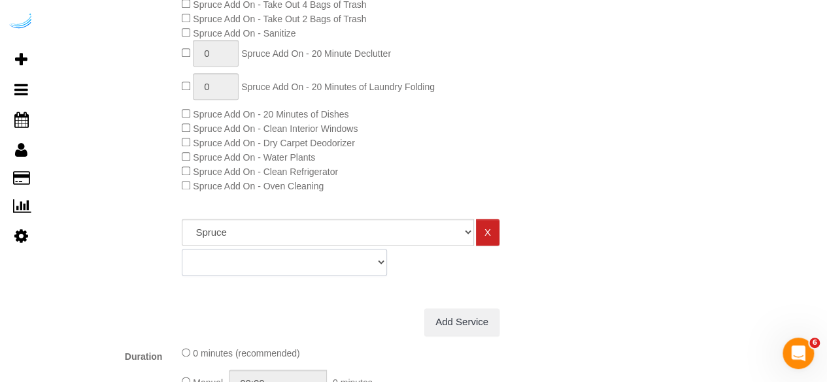
select select "351"
click at [182, 250] on select "Signature Cleaning - Studio Signature Cleaning - 1 Bed 1 Bath Signature Cleanin…" at bounding box center [284, 262] width 205 height 27
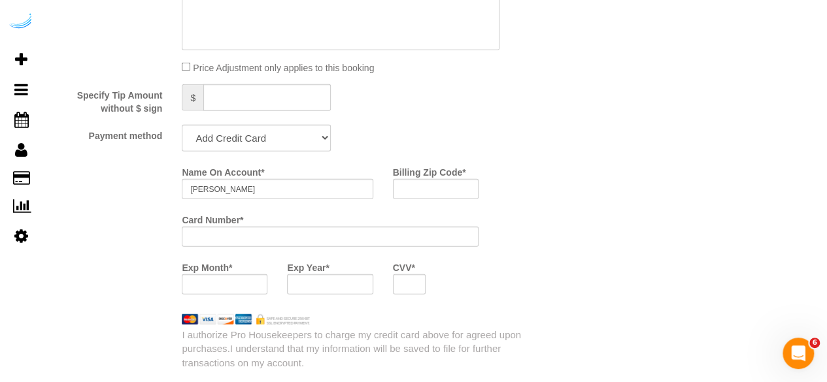
scroll to position [1608, 0]
drag, startPoint x: 286, startPoint y: 136, endPoint x: 286, endPoint y: 151, distance: 15.0
click at [286, 136] on select "Add Credit Card Cash Check Paypal" at bounding box center [256, 137] width 149 height 27
click at [182, 127] on select "Add Credit Card Cash Check Paypal" at bounding box center [256, 137] width 149 height 27
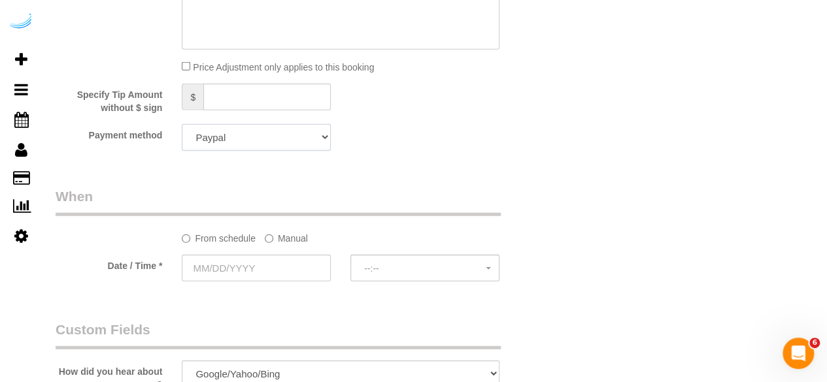
drag, startPoint x: 297, startPoint y: 136, endPoint x: 291, endPoint y: 150, distance: 14.9
click at [297, 136] on select "Add Credit Card Cash Check Paypal" at bounding box center [256, 137] width 149 height 27
select select "string:check"
click at [182, 127] on select "Add Credit Card Cash Check Paypal" at bounding box center [256, 137] width 149 height 27
click at [286, 239] on label "Manual" at bounding box center [286, 237] width 43 height 18
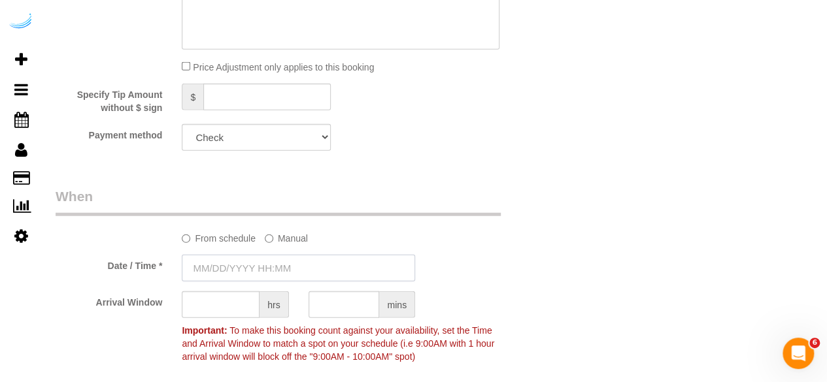
click at [267, 267] on input "text" at bounding box center [298, 268] width 233 height 27
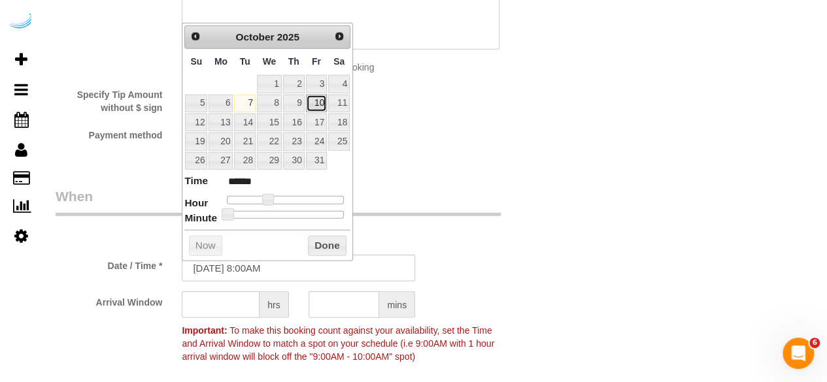
click at [316, 104] on link "10" at bounding box center [316, 104] width 21 height 18
type input "[DATE] 9:00AM"
type input "******"
click at [272, 194] on span at bounding box center [273, 200] width 12 height 12
click at [230, 301] on input "text" at bounding box center [221, 305] width 78 height 27
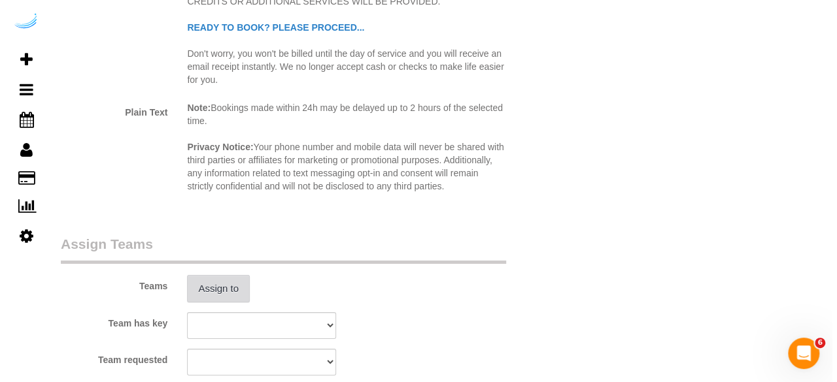
scroll to position [2251, 0]
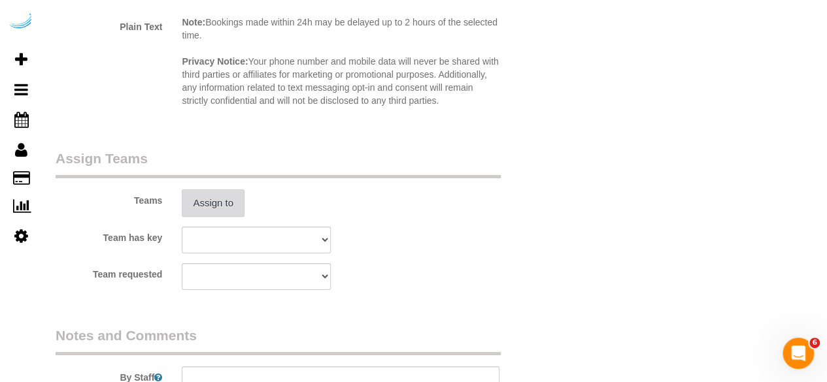
type input "8"
click at [237, 210] on button "Assign to" at bounding box center [213, 203] width 63 height 27
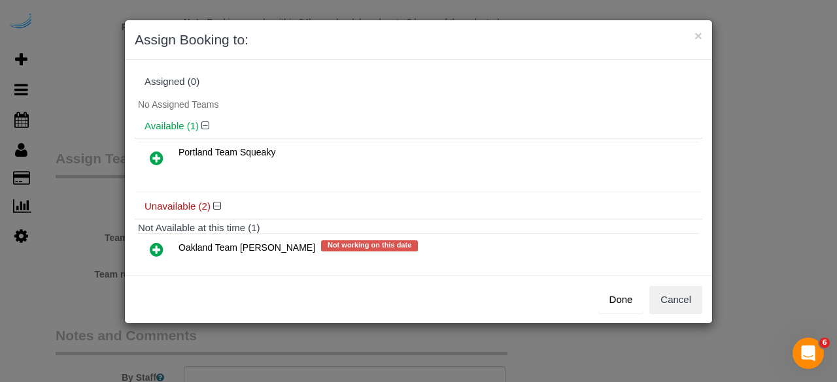
scroll to position [80, 0]
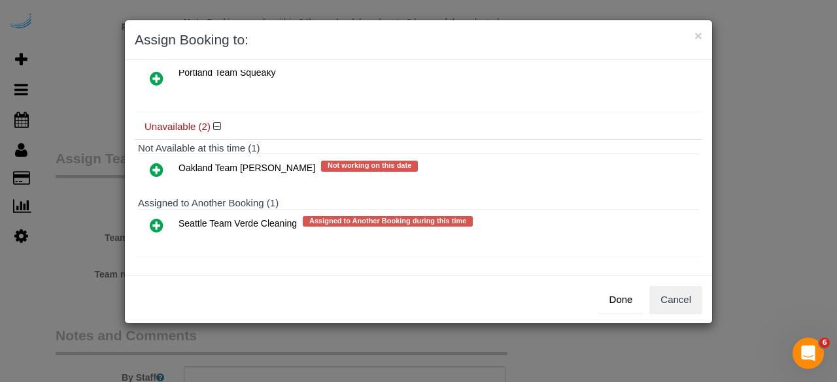
click at [160, 220] on icon at bounding box center [157, 226] width 14 height 16
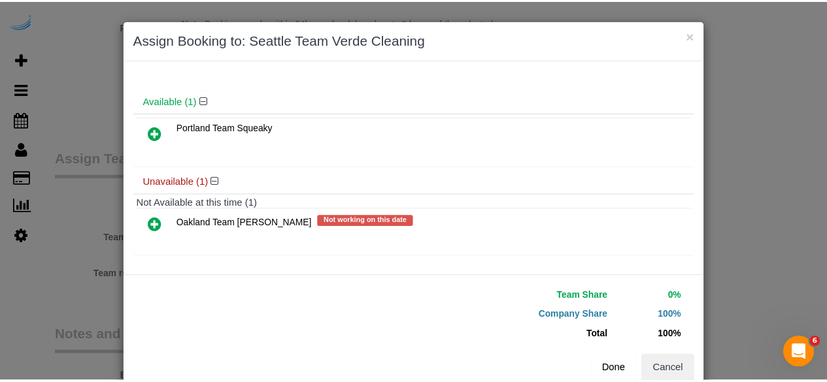
scroll to position [56, 0]
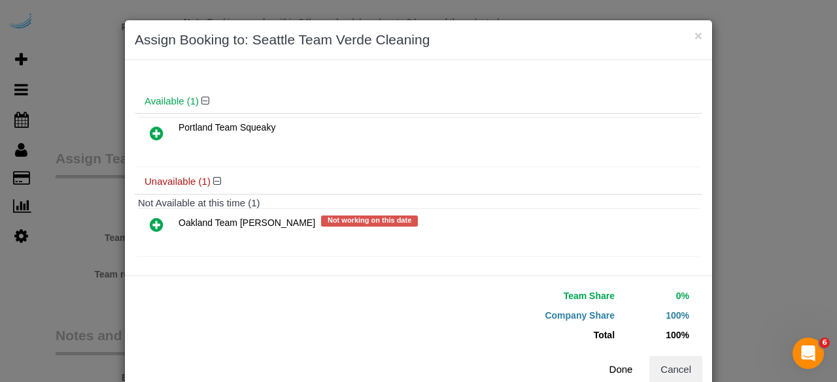
click at [621, 380] on button "Done" at bounding box center [621, 369] width 46 height 27
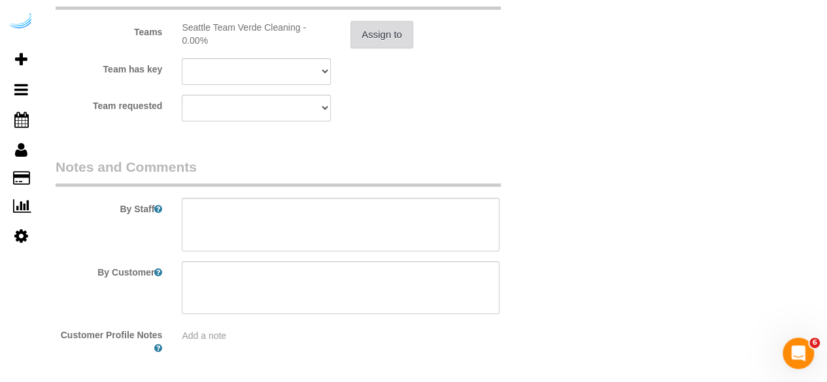
scroll to position [2420, 0]
click at [307, 219] on textarea at bounding box center [341, 224] width 318 height 54
paste textarea "Permanent Notes:No notes from this customer.Today's Notes:No notes from this se…"
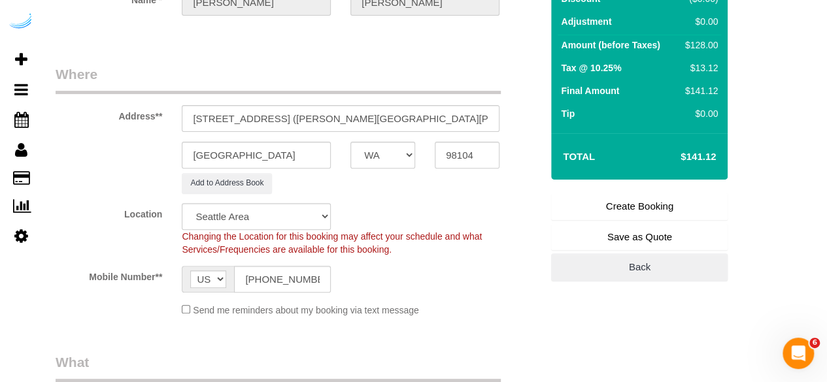
scroll to position [148, 0]
type textarea "Recurrency: Every 4 weeks Permanent Notes:No notes from this customer.Today's N…"
click at [666, 206] on link "Create Booking" at bounding box center [639, 207] width 177 height 27
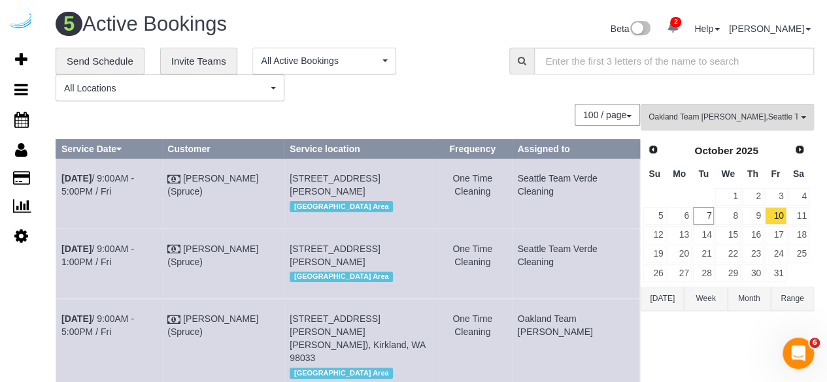
scroll to position [262, 0]
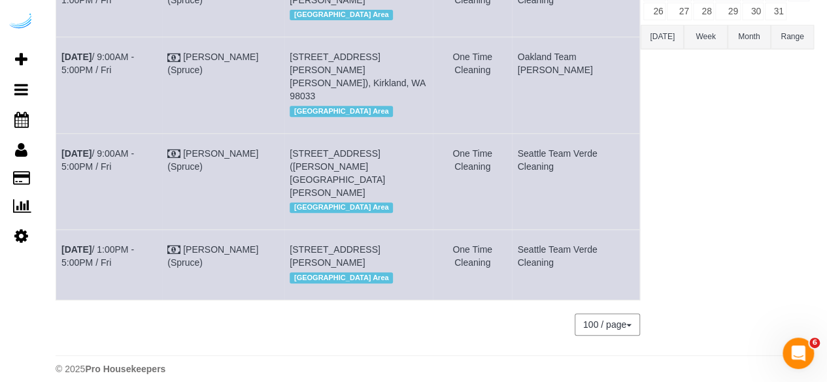
drag, startPoint x: 596, startPoint y: 217, endPoint x: 56, endPoint y: 186, distance: 540.9
click at [56, 186] on tr "Oct 10th / 9:00AM - 5:00PM / Fri Brandie Louck (Spruce) 888 Western Ave, Buildi…" at bounding box center [348, 181] width 584 height 96
copy tr "Oct 10th / 9:00AM - 5:00PM / Fri Brandie Louck (Spruce) 888 Western Ave, Buildi…"
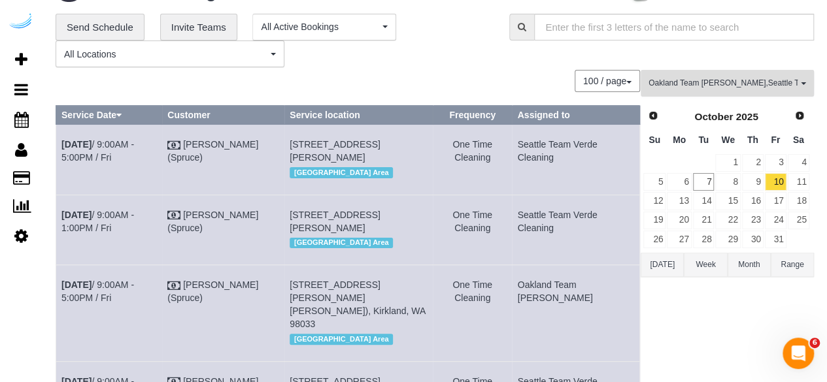
click at [772, 79] on span "Oakland Team Cristina , Seattle Team Verde Cleaning" at bounding box center [723, 83] width 149 height 11
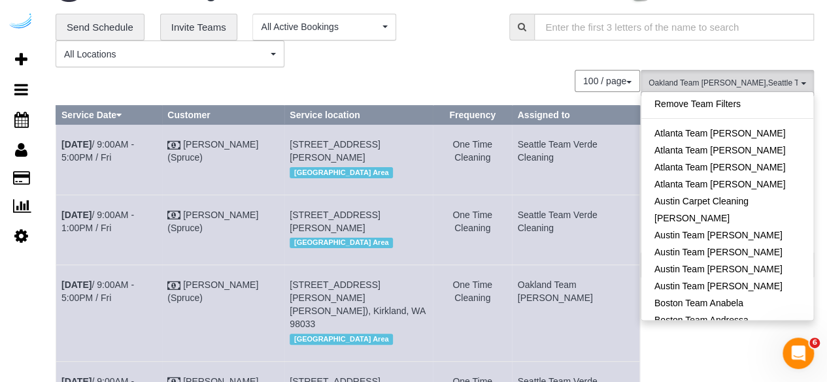
scroll to position [833, 0]
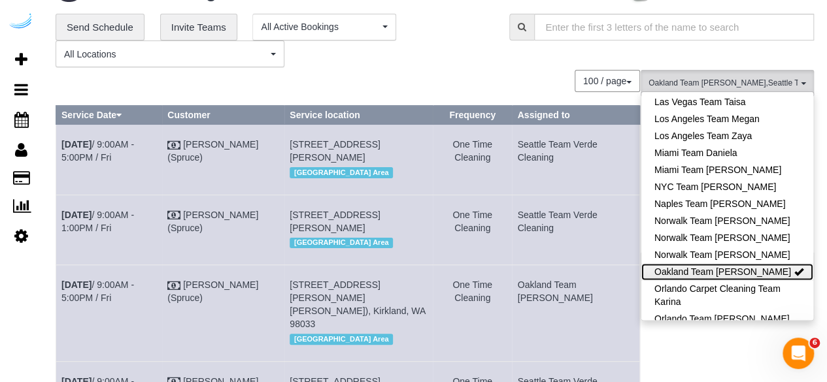
click at [777, 263] on link "Oakland Team [PERSON_NAME]" at bounding box center [727, 271] width 172 height 17
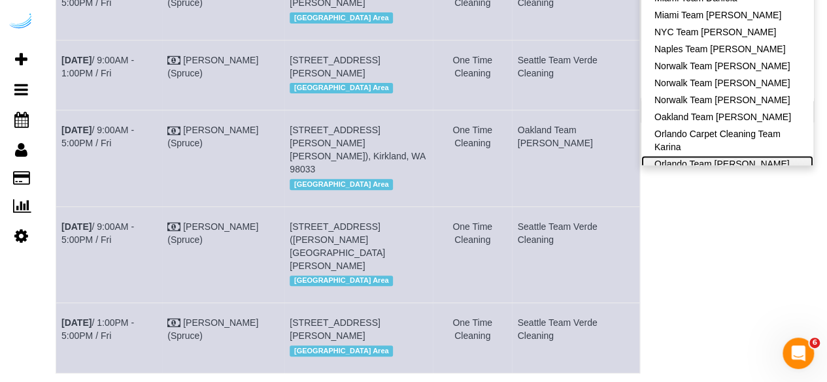
scroll to position [242, 0]
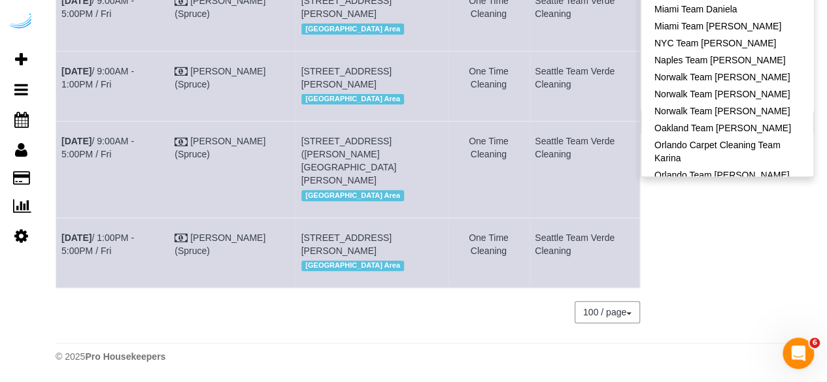
drag, startPoint x: 769, startPoint y: 101, endPoint x: 792, endPoint y: 188, distance: 89.9
click at [792, 188] on div "Seattle Team Verde Cleaning All Teams Remove Team Filters Atlanta Team Andrea A…" at bounding box center [727, 131] width 173 height 411
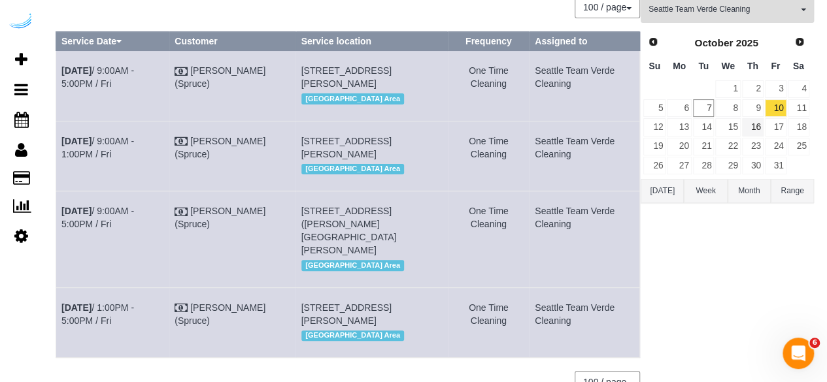
scroll to position [0, 0]
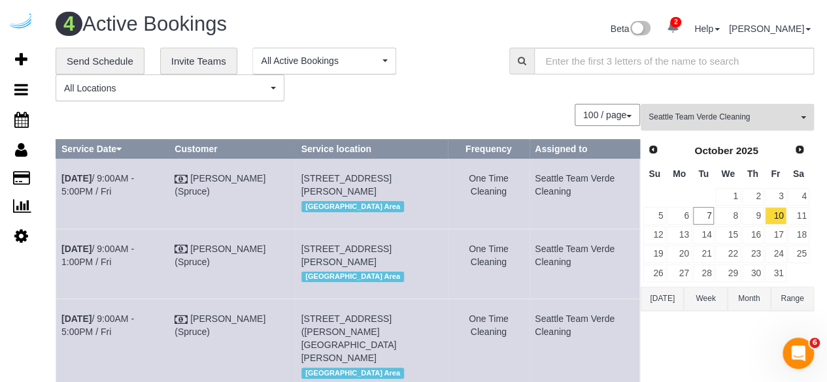
click at [760, 117] on span "Seattle Team Verde Cleaning" at bounding box center [723, 117] width 149 height 11
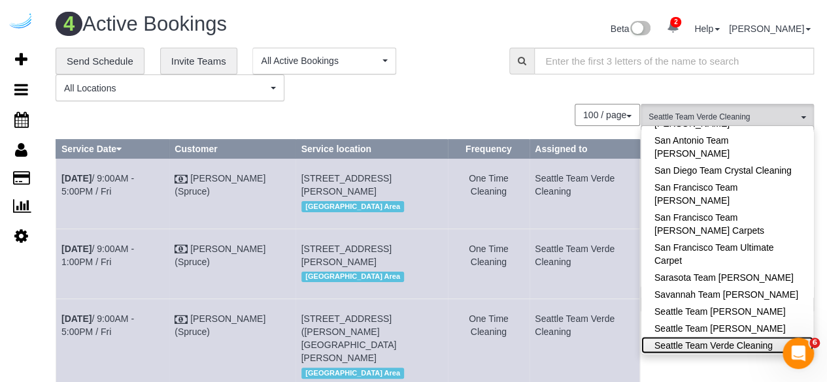
scroll to position [1324, 0]
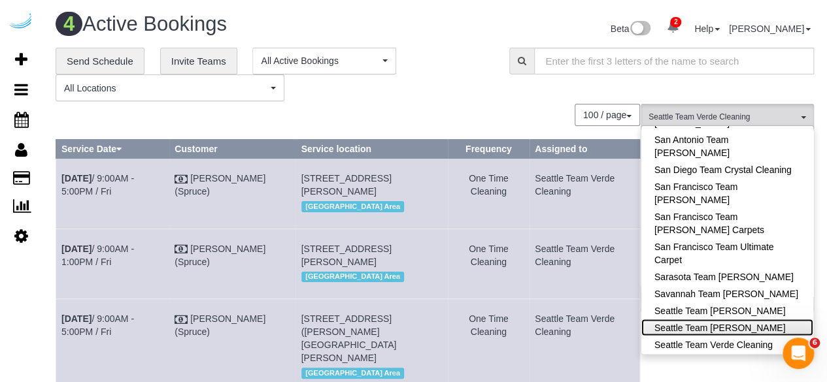
click at [753, 319] on link "Seattle Team [PERSON_NAME]" at bounding box center [727, 327] width 172 height 17
click at [707, 319] on link "Seattle Team [PERSON_NAME]" at bounding box center [727, 327] width 172 height 17
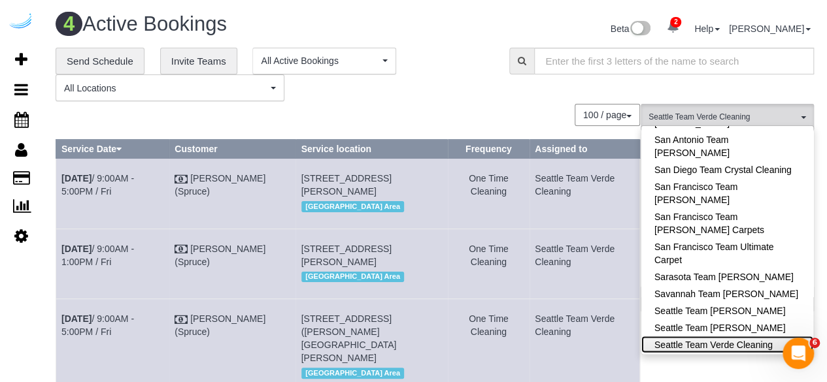
click at [711, 336] on link "Seattle Team Verde Cleaning" at bounding box center [727, 344] width 172 height 17
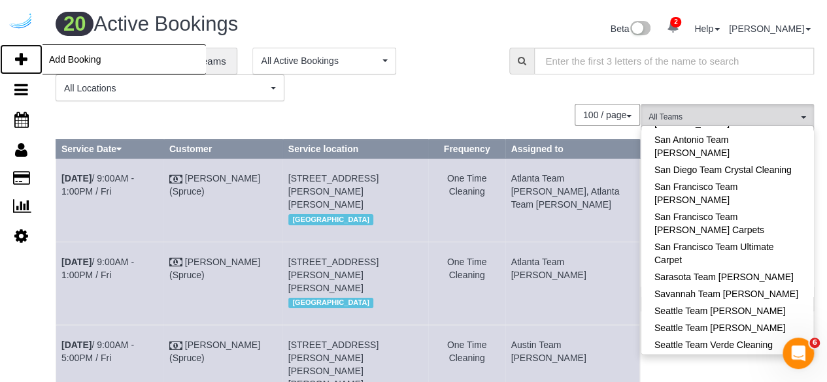
click at [26, 57] on icon at bounding box center [21, 60] width 12 height 16
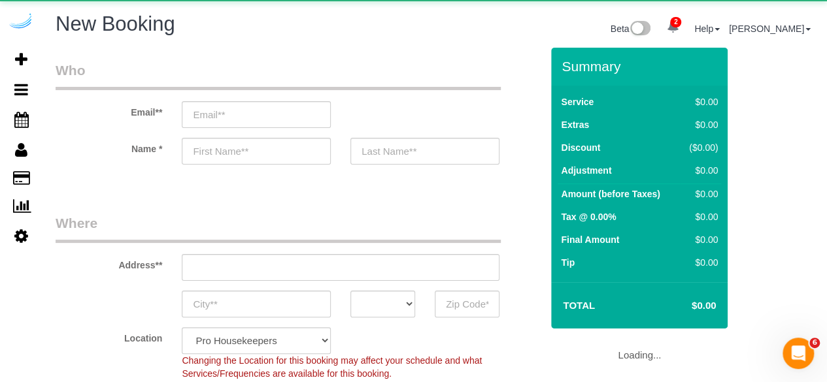
select select "object:4422"
select select "4"
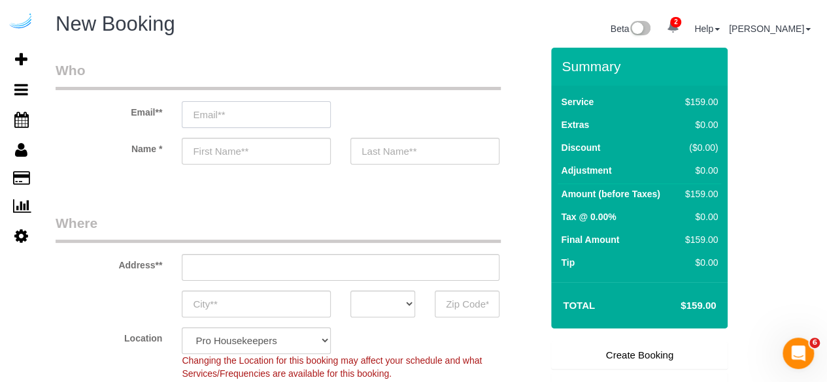
click at [254, 118] on input "email" at bounding box center [256, 114] width 149 height 27
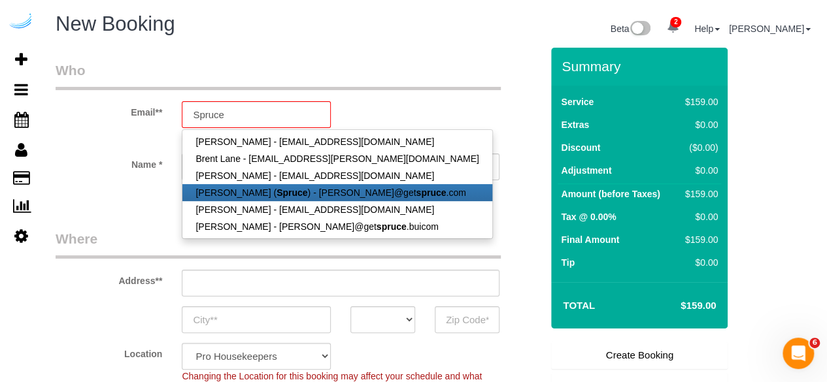
click at [239, 190] on link "Brandie Louck ( Spruce ) - brandie@get spruce .com" at bounding box center [336, 192] width 309 height 17
type input "brandie@getspruce.com"
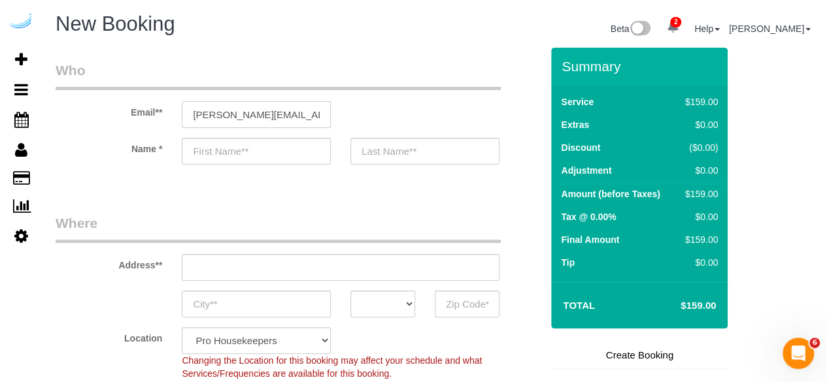
type input "Brandie"
type input "Louck"
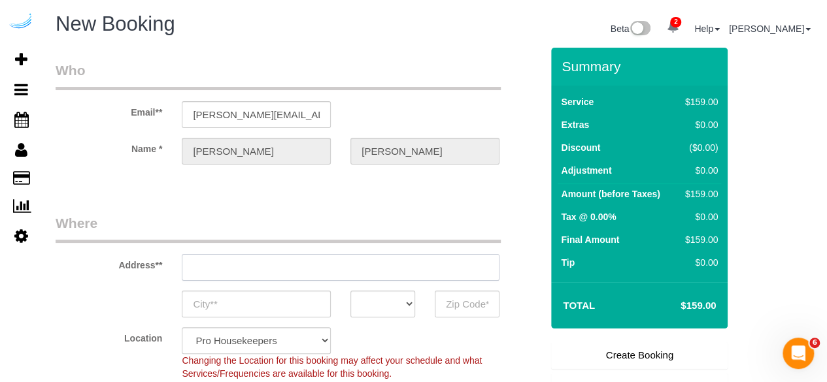
click at [316, 273] on input "text" at bounding box center [341, 267] width 318 height 27
type input "3816 S Lamar Blvd"
type input "Austin"
select select "[GEOGRAPHIC_DATA]"
type input "78704"
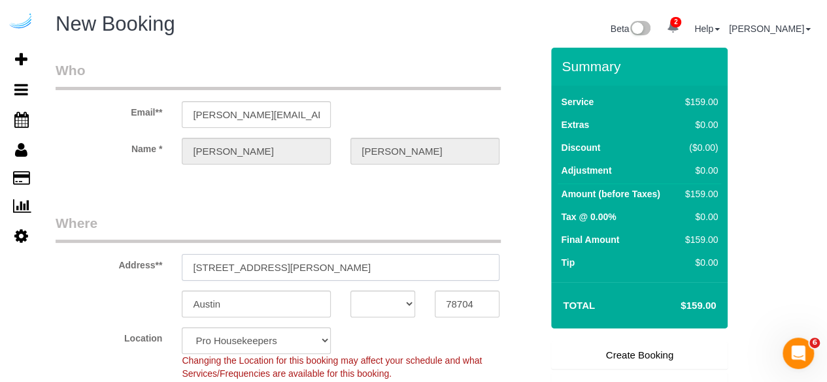
paste input "1850 N 34th St, Seattle, WA 98103"
type input "3816 S Lamar Blvd1850 N 34th St, Seattle, WA 98103"
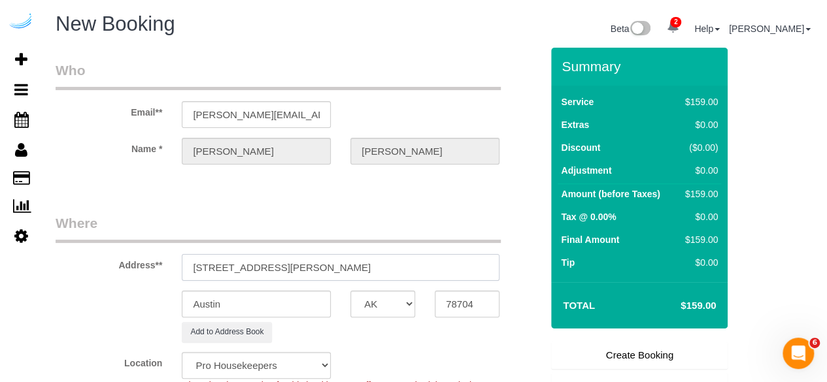
click at [371, 263] on input "3816 S Lamar Blvd1850 N 34th St, Seattle, WA 98103" at bounding box center [341, 267] width 318 height 27
select select "9"
paste input "text"
type input "1850 N 34th St, Seattle, WA 98103"
select select "object:4466"
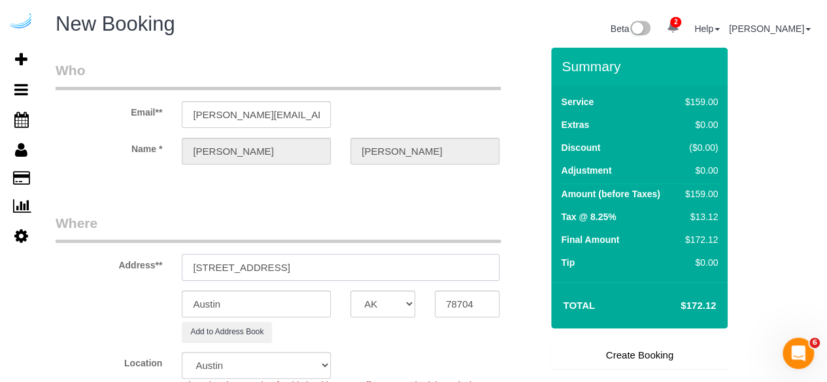
drag, startPoint x: 318, startPoint y: 268, endPoint x: 412, endPoint y: 307, distance: 101.4
click at [399, 269] on input "1850 N 34th St, Seattle, WA 98103" at bounding box center [341, 267] width 318 height 27
type input "1850 N 34th St, Seattle, WA 98103"
click at [477, 301] on input "78704" at bounding box center [467, 304] width 65 height 27
paste input "98103"
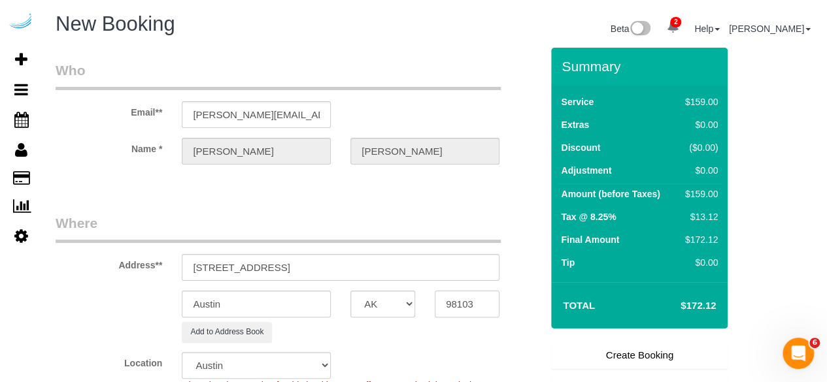
type input "98103"
click at [392, 300] on select "AK AL AR AZ CA CO CT DC DE FL GA HI IA ID IL IN KS KY LA MA MD ME MI MN MO MS M…" at bounding box center [382, 304] width 65 height 27
select select "WA"
click at [319, 303] on input "Austin" at bounding box center [256, 304] width 149 height 27
select select "4"
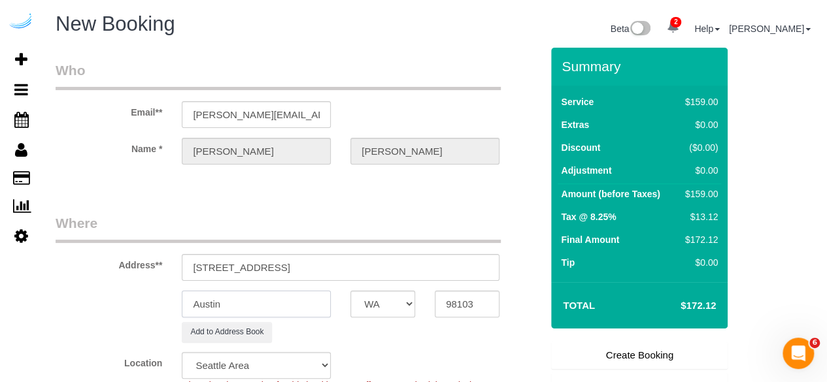
select select "object:4508"
select select "228"
type input "Seattle"
drag, startPoint x: 271, startPoint y: 267, endPoint x: 462, endPoint y: 277, distance: 191.1
click at [460, 277] on input "1850 N 34th St, Seattle, WA 98103" at bounding box center [341, 267] width 318 height 27
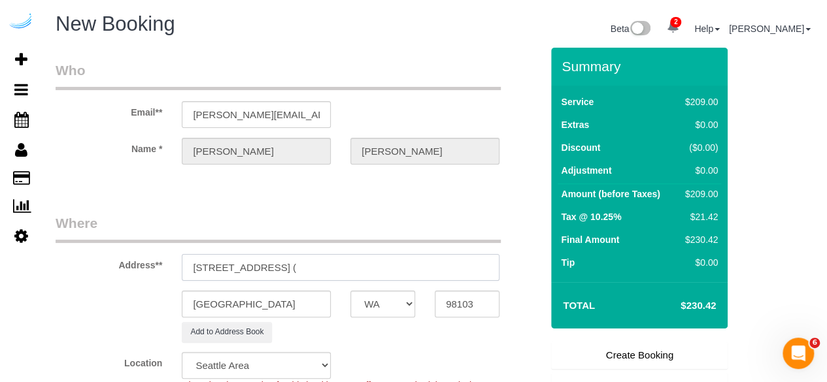
paste input "Evan Pierce"
click at [462, 277] on input "1850 N 34th St, Building N, Unit 230 (Evan Pierce," at bounding box center [341, 267] width 318 height 27
paste input "View Checklists AMLI Wallingford"
drag, startPoint x: 407, startPoint y: 266, endPoint x: 337, endPoint y: 266, distance: 69.3
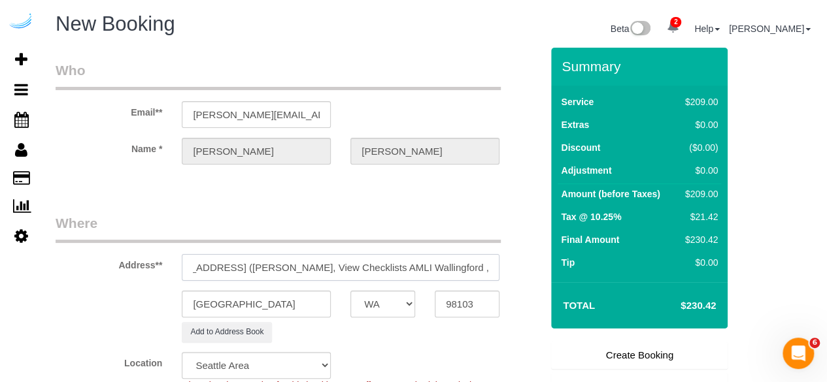
click at [337, 266] on input "1850 N 34th St, Building N, Unit 230 (Evan Pierce, View Checklists AMLI Walling…" at bounding box center [341, 267] width 318 height 27
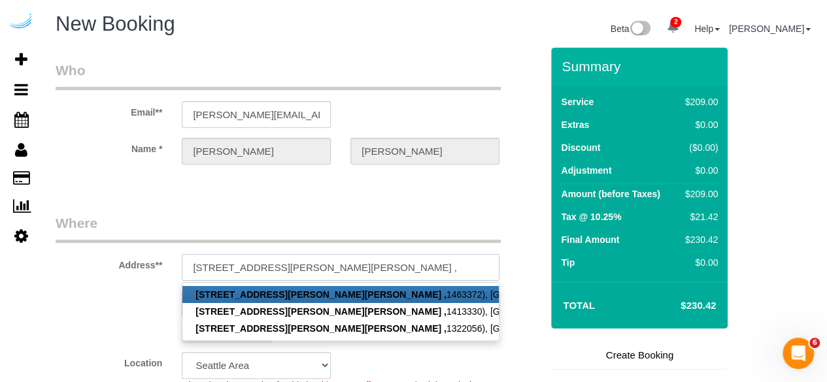
scroll to position [0, 0]
paste input "1504565"
type input "1850 N 34th St, Building N, Unit 230 (Evan Pierce, AMLI Wallingford , 1504565)"
click at [316, 218] on legend "Where" at bounding box center [278, 228] width 445 height 29
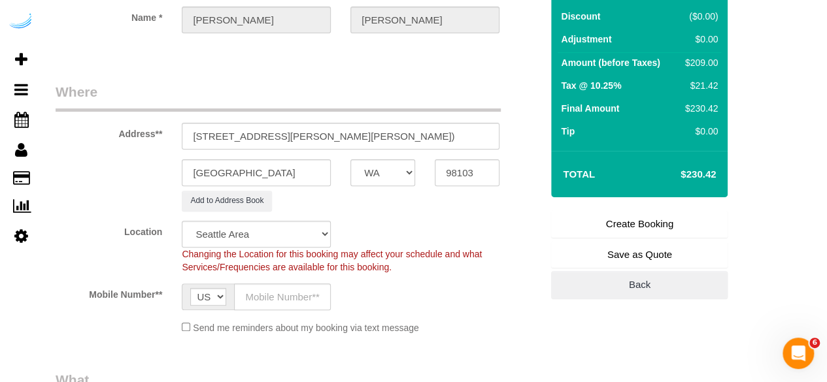
scroll to position [158, 0]
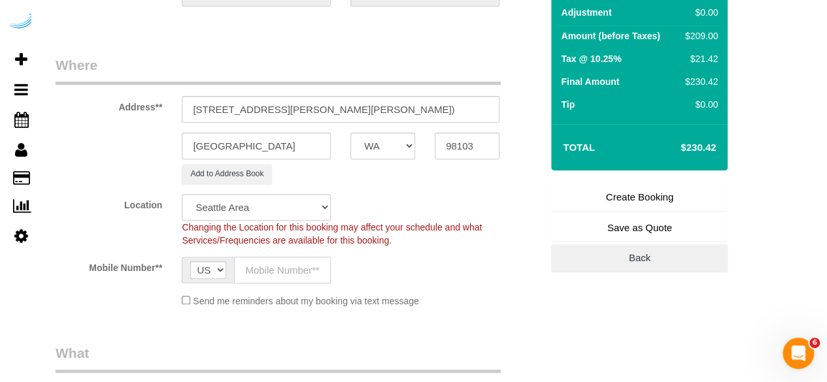
click at [299, 273] on input "text" at bounding box center [282, 270] width 97 height 27
type input "(512) 444-3607"
type input "Brandie Louck"
type input "(512) 444-3607"
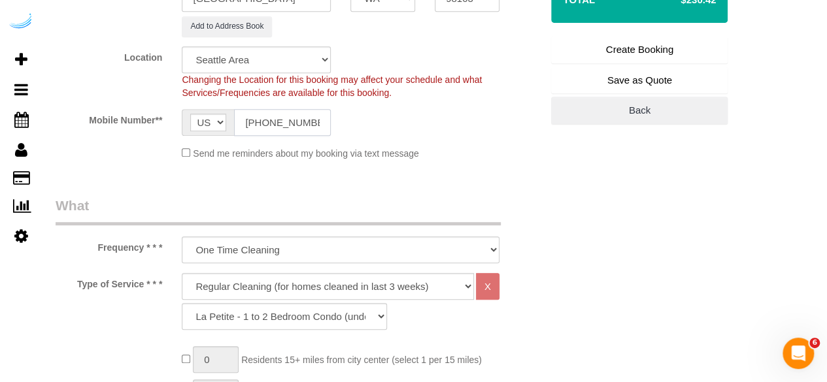
scroll to position [309, 0]
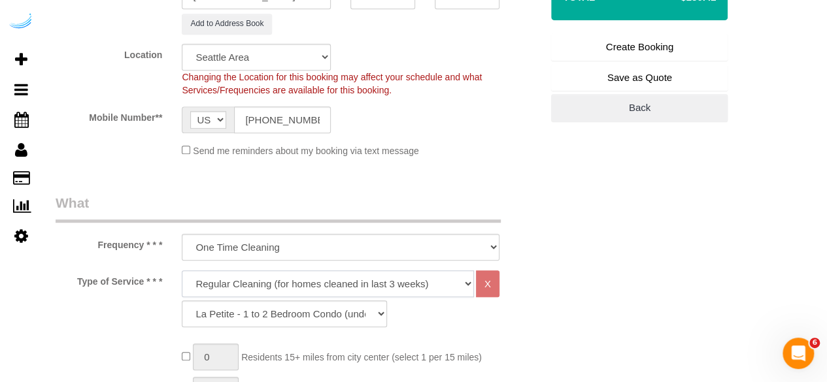
drag, startPoint x: 286, startPoint y: 287, endPoint x: 283, endPoint y: 270, distance: 17.3
click at [286, 287] on select "Deep Cleaning (for homes that have not been cleaned in 3+ weeks) Spruce Regular…" at bounding box center [328, 284] width 292 height 27
select select "282"
click at [182, 271] on select "Deep Cleaning (for homes that have not been cleaned in 3+ weeks) Spruce Regular…" at bounding box center [328, 284] width 292 height 27
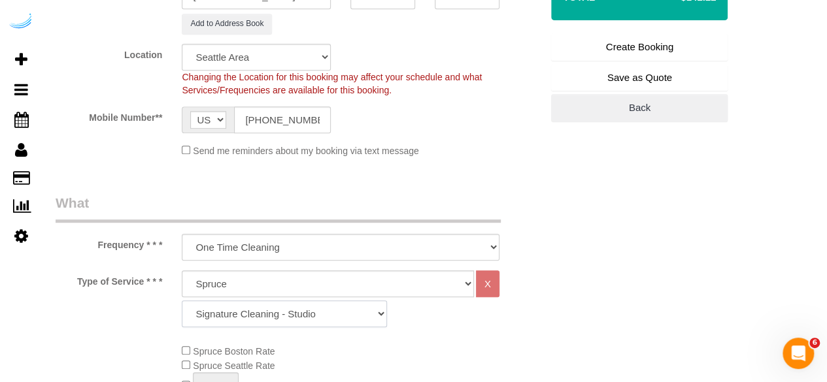
click at [289, 312] on select "Signature Cleaning - Studio Signature Cleaning - 1 Bed 1 Bath Signature Cleanin…" at bounding box center [284, 314] width 205 height 27
select select "304"
click at [182, 301] on select "Signature Cleaning - Studio Signature Cleaning - 1 Bed 1 Bath Signature Cleanin…" at bounding box center [284, 314] width 205 height 27
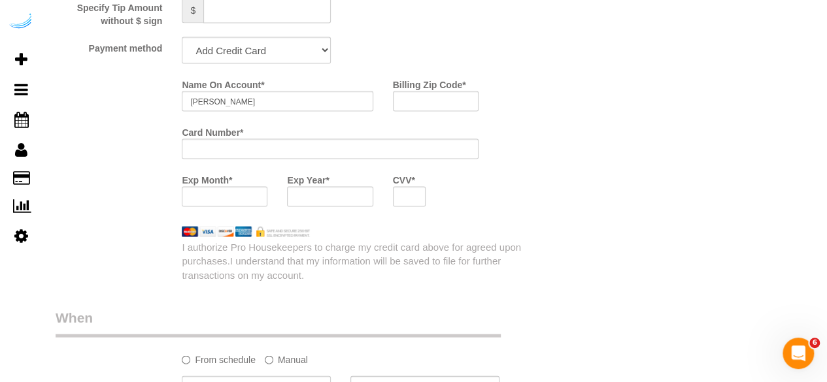
scroll to position [1294, 0]
drag, startPoint x: 293, startPoint y: 56, endPoint x: 293, endPoint y: 63, distance: 7.2
click at [293, 56] on select "Add Credit Card Cash Check Paypal" at bounding box center [256, 51] width 149 height 27
select select "string:check"
click at [182, 39] on select "Add Credit Card Cash Check Paypal" at bounding box center [256, 51] width 149 height 27
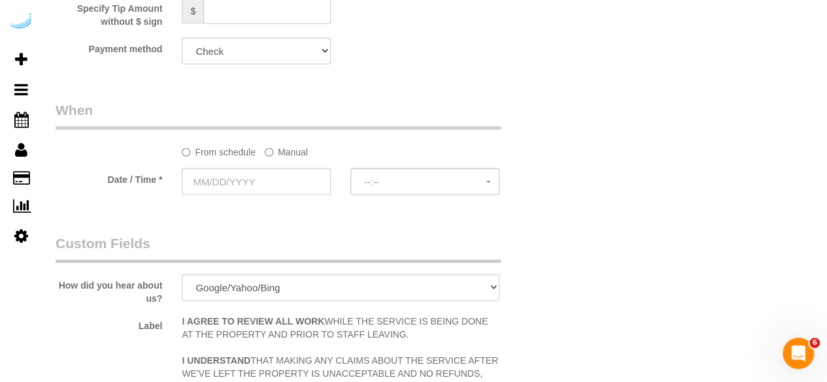
click at [290, 151] on label "Manual" at bounding box center [286, 150] width 43 height 18
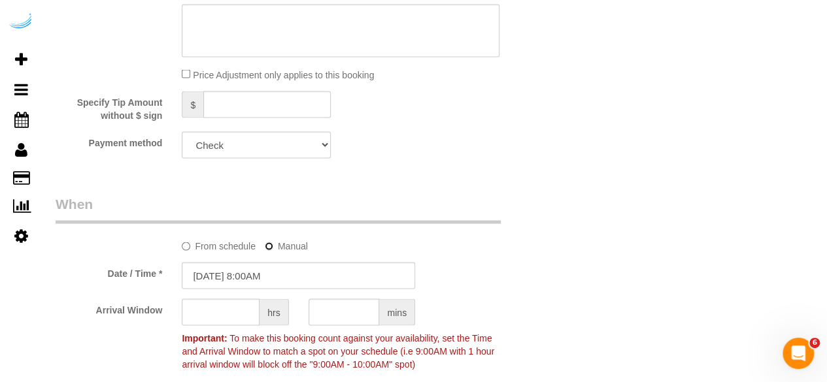
scroll to position [1200, 0]
click at [267, 281] on input "10/07/2025 8:00AM" at bounding box center [298, 276] width 233 height 27
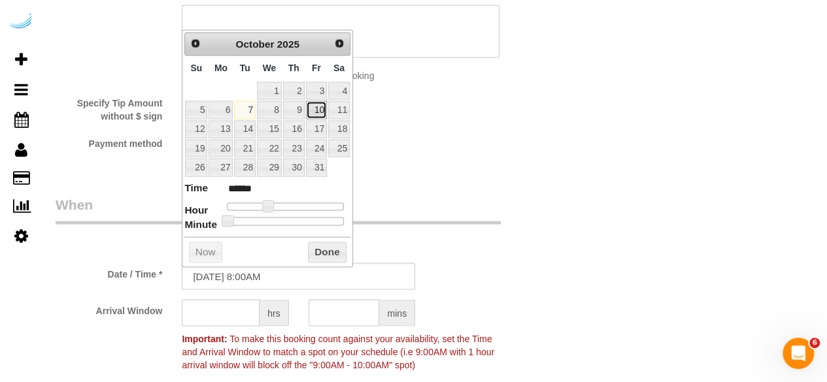
click at [312, 105] on link "10" at bounding box center [316, 110] width 21 height 18
type input "10/10/2025 9:00AM"
type input "******"
type input "10/10/2025 10:00AM"
type input "*******"
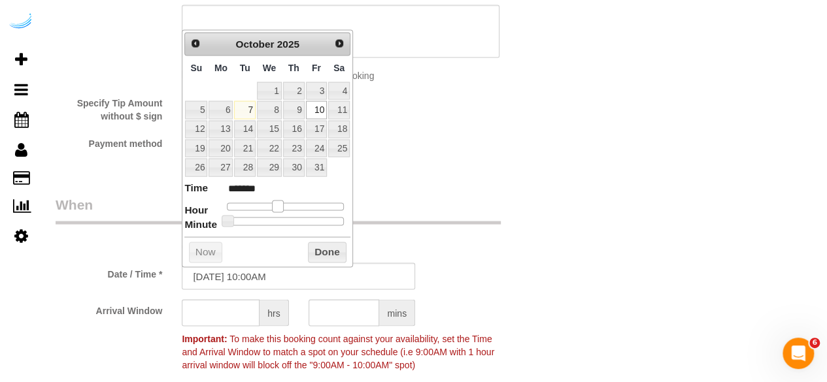
drag, startPoint x: 267, startPoint y: 203, endPoint x: 276, endPoint y: 204, distance: 8.5
click at [276, 204] on span at bounding box center [278, 206] width 12 height 12
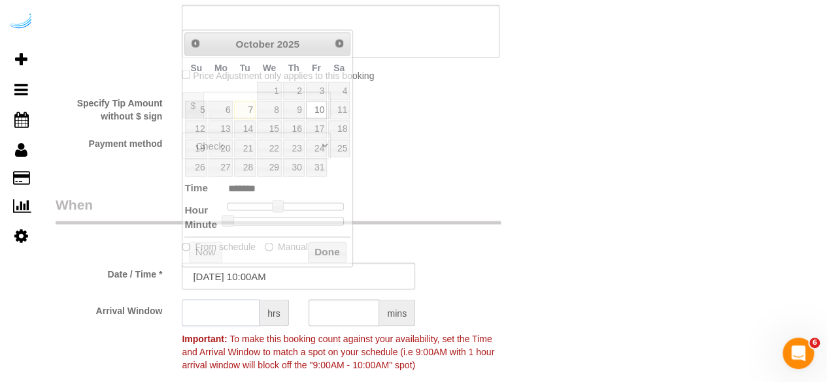
click at [215, 307] on input "text" at bounding box center [221, 312] width 78 height 27
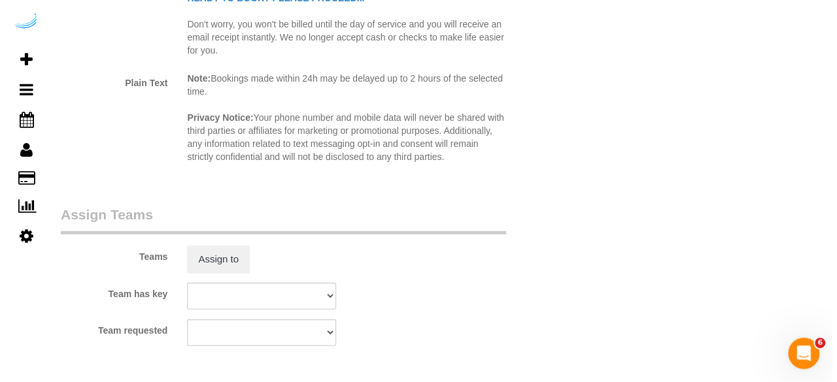
scroll to position [1796, 0]
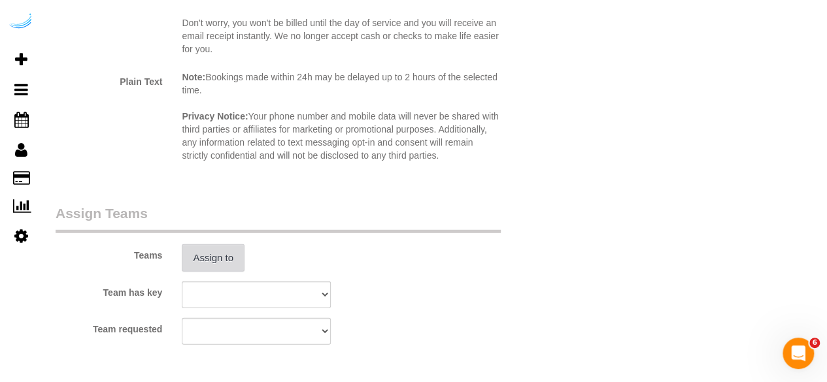
type input "7"
click at [225, 256] on button "Assign to" at bounding box center [213, 257] width 63 height 27
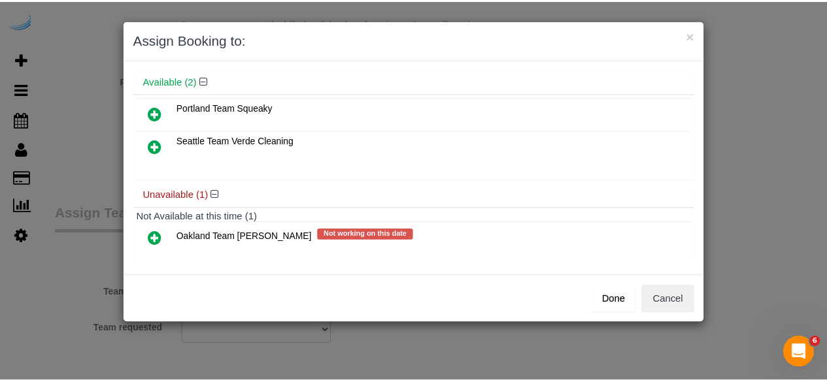
scroll to position [58, 0]
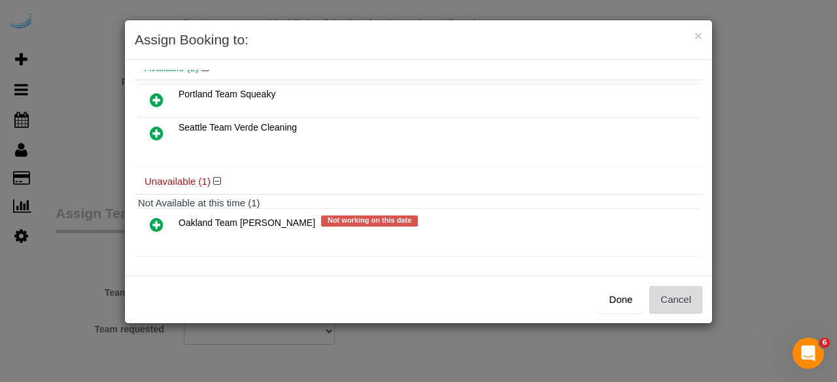
click at [656, 288] on button "Cancel" at bounding box center [675, 299] width 53 height 27
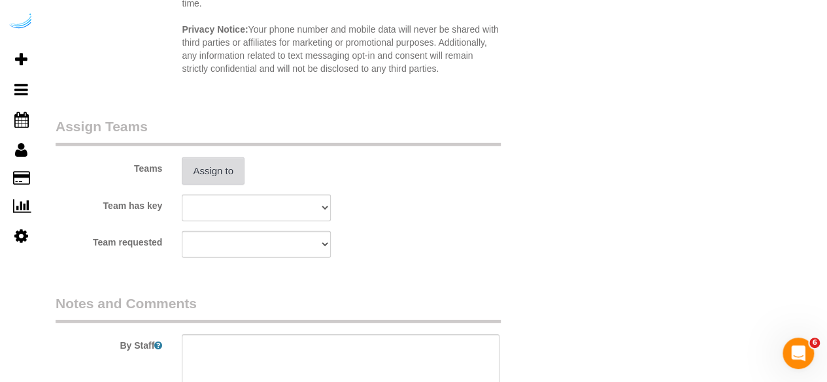
scroll to position [1908, 0]
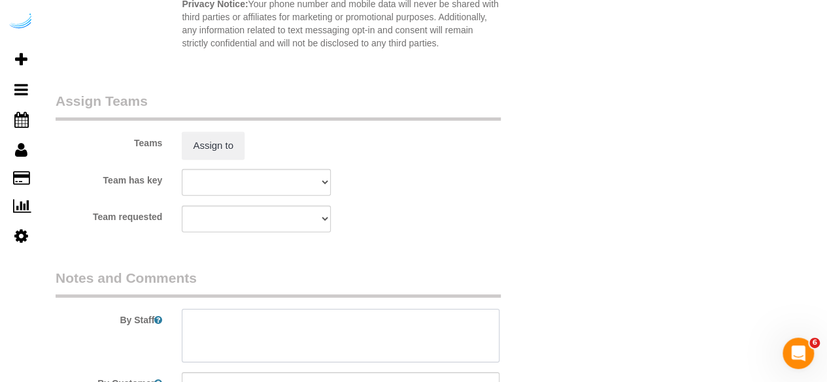
drag, startPoint x: 271, startPoint y: 355, endPoint x: 239, endPoint y: 1, distance: 355.1
click at [268, 352] on textarea at bounding box center [341, 336] width 318 height 54
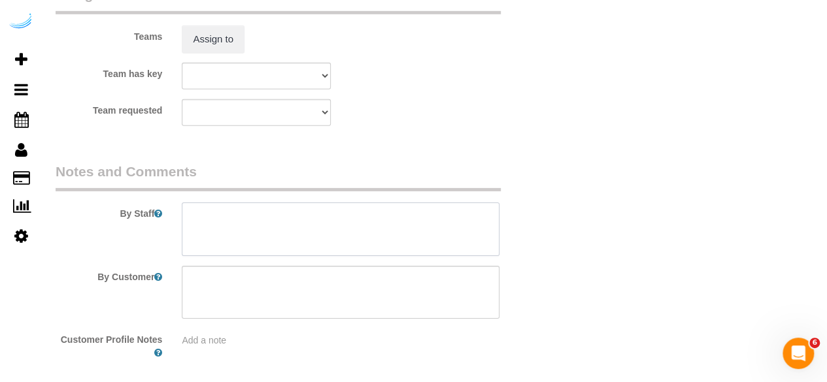
scroll to position [2036, 0]
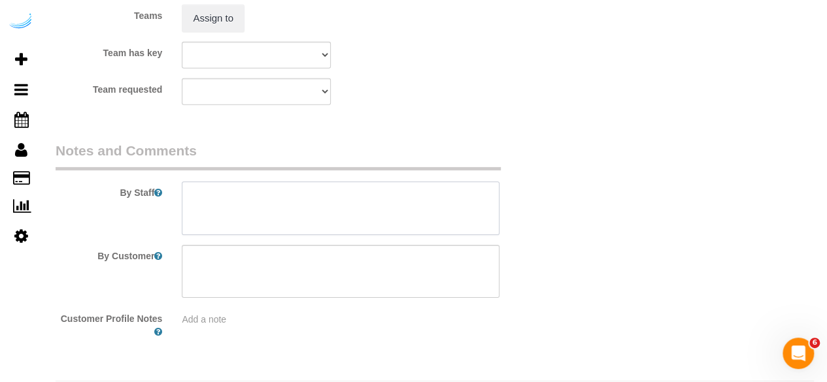
click at [343, 197] on textarea at bounding box center [341, 209] width 318 height 54
paste textarea "Permanent Notes:No notes from this customer.Today's Notes:No notes from this se…"
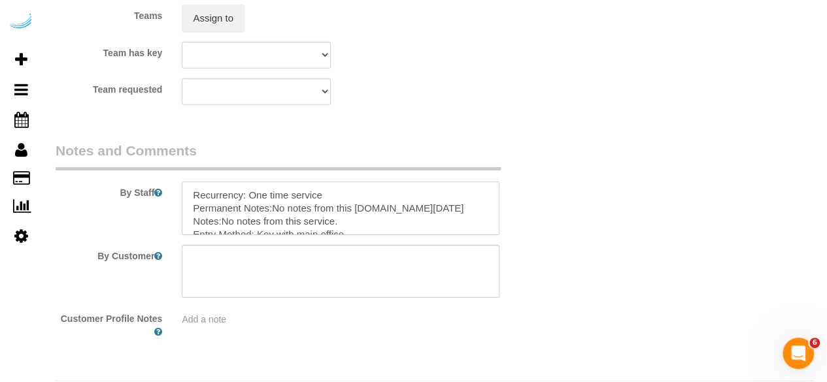
scroll to position [71, 0]
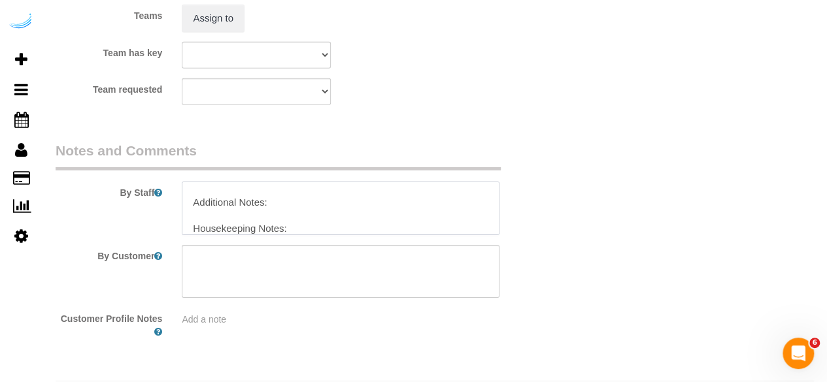
type textarea "Recurrency: One time service Permanent Notes:No notes from this customer.Today'…"
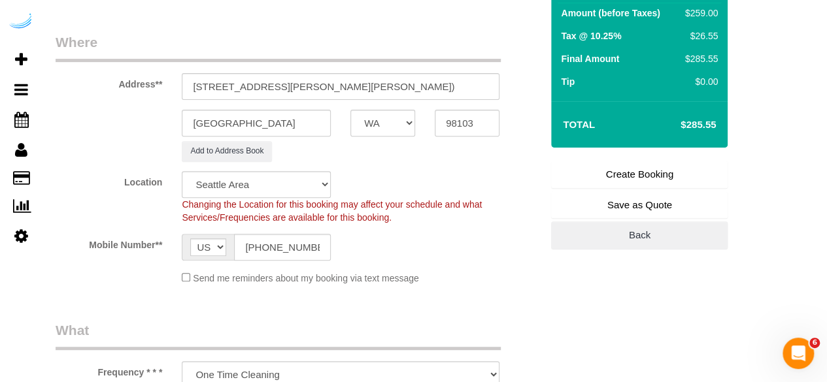
scroll to position [177, 0]
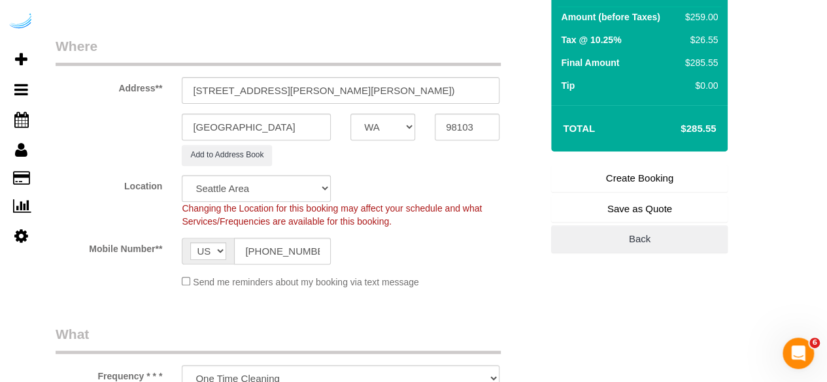
click at [639, 181] on link "Create Booking" at bounding box center [639, 178] width 177 height 27
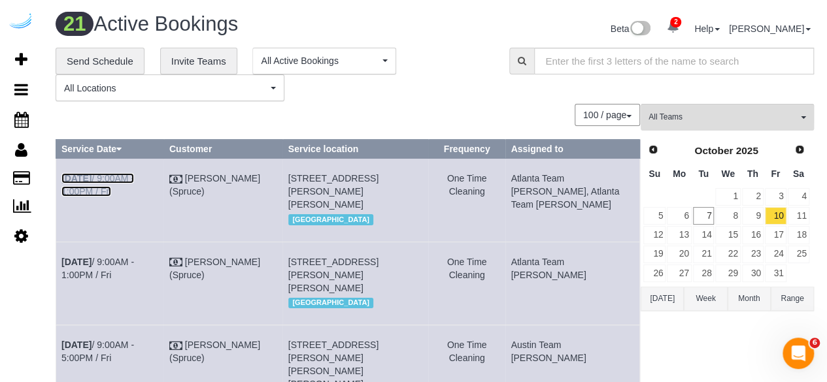
click at [131, 178] on link "Oct 10th / 9:00AM - 1:00PM / Fri" at bounding box center [97, 185] width 73 height 24
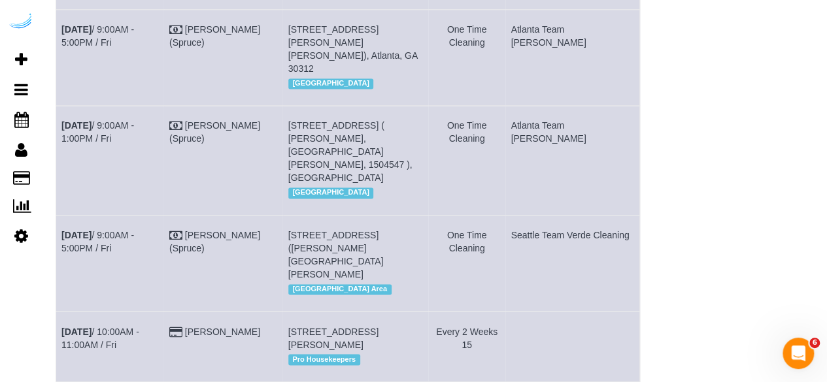
scroll to position [925, 0]
click at [690, 188] on div "All Teams Remove Team Filters Atlanta Team Andrea Atlanta Team Eliane Atlanta T…" at bounding box center [727, 145] width 173 height 1932
click at [624, 216] on td "Atlanta Team [PERSON_NAME]" at bounding box center [572, 161] width 135 height 109
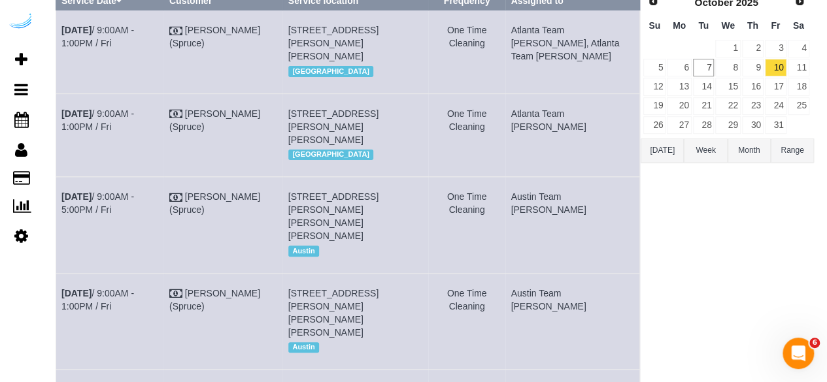
scroll to position [133, 0]
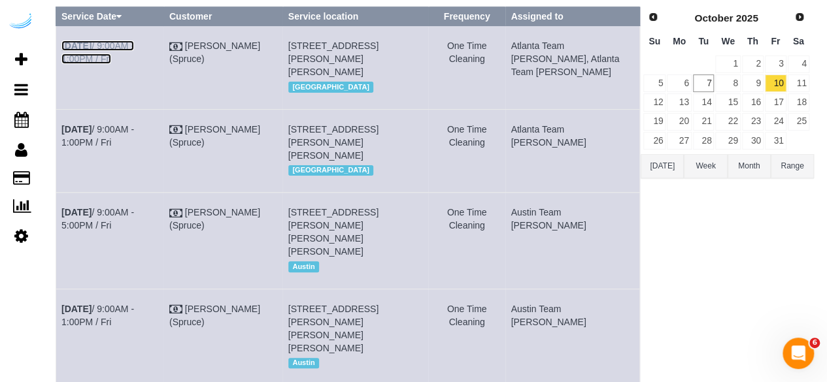
click at [120, 43] on link "Oct 10th / 9:00AM - 1:00PM / Fri" at bounding box center [97, 53] width 73 height 24
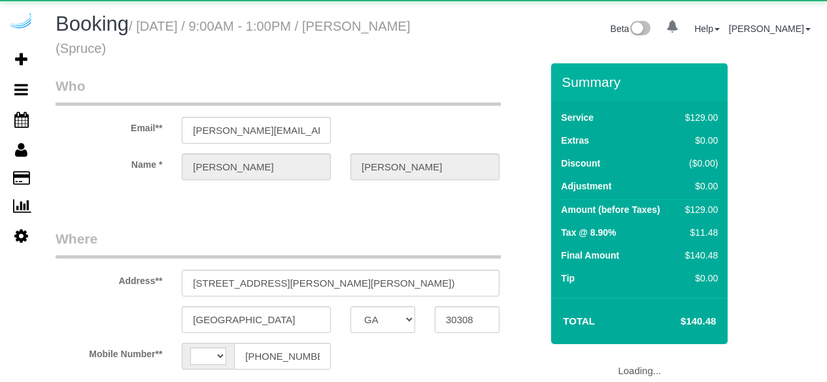
select select "GA"
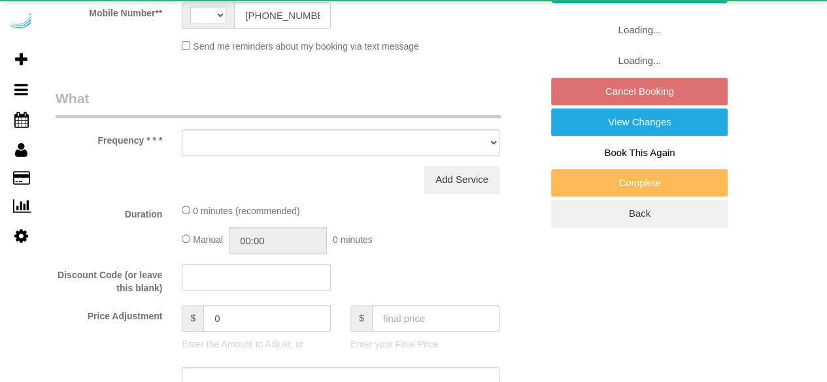
select select "string:[GEOGRAPHIC_DATA]"
select select "number:9"
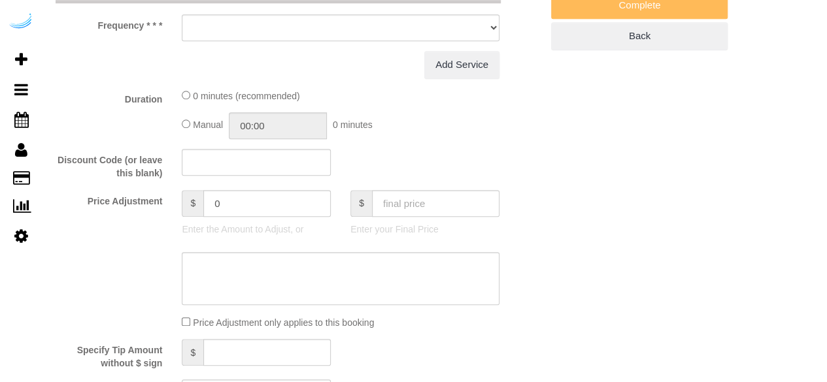
select select "object:687"
select select "282"
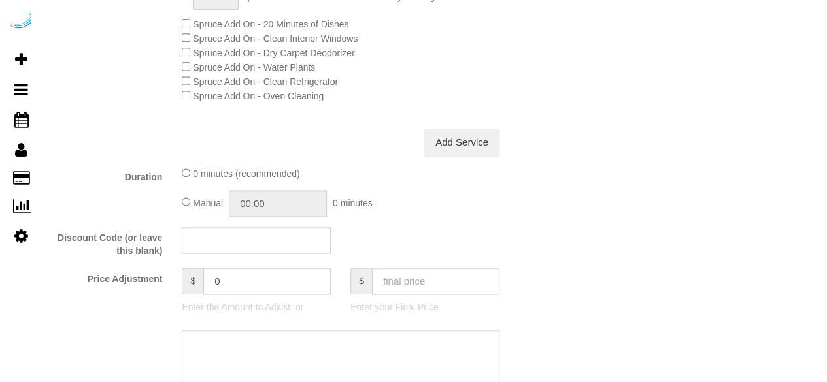
select select "object:797"
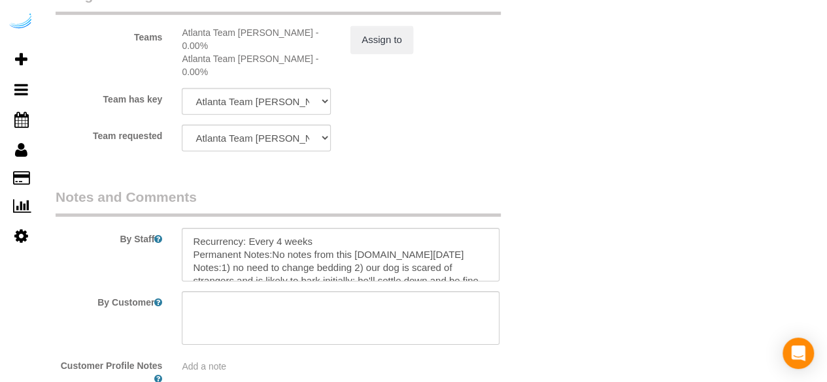
scroll to position [2003, 0]
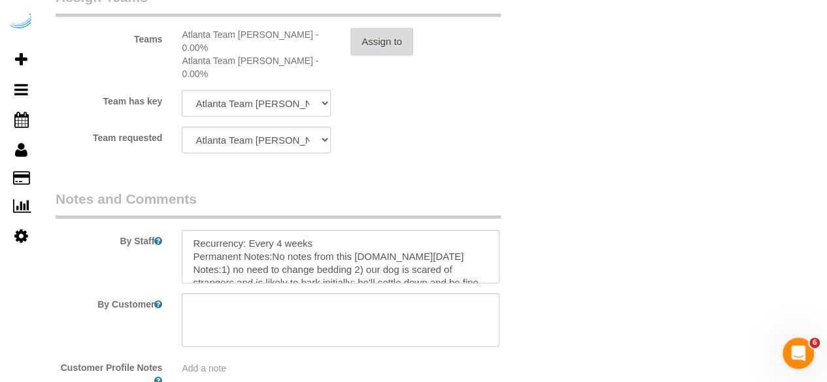
click at [371, 42] on button "Assign to" at bounding box center [381, 41] width 63 height 27
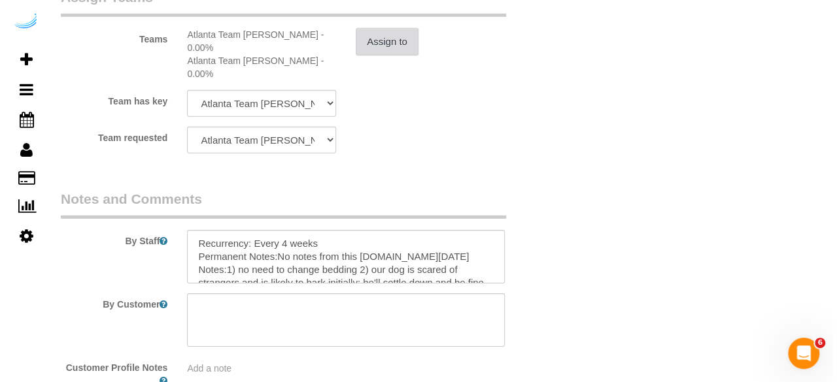
scroll to position [0, 0]
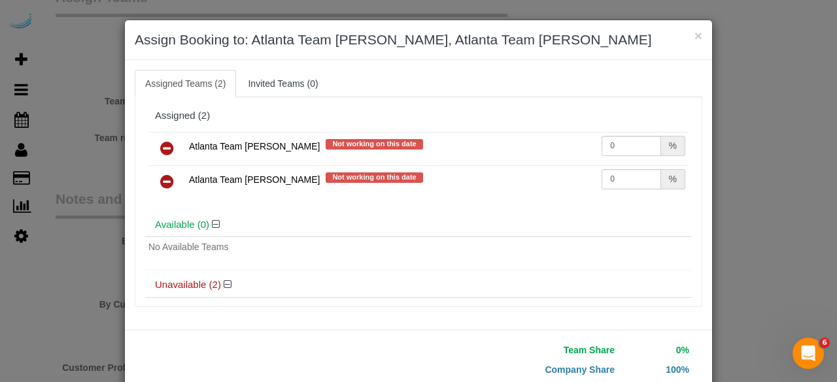
click at [163, 143] on icon at bounding box center [167, 149] width 14 height 16
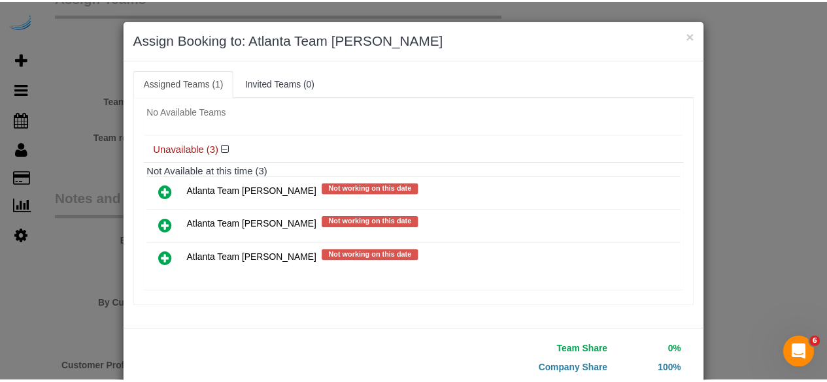
scroll to position [83, 0]
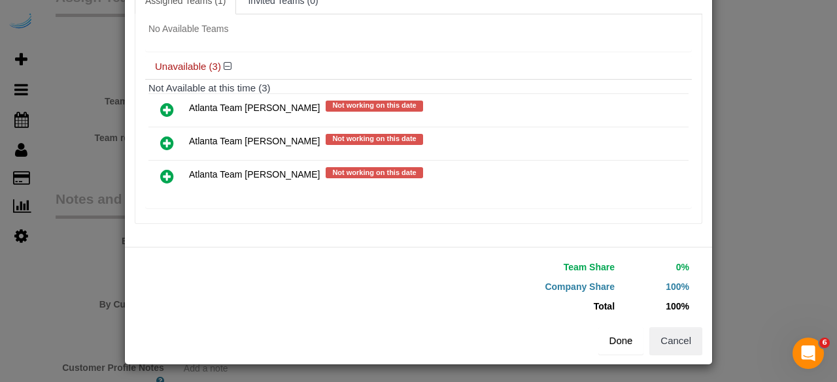
click at [611, 335] on button "Done" at bounding box center [621, 341] width 46 height 27
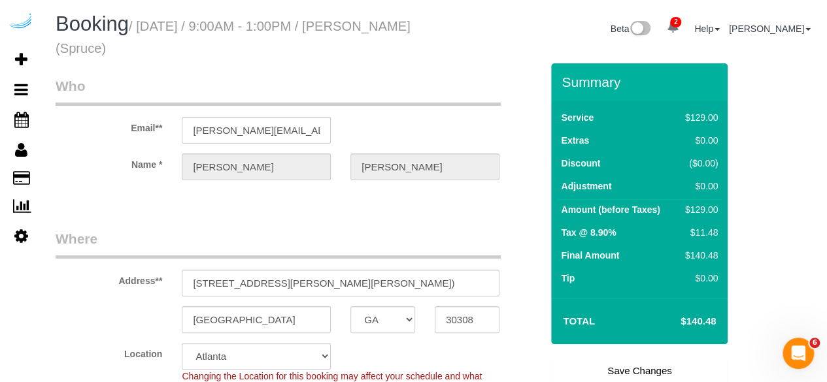
scroll to position [51, 0]
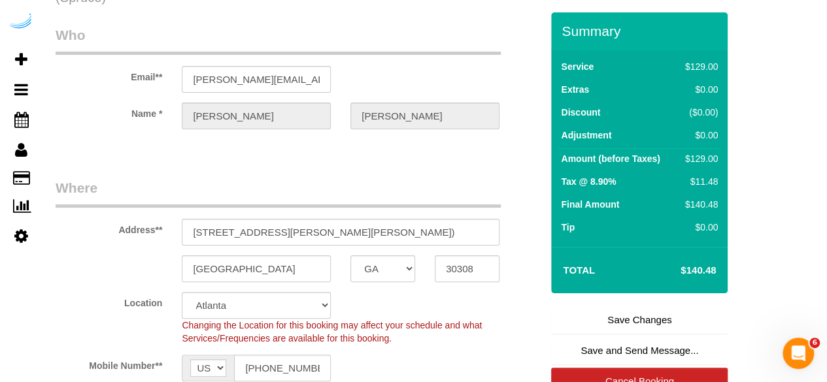
click at [612, 314] on link "Save Changes" at bounding box center [639, 320] width 177 height 27
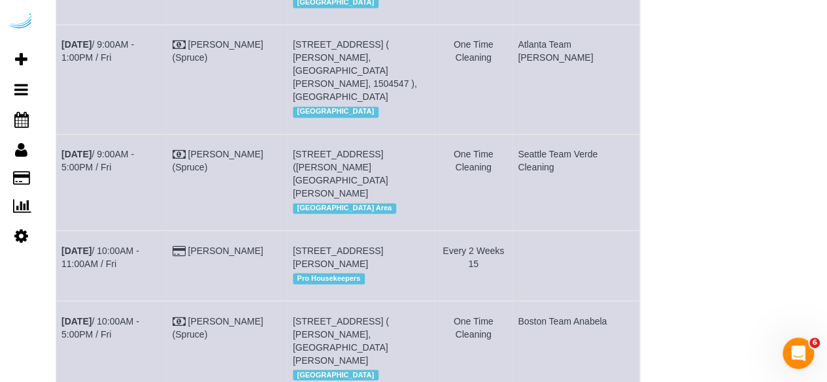
scroll to position [859, 0]
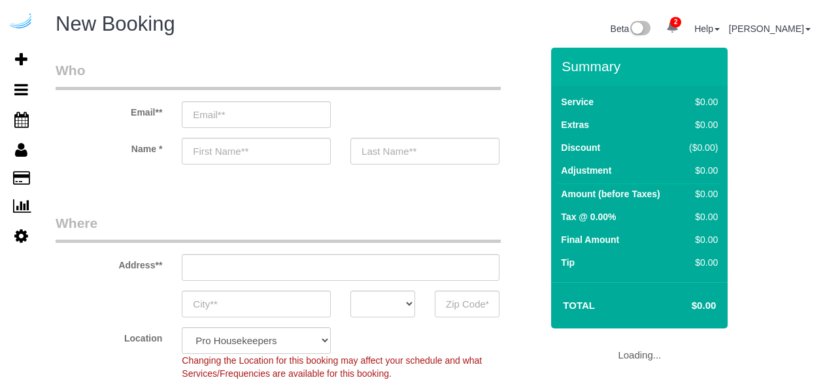
select select "4"
select select "number:9"
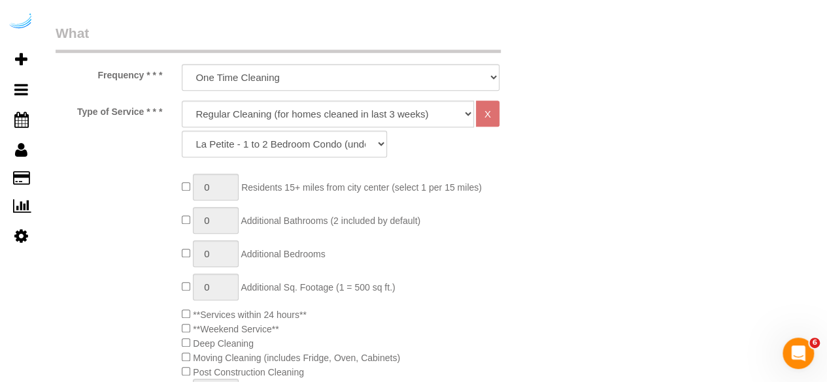
scroll to position [469, 0]
